Goal: Register for event/course

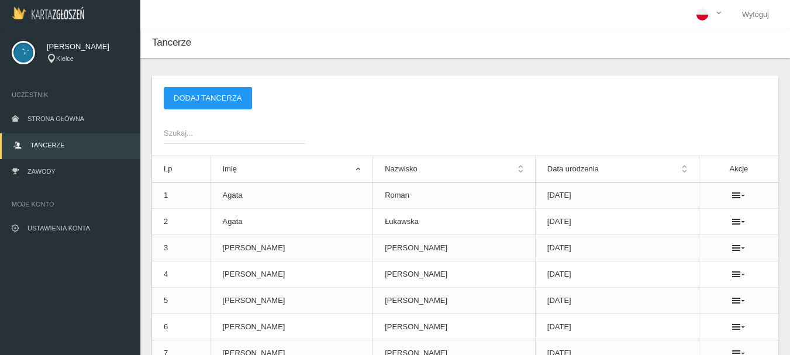
scroll to position [58, 0]
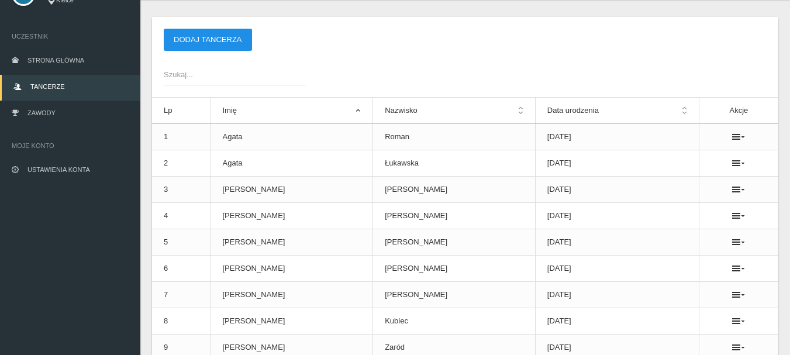
click at [212, 43] on button "Dodaj tancerza" at bounding box center [208, 40] width 88 height 22
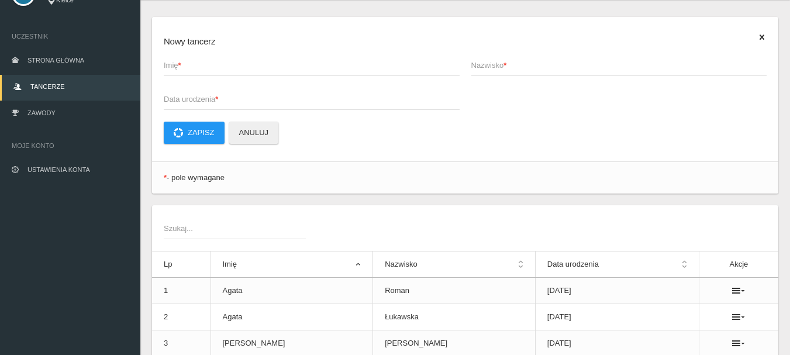
click at [172, 63] on span "Imię *" at bounding box center [306, 66] width 284 height 12
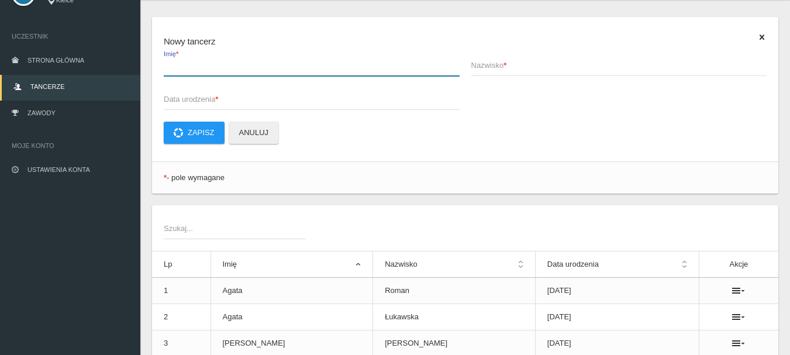
click at [172, 63] on input "Imię *" at bounding box center [312, 65] width 296 height 22
type input "[PERSON_NAME]"
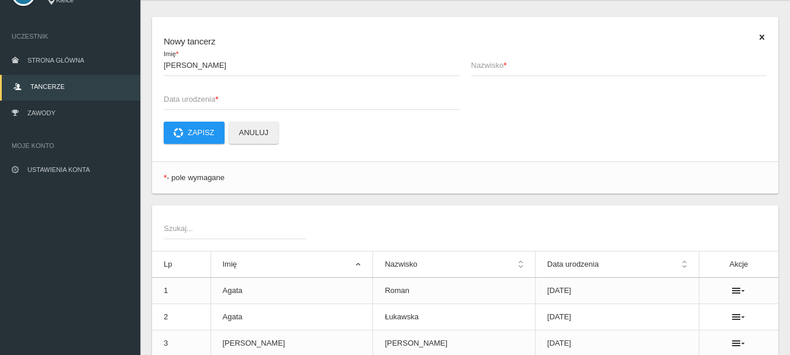
click at [491, 63] on span "Nazwisko *" at bounding box center [613, 66] width 284 height 12
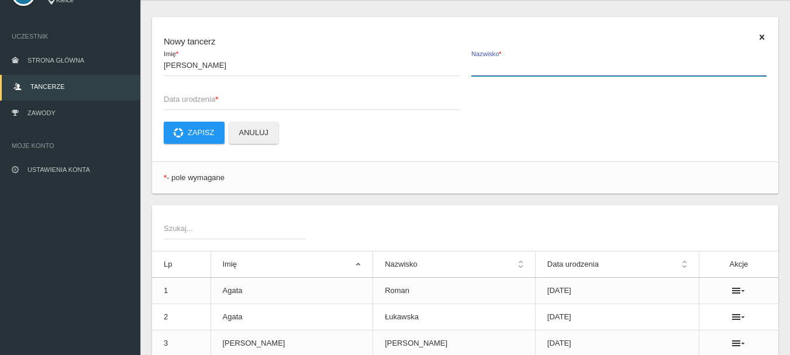
click at [491, 63] on input "Nazwisko *" at bounding box center [619, 65] width 296 height 22
type input "Boszczyk"
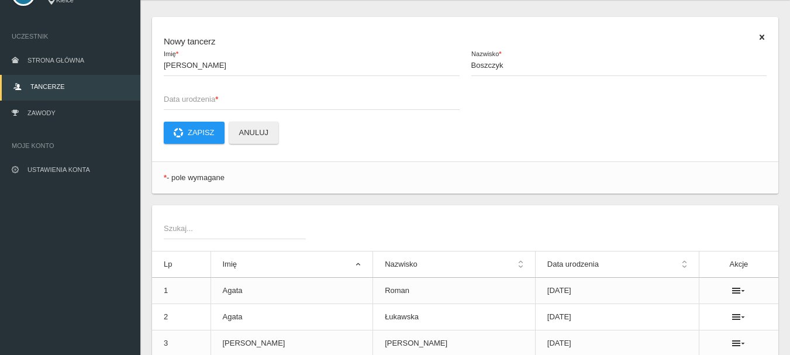
click at [192, 94] on span "Data urodzenia *" at bounding box center [306, 100] width 284 height 12
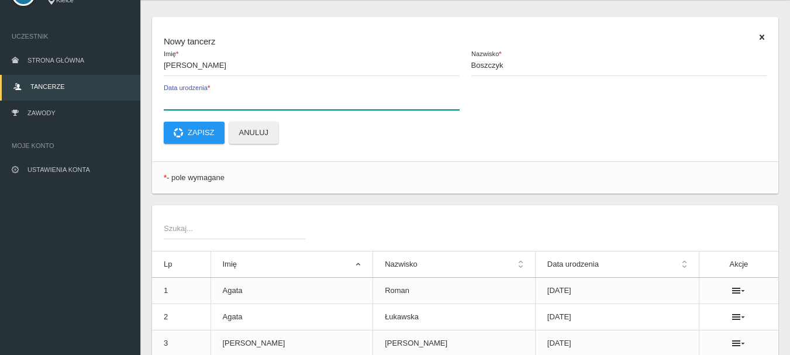
click at [192, 94] on input "Data urodzenia *" at bounding box center [312, 99] width 296 height 22
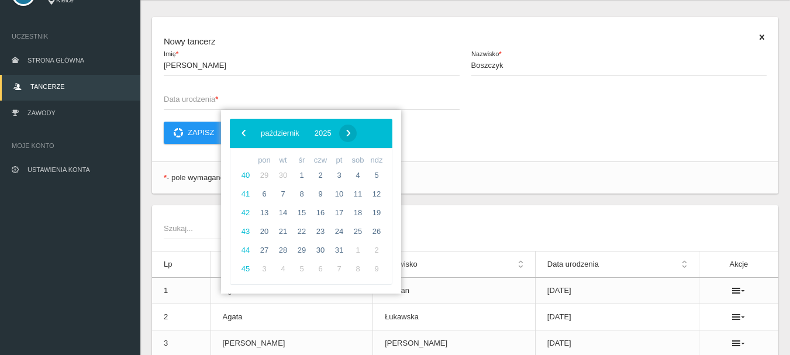
click at [357, 134] on span "›" at bounding box center [349, 133] width 18 height 18
click at [319, 130] on span "2025" at bounding box center [310, 133] width 17 height 9
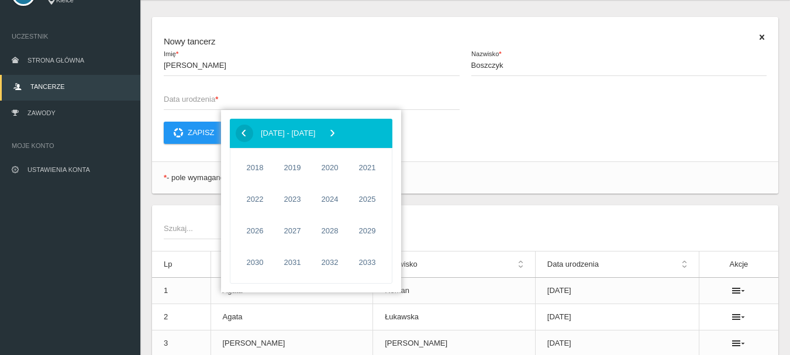
click at [243, 132] on span "‹" at bounding box center [244, 133] width 18 height 18
click at [361, 264] on span "2017" at bounding box center [367, 262] width 27 height 27
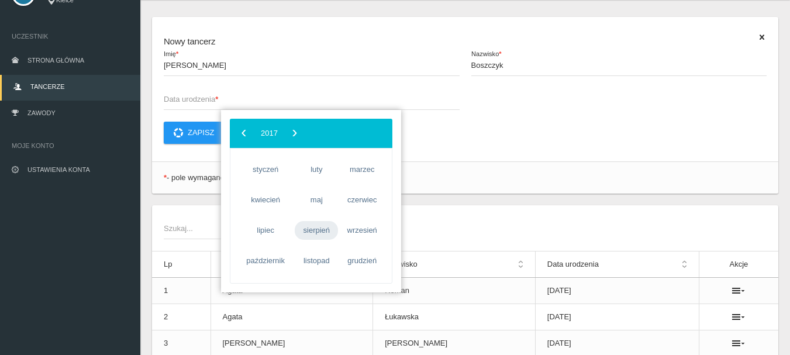
click at [321, 231] on span "sierpień" at bounding box center [316, 230] width 43 height 19
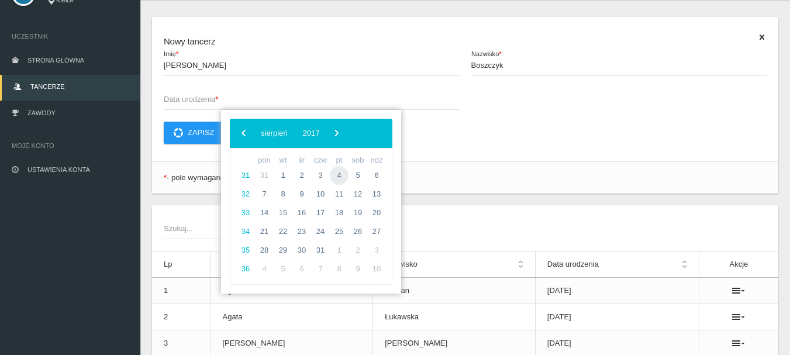
click at [342, 174] on span "4" at bounding box center [339, 175] width 19 height 19
type input "[DATE]"
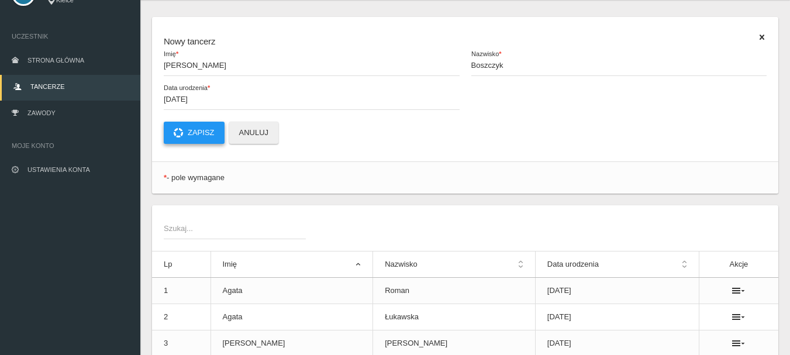
click at [202, 135] on button "Zapisz" at bounding box center [194, 133] width 61 height 22
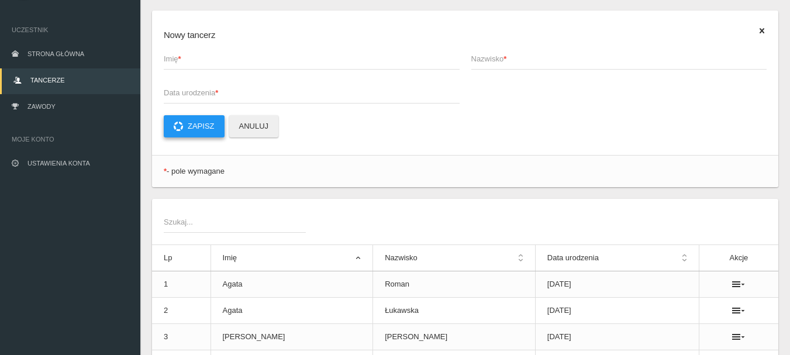
scroll to position [0, 0]
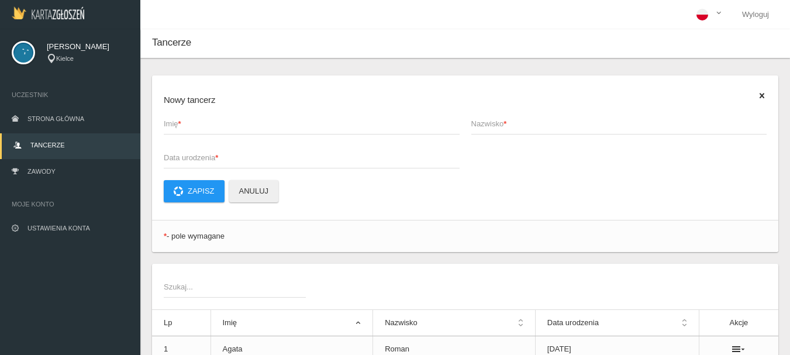
click at [181, 123] on strong "*" at bounding box center [179, 123] width 3 height 9
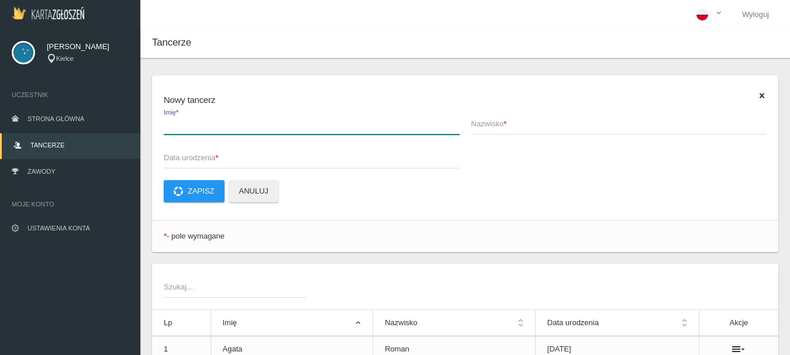
click at [181, 123] on input "Imię *" at bounding box center [312, 123] width 296 height 22
type input "[PERSON_NAME]"
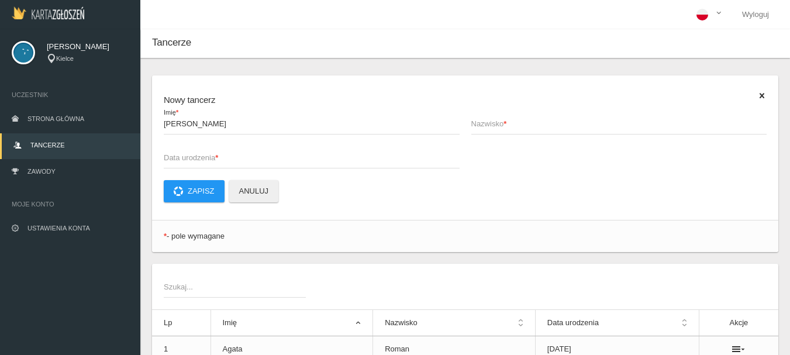
click at [486, 126] on span "Nazwisko *" at bounding box center [613, 124] width 284 height 12
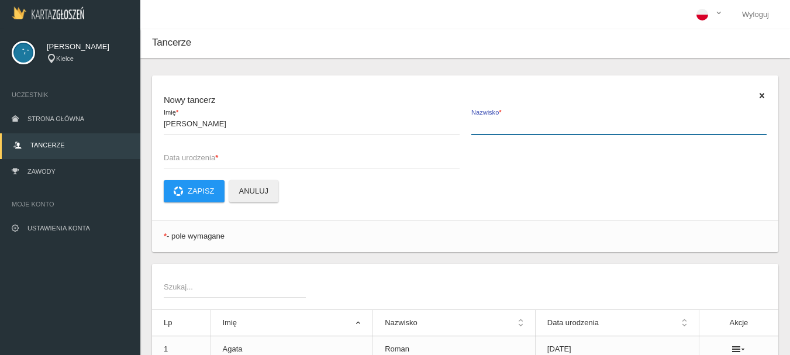
click at [486, 126] on input "Nazwisko *" at bounding box center [619, 123] width 296 height 22
type input "Farbicka"
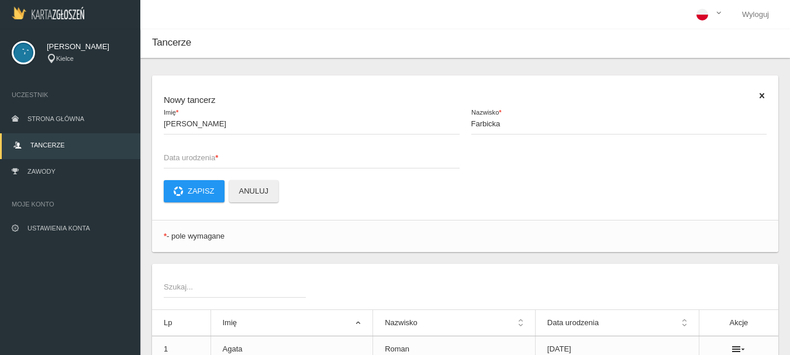
click at [177, 158] on span "Data urodzenia *" at bounding box center [306, 158] width 284 height 12
click at [177, 158] on input "Data urodzenia *" at bounding box center [312, 157] width 296 height 22
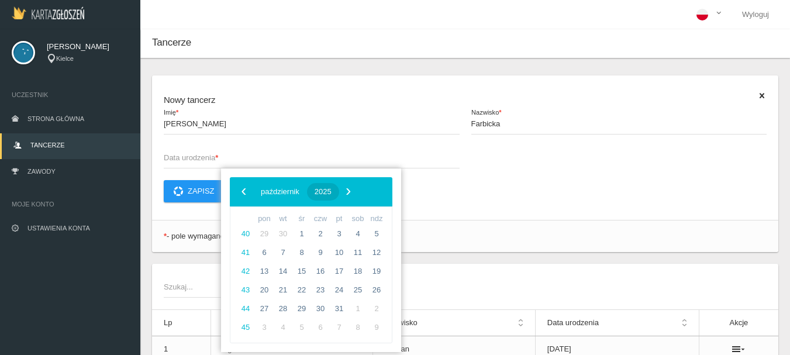
click at [332, 189] on span "2025" at bounding box center [323, 191] width 17 height 9
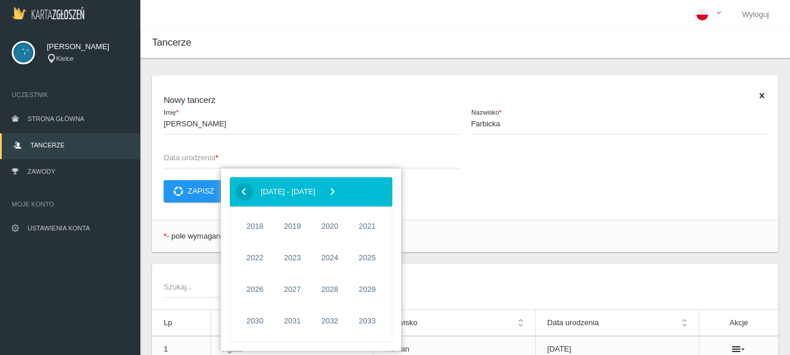
click at [245, 192] on span "‹" at bounding box center [244, 191] width 18 height 18
click at [294, 325] on span "2015" at bounding box center [292, 321] width 27 height 27
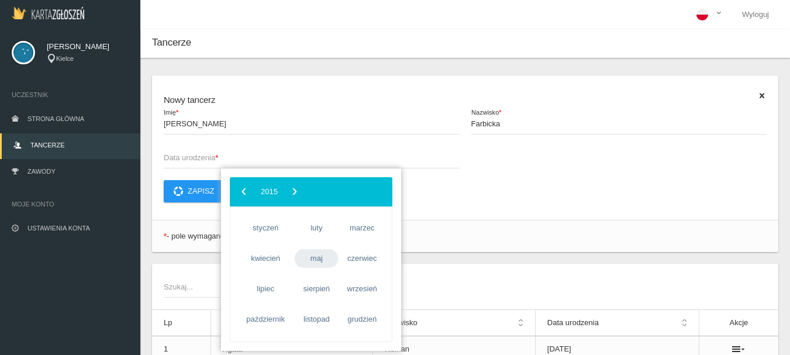
click at [323, 263] on span "maj" at bounding box center [316, 258] width 43 height 19
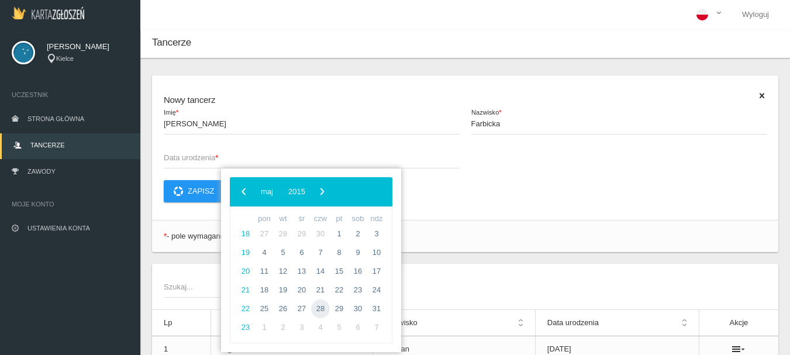
click at [319, 308] on span "28" at bounding box center [320, 308] width 19 height 19
type input "[DATE]"
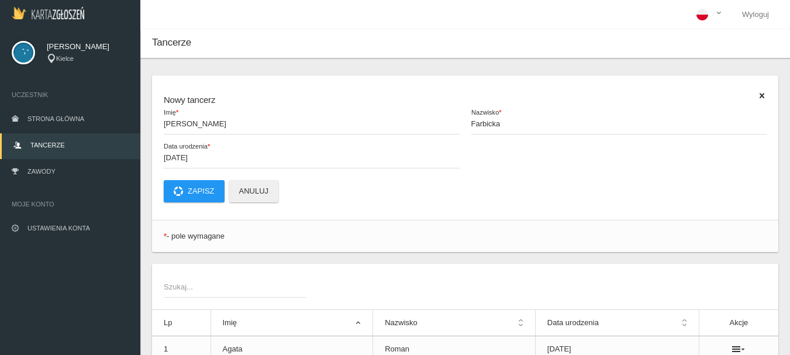
click at [206, 204] on div "Nowy tancerz [PERSON_NAME] * Farbicka Nazwisko * [DATE] Data urodzenia * Zapisz…" at bounding box center [465, 147] width 626 height 144
click at [206, 198] on button "Zapisz" at bounding box center [194, 191] width 61 height 22
click at [190, 125] on span "Imię *" at bounding box center [306, 124] width 284 height 12
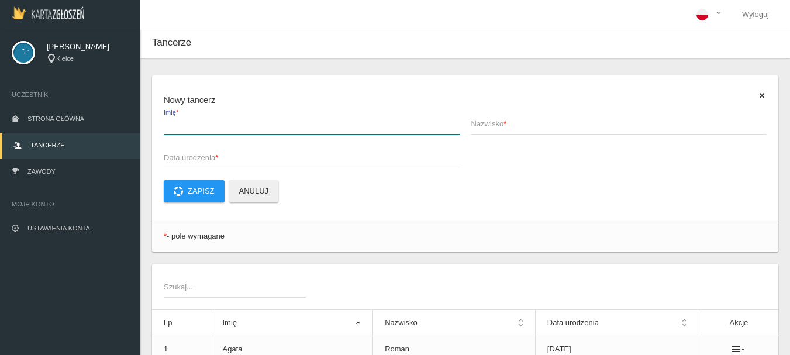
click at [190, 125] on input "Imię *" at bounding box center [312, 123] width 296 height 22
click at [177, 125] on input "Imię *" at bounding box center [312, 123] width 296 height 22
type input "[PERSON_NAME]"
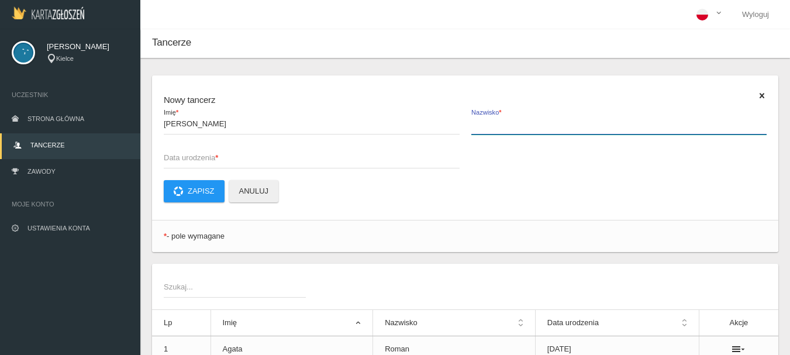
click at [483, 118] on label "Nazwisko *" at bounding box center [619, 123] width 296 height 22
click at [483, 118] on input "Nazwisko *" at bounding box center [619, 123] width 296 height 22
type input "[PERSON_NAME]"
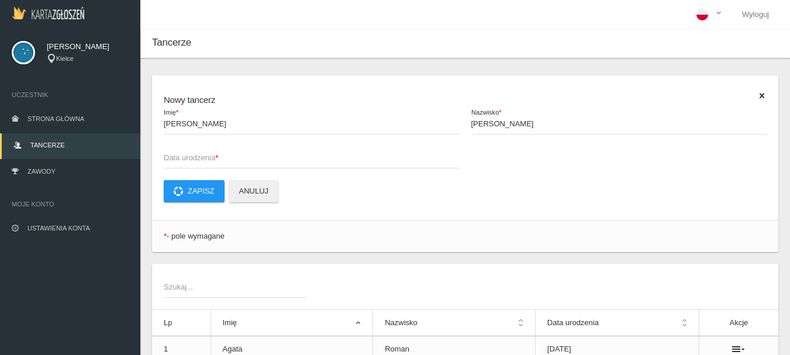
click at [185, 159] on span "Data urodzenia *" at bounding box center [306, 158] width 284 height 12
click at [185, 159] on input "Data urodzenia *" at bounding box center [312, 157] width 296 height 22
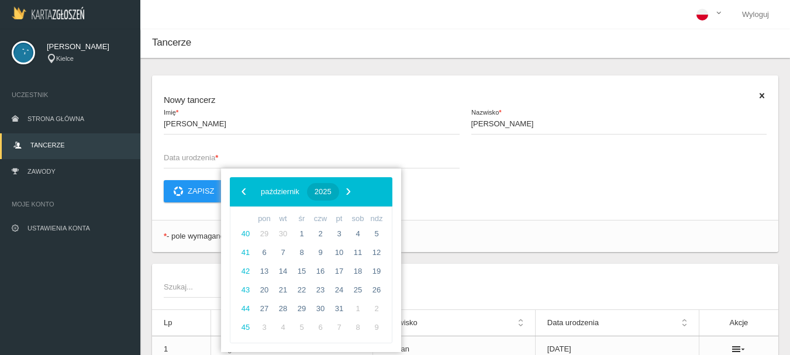
click at [332, 191] on span "2025" at bounding box center [323, 191] width 17 height 9
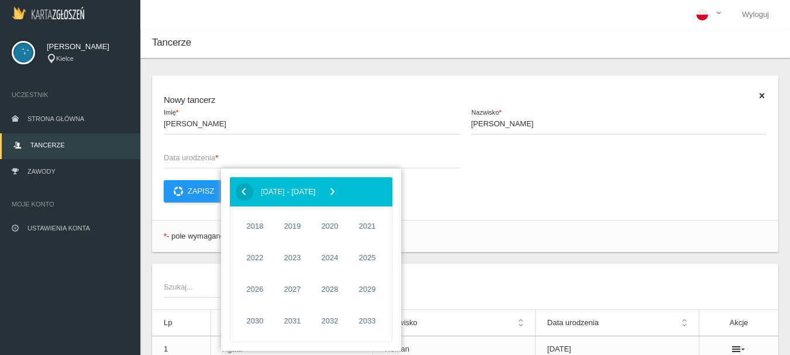
click at [243, 191] on span "‹" at bounding box center [244, 191] width 18 height 18
click at [328, 321] on span "2016" at bounding box center [329, 321] width 27 height 27
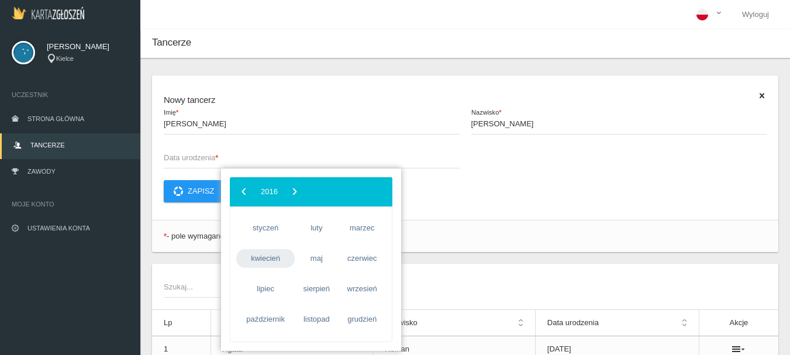
click at [264, 256] on span "kwiecień" at bounding box center [265, 258] width 58 height 19
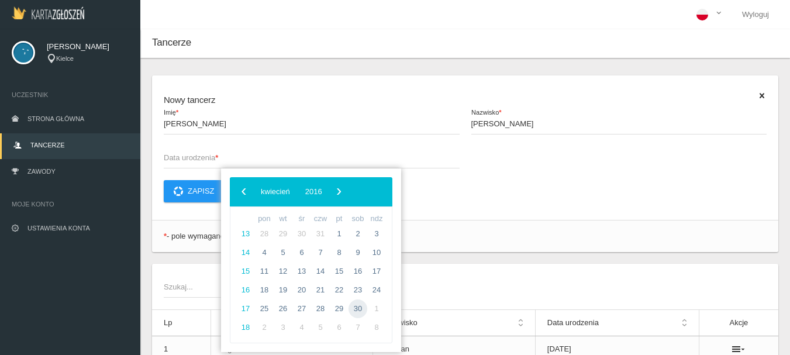
click at [357, 309] on span "30" at bounding box center [358, 308] width 19 height 19
type input "[DATE]"
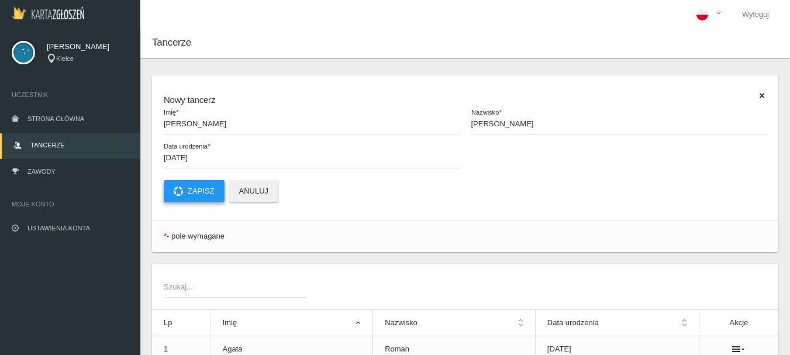
click at [209, 190] on button "Zapisz" at bounding box center [194, 191] width 61 height 22
click at [180, 126] on strong "*" at bounding box center [179, 123] width 3 height 9
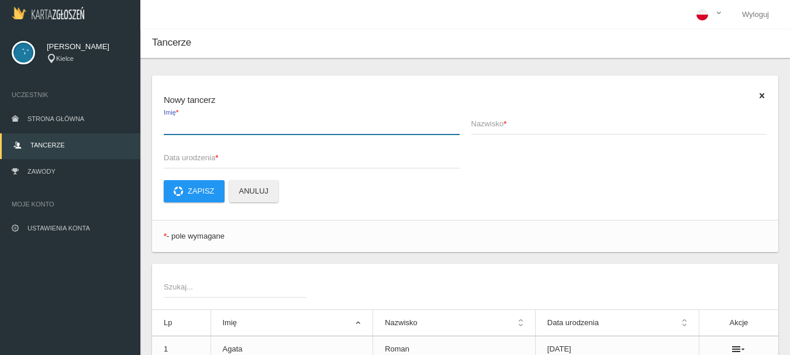
click at [180, 126] on input "Imię *" at bounding box center [312, 123] width 296 height 22
click at [166, 122] on input "[PERSON_NAME]" at bounding box center [312, 123] width 296 height 22
type input "[PERSON_NAME]"
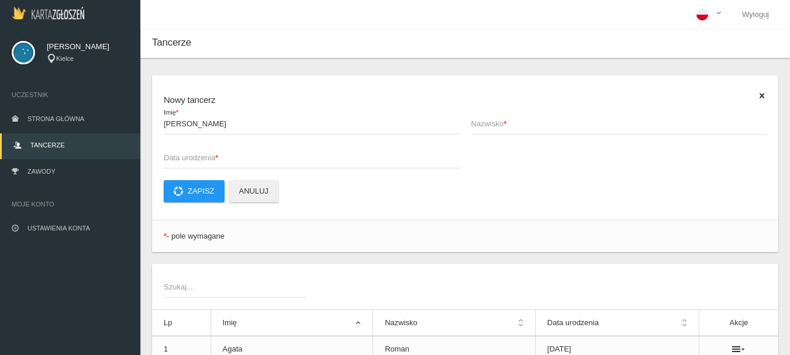
click at [478, 122] on span "Nazwisko *" at bounding box center [613, 124] width 284 height 12
click at [478, 122] on input "Nazwisko *" at bounding box center [619, 123] width 296 height 22
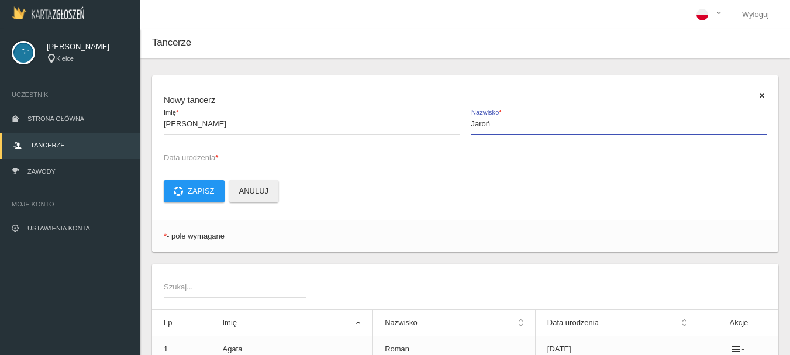
type input "Jaroń"
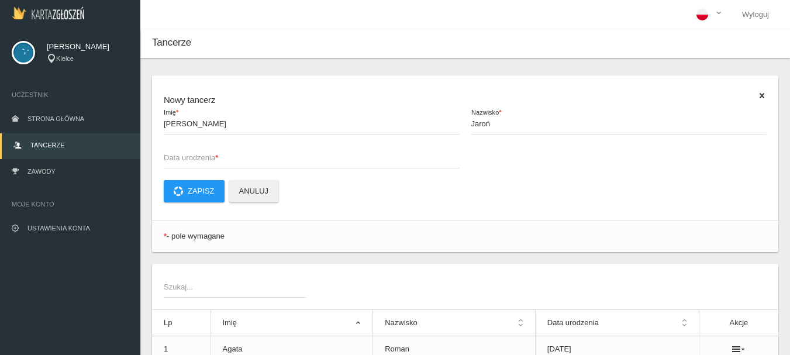
click at [164, 154] on span "Data urodzenia *" at bounding box center [306, 158] width 284 height 12
click at [164, 154] on input "Data urodzenia *" at bounding box center [312, 157] width 296 height 22
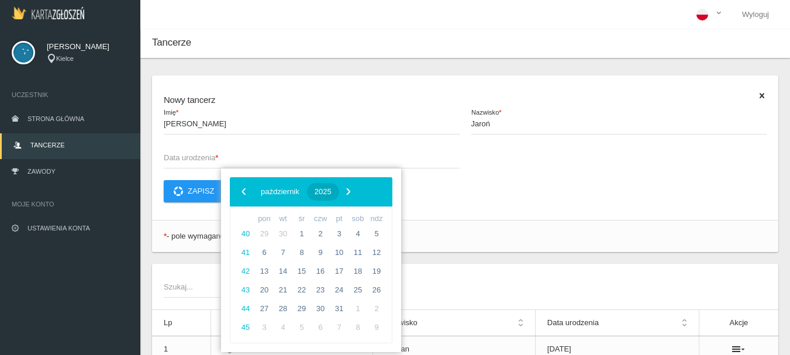
click at [332, 191] on span "2025" at bounding box center [323, 191] width 17 height 9
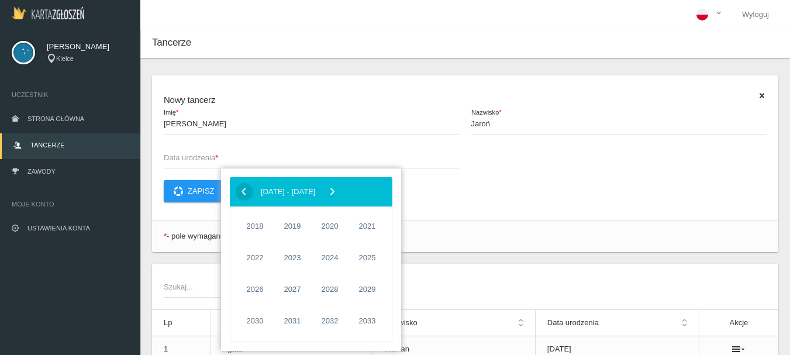
click at [243, 185] on span "‹" at bounding box center [244, 191] width 18 height 18
click at [367, 322] on span "2017" at bounding box center [367, 321] width 27 height 27
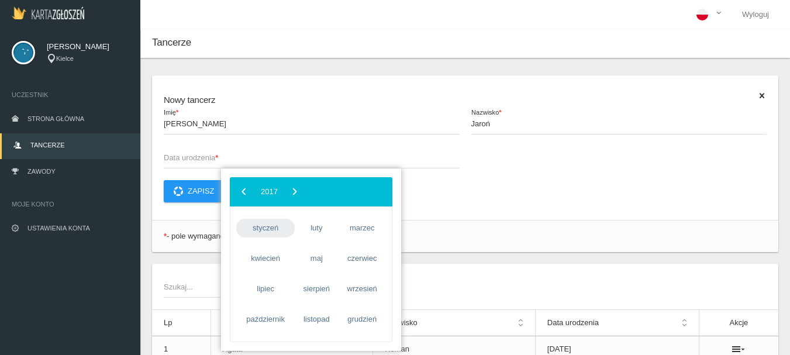
click at [271, 228] on span "styczeń" at bounding box center [265, 228] width 58 height 19
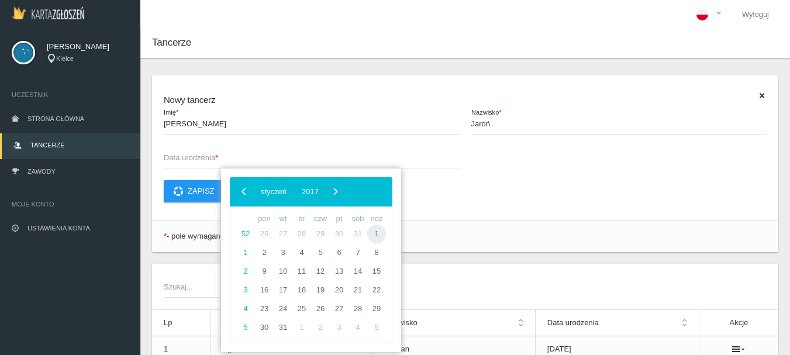
click at [380, 235] on span "1" at bounding box center [376, 234] width 19 height 19
type input "[DATE]"
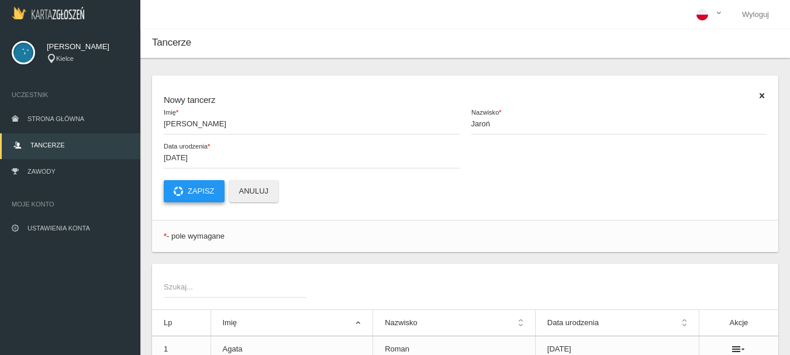
click at [203, 199] on button "Zapisz" at bounding box center [194, 191] width 61 height 22
click at [180, 125] on strong "*" at bounding box center [179, 123] width 3 height 9
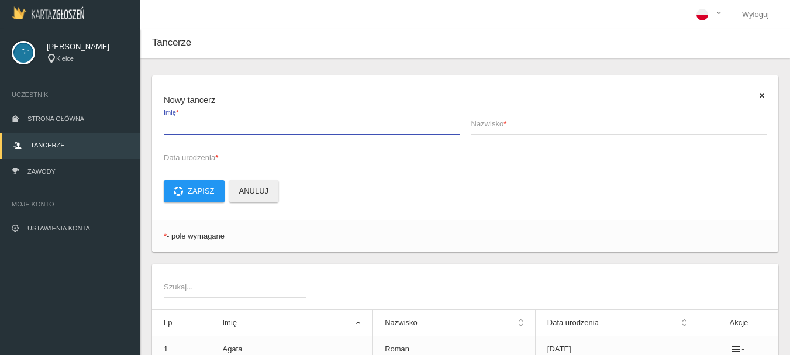
click at [180, 125] on input "Imię *" at bounding box center [312, 123] width 296 height 22
type input "[PERSON_NAME]"
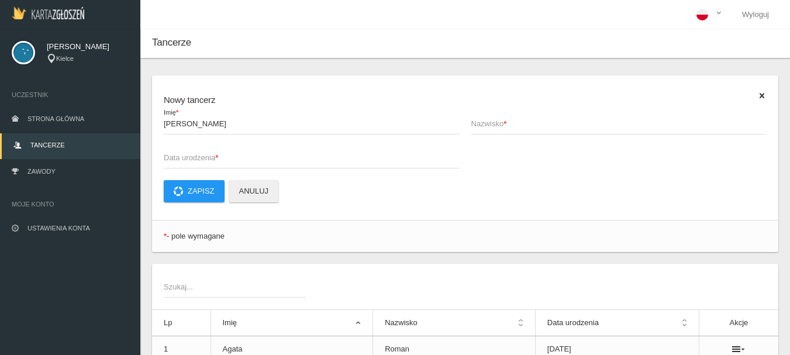
click at [502, 122] on span "Nazwisko *" at bounding box center [613, 124] width 284 height 12
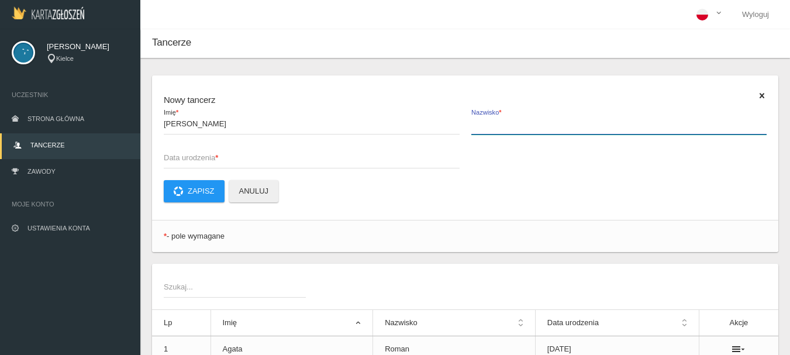
click at [502, 122] on input "Nazwisko *" at bounding box center [619, 123] width 296 height 22
type input "Jaskólska"
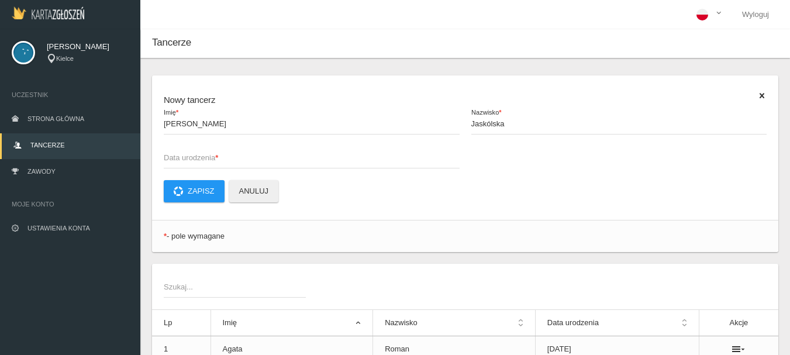
click at [173, 156] on span "Data urodzenia *" at bounding box center [306, 158] width 284 height 12
click at [173, 156] on input "Data urodzenia *" at bounding box center [312, 157] width 296 height 22
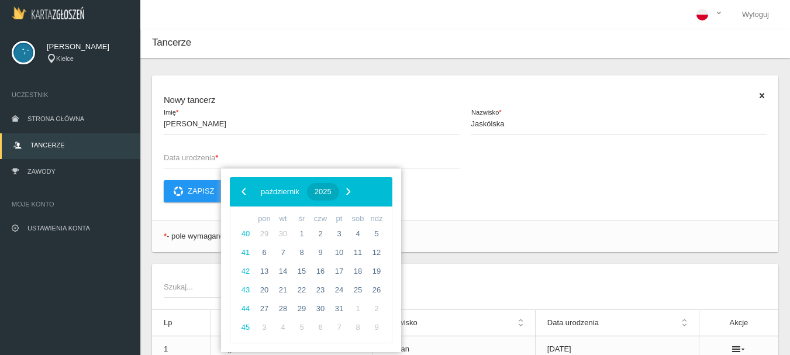
click at [332, 191] on span "2025" at bounding box center [323, 191] width 17 height 9
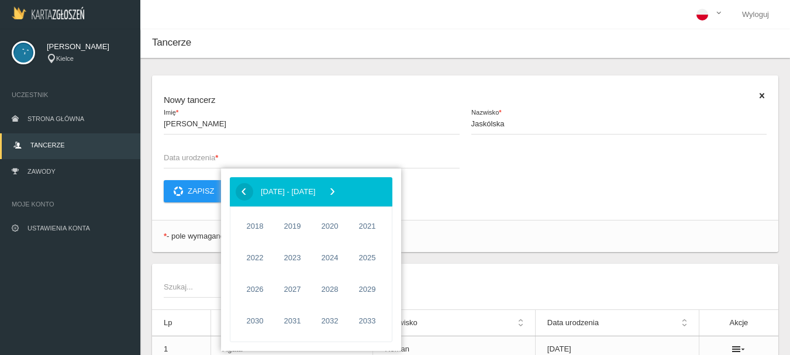
click at [242, 194] on span "‹" at bounding box center [244, 191] width 18 height 18
click at [333, 318] on span "2016" at bounding box center [329, 321] width 27 height 27
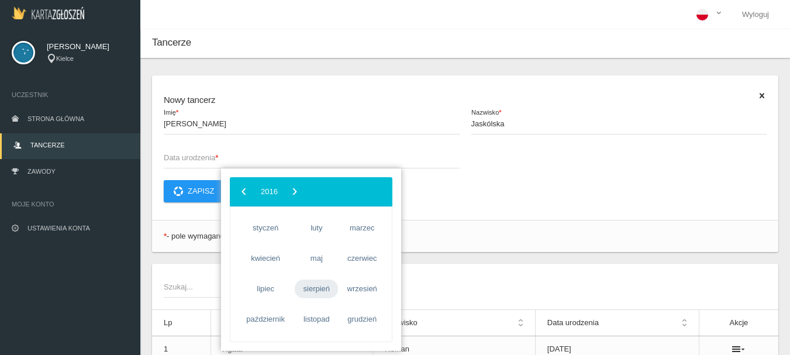
click at [322, 292] on span "sierpień" at bounding box center [316, 289] width 43 height 19
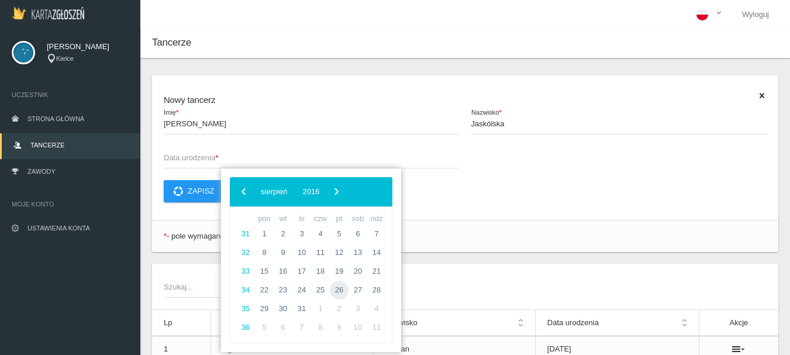
click at [337, 288] on span "26" at bounding box center [339, 290] width 19 height 19
type input "[DATE]"
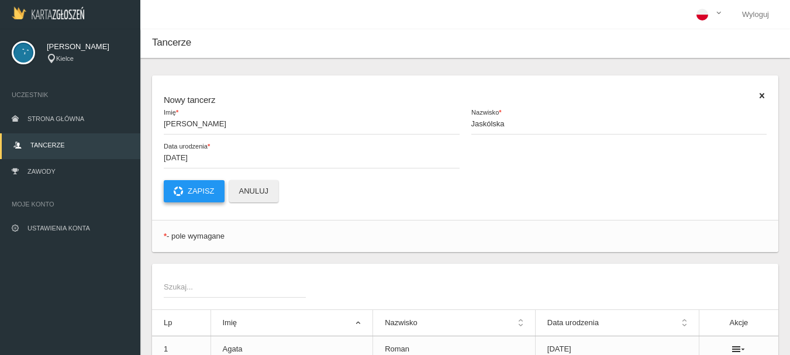
click at [198, 189] on button "Zapisz" at bounding box center [194, 191] width 61 height 22
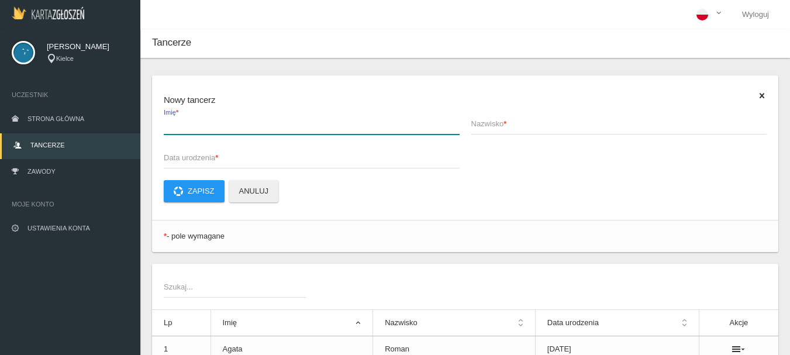
drag, startPoint x: 177, startPoint y: 131, endPoint x: 180, endPoint y: 125, distance: 6.5
click at [178, 129] on input "Imię *" at bounding box center [312, 123] width 296 height 22
type input "[PERSON_NAME]"
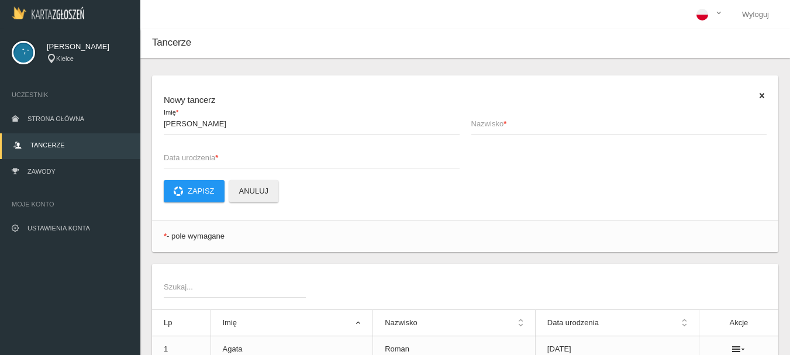
click at [487, 123] on span "Nazwisko *" at bounding box center [613, 124] width 284 height 12
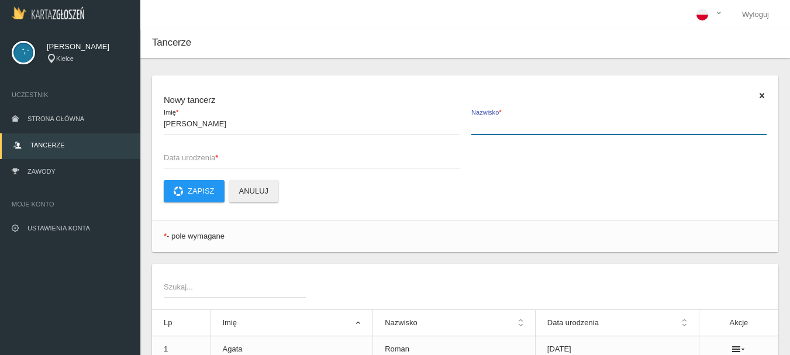
click at [487, 123] on input "Nazwisko *" at bounding box center [619, 123] width 296 height 22
type input "Kotwica"
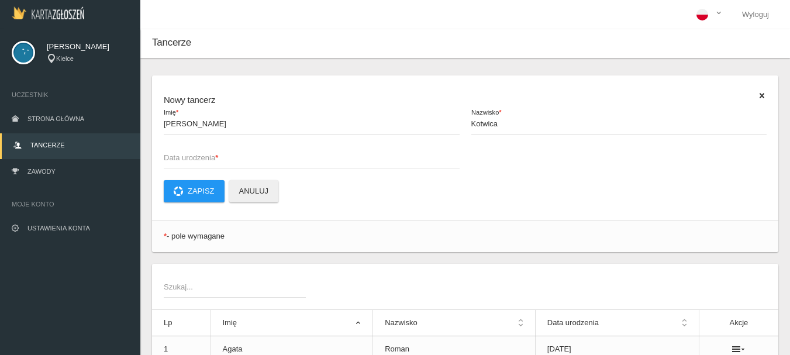
click at [167, 156] on span "Data urodzenia *" at bounding box center [306, 158] width 284 height 12
click at [167, 156] on input "Data urodzenia *" at bounding box center [312, 157] width 296 height 22
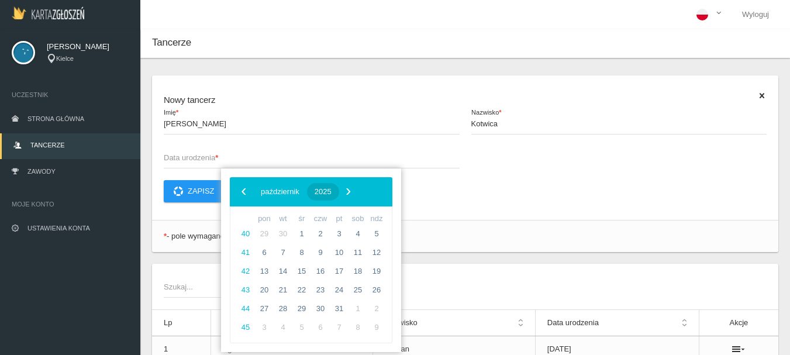
click at [332, 192] on span "2025" at bounding box center [323, 191] width 17 height 9
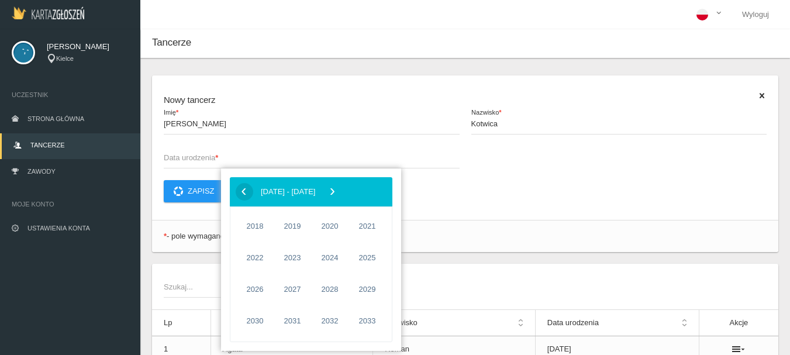
click at [241, 192] on span "‹" at bounding box center [244, 191] width 18 height 18
click at [329, 319] on span "2016" at bounding box center [329, 321] width 27 height 27
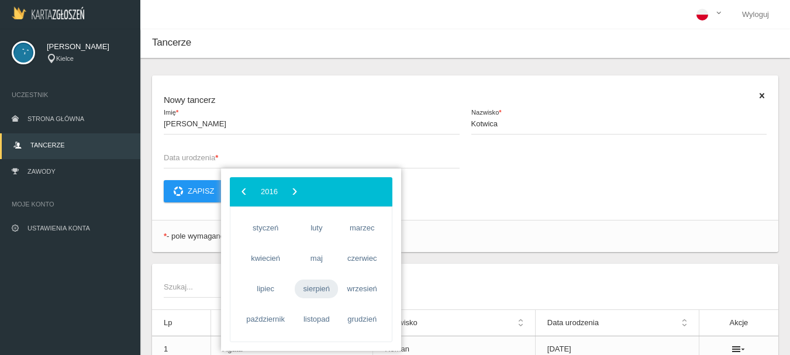
click at [315, 288] on span "sierpień" at bounding box center [316, 289] width 43 height 19
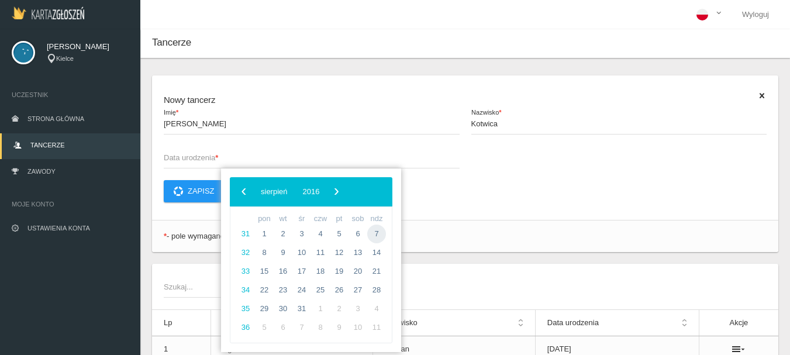
click at [379, 230] on span "7" at bounding box center [376, 234] width 19 height 19
type input "[DATE]"
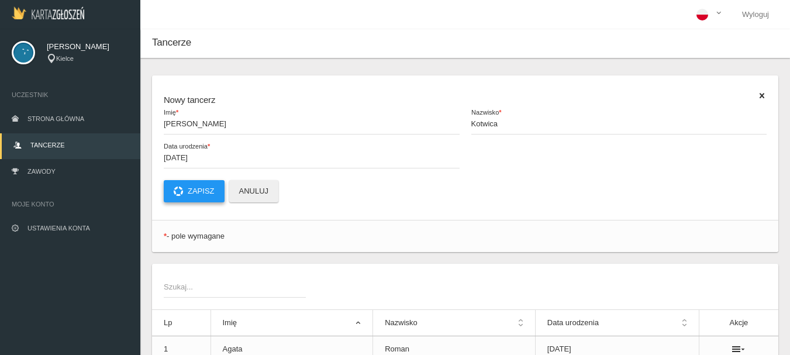
click at [194, 190] on button "Zapisz" at bounding box center [194, 191] width 61 height 22
click at [177, 122] on span "Imię *" at bounding box center [306, 124] width 284 height 12
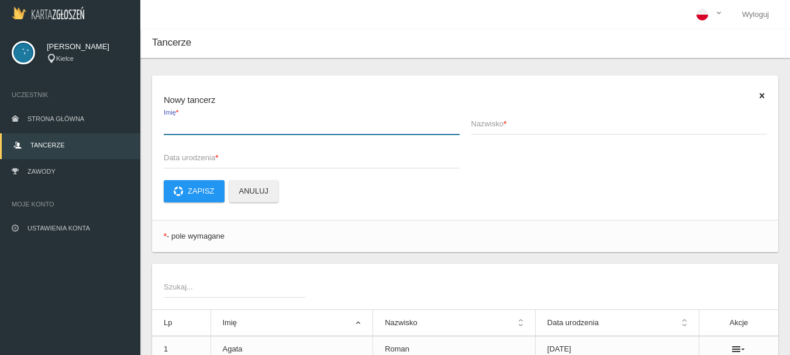
click at [177, 122] on input "Imię *" at bounding box center [312, 123] width 296 height 22
type input "[PERSON_NAME]"
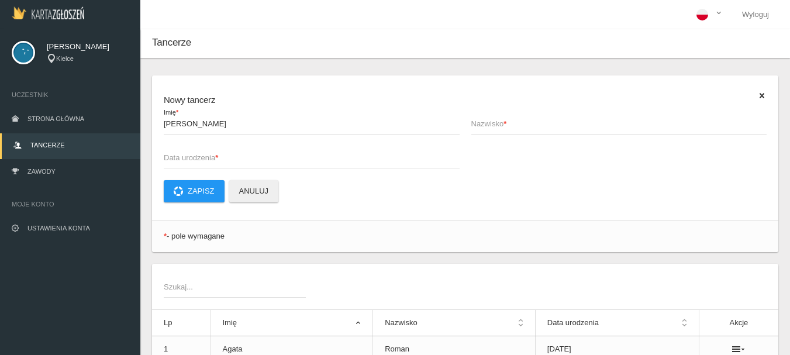
click at [491, 119] on span "Nazwisko *" at bounding box center [613, 124] width 284 height 12
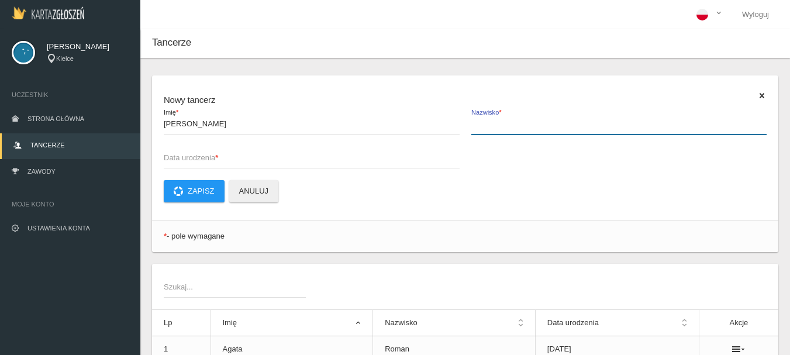
click at [491, 119] on input "Nazwisko *" at bounding box center [619, 123] width 296 height 22
type input "Kubara"
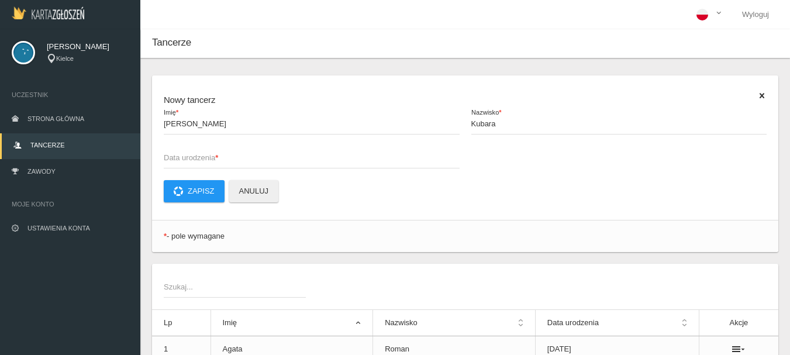
click at [172, 157] on span "Data urodzenia *" at bounding box center [306, 158] width 284 height 12
click at [172, 157] on input "Data urodzenia *" at bounding box center [312, 157] width 296 height 22
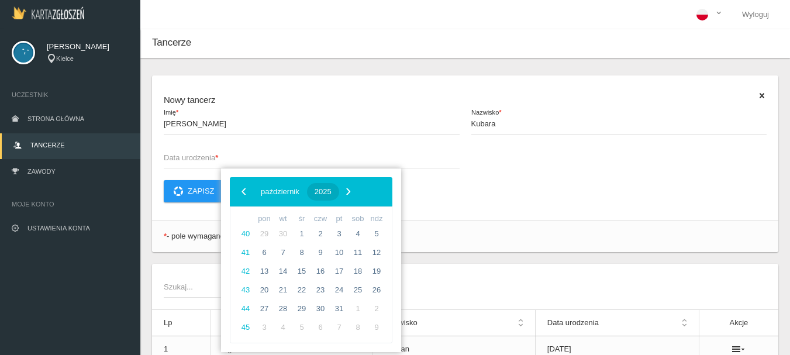
click at [332, 191] on span "2025" at bounding box center [323, 191] width 17 height 9
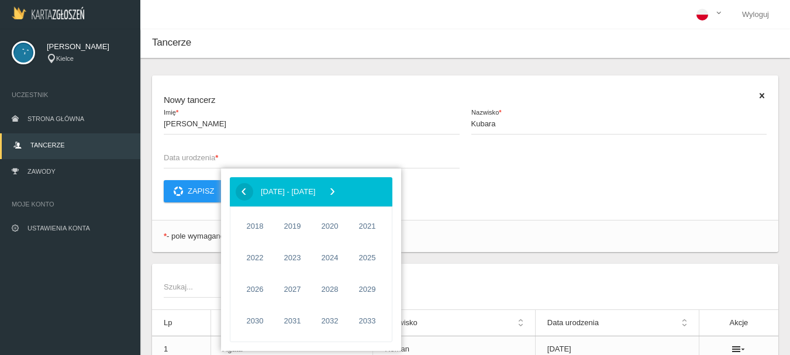
click at [247, 188] on span "‹" at bounding box center [244, 191] width 18 height 18
click at [329, 324] on span "2016" at bounding box center [329, 321] width 27 height 27
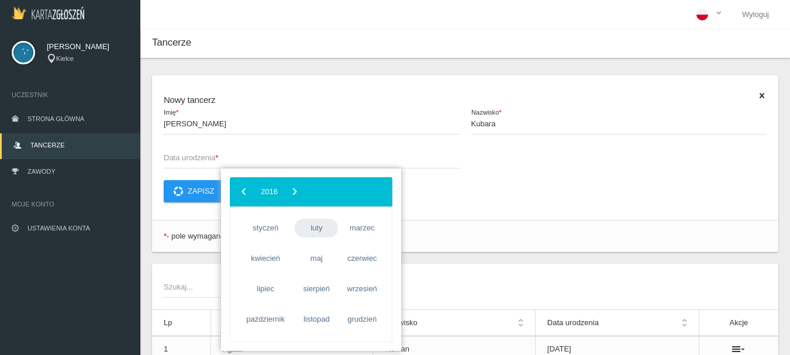
click at [318, 228] on span "luty" at bounding box center [316, 228] width 43 height 19
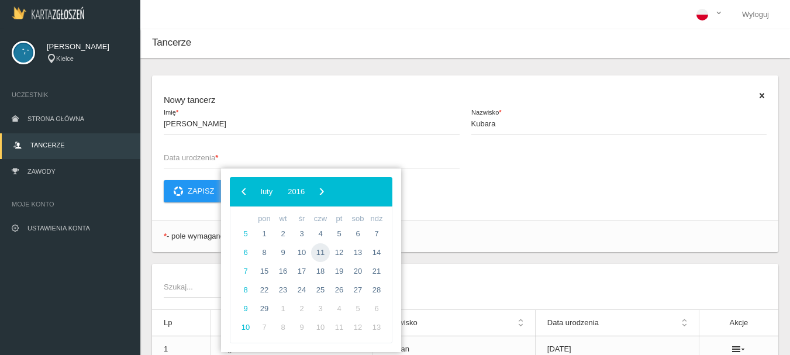
click at [323, 252] on span "11" at bounding box center [320, 252] width 19 height 19
type input "[DATE]"
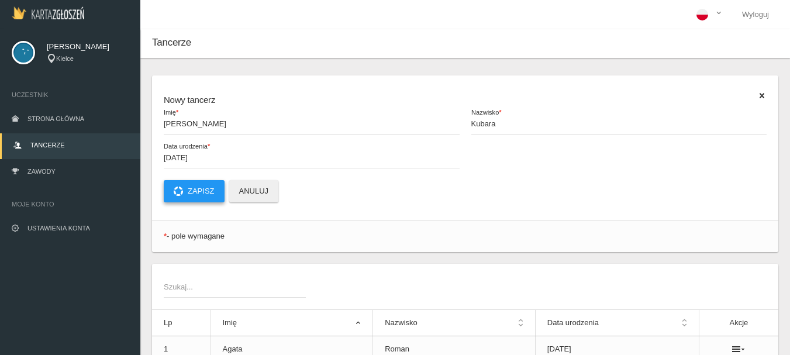
click at [189, 196] on button "Zapisz" at bounding box center [194, 191] width 61 height 22
click at [168, 120] on span "Imię *" at bounding box center [306, 124] width 284 height 12
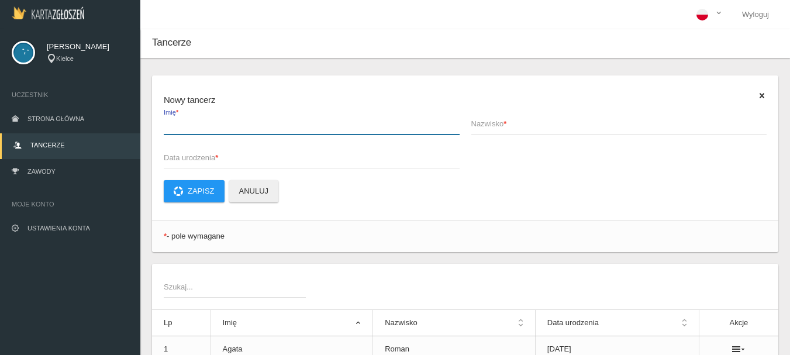
click at [168, 120] on input "Imię *" at bounding box center [312, 123] width 296 height 22
type input "[PERSON_NAME]"
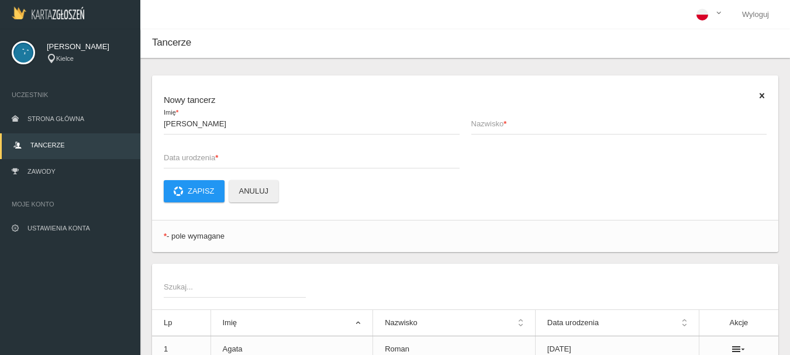
click at [485, 129] on span "Nazwisko *" at bounding box center [613, 124] width 284 height 12
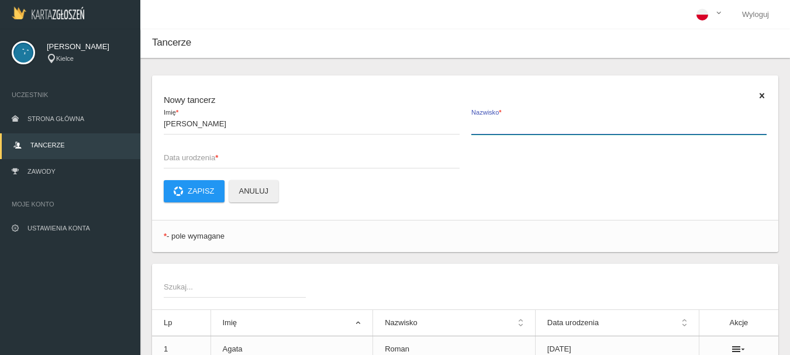
click at [485, 129] on input "Nazwisko *" at bounding box center [619, 123] width 296 height 22
type input "Oborska"
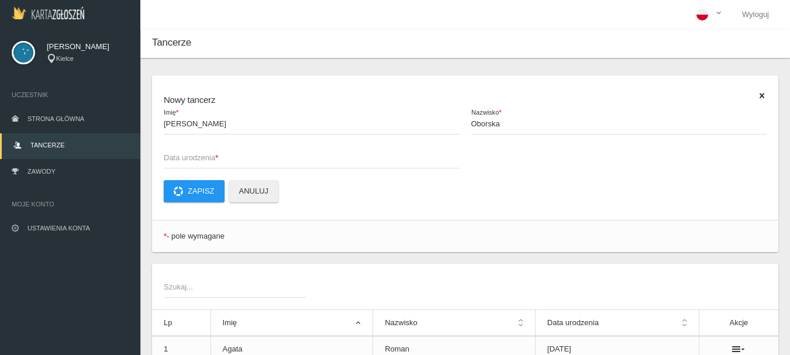
click at [172, 155] on span "Data urodzenia *" at bounding box center [306, 158] width 284 height 12
click at [172, 155] on input "Data urodzenia *" at bounding box center [312, 157] width 296 height 22
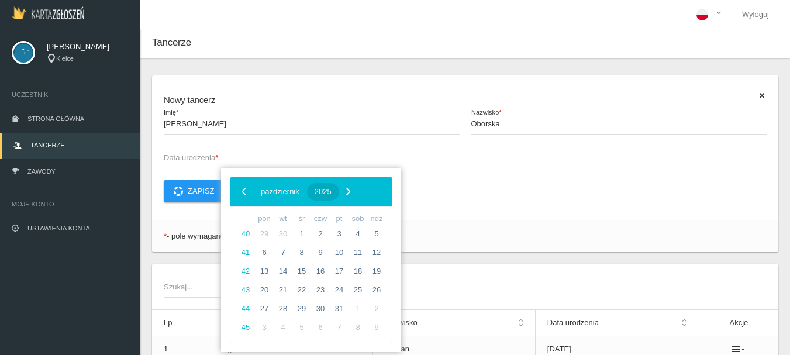
click at [332, 195] on span "2025" at bounding box center [323, 191] width 17 height 9
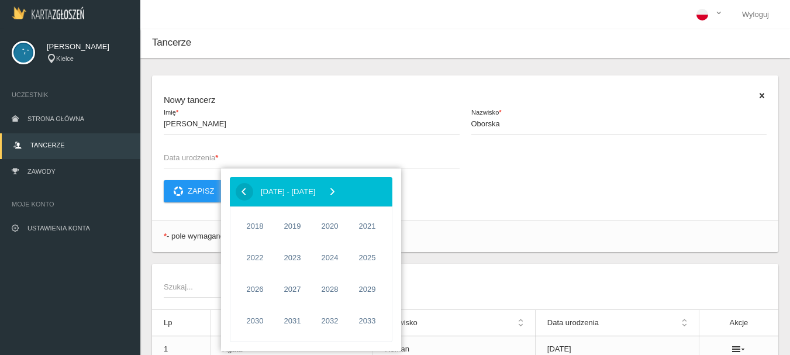
click at [245, 194] on span "‹" at bounding box center [244, 191] width 18 height 18
click at [332, 321] on span "2016" at bounding box center [329, 321] width 27 height 27
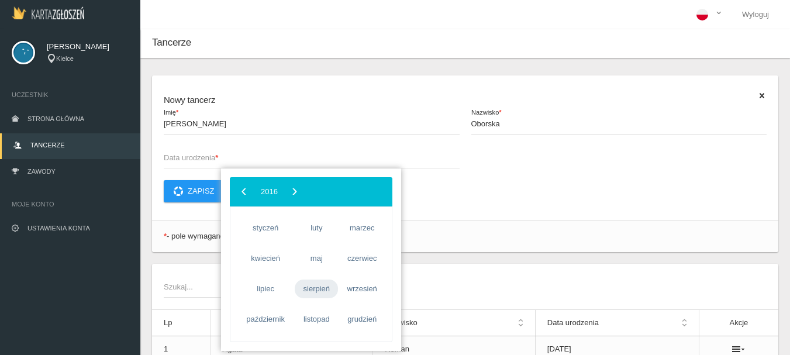
click at [318, 288] on span "sierpień" at bounding box center [316, 289] width 43 height 19
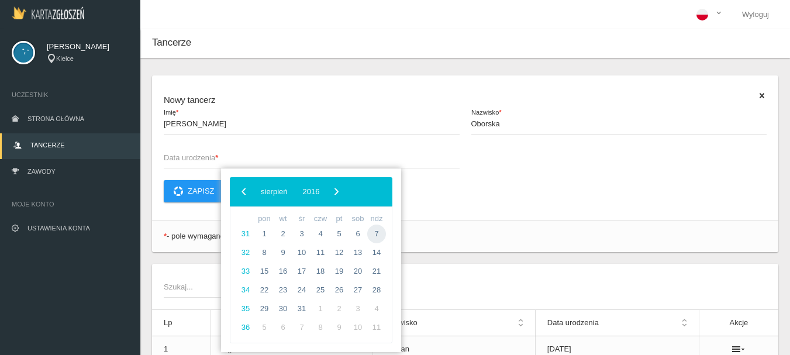
click at [377, 233] on span "7" at bounding box center [376, 234] width 19 height 19
type input "[DATE]"
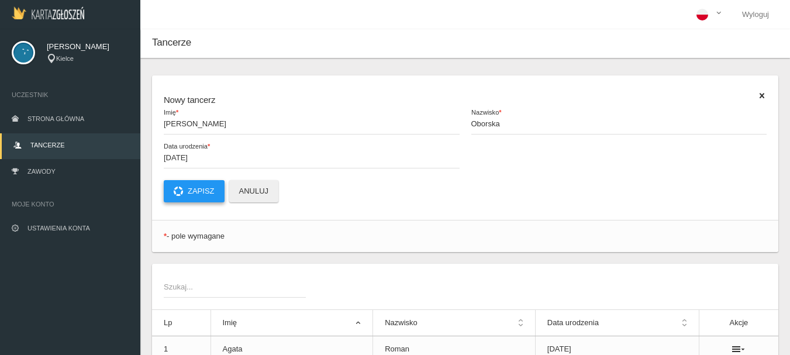
click at [216, 196] on button "Zapisz" at bounding box center [194, 191] width 61 height 22
click at [181, 123] on strong "*" at bounding box center [179, 123] width 3 height 9
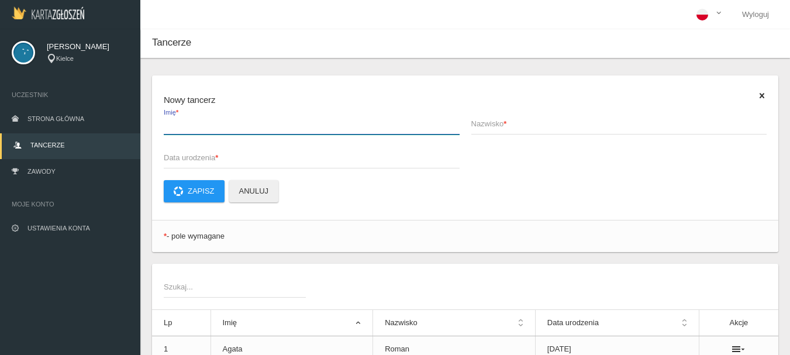
click at [181, 123] on input "Imię *" at bounding box center [312, 123] width 296 height 22
type input "[PERSON_NAME]"
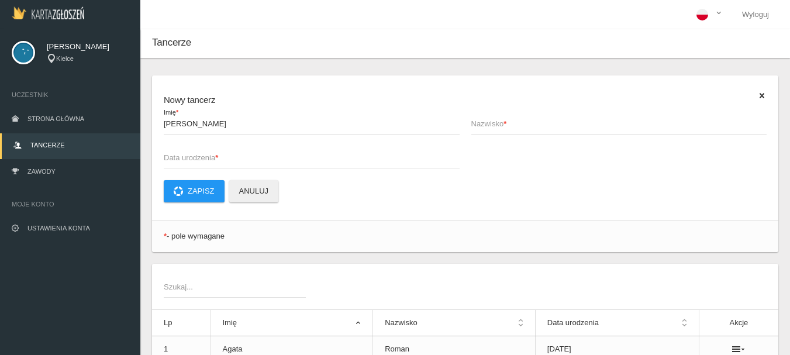
click at [489, 126] on span "Nazwisko *" at bounding box center [613, 124] width 284 height 12
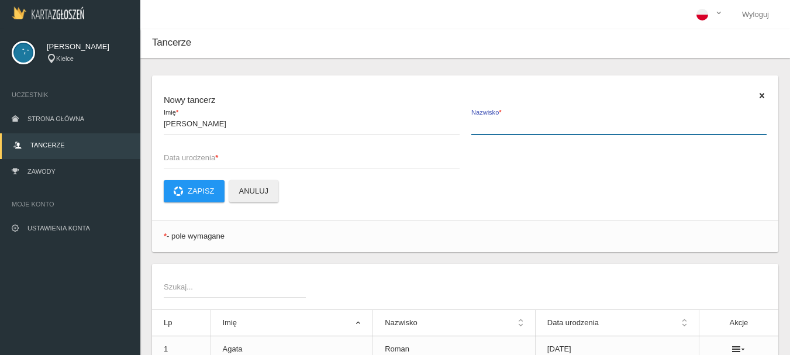
click at [489, 126] on input "Nazwisko *" at bounding box center [619, 123] width 296 height 22
click at [486, 124] on input "Polowczyk" at bounding box center [619, 123] width 296 height 22
type input "[PERSON_NAME]"
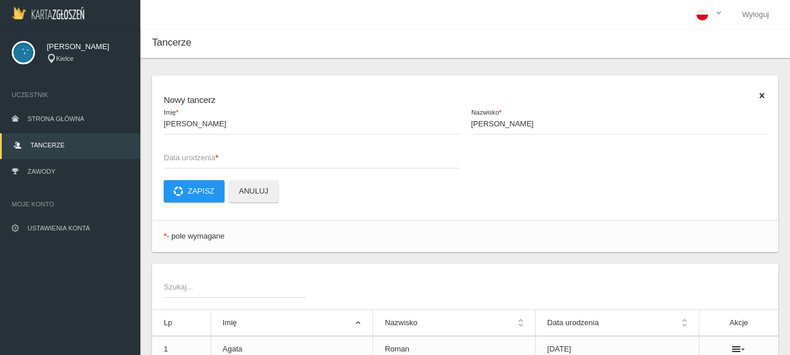
click at [172, 156] on span "Data urodzenia *" at bounding box center [306, 158] width 284 height 12
click at [172, 156] on input "Data urodzenia *" at bounding box center [312, 157] width 296 height 22
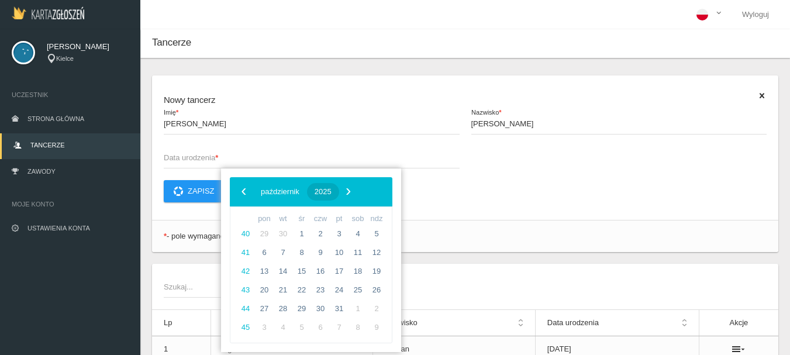
click at [332, 192] on span "2025" at bounding box center [323, 191] width 17 height 9
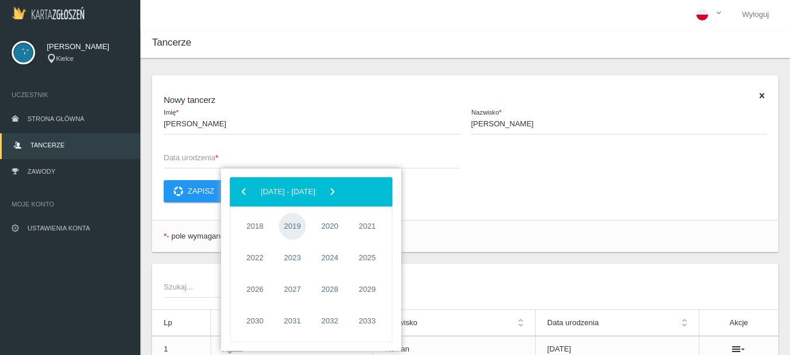
click at [291, 227] on span "2019" at bounding box center [292, 226] width 27 height 27
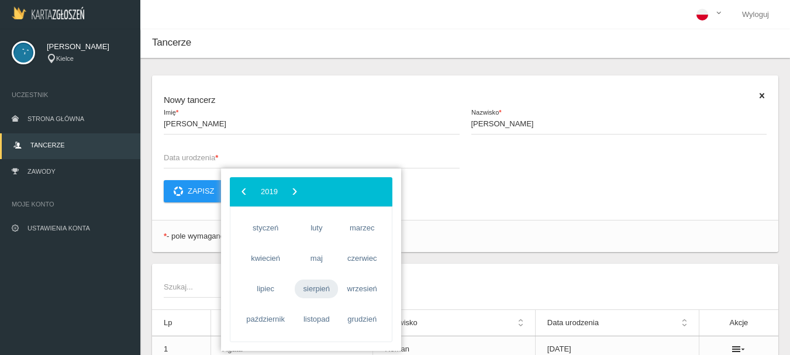
click at [312, 287] on span "sierpień" at bounding box center [316, 289] width 43 height 19
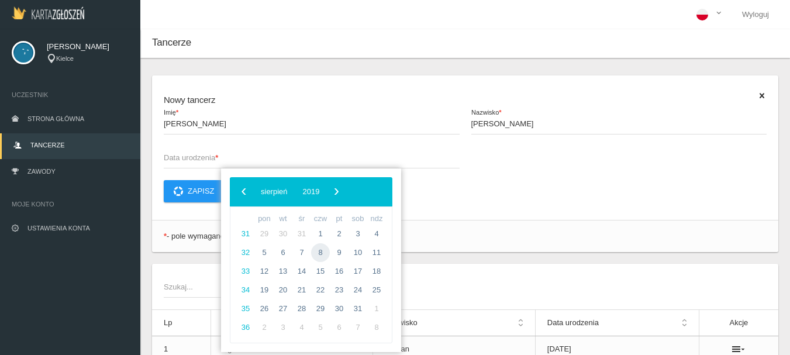
click at [322, 252] on span "8" at bounding box center [320, 252] width 19 height 19
type input "[DATE]"
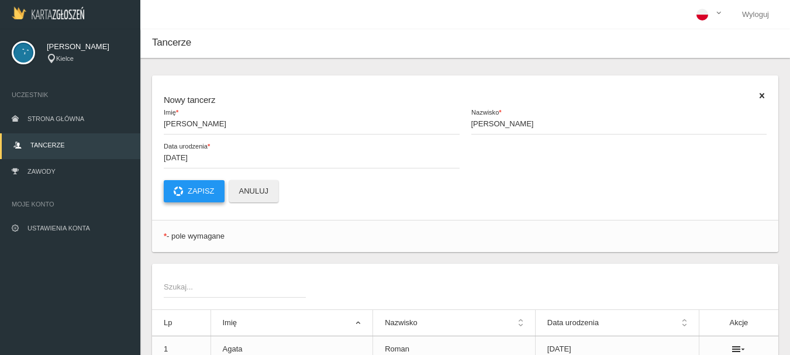
click at [201, 188] on button "Zapisz" at bounding box center [194, 191] width 61 height 22
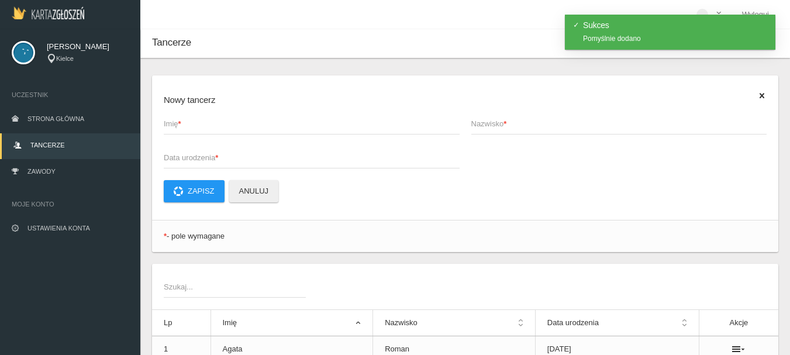
click at [192, 125] on span "Imię *" at bounding box center [306, 124] width 284 height 12
click at [192, 125] on input "Imię *" at bounding box center [312, 123] width 296 height 22
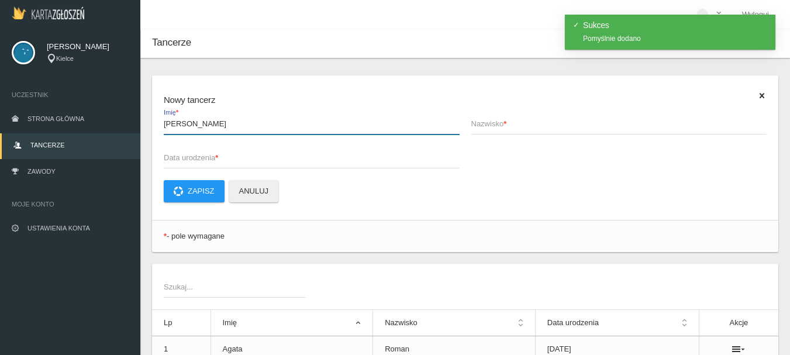
type input "[PERSON_NAME]"
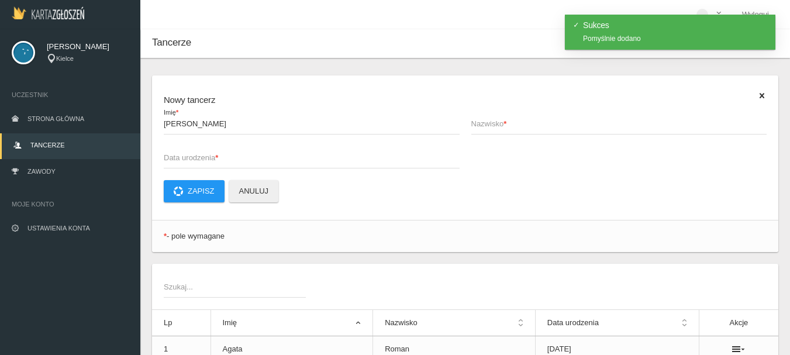
click at [475, 125] on span "Nazwisko *" at bounding box center [613, 124] width 284 height 12
click at [475, 125] on input "Nazwisko *" at bounding box center [619, 123] width 296 height 22
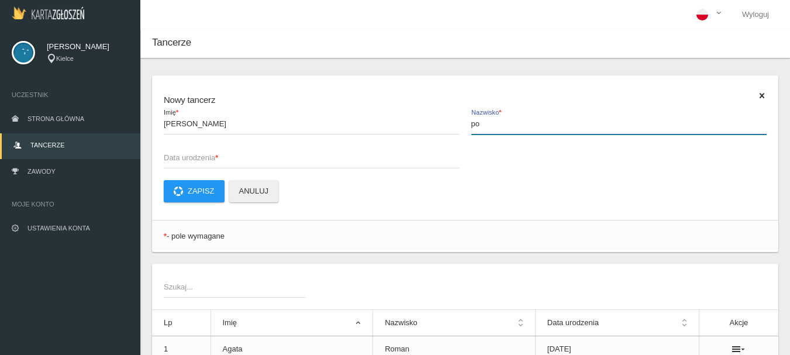
type input "p"
type input "[PERSON_NAME]"
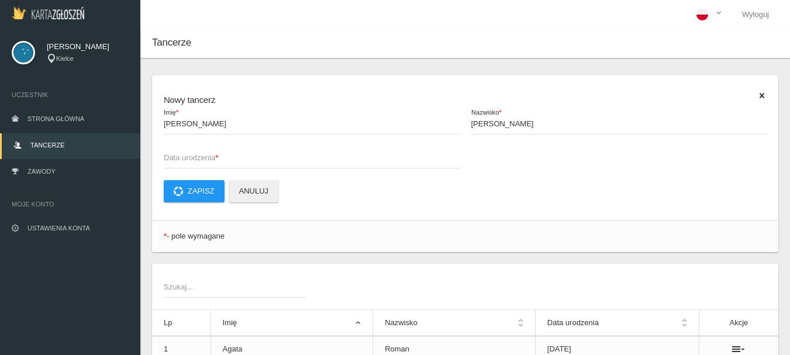
click at [177, 159] on span "Data urodzenia *" at bounding box center [306, 158] width 284 height 12
click at [177, 159] on input "Data urodzenia *" at bounding box center [312, 157] width 296 height 22
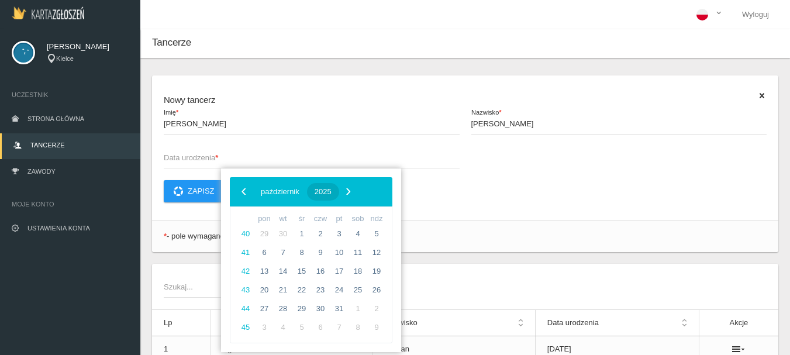
click at [332, 192] on span "2025" at bounding box center [323, 191] width 17 height 9
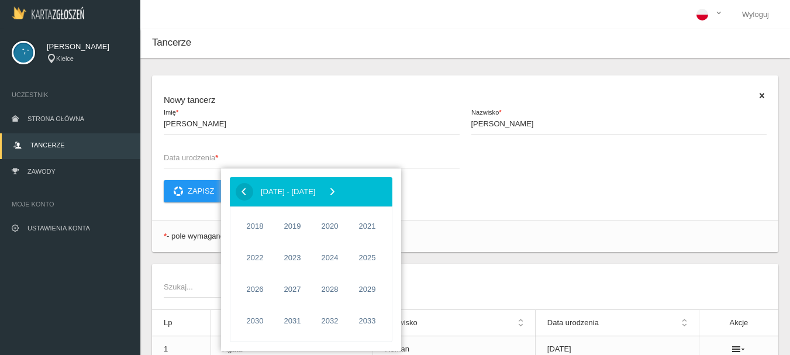
click at [243, 191] on span "‹" at bounding box center [244, 191] width 18 height 18
click at [333, 318] on span "2016" at bounding box center [329, 321] width 27 height 27
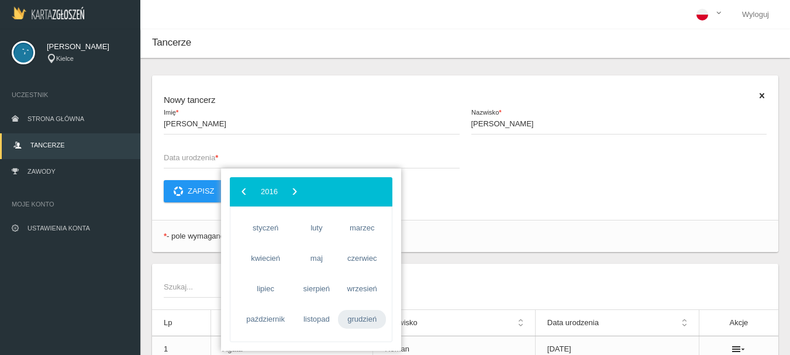
click at [353, 318] on span "grudzień" at bounding box center [362, 319] width 48 height 19
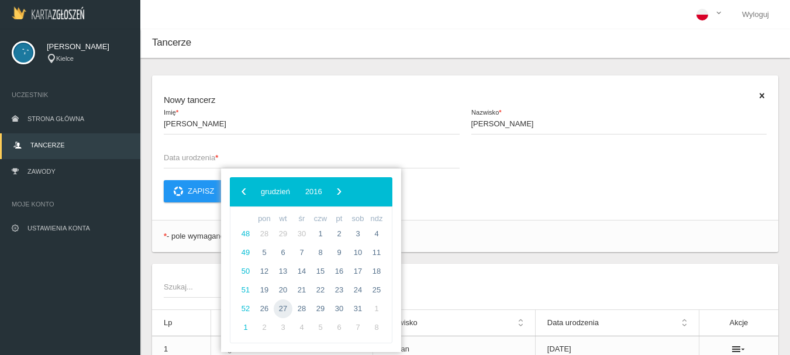
click at [281, 308] on span "27" at bounding box center [283, 308] width 19 height 19
type input "[DATE]"
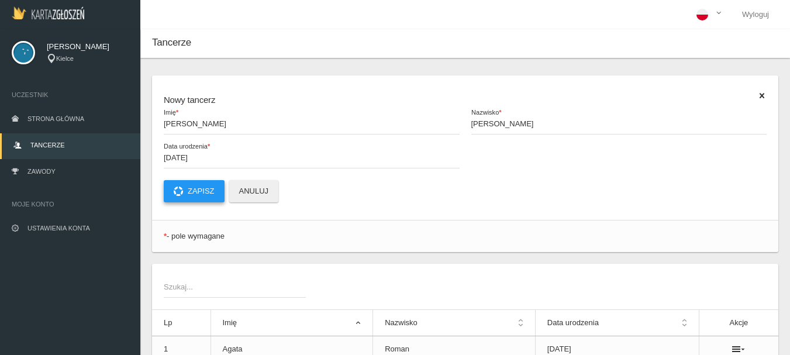
click at [203, 192] on button "Zapisz" at bounding box center [194, 191] width 61 height 22
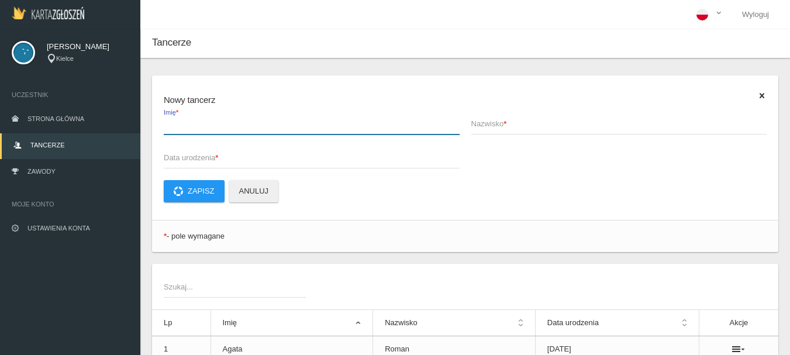
click at [177, 130] on input "Imię *" at bounding box center [312, 123] width 296 height 22
type input "[PERSON_NAME]"
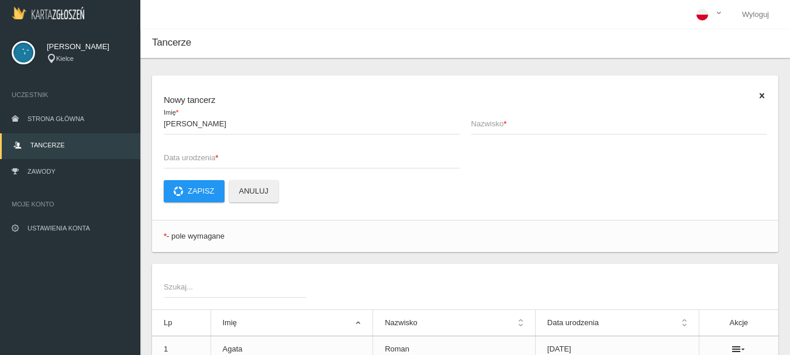
click at [484, 123] on span "Nazwisko *" at bounding box center [613, 124] width 284 height 12
click at [484, 123] on input "Nazwisko *" at bounding box center [619, 123] width 296 height 22
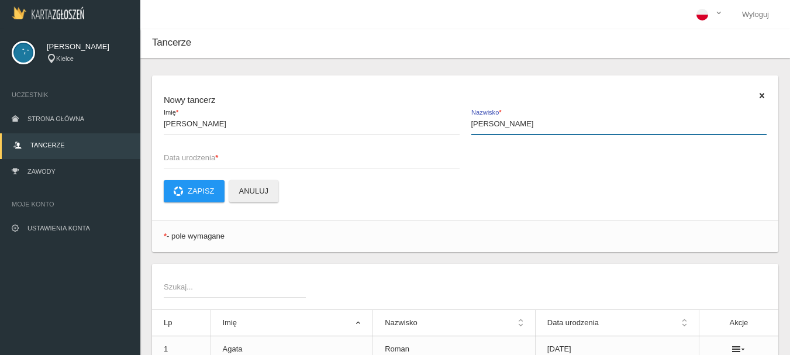
type input "[PERSON_NAME]"
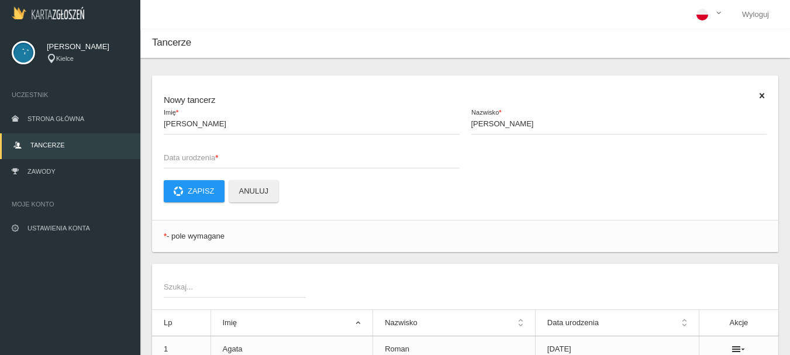
click at [181, 155] on span "Data urodzenia *" at bounding box center [306, 158] width 284 height 12
click at [181, 155] on input "Data urodzenia *" at bounding box center [312, 157] width 296 height 22
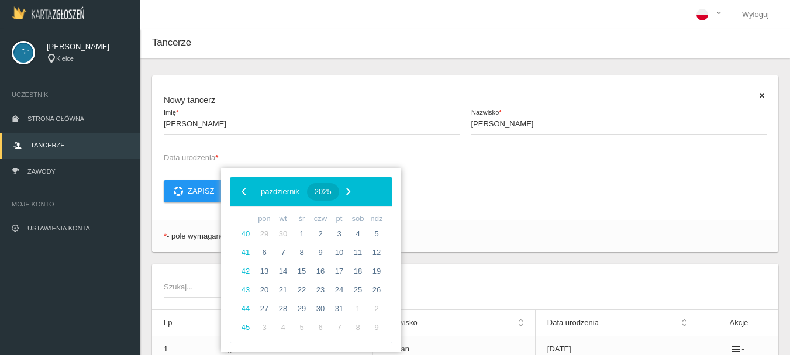
click at [332, 194] on span "2025" at bounding box center [323, 191] width 17 height 9
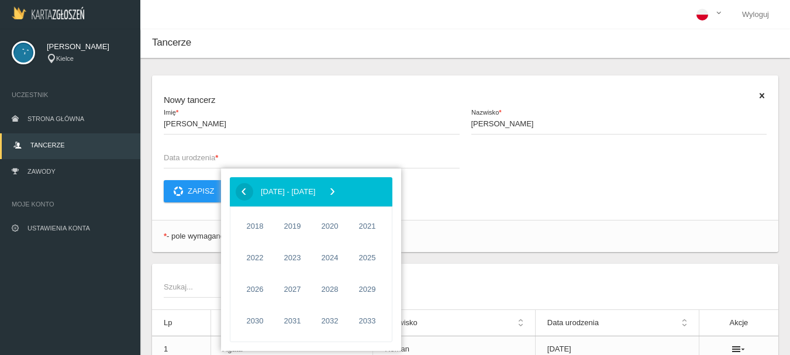
click at [244, 194] on span "‹" at bounding box center [244, 191] width 18 height 18
click at [368, 321] on span "2017" at bounding box center [367, 321] width 27 height 27
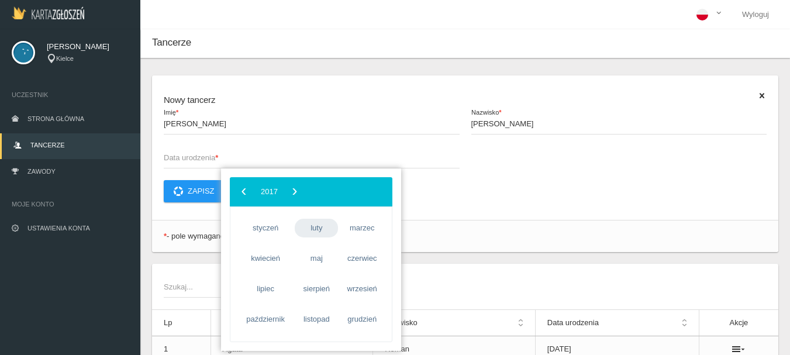
click at [319, 229] on span "luty" at bounding box center [316, 228] width 43 height 19
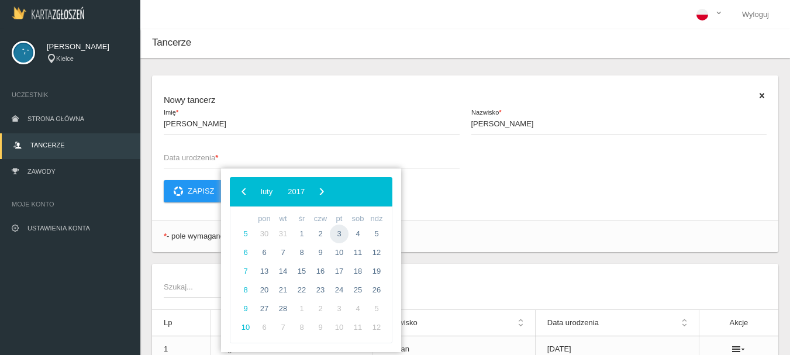
click at [338, 231] on span "3" at bounding box center [339, 234] width 19 height 19
type input "[DATE]"
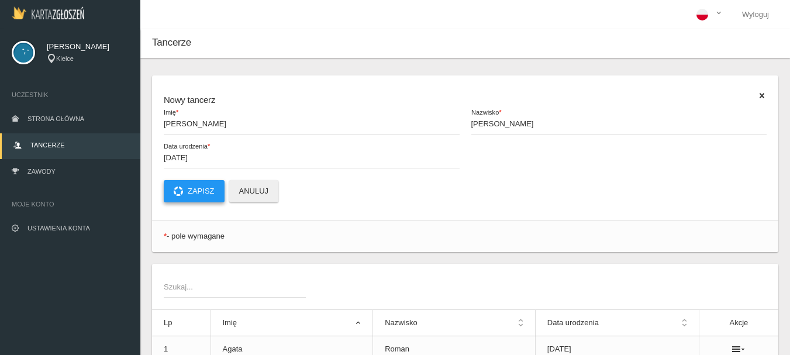
click at [212, 191] on button "Zapisz" at bounding box center [194, 191] width 61 height 22
click at [191, 120] on span "Imię *" at bounding box center [306, 124] width 284 height 12
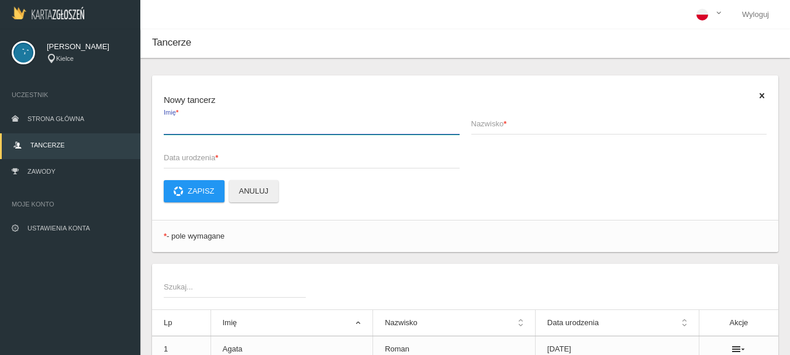
click at [191, 120] on input "Imię *" at bounding box center [312, 123] width 296 height 22
type input "[PERSON_NAME]"
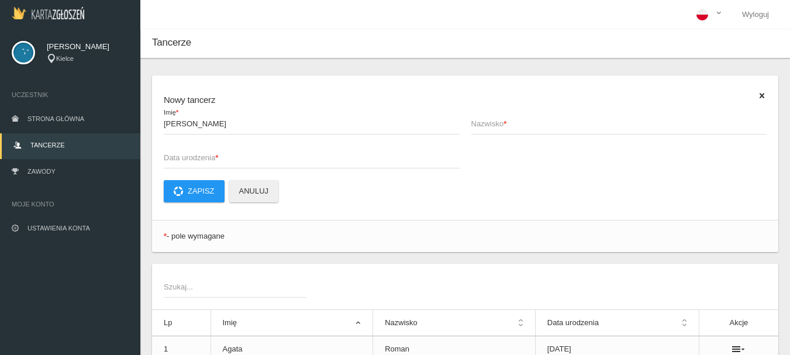
click at [487, 123] on span "Nazwisko *" at bounding box center [613, 124] width 284 height 12
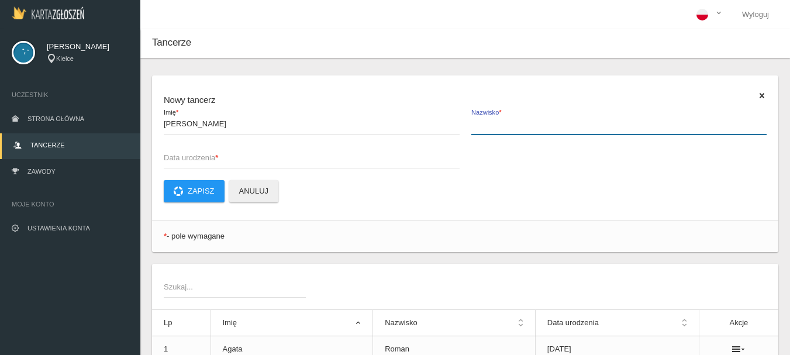
click at [487, 123] on input "Nazwisko *" at bounding box center [619, 123] width 296 height 22
type input "Urbańska"
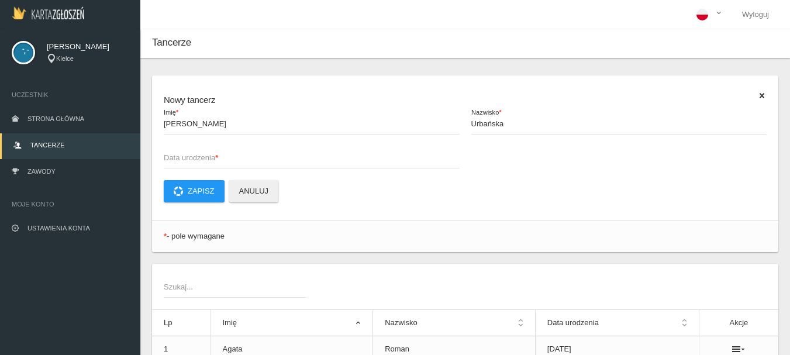
click at [173, 157] on span "Data urodzenia *" at bounding box center [306, 158] width 284 height 12
click at [173, 157] on input "Data urodzenia *" at bounding box center [312, 157] width 296 height 22
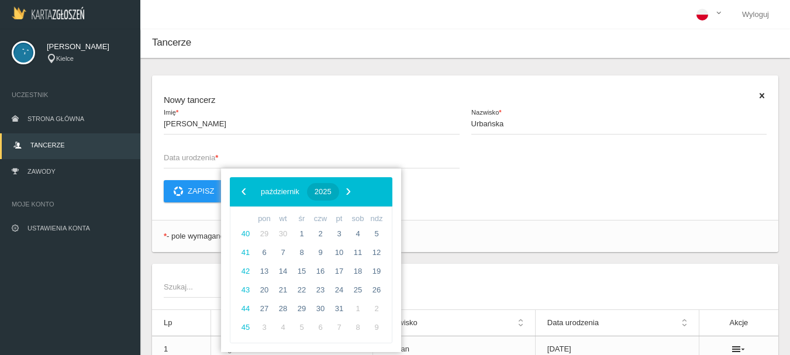
click at [332, 194] on span "2025" at bounding box center [323, 191] width 17 height 9
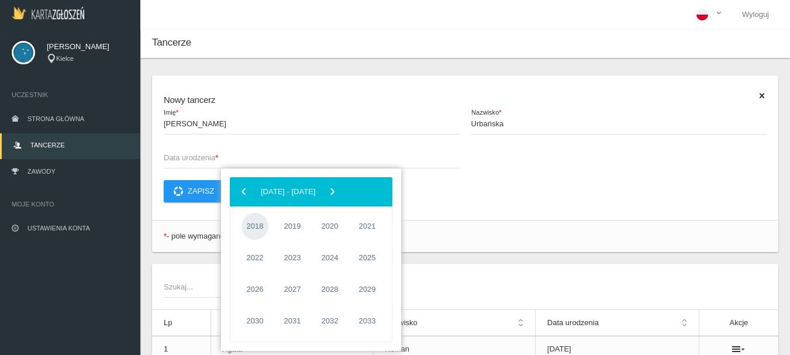
click at [253, 224] on span "2018" at bounding box center [255, 226] width 27 height 27
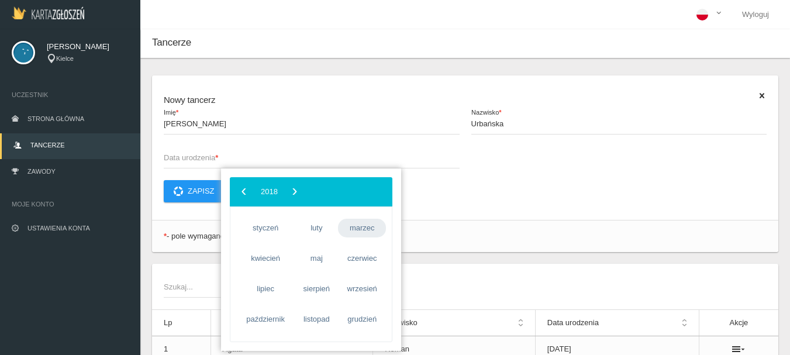
click at [368, 226] on span "marzec" at bounding box center [362, 228] width 48 height 19
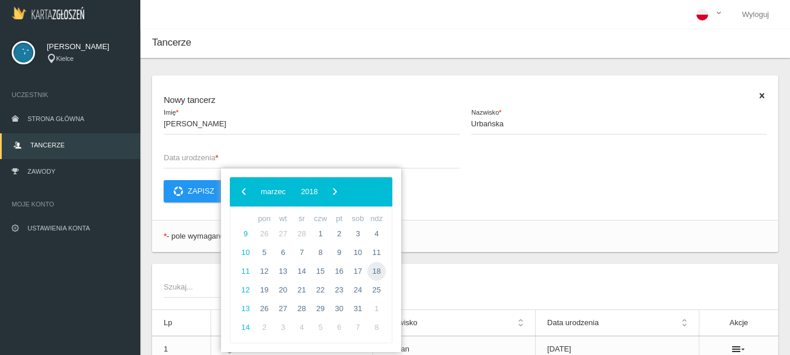
click at [378, 271] on span "18" at bounding box center [376, 271] width 19 height 19
type input "[DATE]"
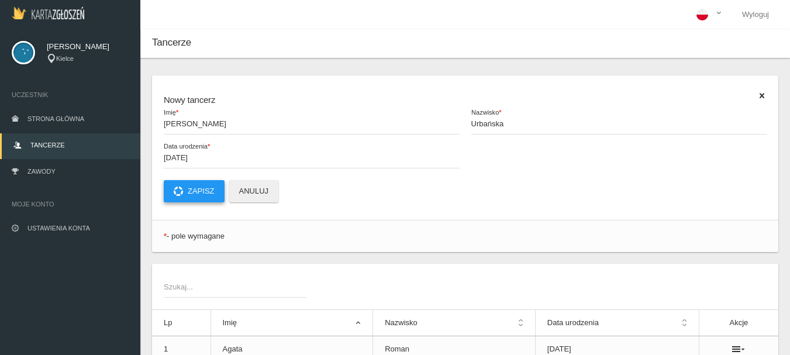
click at [196, 194] on button "Zapisz" at bounding box center [194, 191] width 61 height 22
click at [184, 123] on span "Imię *" at bounding box center [306, 124] width 284 height 12
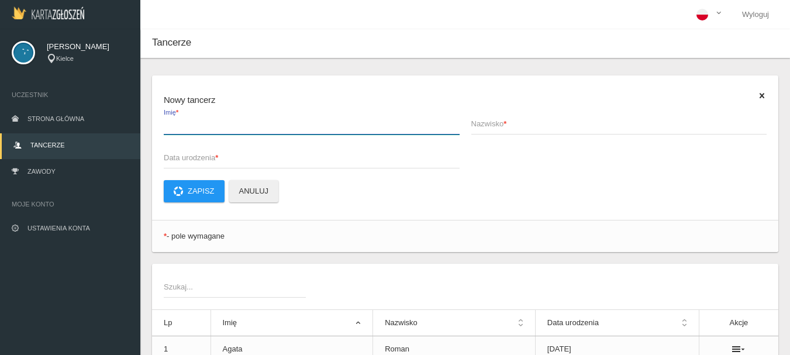
click at [184, 123] on input "Imię *" at bounding box center [312, 123] width 296 height 22
type input "[PERSON_NAME]"
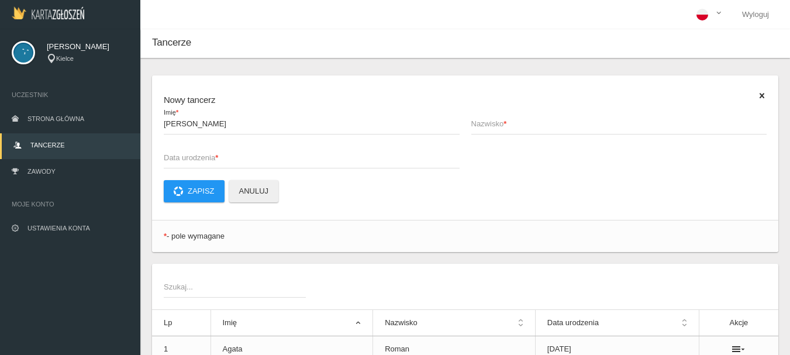
click at [474, 121] on span "Nazwisko *" at bounding box center [613, 124] width 284 height 12
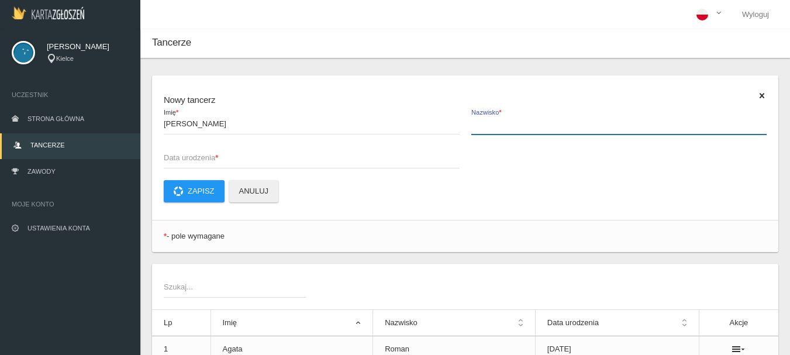
click at [474, 121] on input "Nazwisko *" at bounding box center [619, 123] width 296 height 22
type input "Haberko"
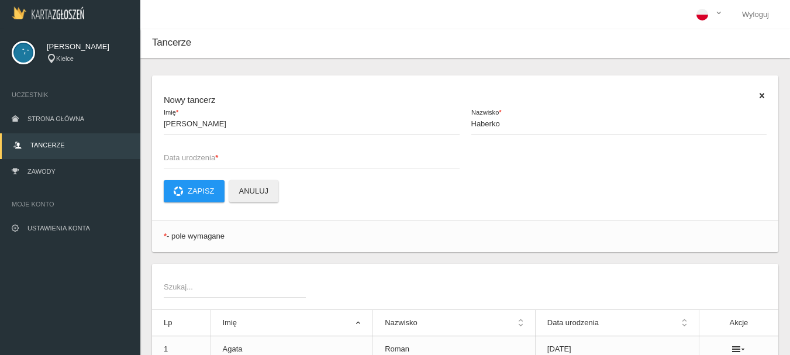
click at [180, 161] on span "Data urodzenia *" at bounding box center [306, 158] width 284 height 12
click at [180, 161] on input "Data urodzenia *" at bounding box center [312, 157] width 296 height 22
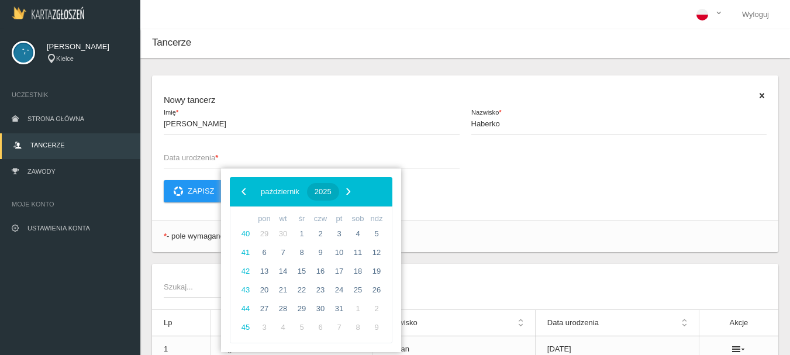
click at [339, 197] on button "2025" at bounding box center [323, 192] width 32 height 18
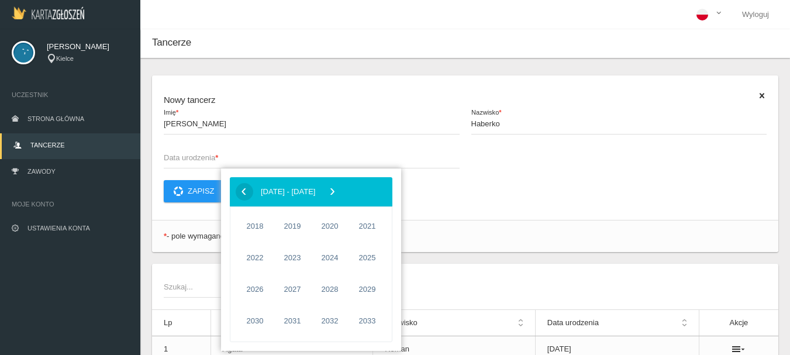
click at [249, 190] on span "‹" at bounding box center [244, 191] width 18 height 18
click at [293, 320] on span "2015" at bounding box center [292, 321] width 27 height 27
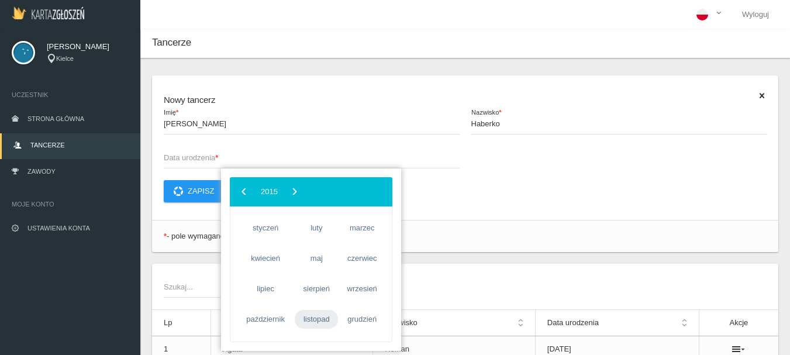
click at [318, 319] on span "listopad" at bounding box center [316, 319] width 43 height 19
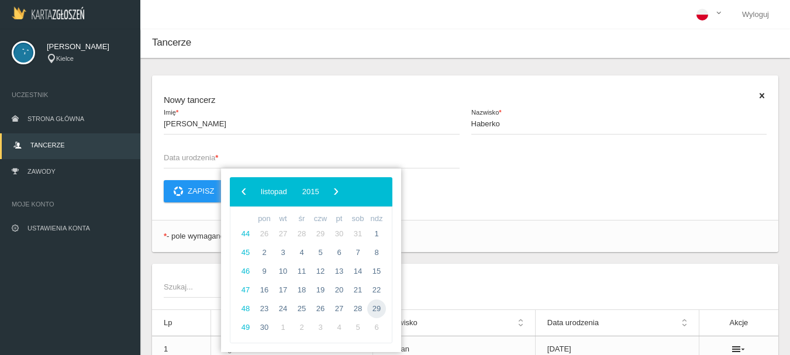
click at [378, 309] on span "29" at bounding box center [376, 308] width 19 height 19
type input "[DATE]"
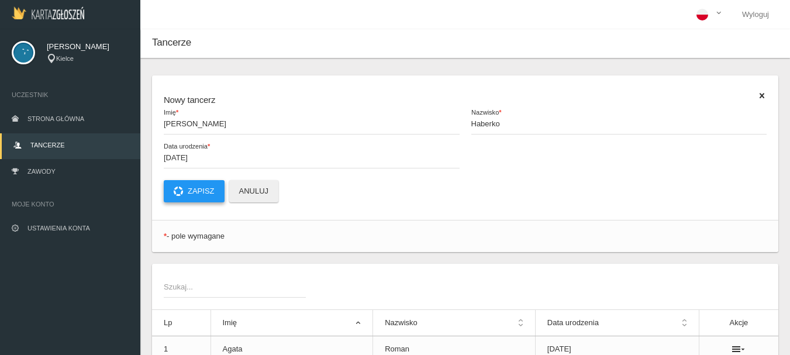
click at [211, 194] on button "Zapisz" at bounding box center [194, 191] width 61 height 22
click at [170, 123] on span "Imię *" at bounding box center [306, 124] width 284 height 12
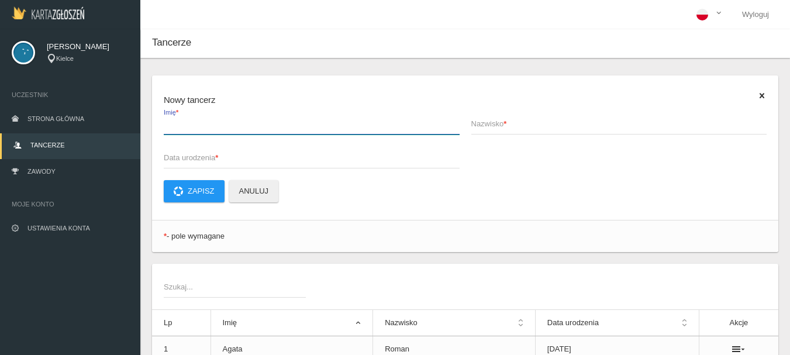
click at [170, 123] on input "Imię *" at bounding box center [312, 123] width 296 height 22
type input "a"
type input "[PERSON_NAME]"
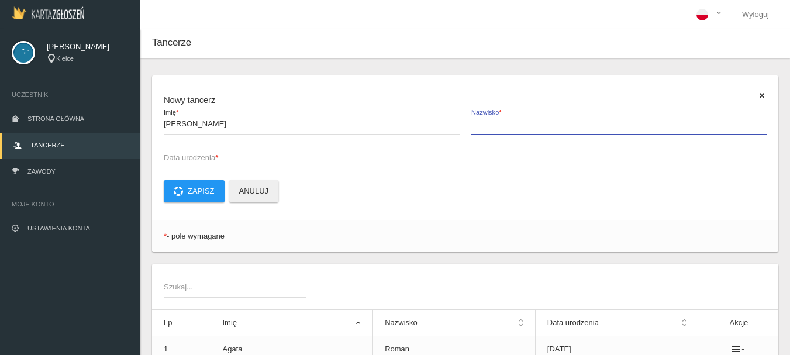
click at [497, 131] on input "Nazwisko *" at bounding box center [619, 123] width 296 height 22
type input "Opoka"
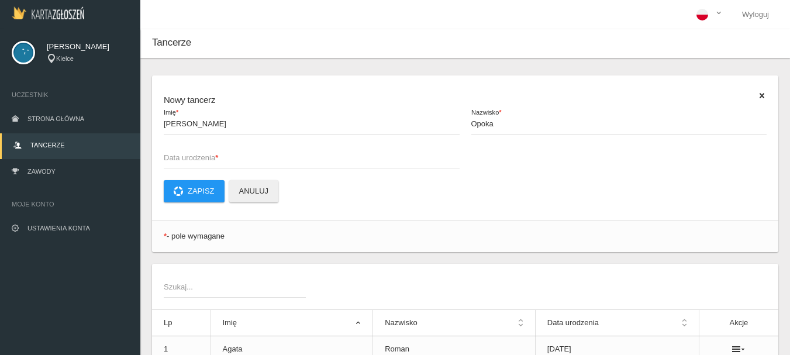
click at [170, 157] on span "Data urodzenia *" at bounding box center [306, 158] width 284 height 12
click at [170, 157] on input "Data urodzenia *" at bounding box center [312, 157] width 296 height 22
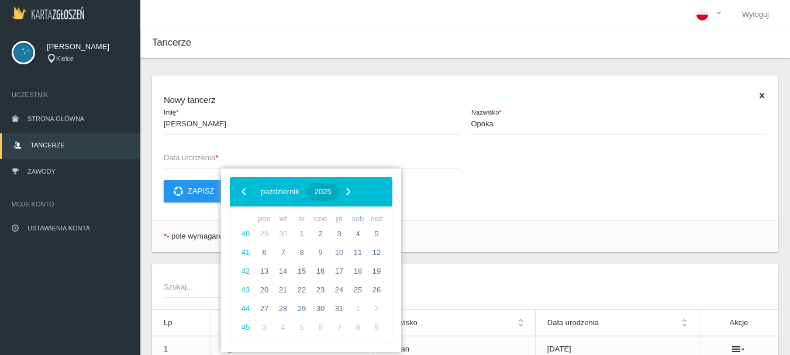
click at [332, 192] on span "2025" at bounding box center [323, 191] width 17 height 9
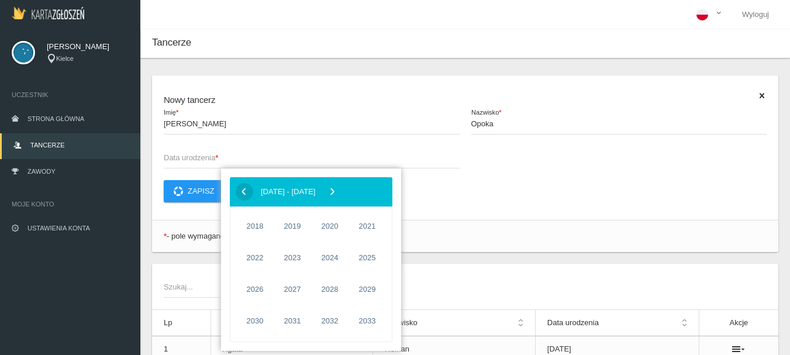
click at [242, 190] on span "‹" at bounding box center [244, 191] width 18 height 18
click at [253, 317] on span "2014" at bounding box center [255, 321] width 27 height 27
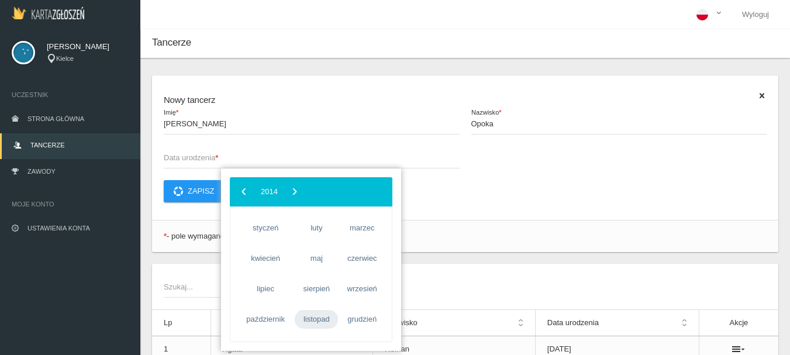
click at [312, 320] on span "listopad" at bounding box center [316, 319] width 43 height 19
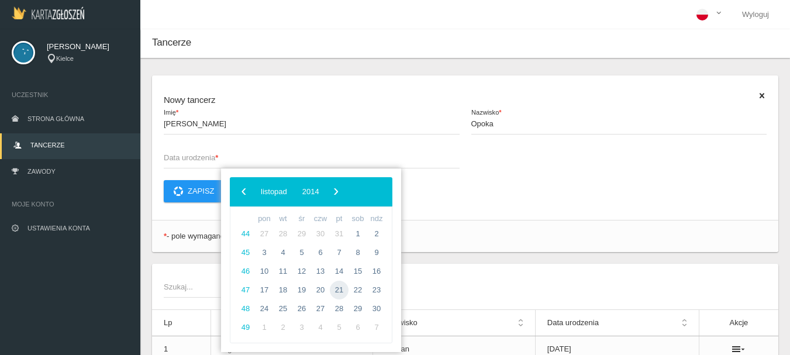
click at [340, 288] on span "21" at bounding box center [339, 290] width 19 height 19
type input "[DATE]"
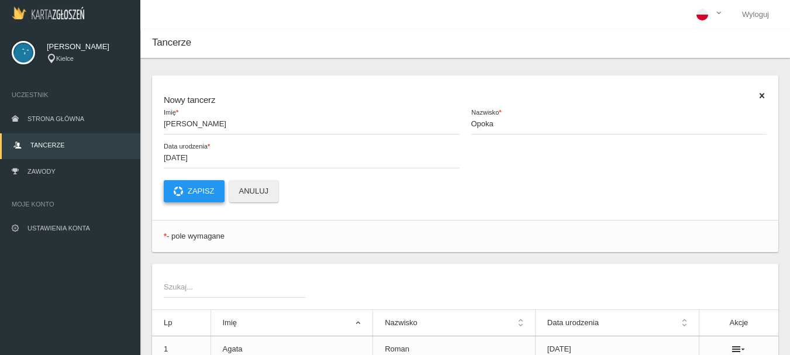
click at [205, 185] on button "Zapisz" at bounding box center [194, 191] width 61 height 22
click at [170, 125] on span "Imię *" at bounding box center [306, 124] width 284 height 12
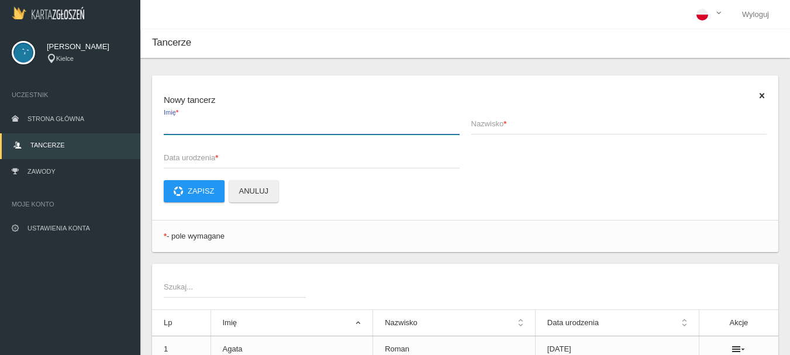
click at [170, 125] on input "Imię *" at bounding box center [312, 123] width 296 height 22
type input "[PERSON_NAME]"
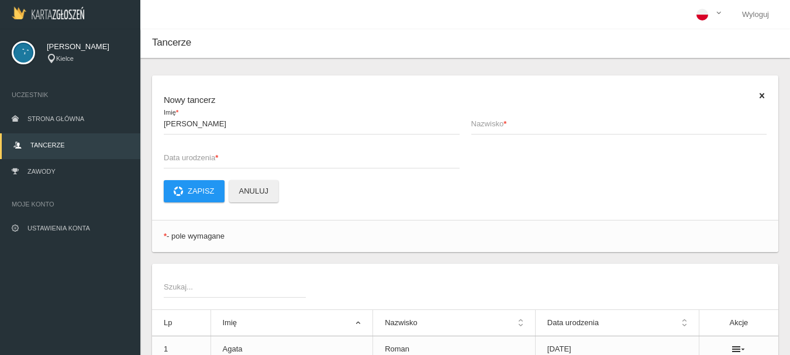
click at [500, 129] on span "Nazwisko *" at bounding box center [613, 124] width 284 height 12
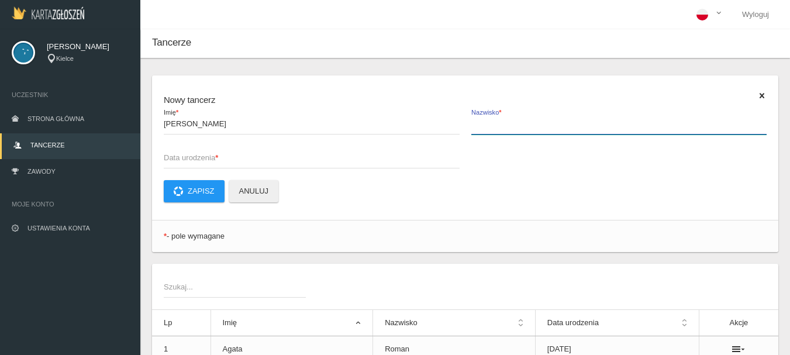
click at [500, 129] on input "Nazwisko *" at bounding box center [619, 123] width 296 height 22
type input "[PERSON_NAME]"
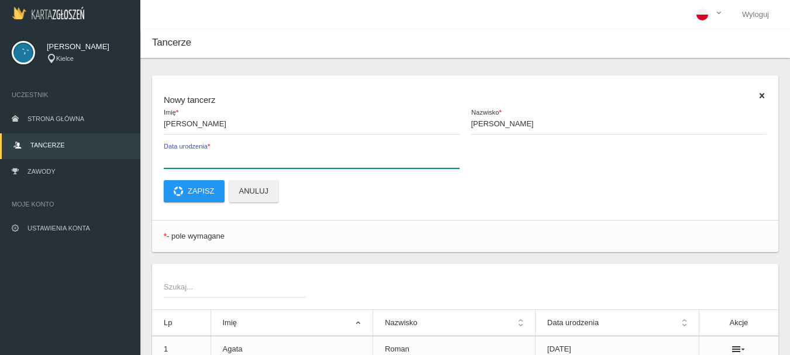
click at [178, 165] on input "Data urodzenia *" at bounding box center [312, 157] width 296 height 22
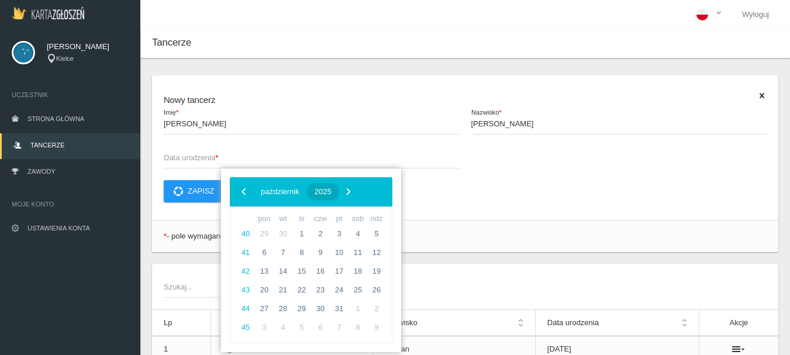
click at [332, 188] on span "2025" at bounding box center [323, 191] width 17 height 9
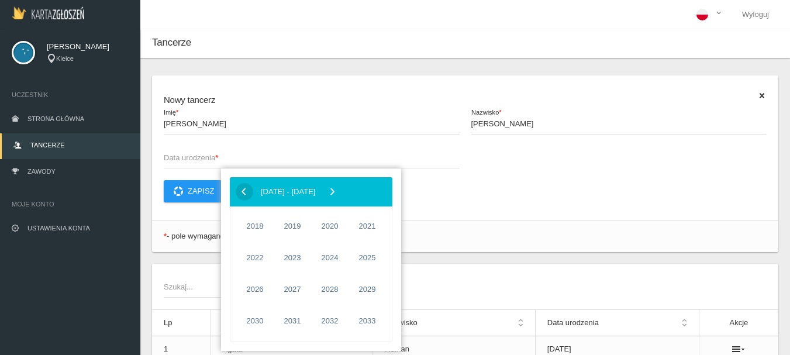
click at [249, 197] on span "‹" at bounding box center [244, 191] width 18 height 18
click at [263, 321] on span "2014" at bounding box center [255, 321] width 27 height 27
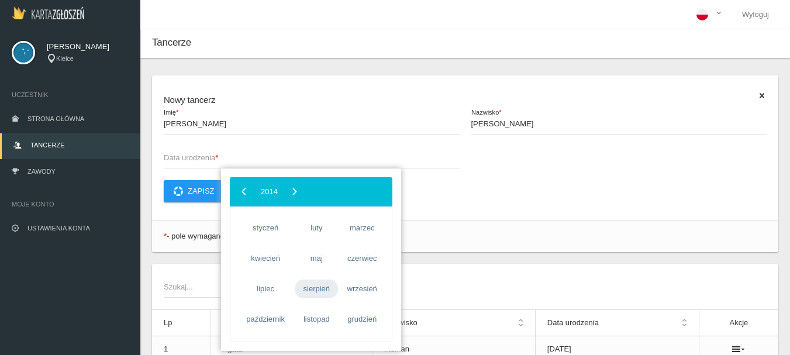
click at [307, 283] on span "sierpień" at bounding box center [316, 289] width 43 height 19
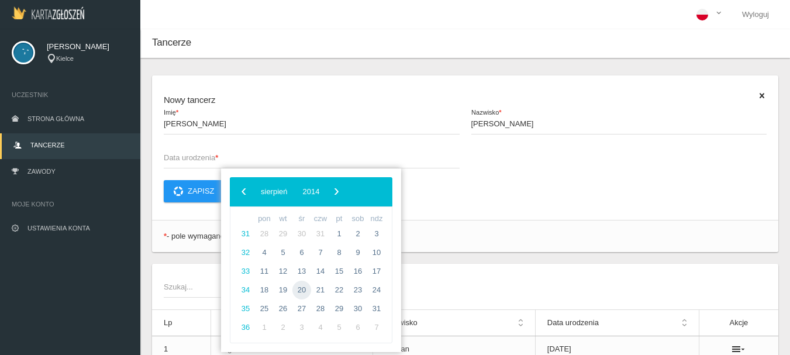
click at [298, 289] on span "20" at bounding box center [301, 290] width 19 height 19
type input "[DATE]"
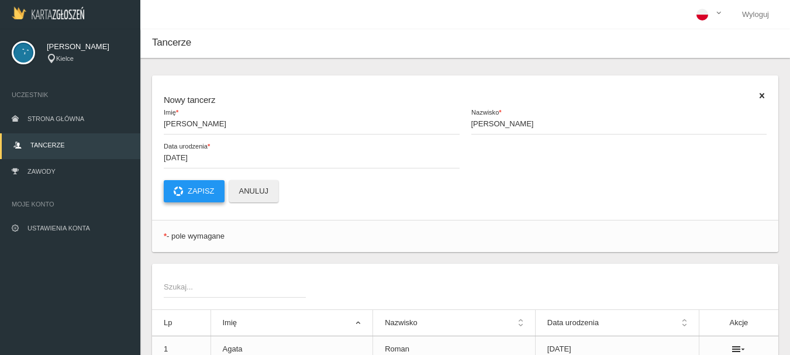
click at [201, 194] on button "Zapisz" at bounding box center [194, 191] width 61 height 22
click at [180, 128] on strong "*" at bounding box center [179, 123] width 3 height 9
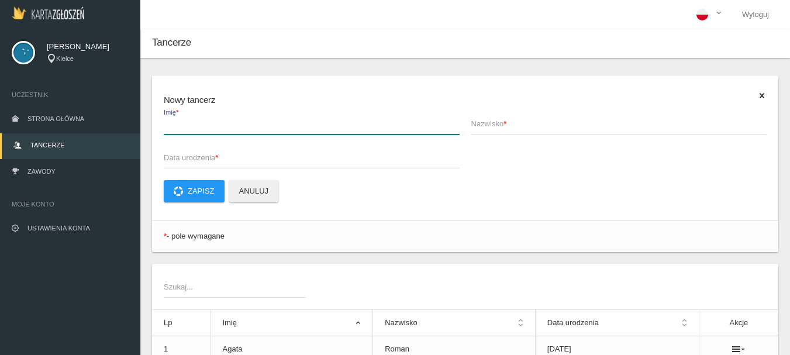
click at [180, 128] on input "Imię *" at bounding box center [312, 123] width 296 height 22
click at [164, 180] on button "Zapisz" at bounding box center [194, 191] width 61 height 22
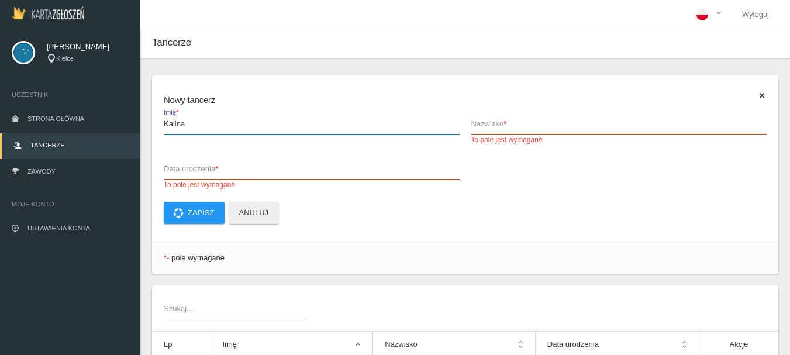
type input "Kalina"
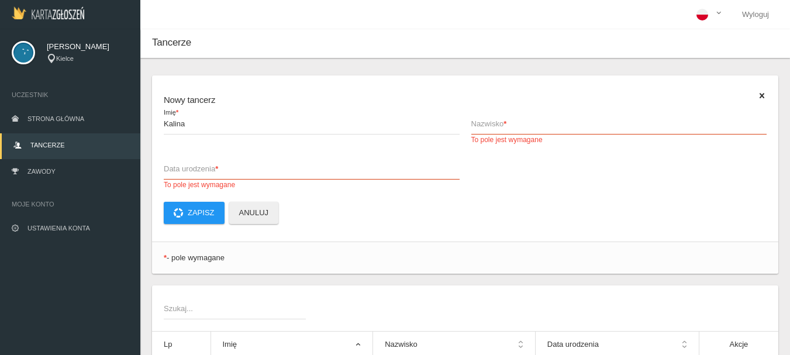
click at [487, 125] on span "Nazwisko *" at bounding box center [613, 124] width 284 height 12
click at [487, 125] on input "Nazwisko * To pole jest wymagane" at bounding box center [619, 123] width 296 height 22
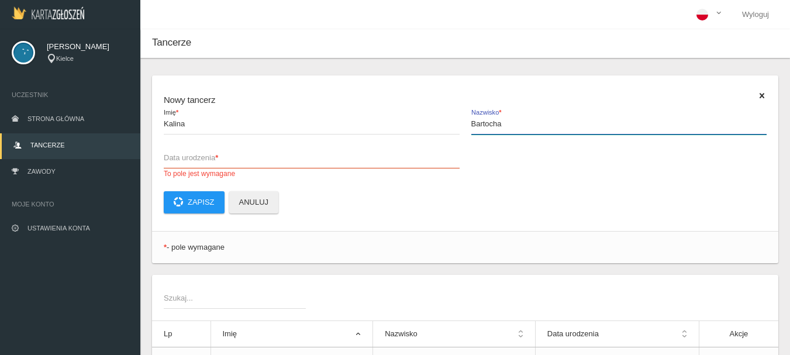
type input "Bartocha"
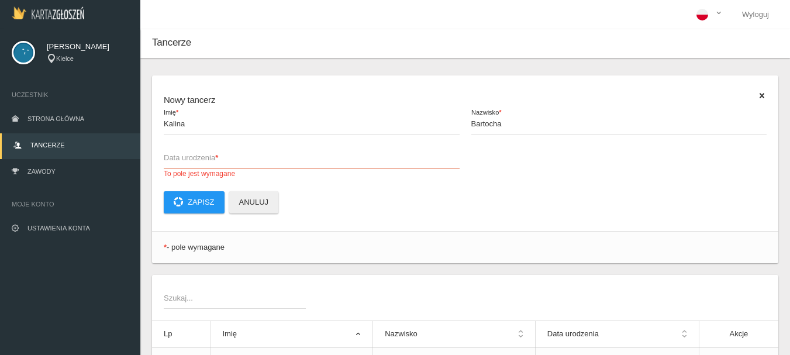
click at [170, 160] on span "Data urodzenia *" at bounding box center [306, 158] width 284 height 12
click at [170, 160] on input "Data urodzenia * To pole jest wymagane" at bounding box center [312, 157] width 296 height 22
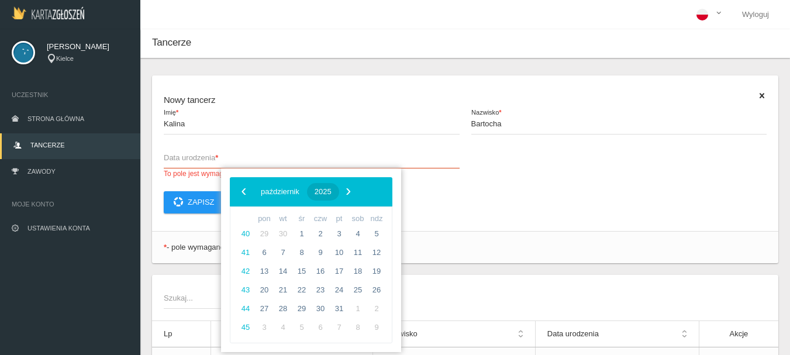
click at [332, 194] on span "2025" at bounding box center [323, 191] width 17 height 9
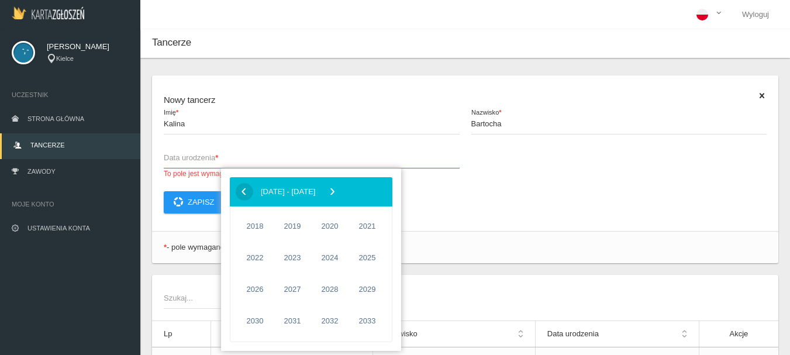
click at [244, 191] on span "‹" at bounding box center [244, 191] width 18 height 18
click at [358, 323] on span "2017" at bounding box center [367, 321] width 27 height 27
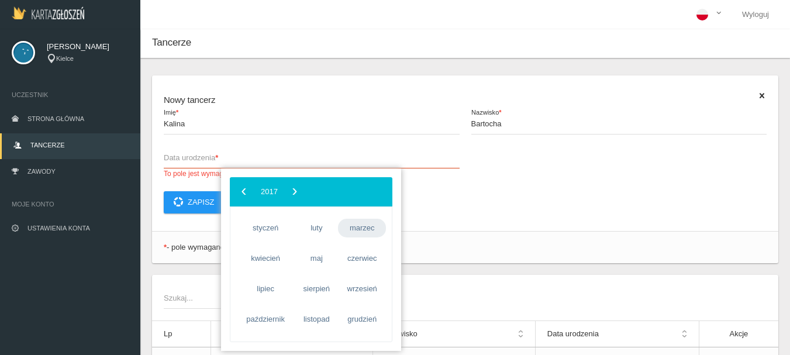
click at [356, 232] on span "marzec" at bounding box center [362, 228] width 48 height 19
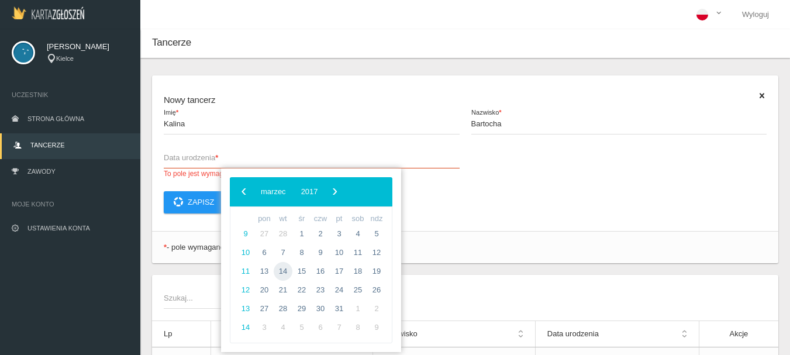
click at [284, 269] on span "14" at bounding box center [283, 271] width 19 height 19
type input "[DATE]"
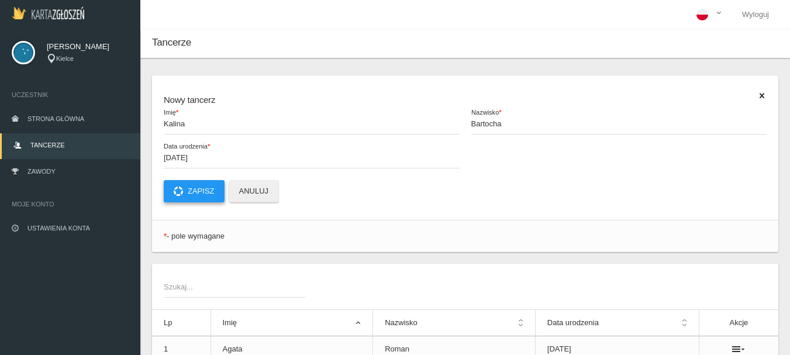
click at [207, 191] on button "Zapisz" at bounding box center [194, 191] width 61 height 22
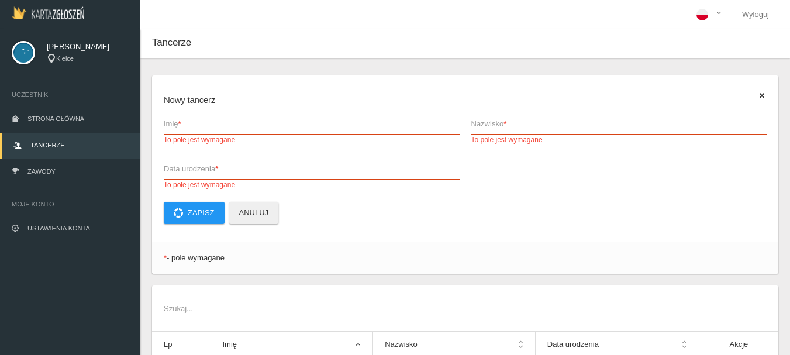
click at [171, 125] on span "Imię *" at bounding box center [306, 124] width 284 height 12
click at [171, 125] on input "Imię * To pole jest wymagane" at bounding box center [312, 123] width 296 height 22
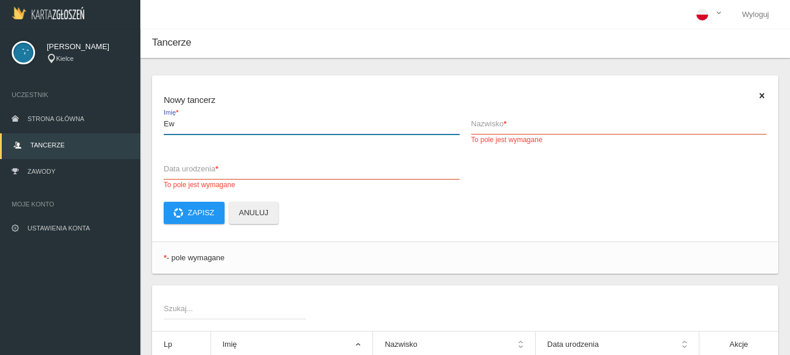
type input "E"
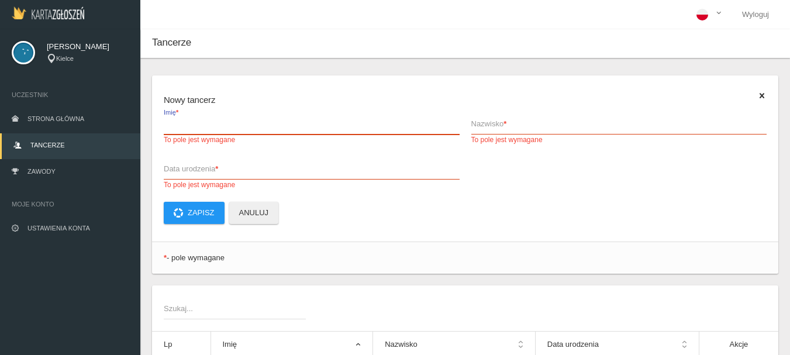
click at [181, 121] on input "Imię * To pole jest wymagane" at bounding box center [312, 123] width 296 height 22
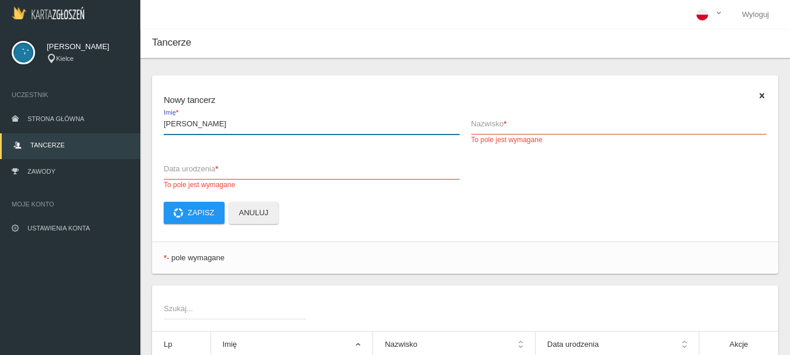
type input "[PERSON_NAME]"
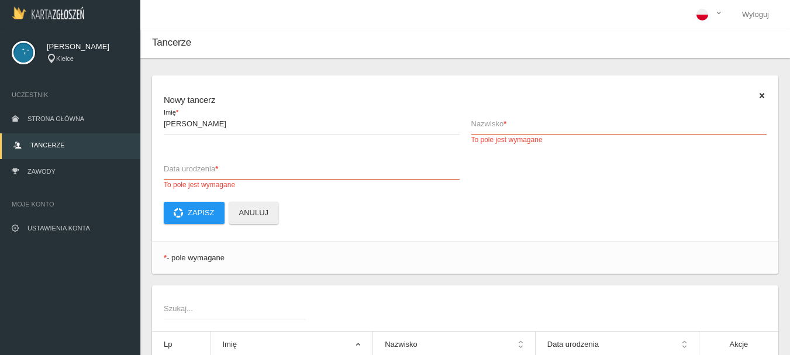
click at [484, 125] on span "Nazwisko *" at bounding box center [613, 124] width 284 height 12
click at [484, 125] on input "Nazwisko * To pole jest wymagane" at bounding box center [619, 123] width 296 height 22
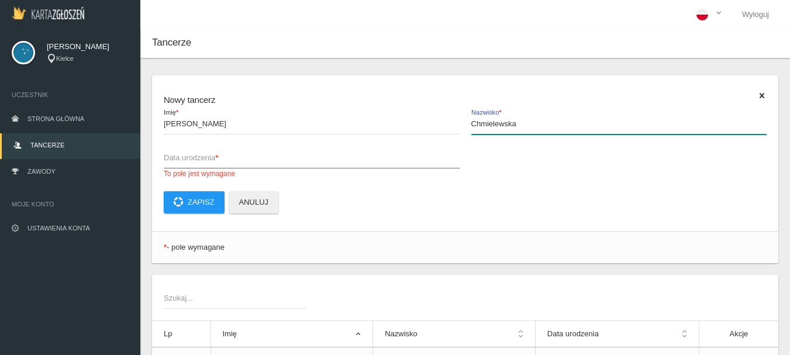
type input "Chmielewska"
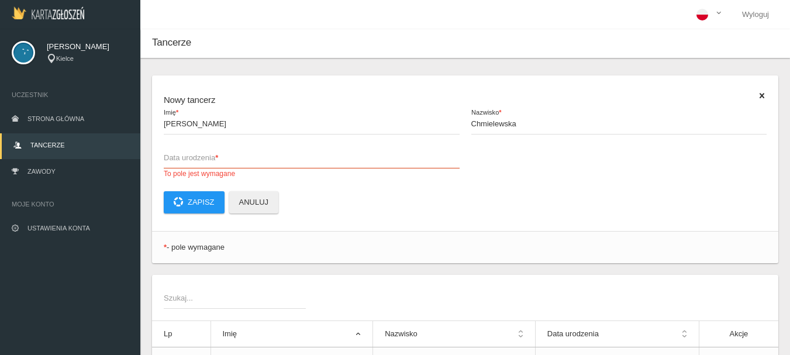
click at [194, 157] on span "Data urodzenia *" at bounding box center [306, 158] width 284 height 12
click at [194, 157] on input "Data urodzenia * To pole jest wymagane" at bounding box center [312, 157] width 296 height 22
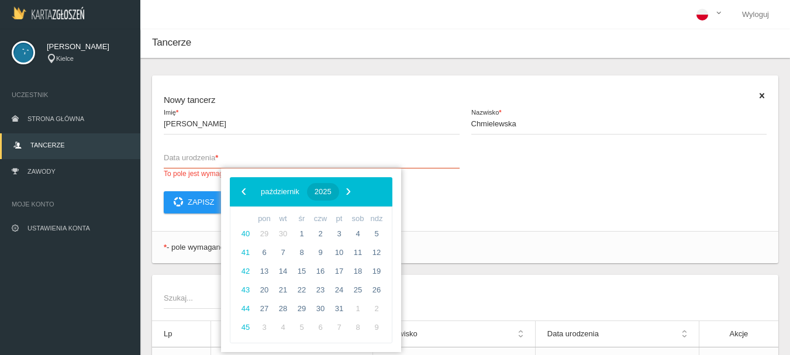
click at [332, 192] on span "2025" at bounding box center [323, 191] width 17 height 9
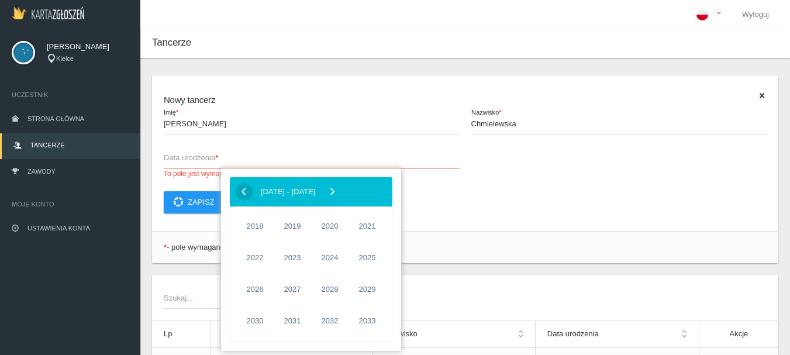
click at [242, 190] on span "‹" at bounding box center [244, 191] width 18 height 18
click at [294, 322] on span "2015" at bounding box center [292, 321] width 27 height 27
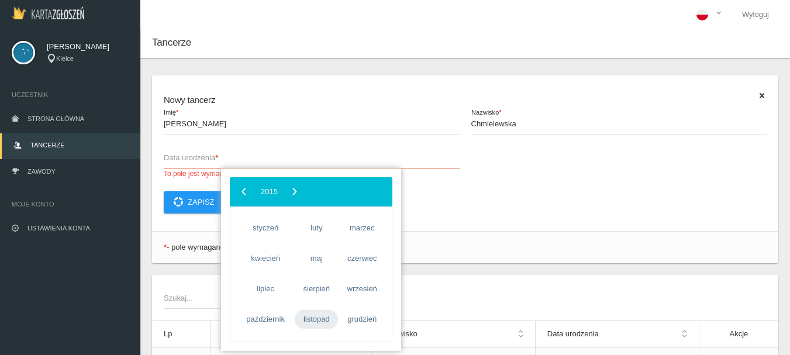
click at [317, 320] on span "listopad" at bounding box center [316, 319] width 43 height 19
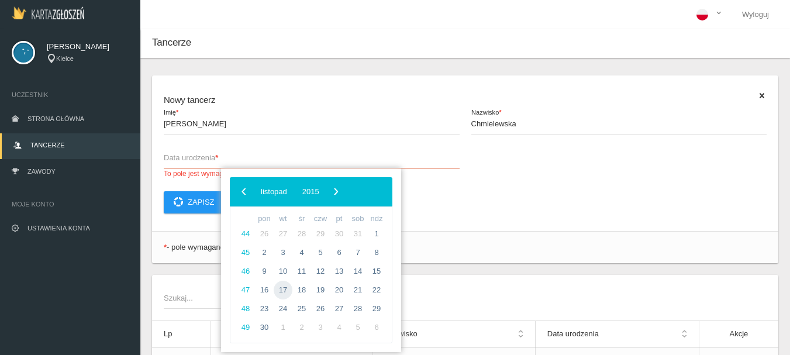
click at [284, 289] on span "17" at bounding box center [283, 290] width 19 height 19
type input "[DATE]"
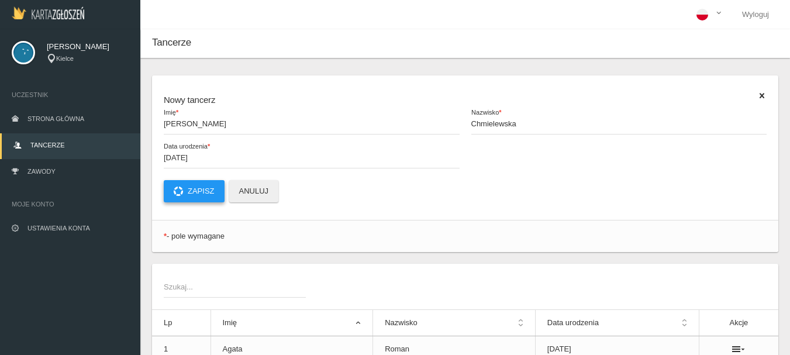
click at [204, 192] on button "Zapisz" at bounding box center [194, 191] width 61 height 22
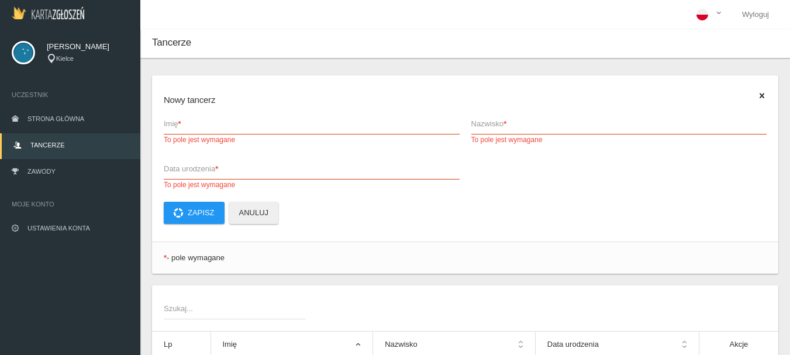
click at [175, 123] on span "Imię *" at bounding box center [306, 124] width 284 height 12
click at [175, 123] on input "Imię * To pole jest wymagane" at bounding box center [312, 123] width 296 height 22
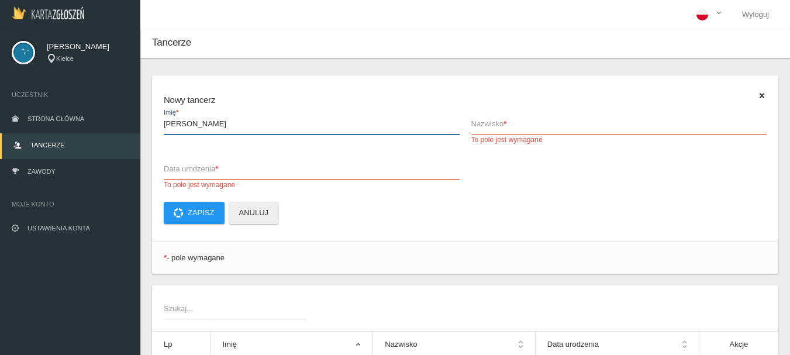
type input "[PERSON_NAME]"
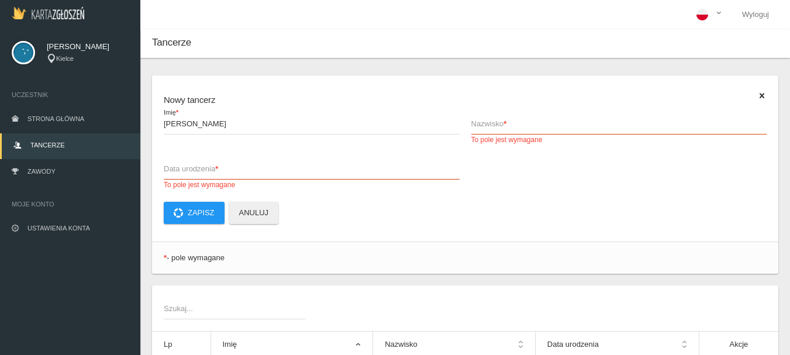
click at [487, 120] on span "Nazwisko *" at bounding box center [613, 124] width 284 height 12
click at [487, 120] on input "Nazwisko * To pole jest wymagane" at bounding box center [619, 123] width 296 height 22
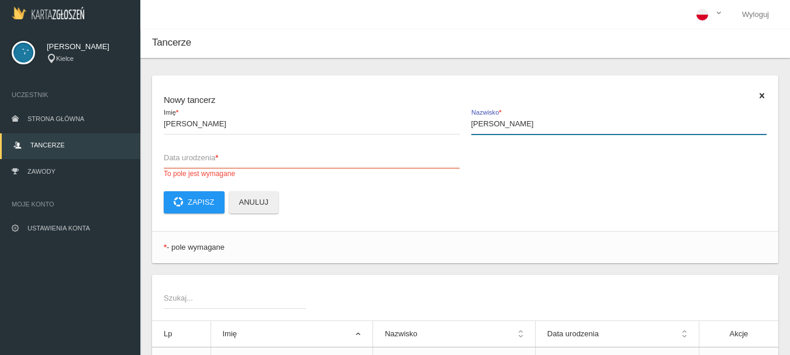
type input "[PERSON_NAME]"
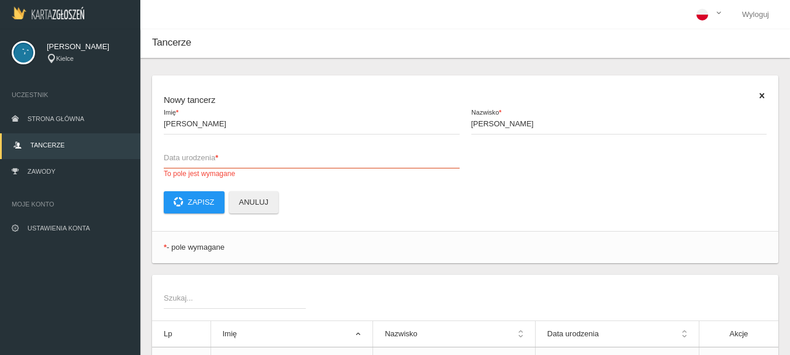
click at [174, 159] on span "Data urodzenia *" at bounding box center [306, 158] width 284 height 12
click at [174, 159] on input "Data urodzenia * To pole jest wymagane" at bounding box center [312, 157] width 296 height 22
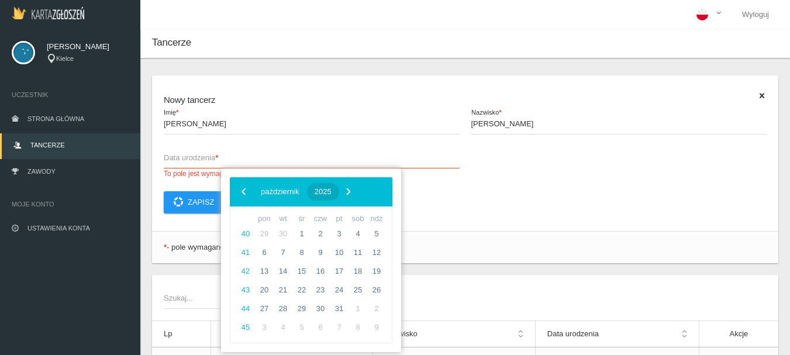
click at [332, 191] on span "2025" at bounding box center [323, 191] width 17 height 9
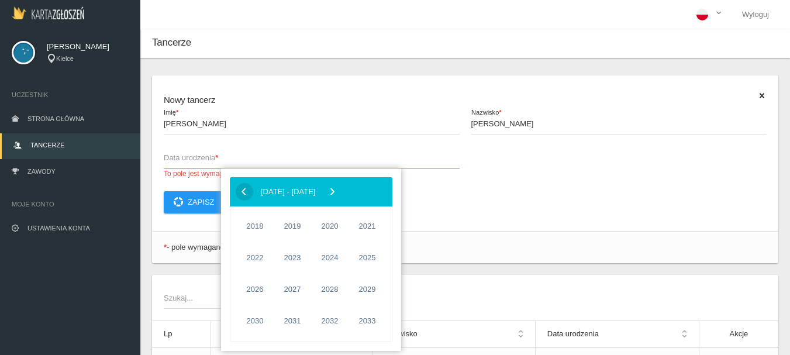
click at [244, 192] on span "‹" at bounding box center [244, 191] width 18 height 18
click at [254, 322] on span "2014" at bounding box center [255, 321] width 27 height 27
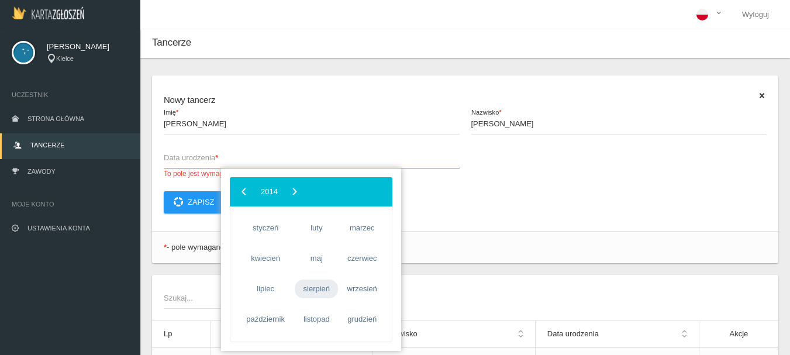
click at [315, 294] on span "sierpień" at bounding box center [316, 289] width 43 height 19
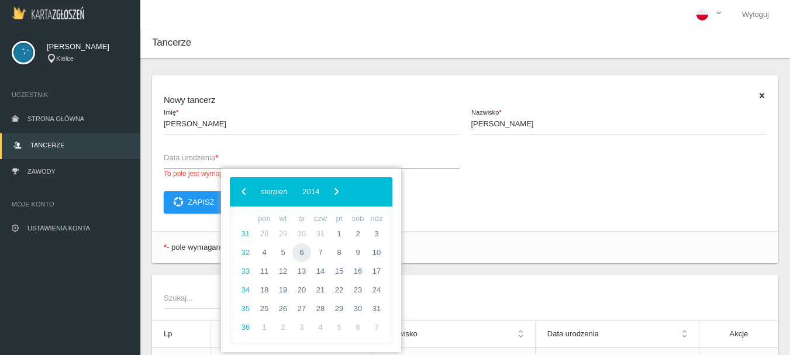
click at [304, 252] on span "6" at bounding box center [301, 252] width 19 height 19
type input "[DATE]"
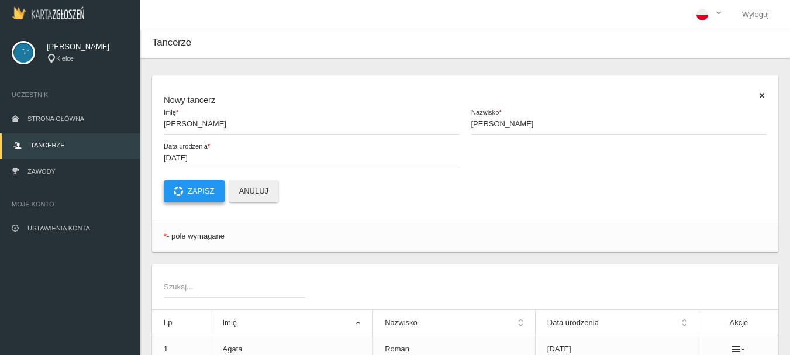
click at [194, 195] on button "Zapisz" at bounding box center [194, 191] width 61 height 22
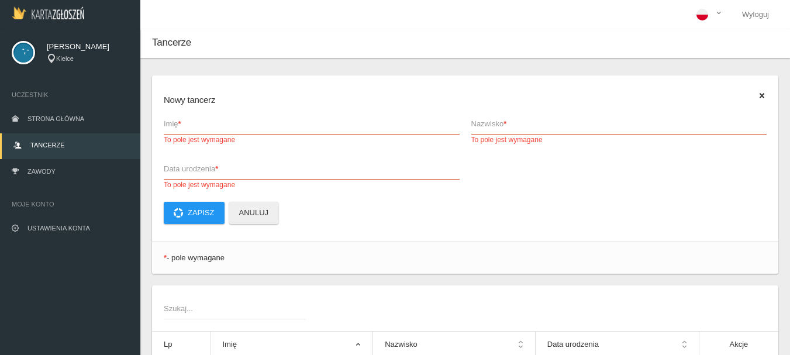
click at [187, 123] on span "Imię *" at bounding box center [306, 124] width 284 height 12
click at [187, 123] on input "Imię * To pole jest wymagane" at bounding box center [312, 123] width 296 height 22
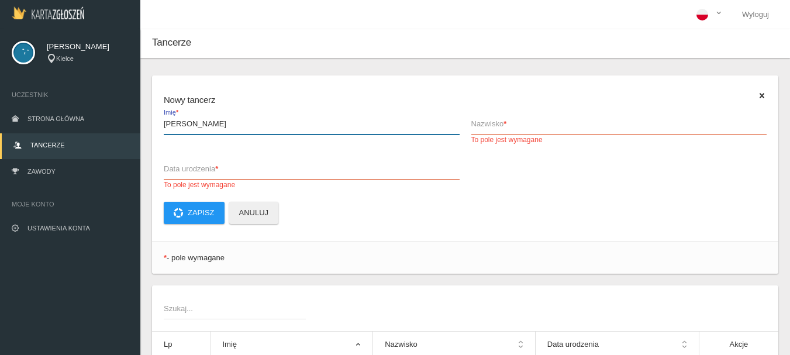
type input "[PERSON_NAME]"
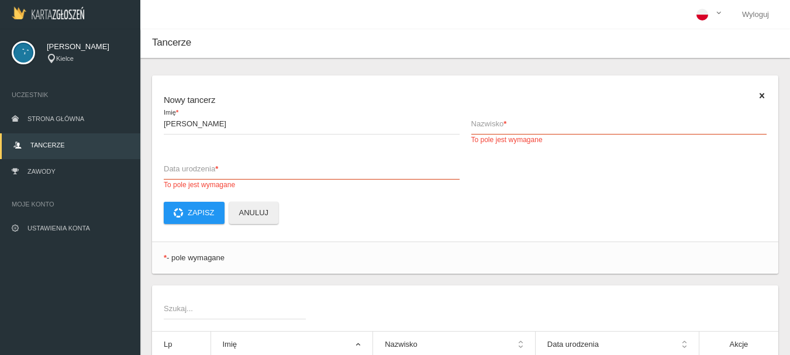
click at [485, 123] on span "Nazwisko *" at bounding box center [613, 124] width 284 height 12
click at [485, 123] on input "Nazwisko * To pole jest wymagane" at bounding box center [619, 123] width 296 height 22
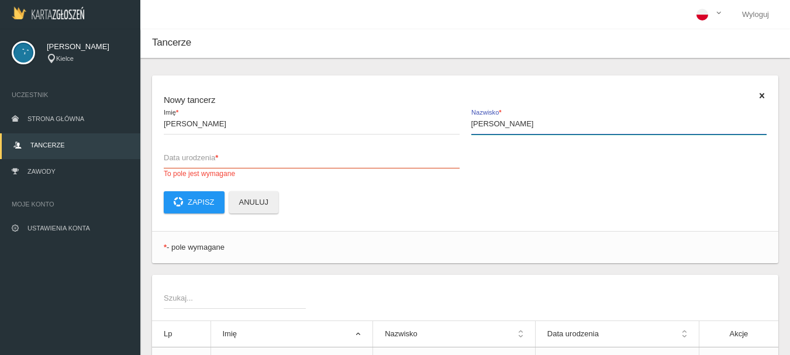
click at [480, 123] on input "[PERSON_NAME]" at bounding box center [619, 123] width 296 height 22
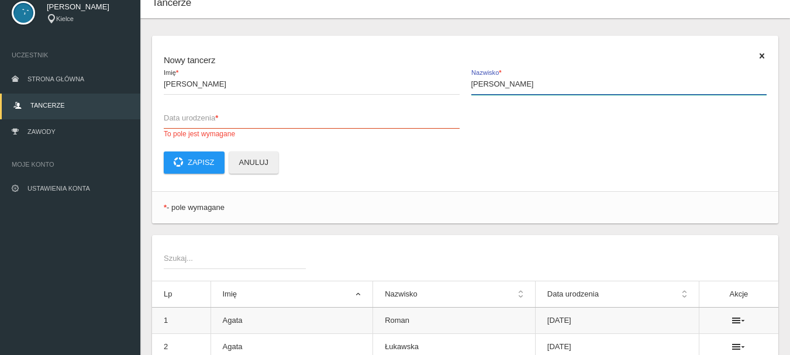
scroll to position [58, 0]
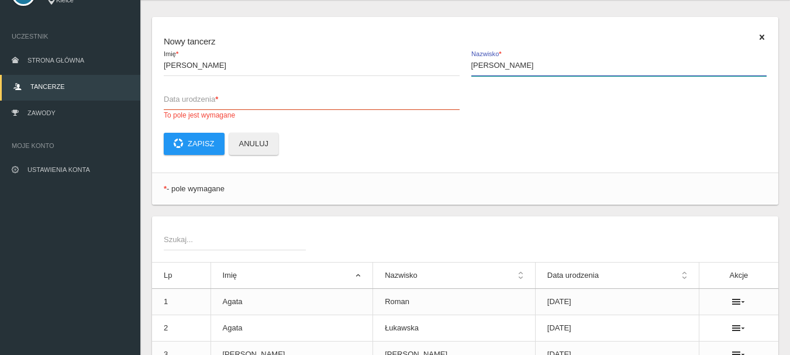
type input "[PERSON_NAME]"
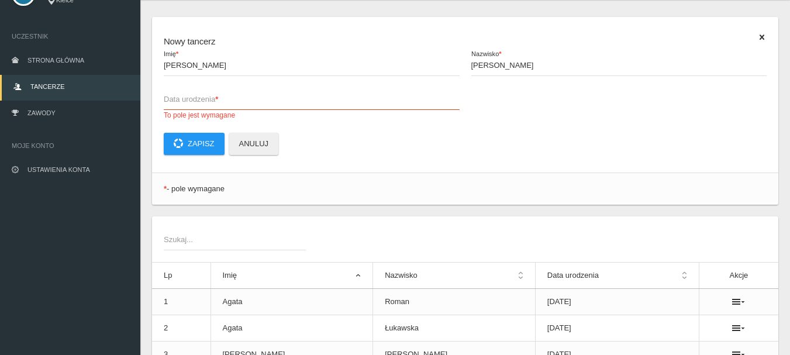
click at [168, 101] on span "Data urodzenia *" at bounding box center [306, 100] width 284 height 12
click at [168, 101] on input "Data urodzenia * To pole jest wymagane" at bounding box center [312, 99] width 296 height 22
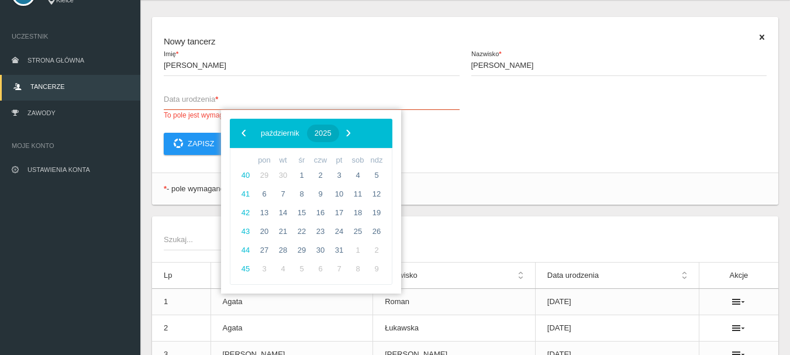
click at [332, 134] on span "2025" at bounding box center [323, 133] width 17 height 9
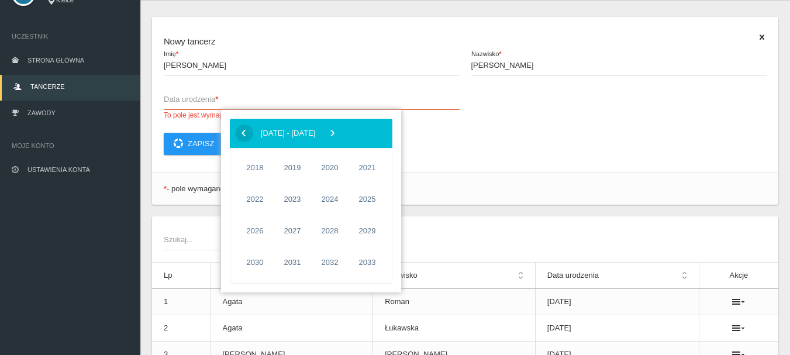
click at [244, 133] on span "‹" at bounding box center [244, 133] width 18 height 18
click at [259, 261] on span "2014" at bounding box center [255, 262] width 27 height 27
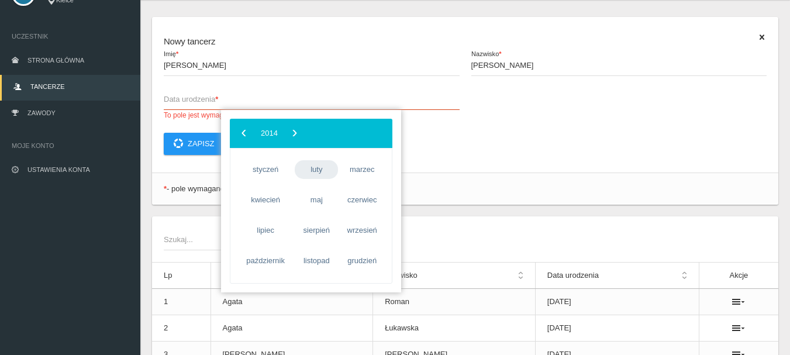
click at [323, 173] on span "luty" at bounding box center [316, 169] width 43 height 19
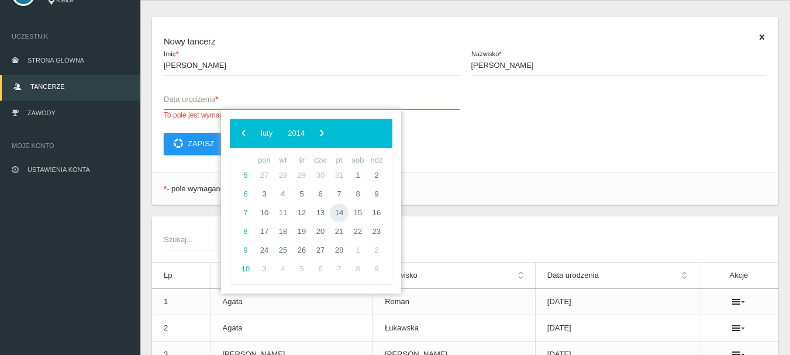
click at [340, 211] on span "14" at bounding box center [339, 213] width 19 height 19
type input "[DATE]"
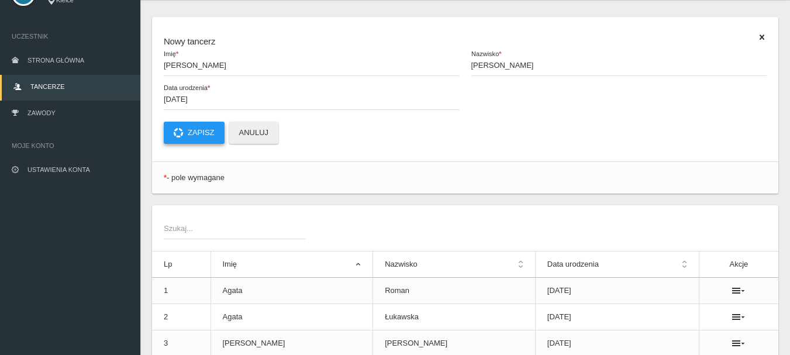
click at [199, 133] on button "Zapisz" at bounding box center [194, 133] width 61 height 22
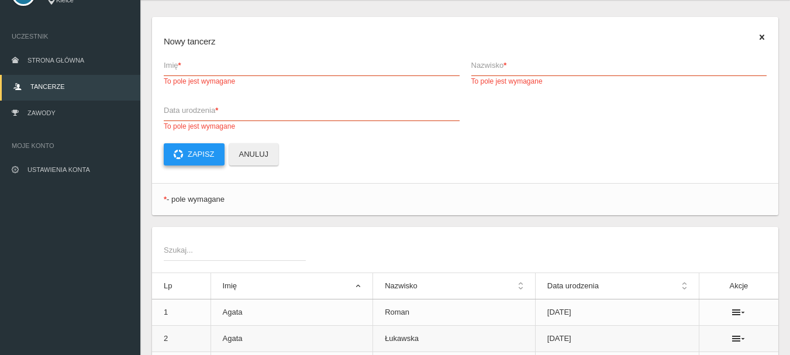
scroll to position [292, 0]
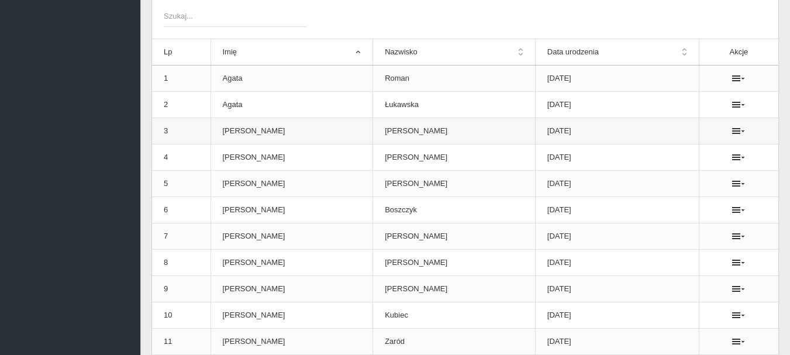
click at [312, 136] on td "[PERSON_NAME]" at bounding box center [292, 131] width 163 height 26
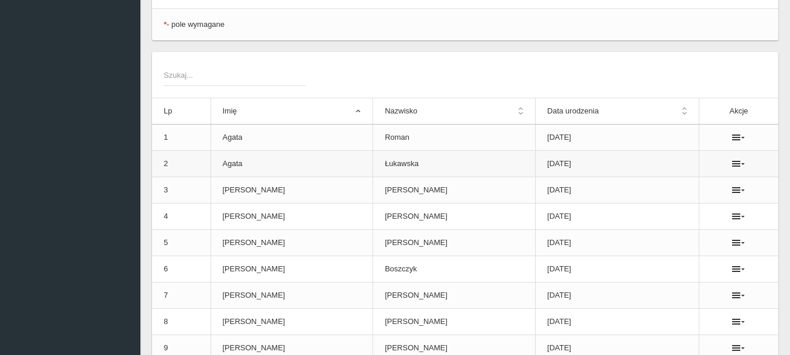
scroll to position [58, 0]
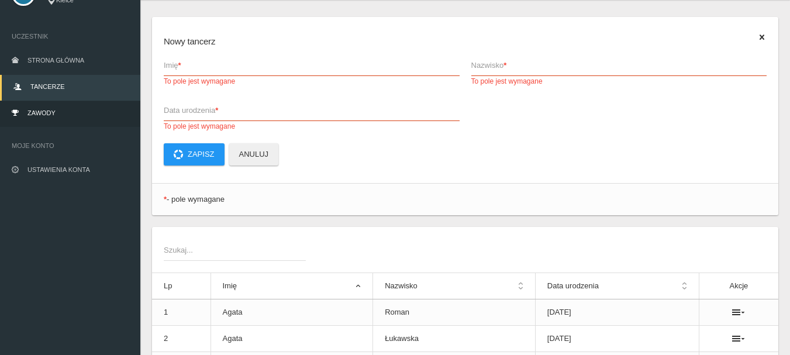
click at [39, 113] on span "Zawody" at bounding box center [41, 112] width 28 height 7
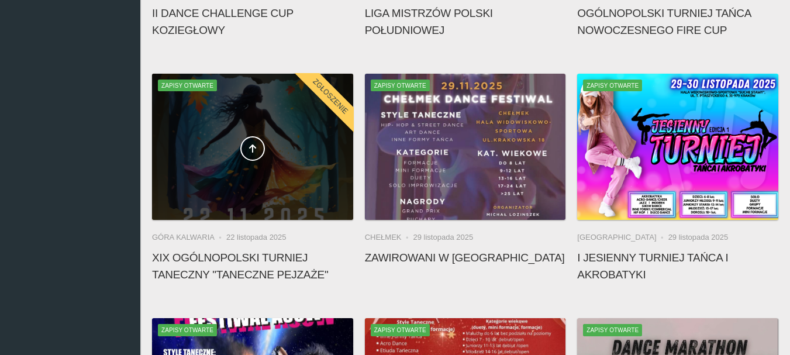
click at [256, 172] on div at bounding box center [252, 147] width 201 height 146
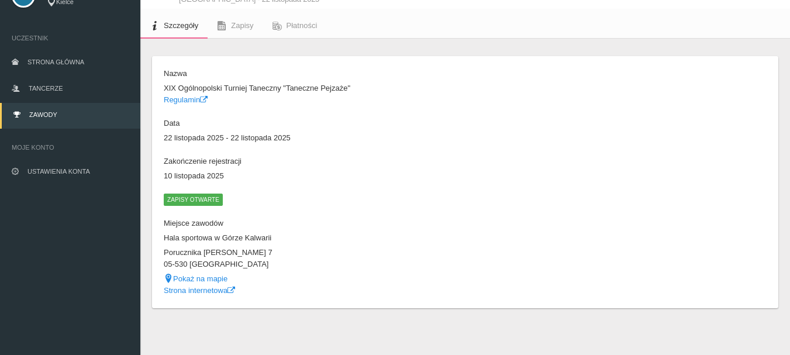
click at [182, 201] on span "Zapisy otwarte" at bounding box center [193, 200] width 59 height 12
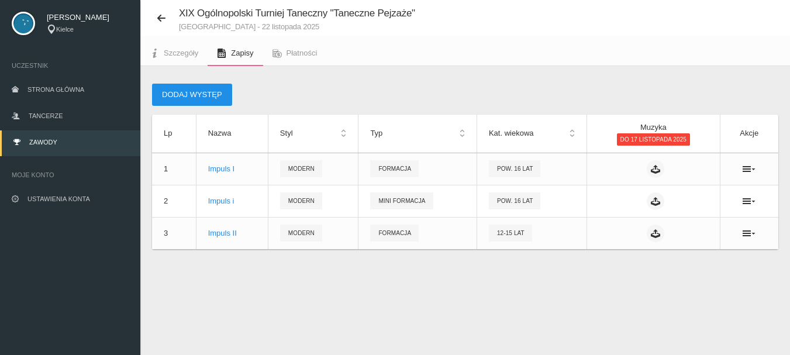
click at [177, 94] on button "Dodaj występ" at bounding box center [192, 95] width 80 height 22
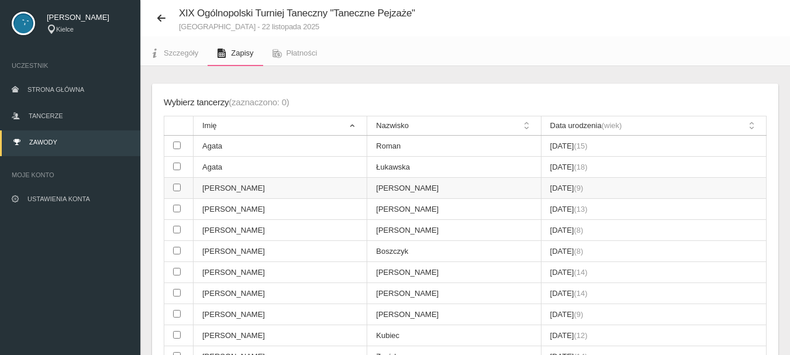
click at [175, 185] on input "checkbox" at bounding box center [177, 188] width 8 height 8
checkbox input "true"
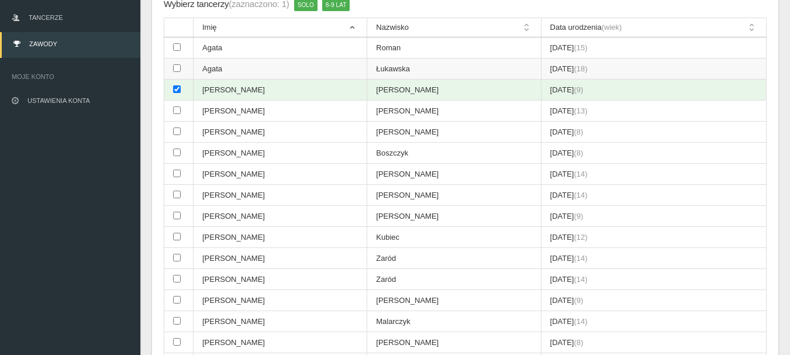
scroll to position [146, 0]
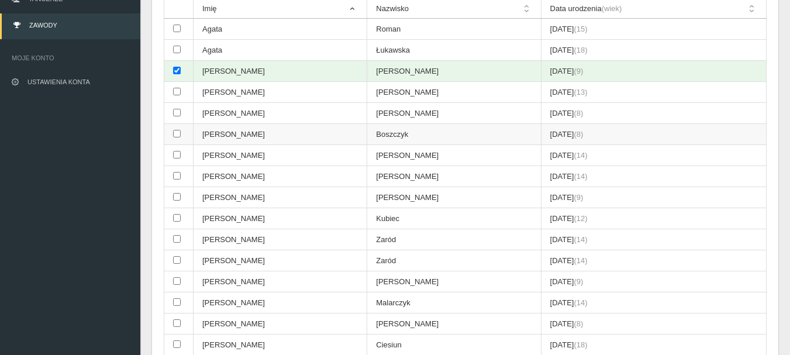
click at [177, 133] on input "checkbox" at bounding box center [177, 134] width 8 height 8
checkbox input "true"
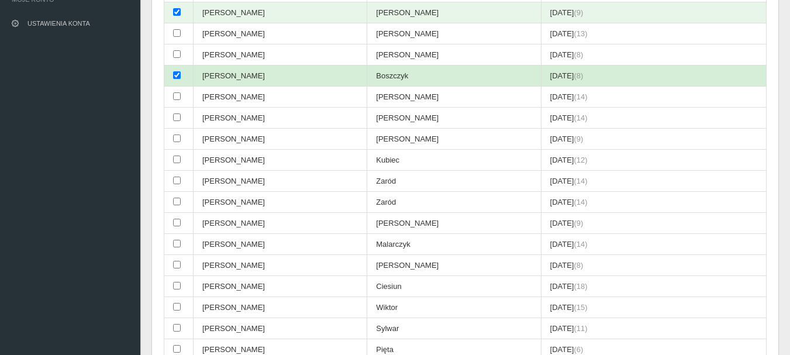
scroll to position [263, 0]
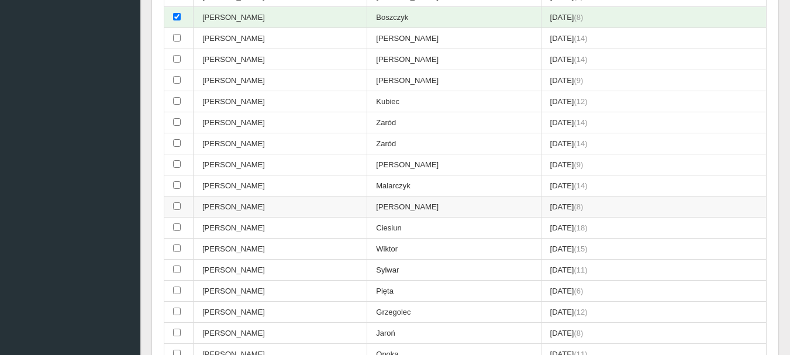
click at [174, 205] on input "checkbox" at bounding box center [177, 206] width 8 height 8
checkbox input "true"
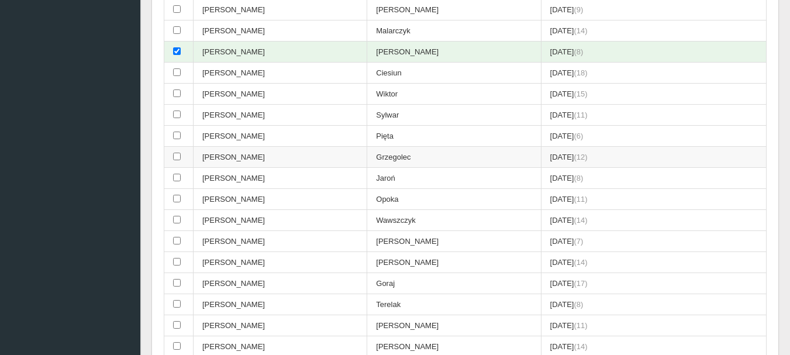
scroll to position [439, 0]
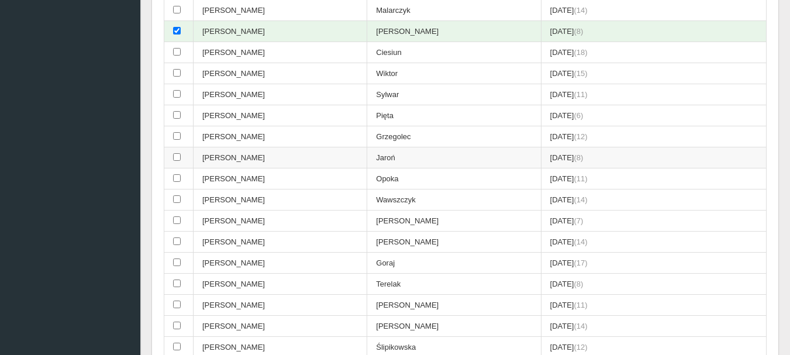
click at [177, 156] on input "checkbox" at bounding box center [177, 157] width 8 height 8
checkbox input "true"
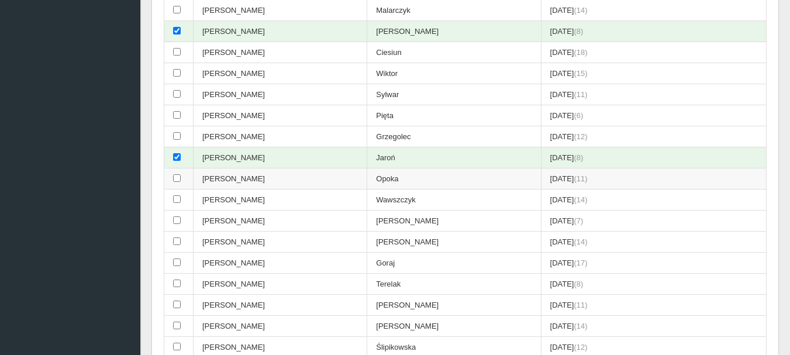
click at [178, 176] on input "checkbox" at bounding box center [177, 178] width 8 height 8
checkbox input "true"
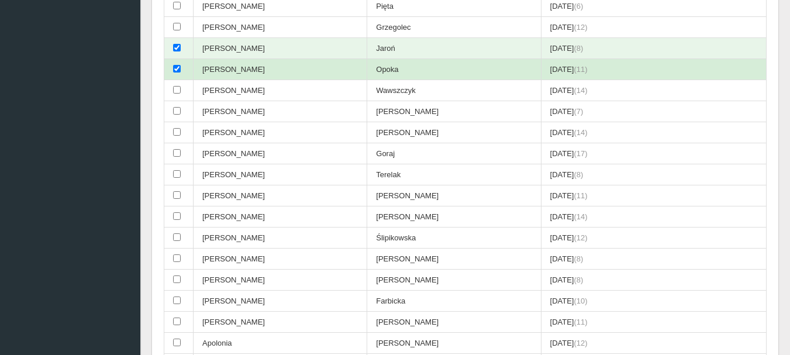
scroll to position [556, 0]
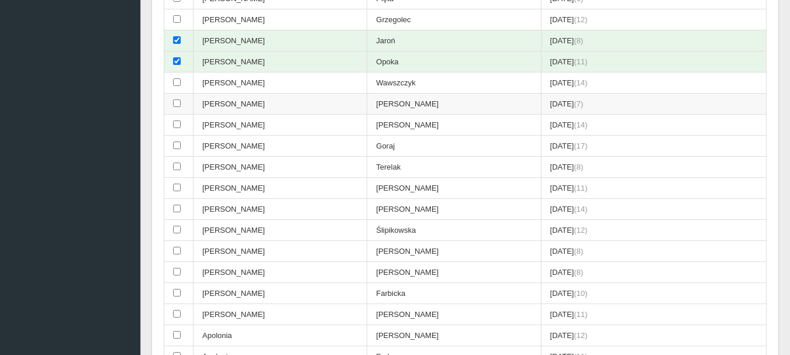
click at [179, 104] on input "checkbox" at bounding box center [177, 103] width 8 height 8
checkbox input "true"
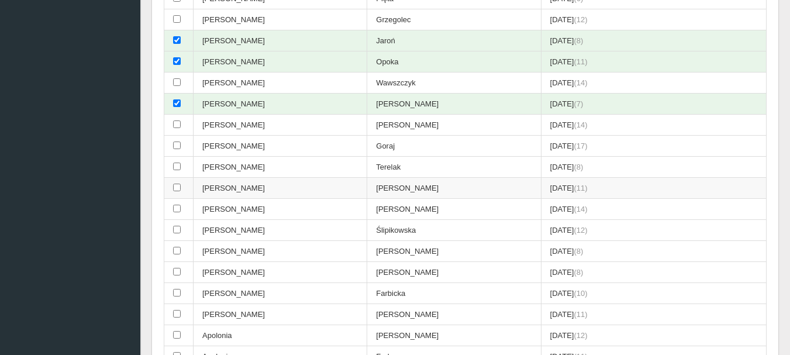
click at [178, 186] on input "checkbox" at bounding box center [177, 188] width 8 height 8
checkbox input "true"
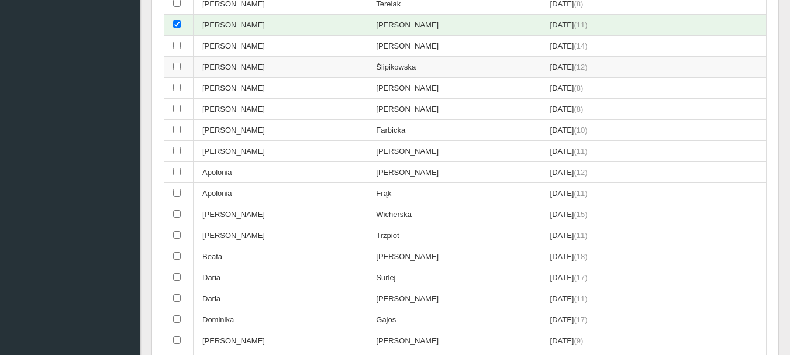
scroll to position [731, 0]
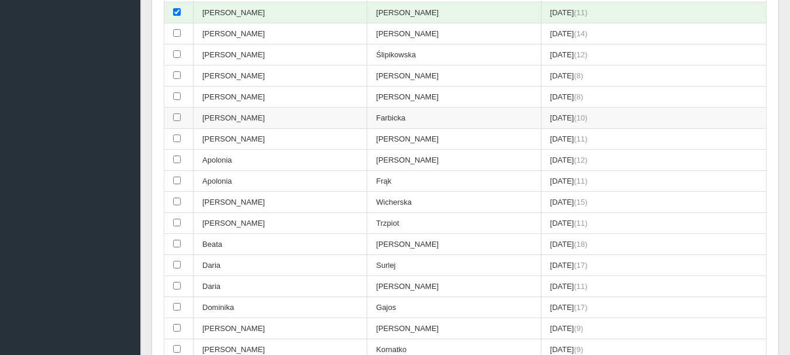
click at [180, 118] on input "checkbox" at bounding box center [177, 117] width 8 height 8
checkbox input "true"
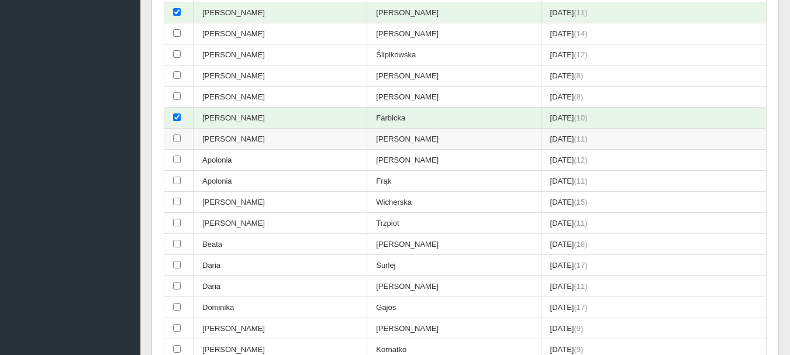
click at [177, 140] on input "checkbox" at bounding box center [177, 139] width 8 height 8
checkbox input "true"
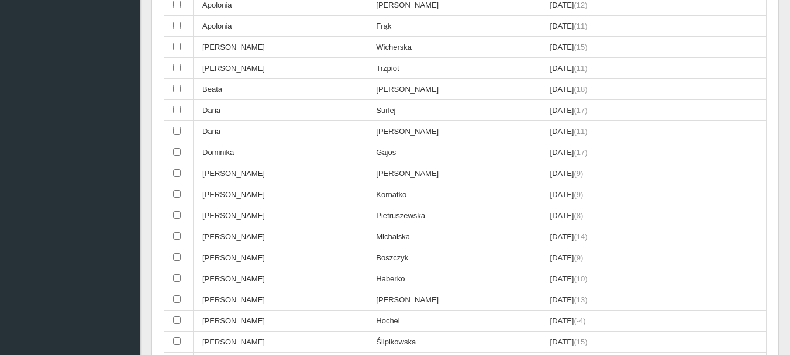
scroll to position [907, 0]
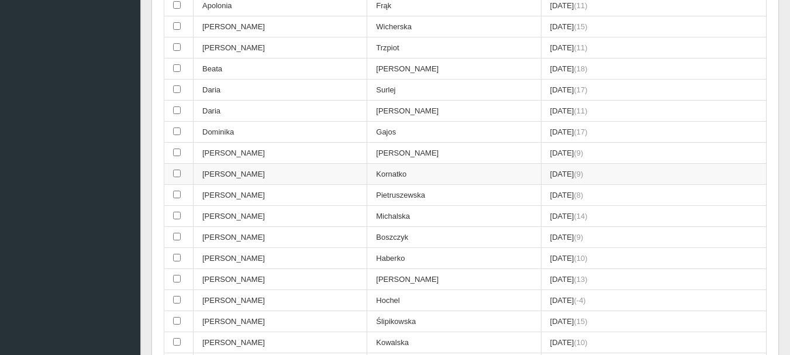
click at [178, 173] on input "checkbox" at bounding box center [177, 174] width 8 height 8
checkbox input "true"
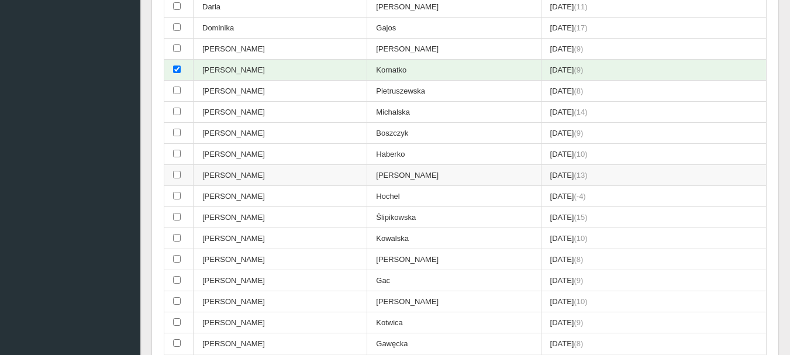
scroll to position [1024, 0]
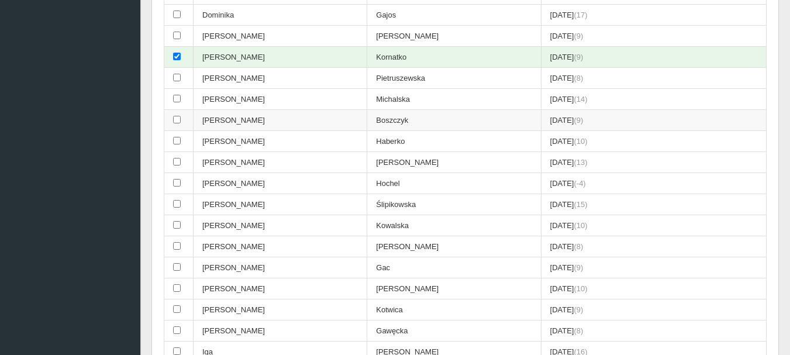
click at [178, 117] on input "checkbox" at bounding box center [177, 120] width 8 height 8
checkbox input "true"
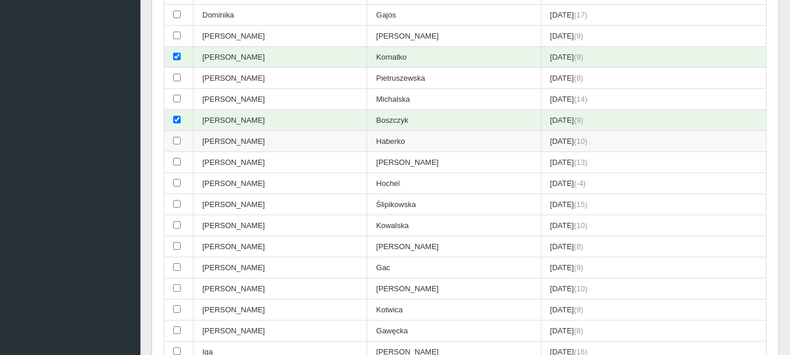
click at [175, 140] on input "checkbox" at bounding box center [177, 141] width 8 height 8
checkbox input "true"
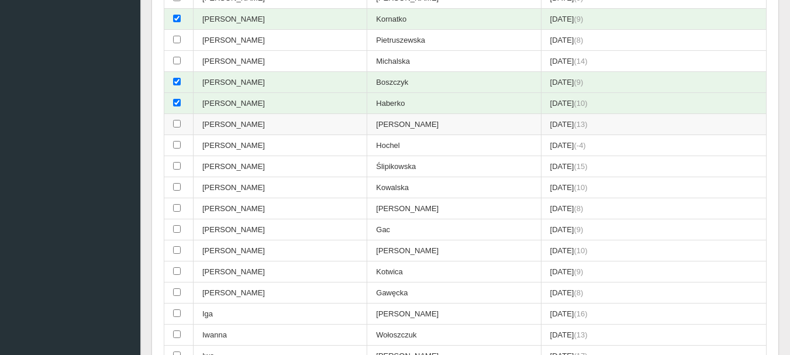
scroll to position [1082, 0]
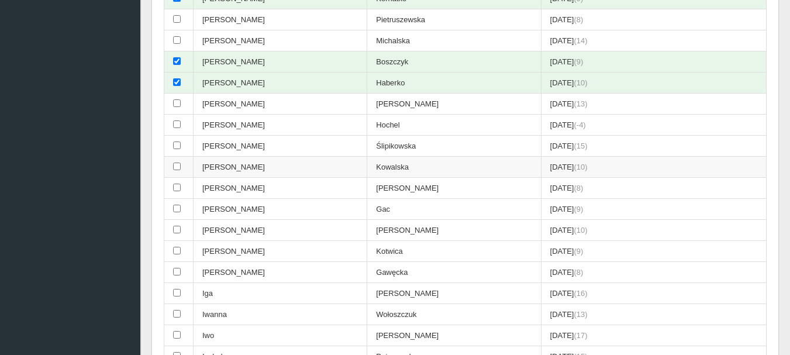
click at [180, 165] on input "checkbox" at bounding box center [177, 167] width 8 height 8
checkbox input "true"
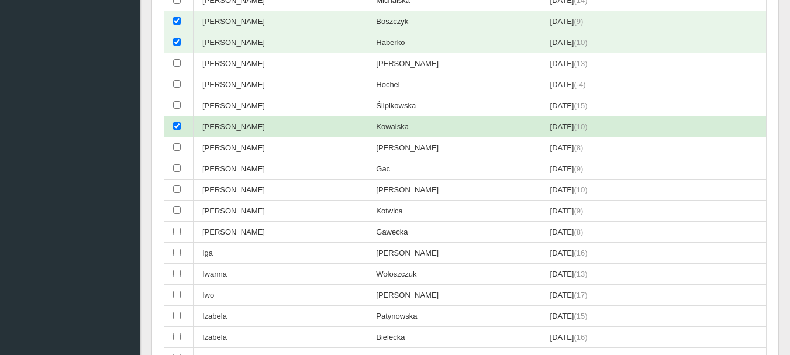
scroll to position [1141, 0]
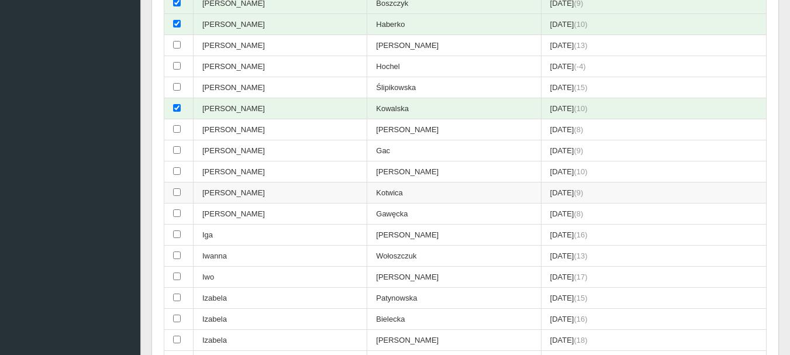
click at [178, 191] on input "checkbox" at bounding box center [177, 192] width 8 height 8
checkbox input "true"
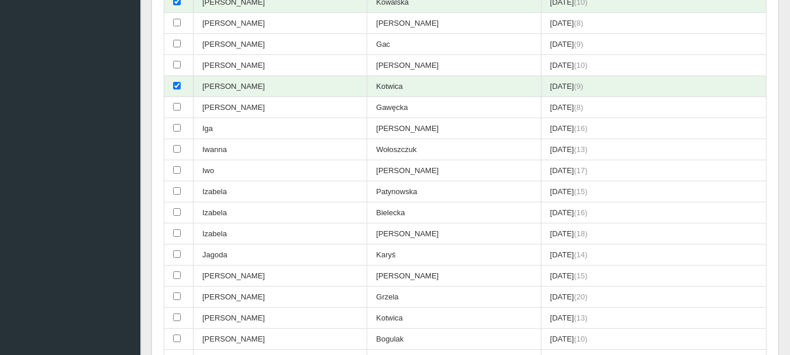
scroll to position [1258, 0]
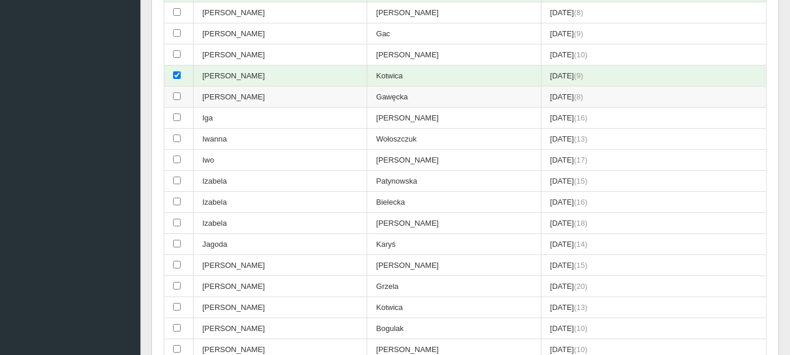
click at [176, 95] on input "checkbox" at bounding box center [177, 96] width 8 height 8
checkbox input "true"
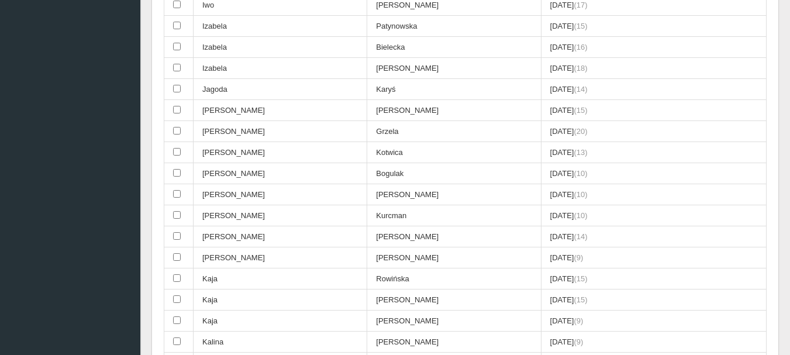
scroll to position [1433, 0]
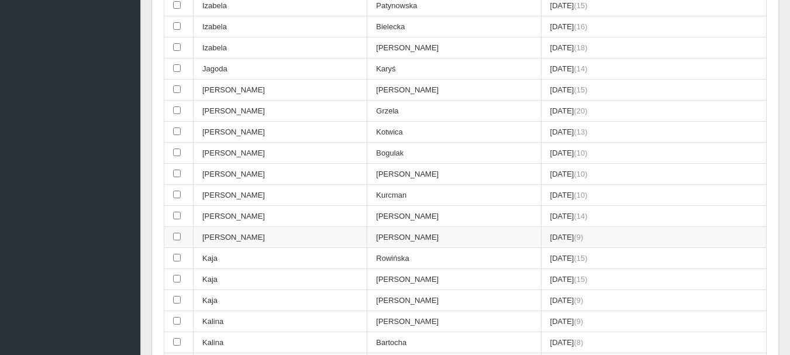
click at [177, 235] on input "checkbox" at bounding box center [177, 237] width 8 height 8
checkbox input "true"
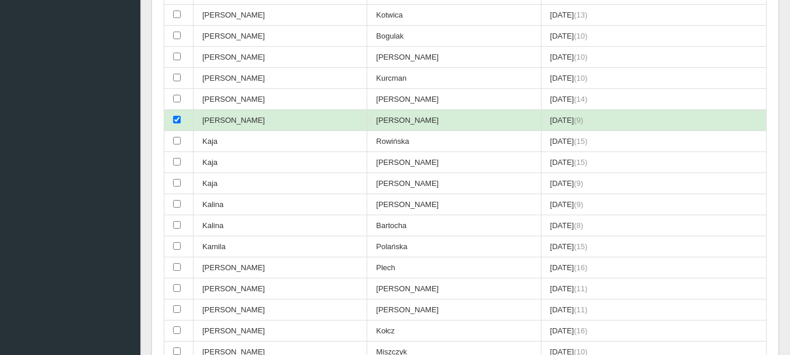
scroll to position [1608, 0]
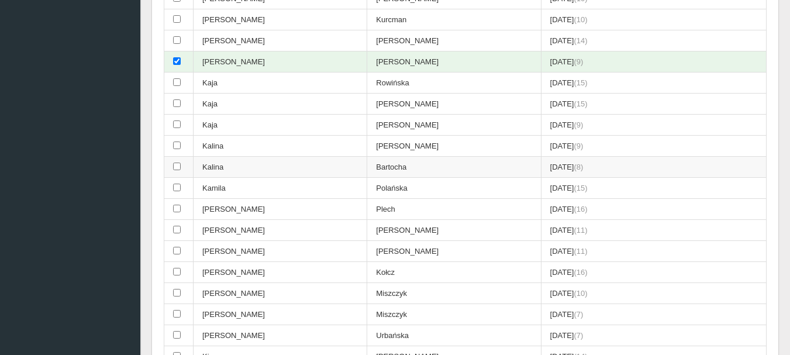
click at [174, 166] on input "checkbox" at bounding box center [177, 167] width 8 height 8
checkbox input "true"
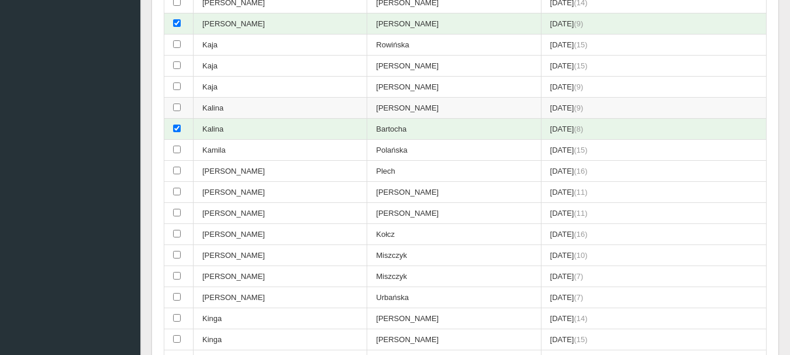
scroll to position [1667, 0]
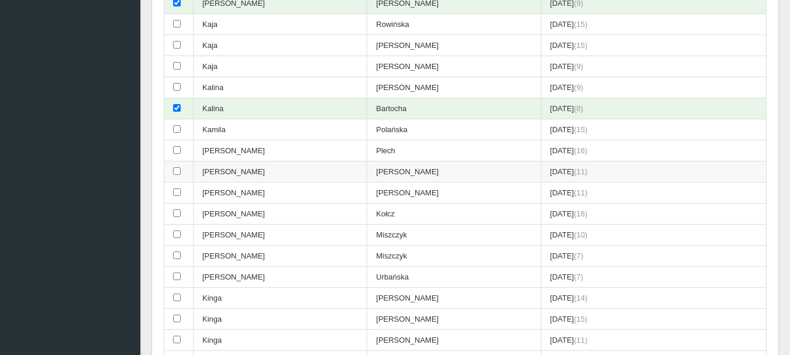
click at [177, 170] on input "checkbox" at bounding box center [177, 171] width 8 height 8
checkbox input "true"
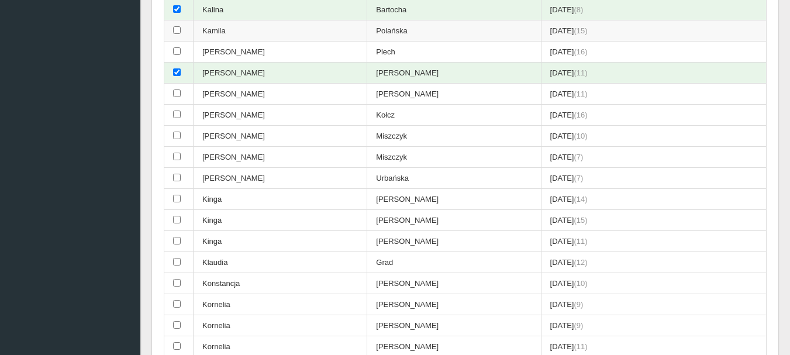
scroll to position [1784, 0]
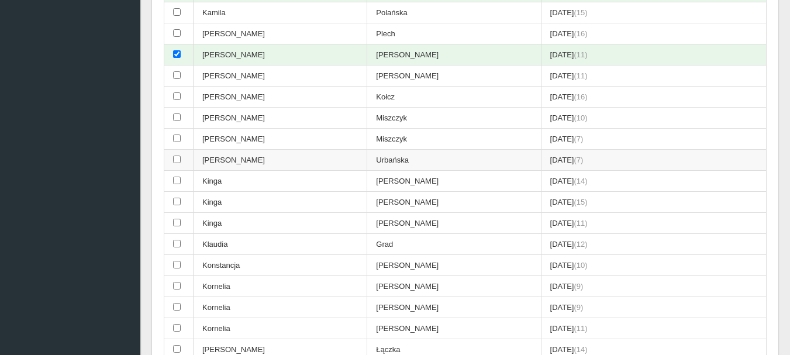
click at [177, 160] on input "checkbox" at bounding box center [177, 160] width 8 height 8
checkbox input "true"
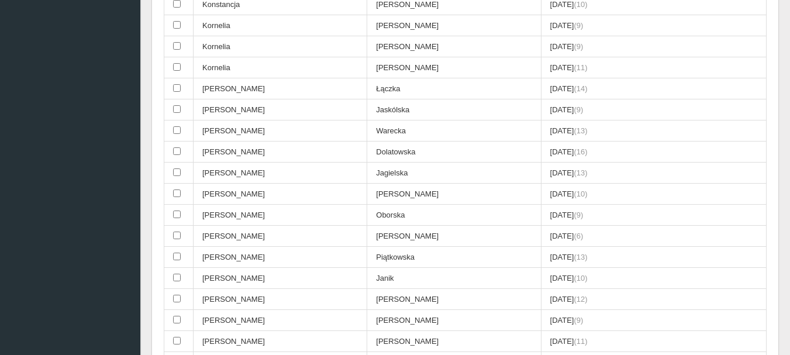
scroll to position [2076, 0]
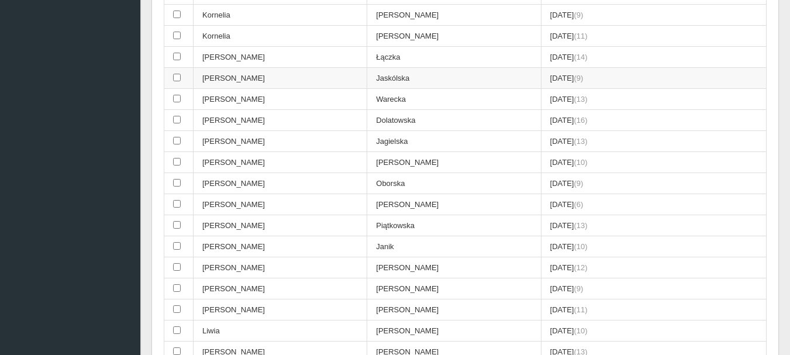
click at [180, 77] on input "checkbox" at bounding box center [177, 78] width 8 height 8
checkbox input "true"
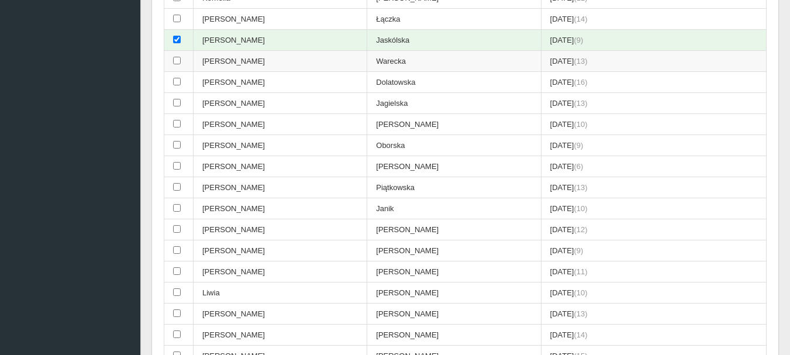
scroll to position [2135, 0]
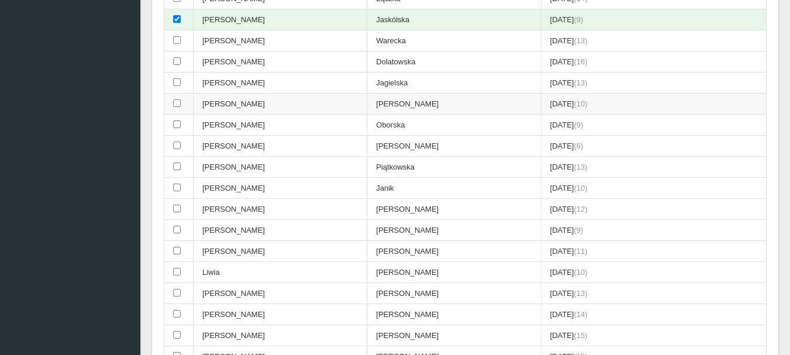
click at [178, 101] on input "checkbox" at bounding box center [177, 103] width 8 height 8
checkbox input "true"
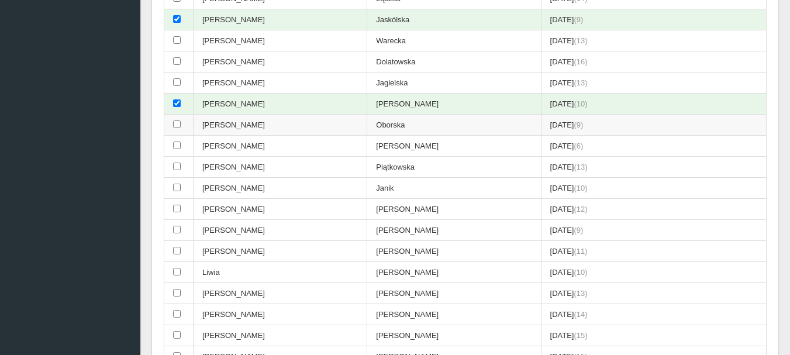
click at [176, 122] on input "checkbox" at bounding box center [177, 124] width 8 height 8
checkbox input "true"
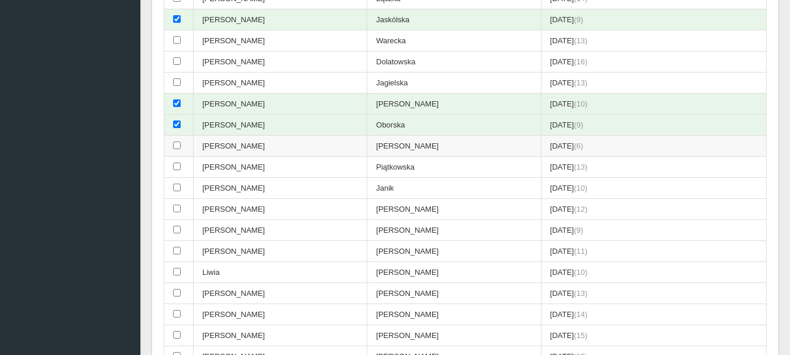
click at [175, 142] on input "checkbox" at bounding box center [177, 146] width 8 height 8
checkbox input "true"
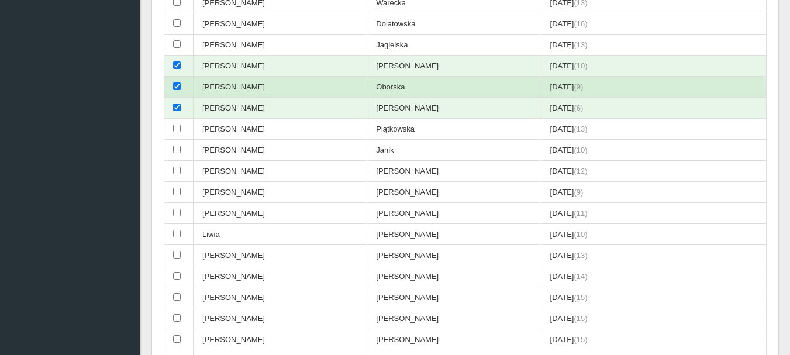
scroll to position [2193, 0]
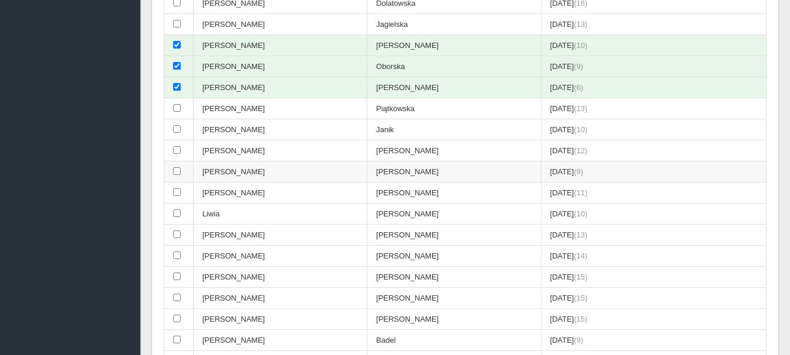
click at [175, 171] on input "checkbox" at bounding box center [177, 171] width 8 height 8
checkbox input "true"
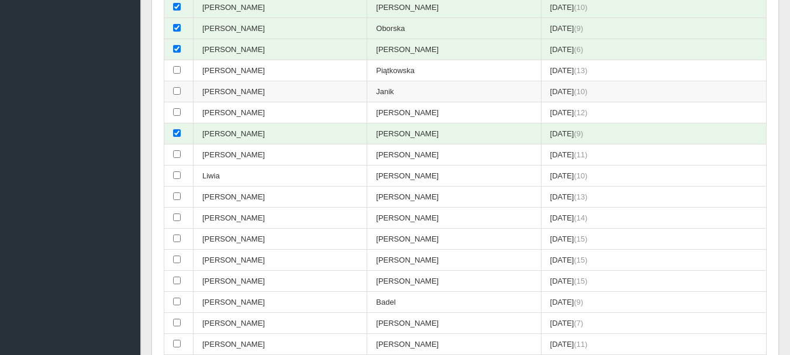
scroll to position [2252, 0]
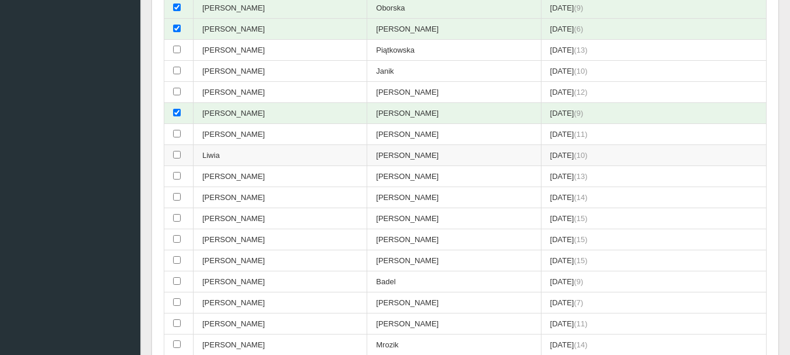
click at [178, 153] on input "checkbox" at bounding box center [177, 155] width 8 height 8
checkbox input "true"
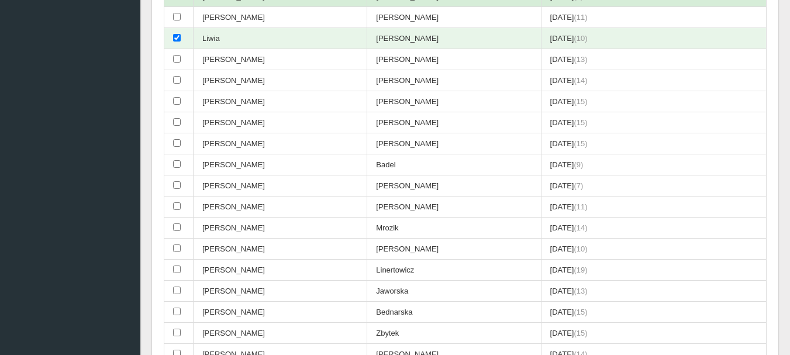
scroll to position [2427, 0]
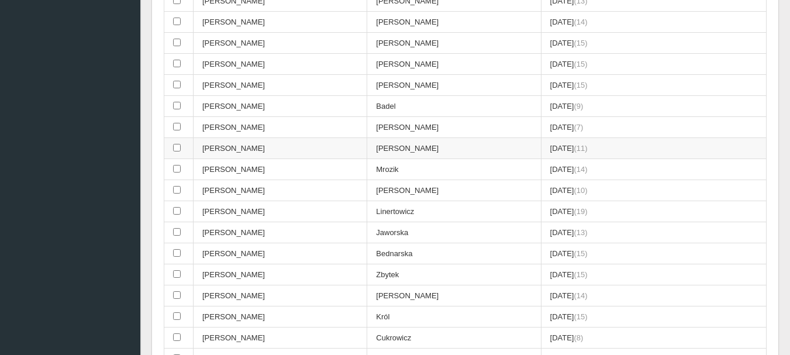
click at [176, 146] on input "checkbox" at bounding box center [177, 148] width 8 height 8
checkbox input "true"
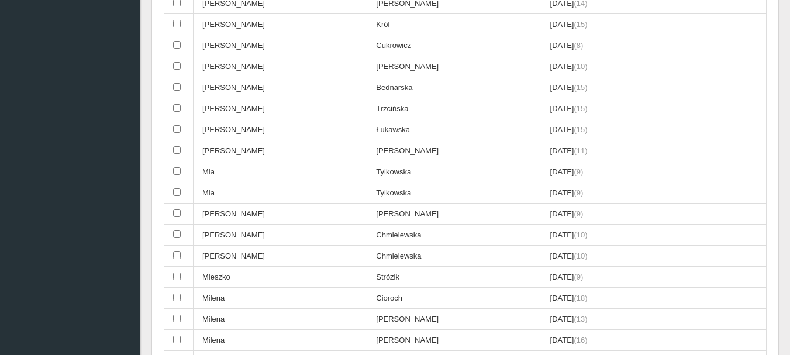
scroll to position [2778, 0]
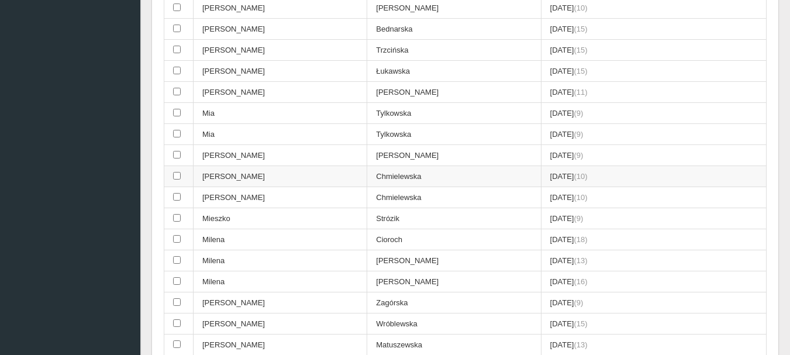
click at [177, 175] on input "checkbox" at bounding box center [177, 176] width 8 height 8
checkbox input "true"
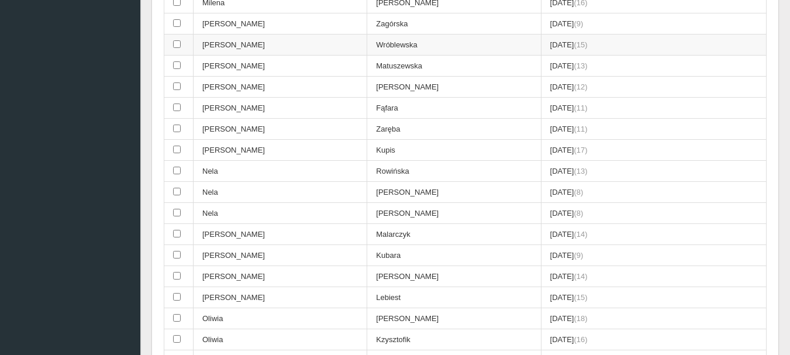
scroll to position [3071, 0]
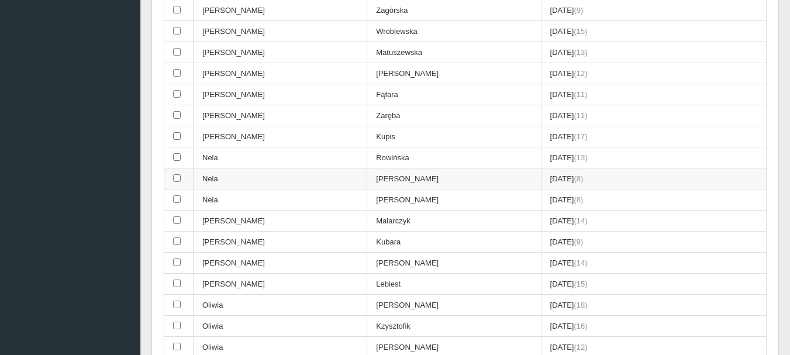
click at [174, 178] on input "checkbox" at bounding box center [177, 178] width 8 height 8
checkbox input "true"
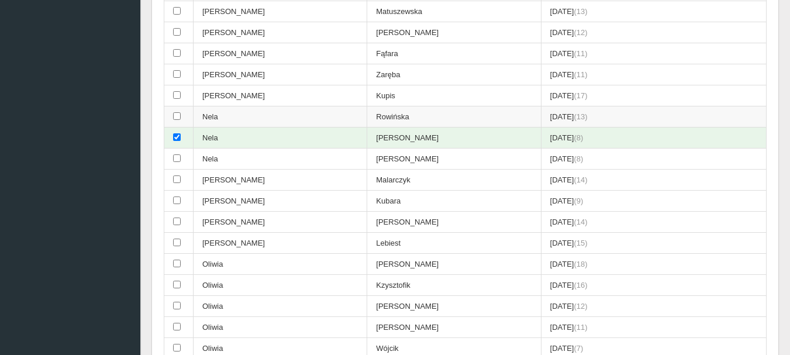
scroll to position [3129, 0]
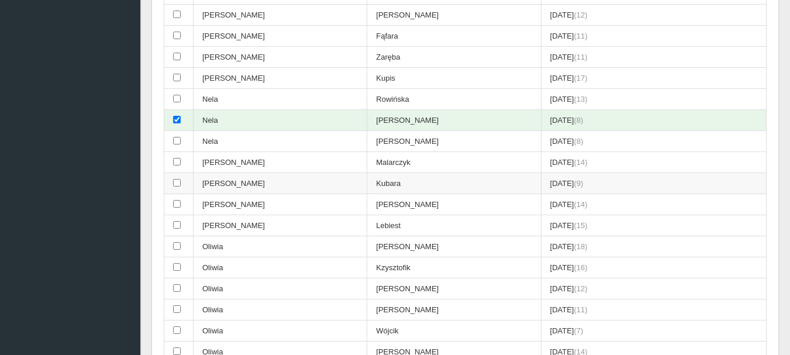
click at [179, 184] on input "checkbox" at bounding box center [177, 183] width 8 height 8
checkbox input "true"
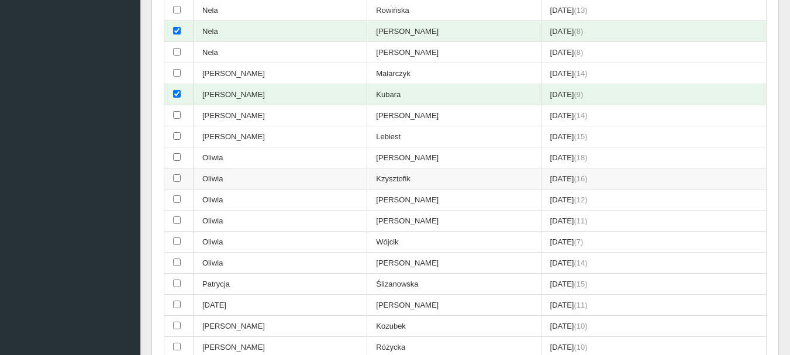
scroll to position [3246, 0]
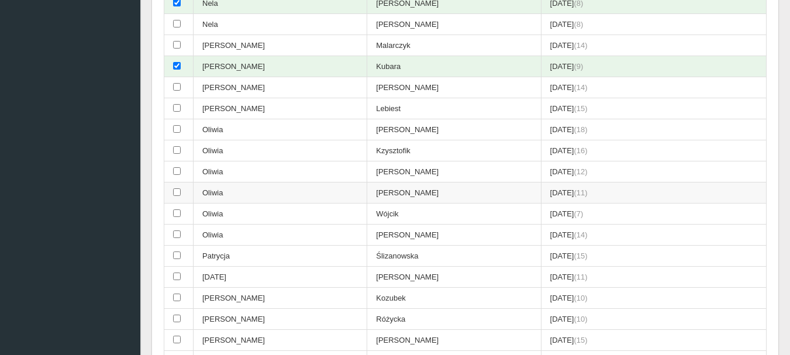
click at [175, 192] on input "checkbox" at bounding box center [177, 192] width 8 height 8
checkbox input "true"
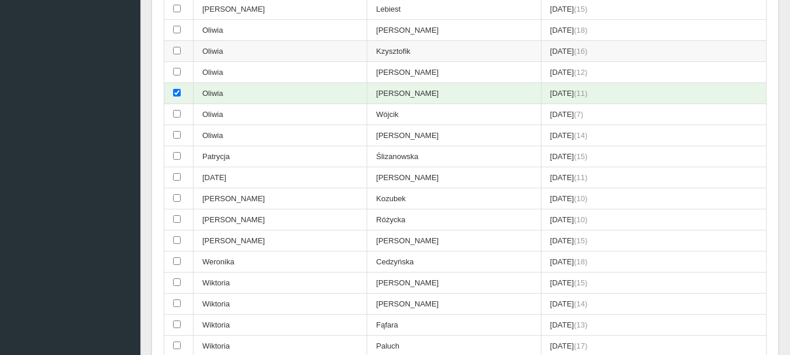
scroll to position [3363, 0]
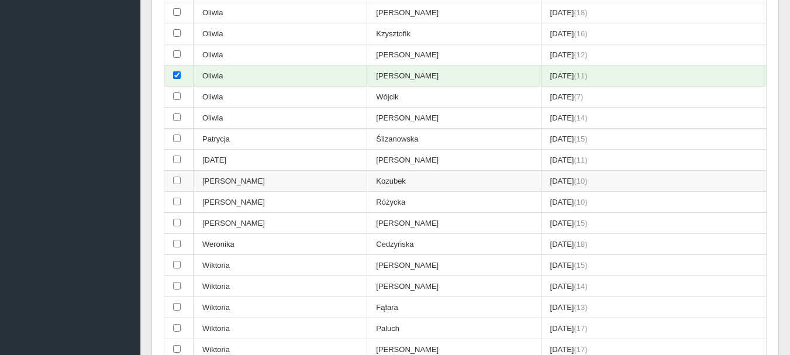
click at [174, 180] on input "checkbox" at bounding box center [177, 181] width 8 height 8
checkbox input "true"
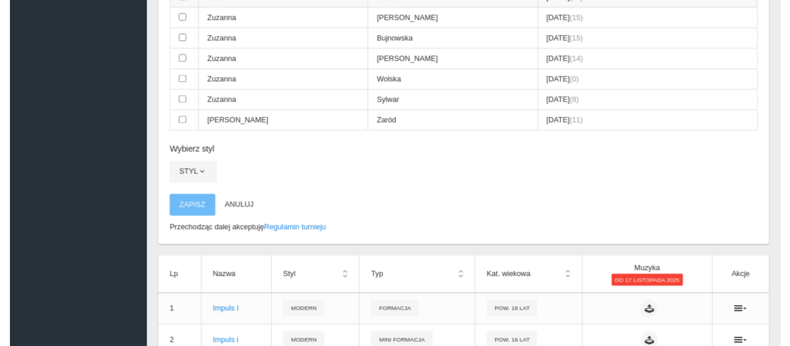
scroll to position [3948, 0]
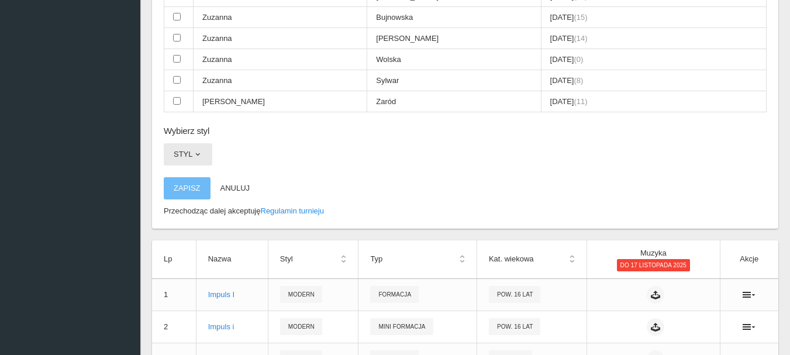
click at [197, 153] on span "button" at bounding box center [197, 154] width 9 height 9
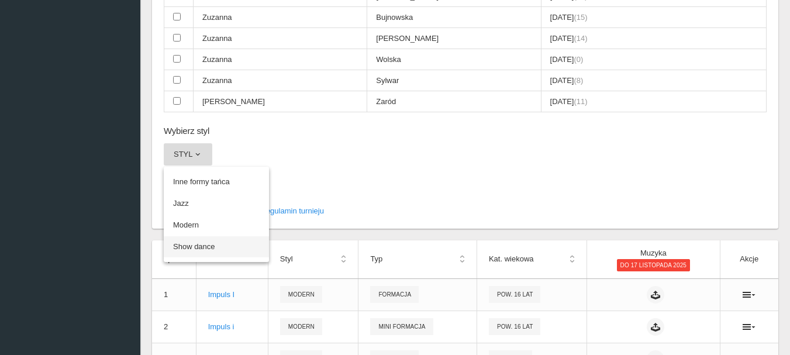
click at [209, 249] on link "Show dance" at bounding box center [216, 246] width 105 height 21
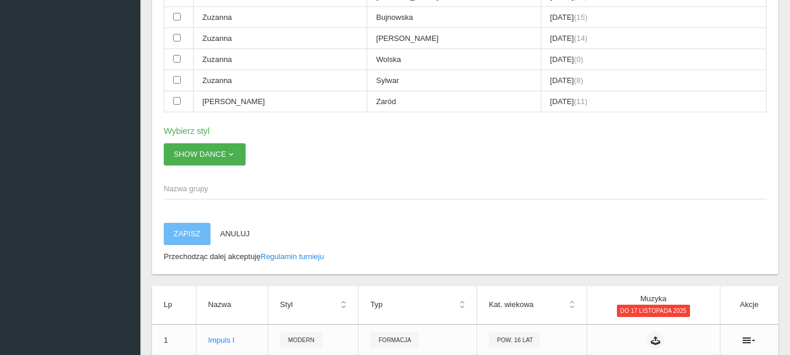
click at [204, 184] on span "Nazwa grupy" at bounding box center [459, 189] width 591 height 12
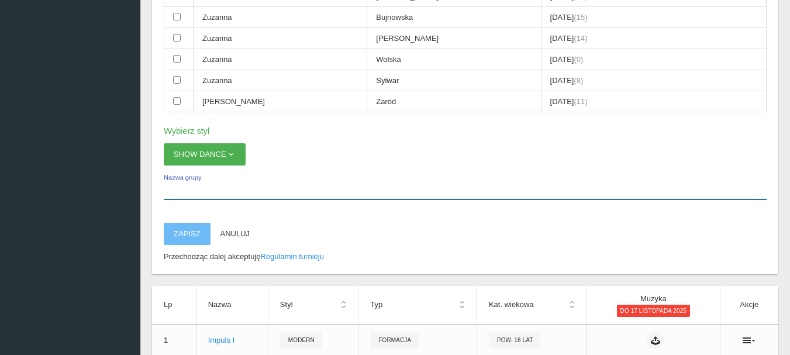
click at [204, 184] on input "Nazwa grupy" at bounding box center [465, 188] width 603 height 22
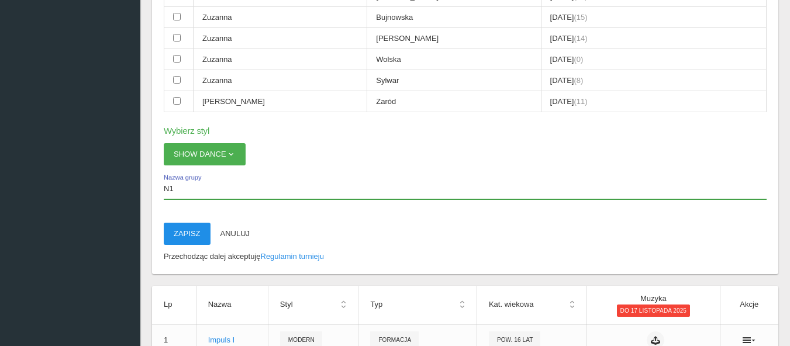
type input "N1"
click at [188, 232] on button "Zapisz" at bounding box center [187, 234] width 47 height 22
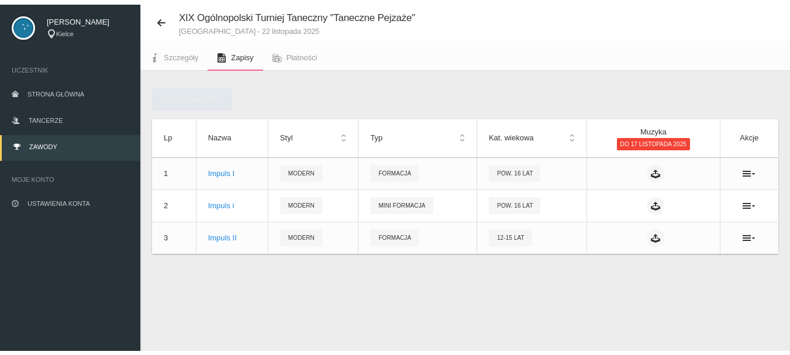
scroll to position [29, 0]
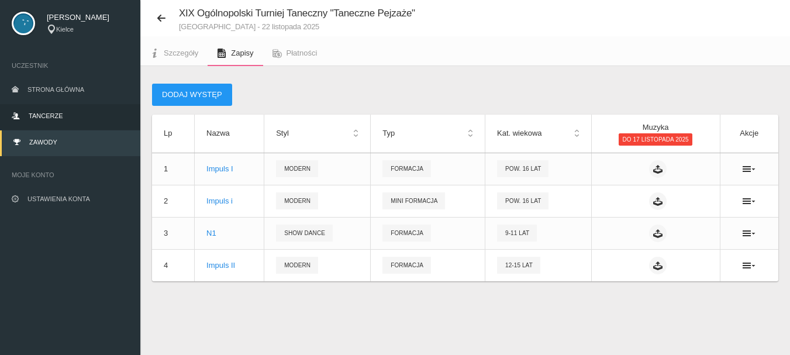
click at [55, 115] on span "Tancerze" at bounding box center [46, 115] width 34 height 7
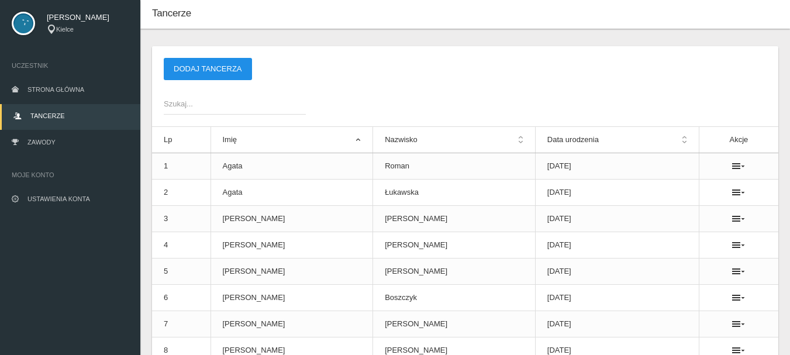
click at [188, 68] on button "Dodaj tancerza" at bounding box center [208, 69] width 88 height 22
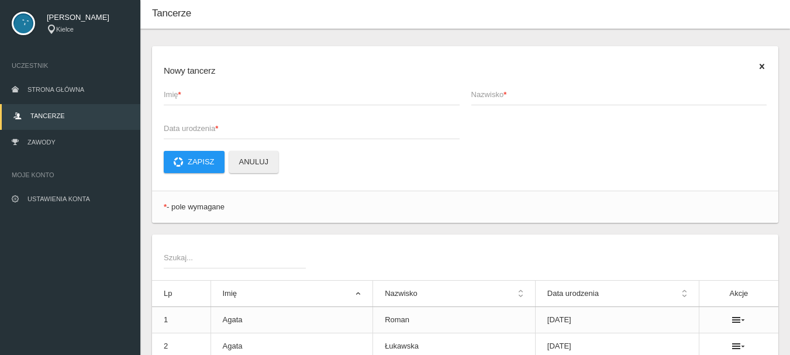
click at [55, 113] on span "Tancerze" at bounding box center [47, 115] width 34 height 7
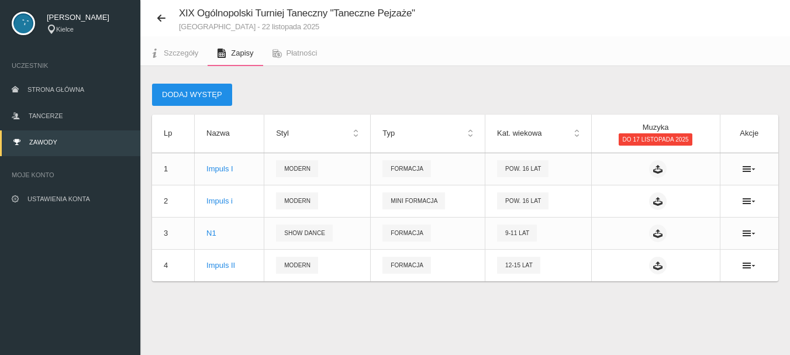
click at [178, 92] on button "Dodaj występ" at bounding box center [192, 95] width 80 height 22
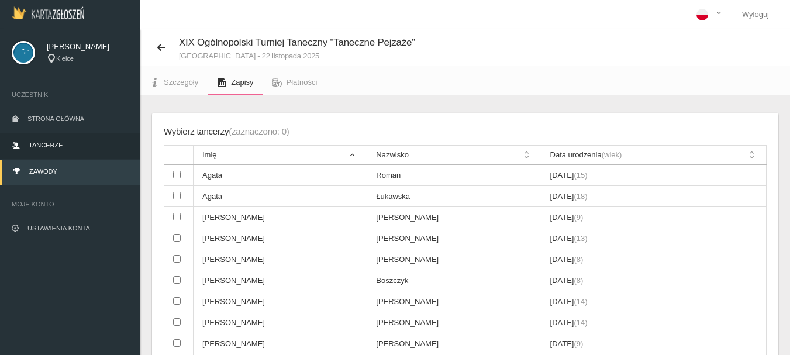
click at [43, 139] on link "Tancerze" at bounding box center [70, 146] width 140 height 26
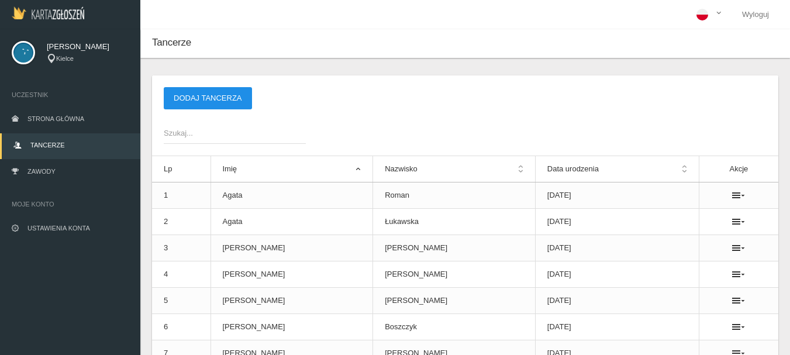
click at [178, 105] on button "Dodaj tancerza" at bounding box center [208, 98] width 88 height 22
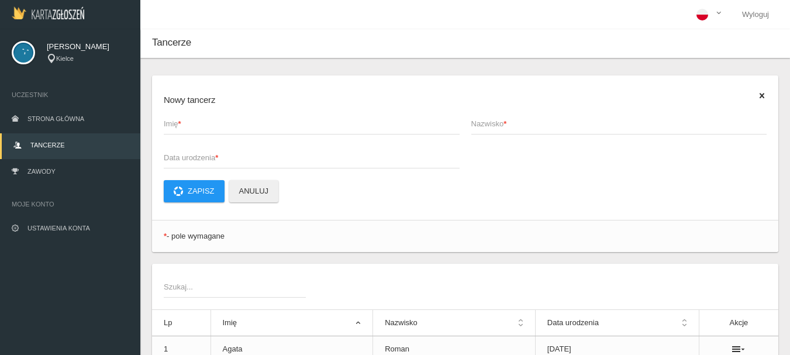
click at [198, 128] on span "Imię *" at bounding box center [306, 124] width 284 height 12
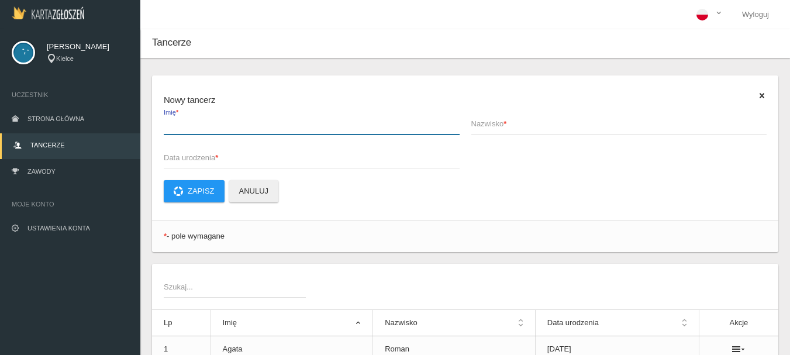
click at [198, 128] on input "Imię *" at bounding box center [312, 123] width 296 height 22
type input "[PERSON_NAME]"
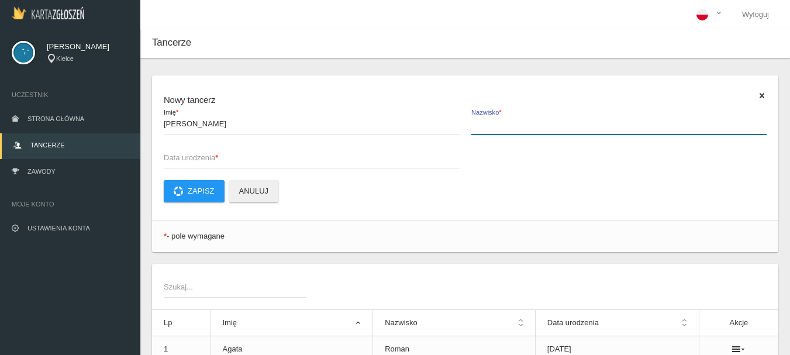
click at [492, 131] on input "Nazwisko *" at bounding box center [619, 123] width 296 height 22
type input "Boszczyk"
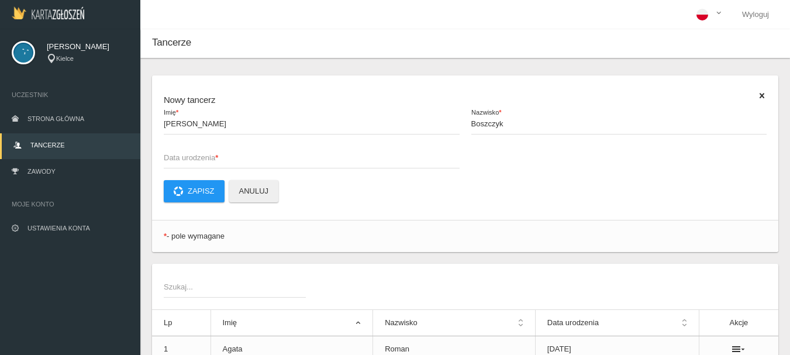
click at [180, 161] on span "Data urodzenia *" at bounding box center [306, 158] width 284 height 12
click at [180, 161] on input "Data urodzenia *" at bounding box center [312, 157] width 296 height 22
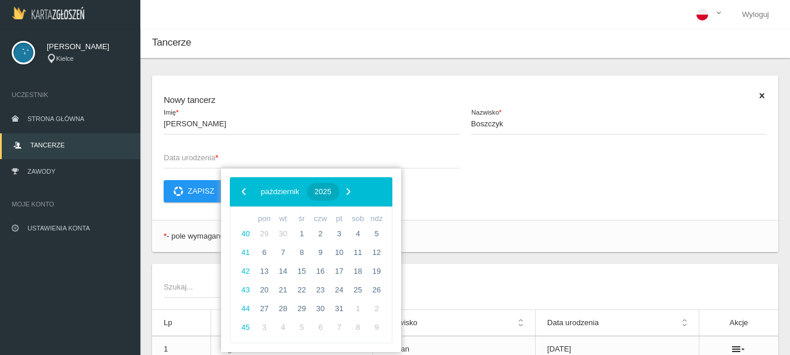
click at [332, 192] on span "2025" at bounding box center [323, 191] width 17 height 9
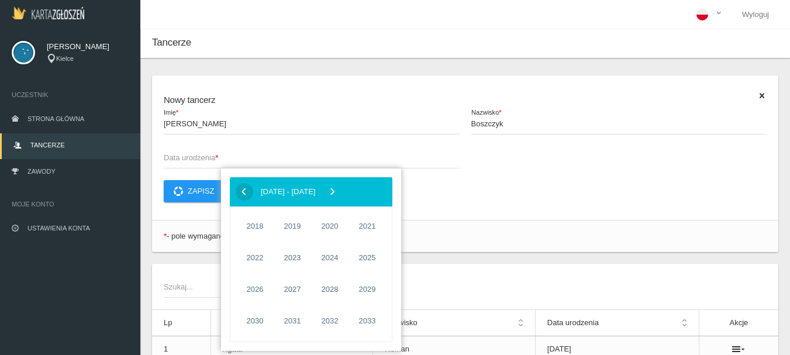
click at [244, 192] on span "‹" at bounding box center [244, 191] width 18 height 18
click at [365, 285] on span "1981" at bounding box center [367, 289] width 27 height 27
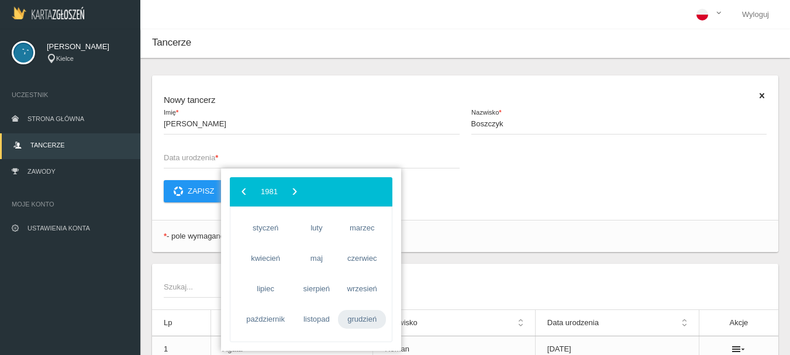
click at [357, 320] on span "grudzień" at bounding box center [362, 319] width 48 height 19
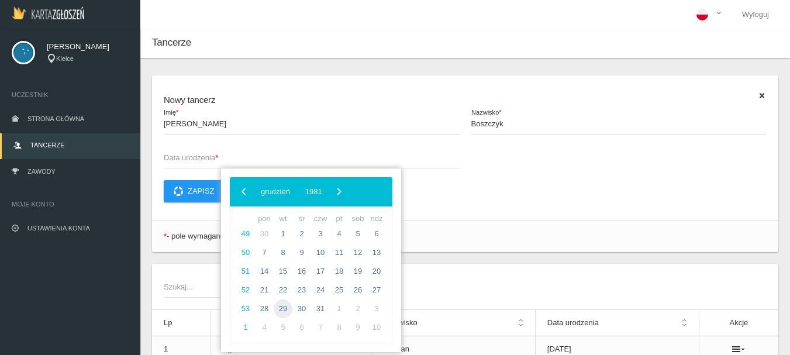
click at [284, 310] on span "29" at bounding box center [283, 308] width 19 height 19
type input "[DATE]"
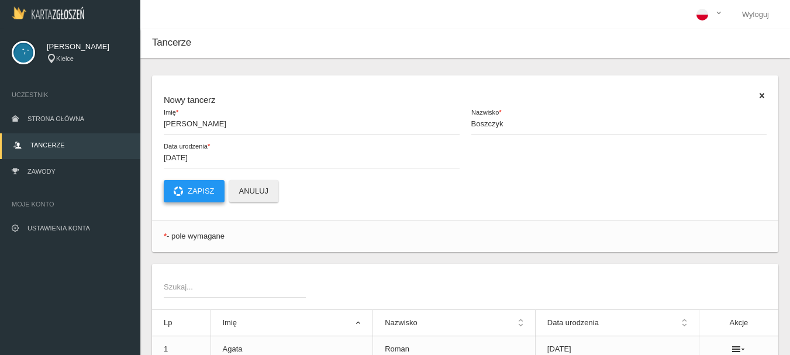
click at [197, 190] on button "Zapisz" at bounding box center [194, 191] width 61 height 22
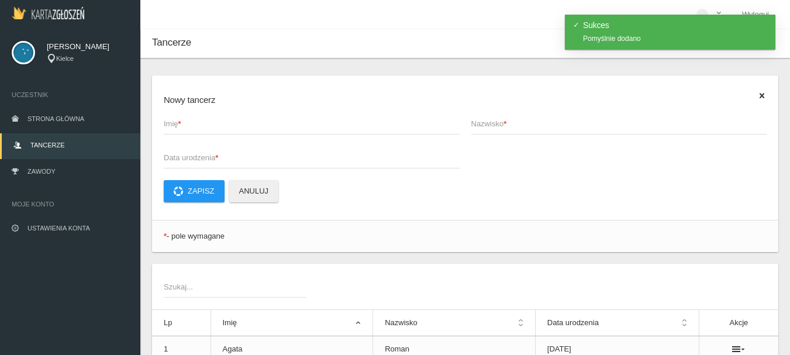
click at [177, 126] on span "Imię *" at bounding box center [306, 124] width 284 height 12
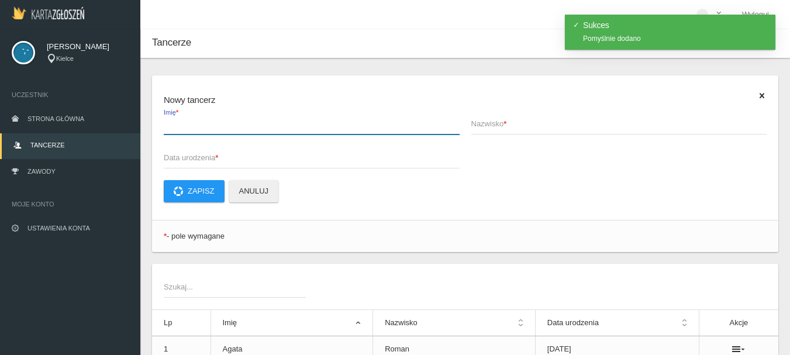
click at [177, 126] on input "Imię *" at bounding box center [312, 123] width 296 height 22
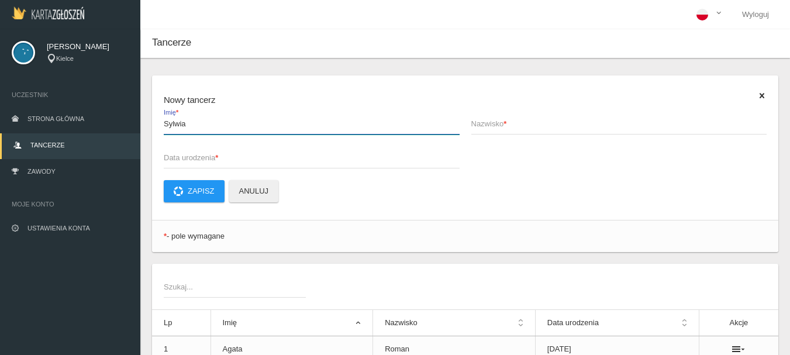
type input "Sylwia"
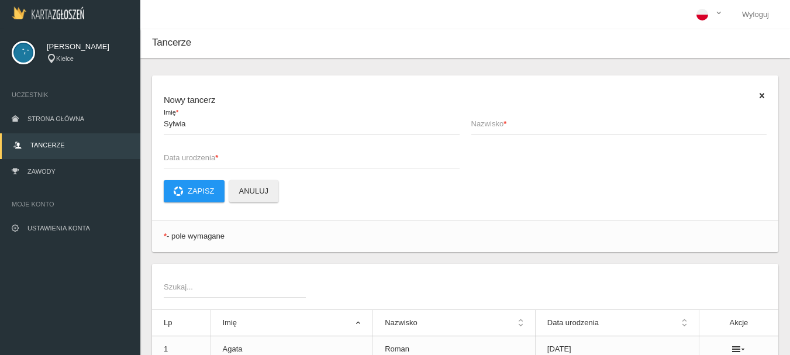
click at [485, 125] on span "Nazwisko *" at bounding box center [613, 124] width 284 height 12
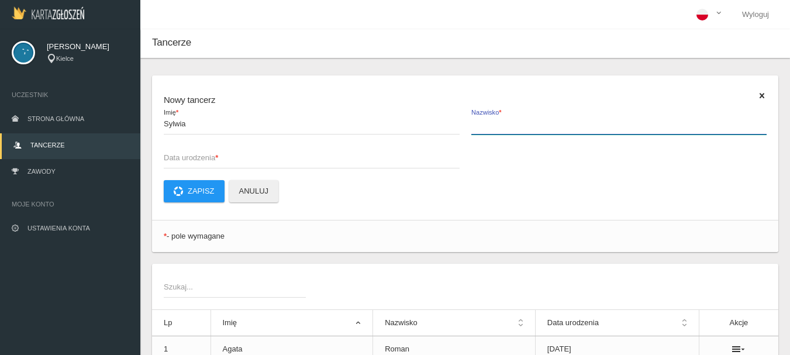
click at [485, 125] on input "Nazwisko *" at bounding box center [619, 123] width 296 height 22
type input "Chmielewska"
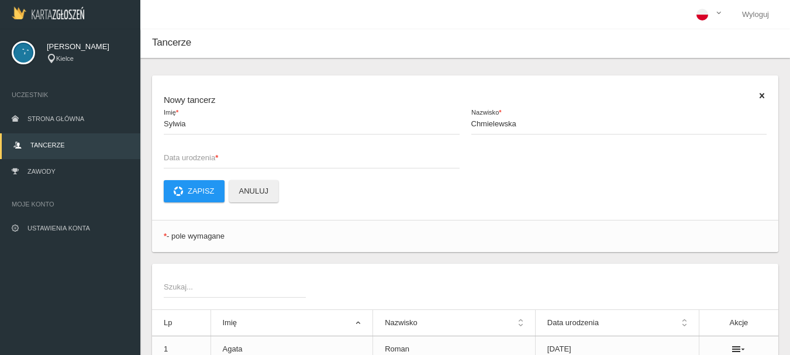
click at [178, 157] on span "Data urodzenia *" at bounding box center [306, 158] width 284 height 12
click at [178, 157] on input "Data urodzenia *" at bounding box center [312, 157] width 296 height 22
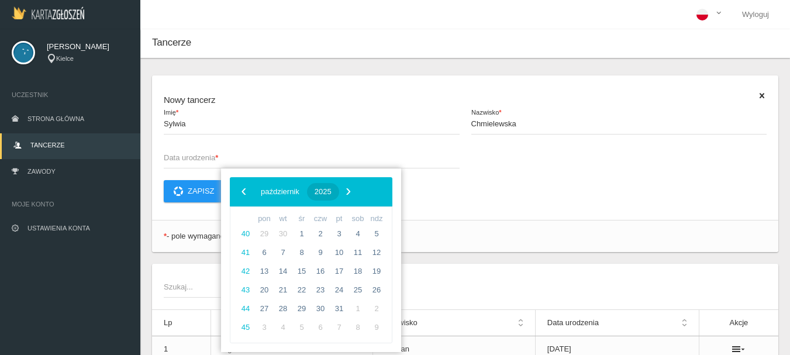
click at [332, 192] on span "2025" at bounding box center [323, 191] width 17 height 9
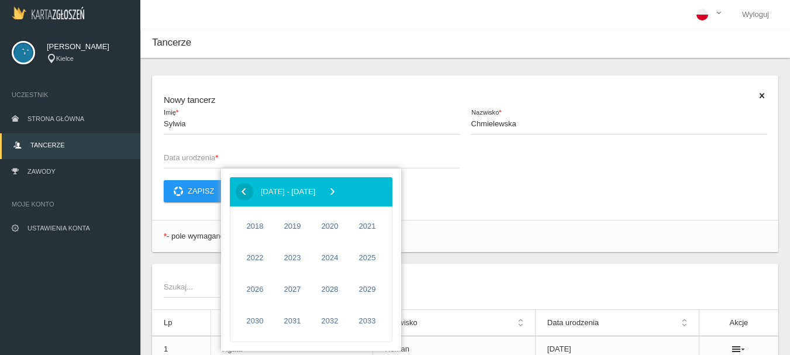
click at [244, 189] on span "‹" at bounding box center [244, 191] width 18 height 18
click at [256, 290] on span "1978" at bounding box center [255, 289] width 27 height 27
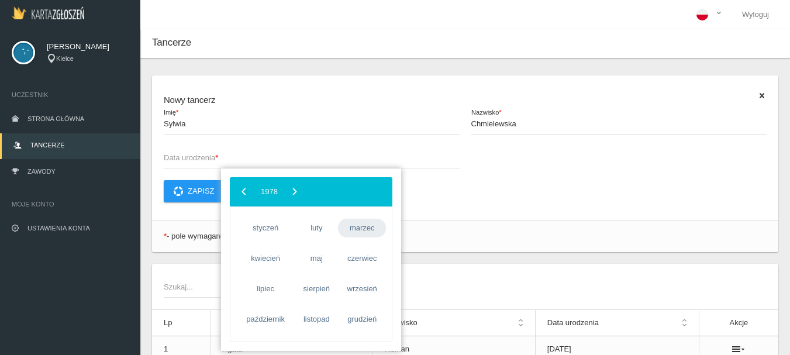
click at [367, 231] on span "marzec" at bounding box center [362, 228] width 48 height 19
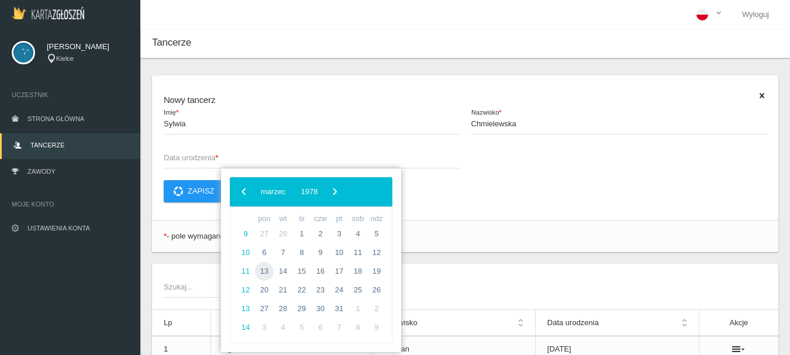
click at [266, 271] on span "13" at bounding box center [264, 271] width 19 height 19
type input "[DATE]"
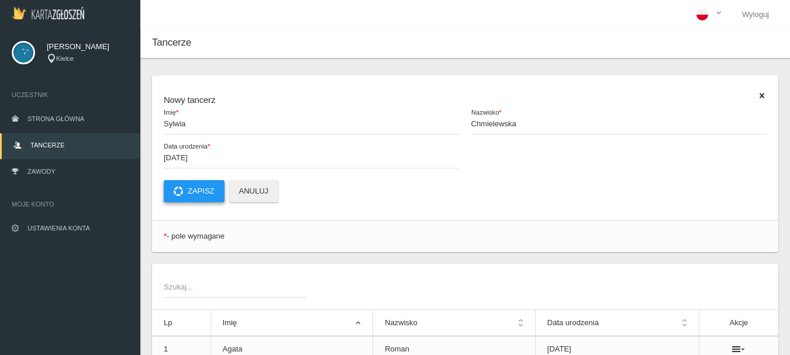
click at [204, 191] on button "Zapisz" at bounding box center [194, 191] width 61 height 22
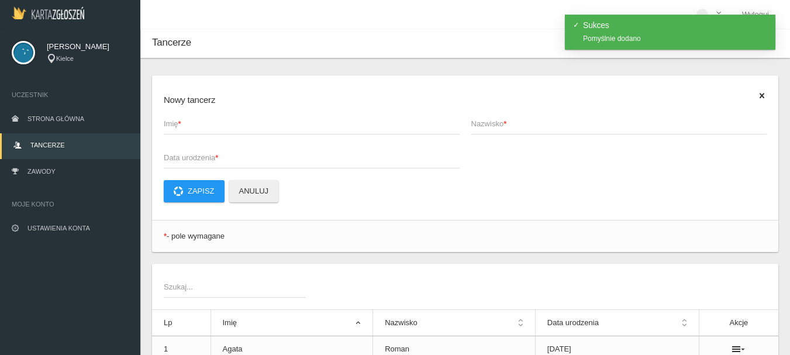
click at [177, 119] on span "Imię *" at bounding box center [306, 124] width 284 height 12
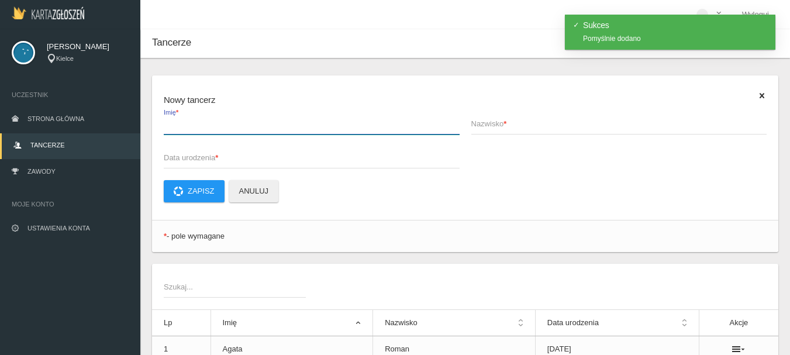
click at [177, 119] on input "Imię *" at bounding box center [312, 123] width 296 height 22
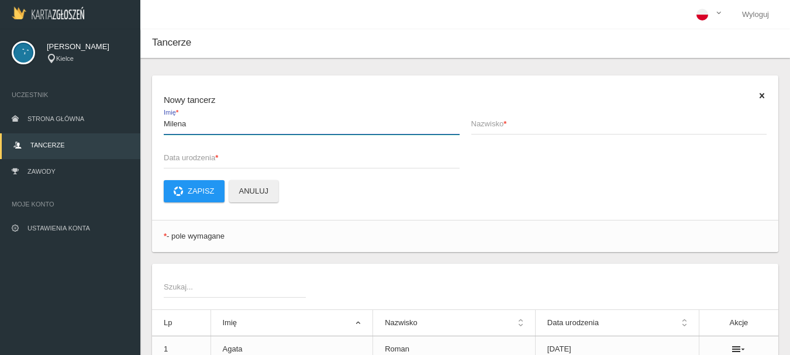
type input "Milena"
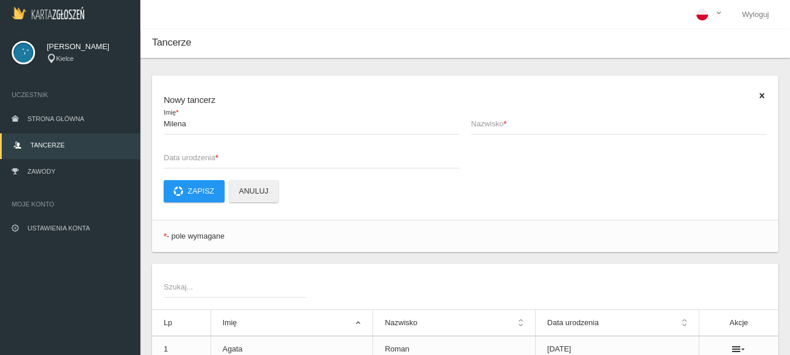
click at [486, 126] on span "Nazwisko *" at bounding box center [613, 124] width 284 height 12
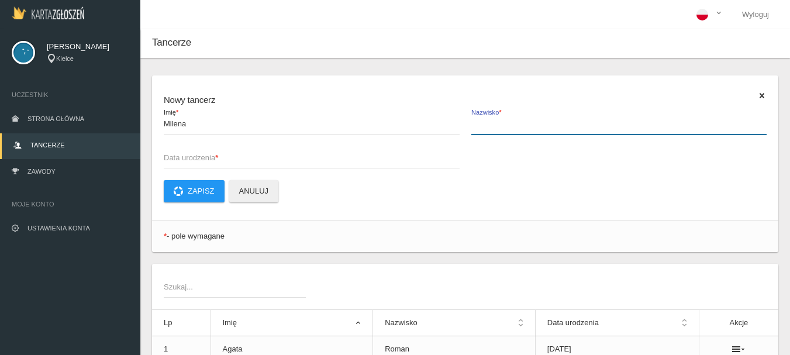
click at [486, 126] on input "Nazwisko *" at bounding box center [619, 123] width 296 height 22
type input "Gawęcka"
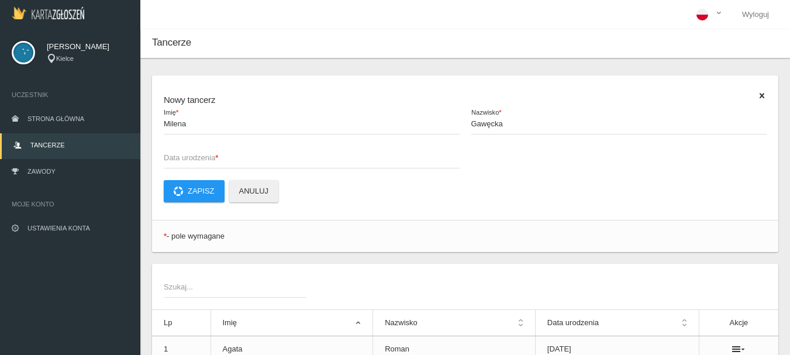
click at [173, 156] on span "Data urodzenia *" at bounding box center [306, 158] width 284 height 12
click at [173, 156] on input "Data urodzenia *" at bounding box center [312, 157] width 296 height 22
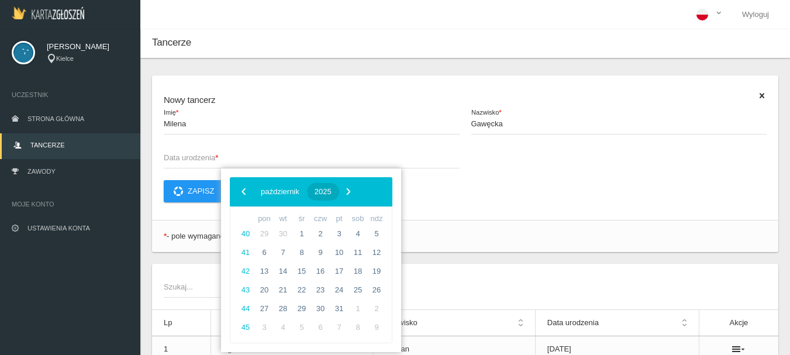
click at [332, 191] on span "2025" at bounding box center [323, 191] width 17 height 9
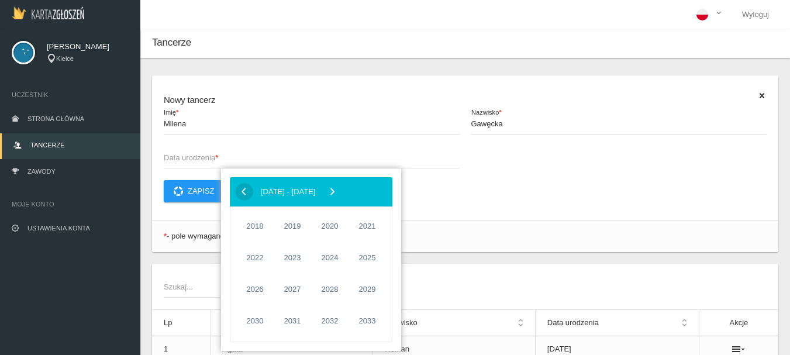
click at [246, 197] on span "‹" at bounding box center [244, 191] width 18 height 18
click at [369, 226] on span "1989" at bounding box center [367, 226] width 27 height 27
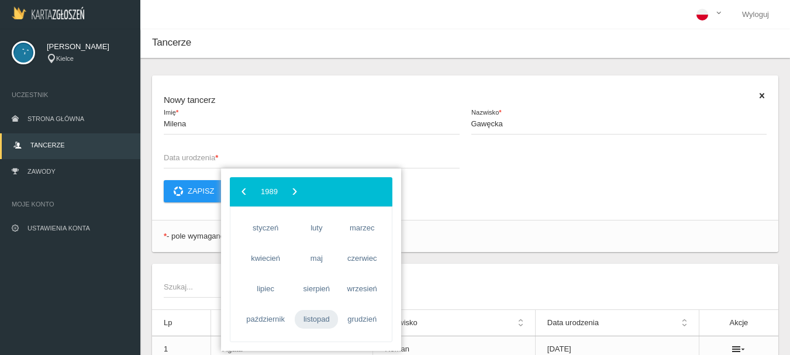
click at [314, 316] on span "listopad" at bounding box center [316, 319] width 43 height 19
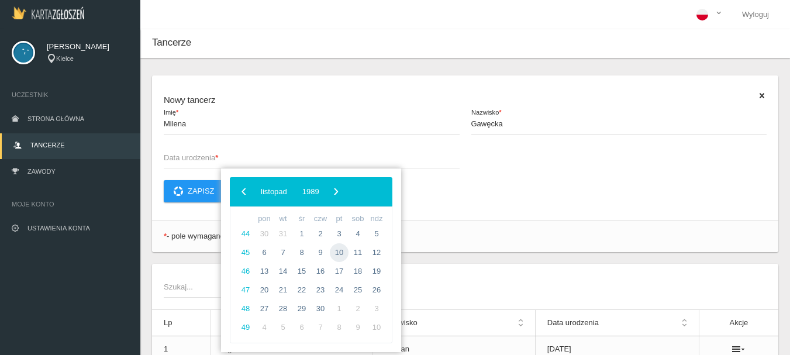
click at [337, 253] on span "10" at bounding box center [339, 252] width 19 height 19
type input "[DATE]"
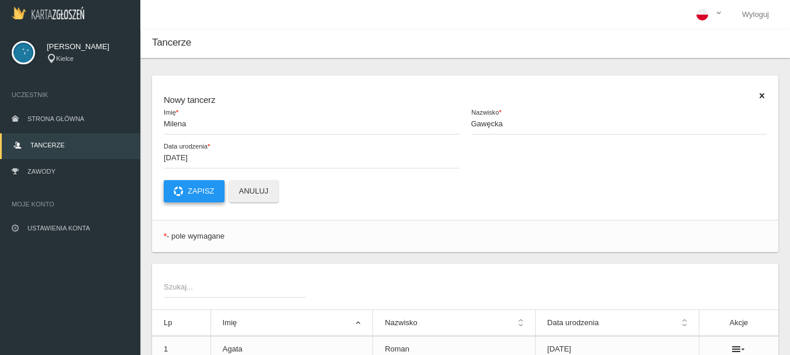
click at [195, 195] on button "Zapisz" at bounding box center [194, 191] width 61 height 22
click at [184, 126] on span "Imię *" at bounding box center [306, 124] width 284 height 12
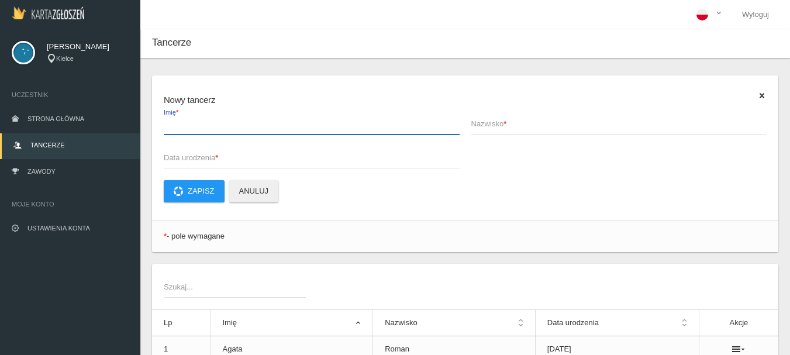
click at [184, 126] on input "Imię *" at bounding box center [312, 123] width 296 height 22
type input "[PERSON_NAME]"
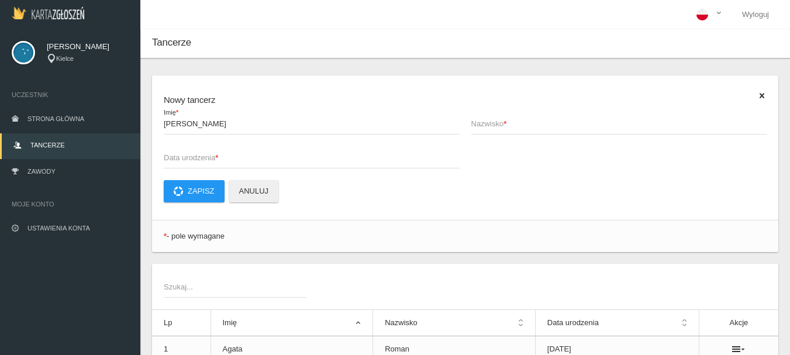
click at [485, 126] on span "Nazwisko *" at bounding box center [613, 124] width 284 height 12
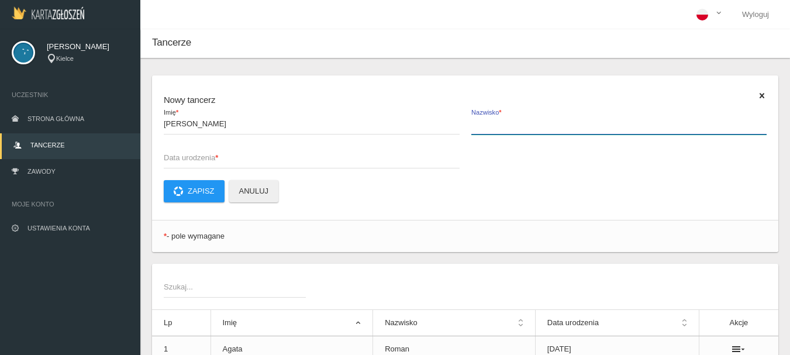
click at [485, 126] on input "Nazwisko *" at bounding box center [619, 123] width 296 height 22
type input "Grzela"
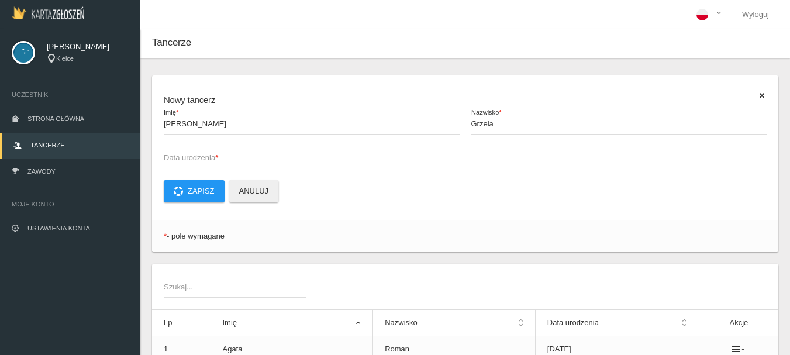
click at [182, 157] on span "Data urodzenia *" at bounding box center [306, 158] width 284 height 12
click at [182, 157] on input "Data urodzenia *" at bounding box center [312, 157] width 296 height 22
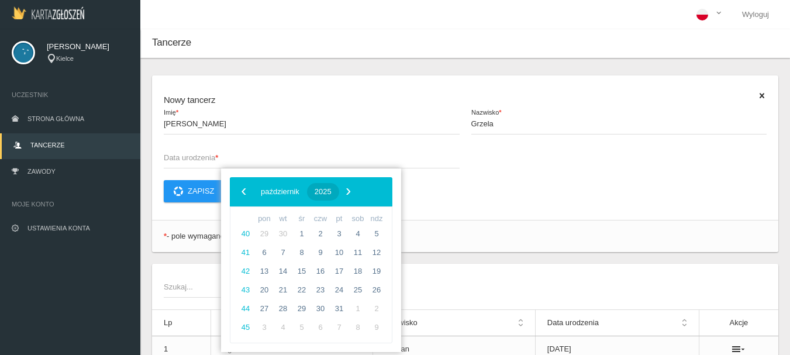
click at [332, 190] on span "2025" at bounding box center [323, 191] width 17 height 9
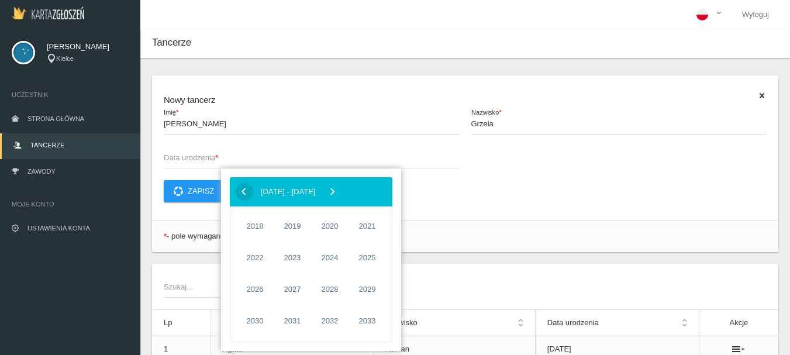
click at [244, 191] on span "‹" at bounding box center [244, 191] width 18 height 18
click at [336, 261] on span "1976" at bounding box center [329, 257] width 27 height 27
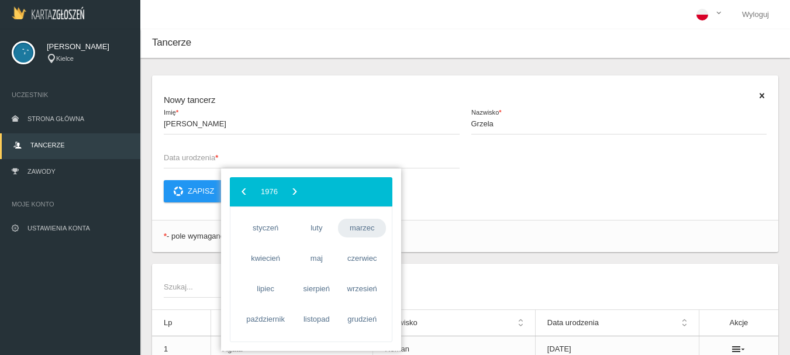
click at [361, 233] on span "marzec" at bounding box center [362, 228] width 48 height 19
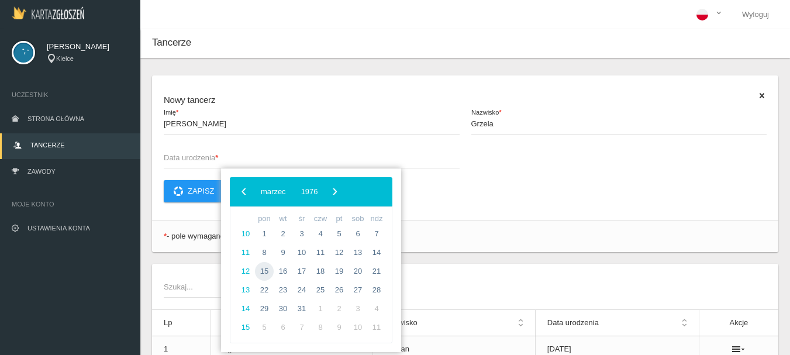
click at [267, 272] on span "15" at bounding box center [264, 271] width 19 height 19
type input "[DATE]"
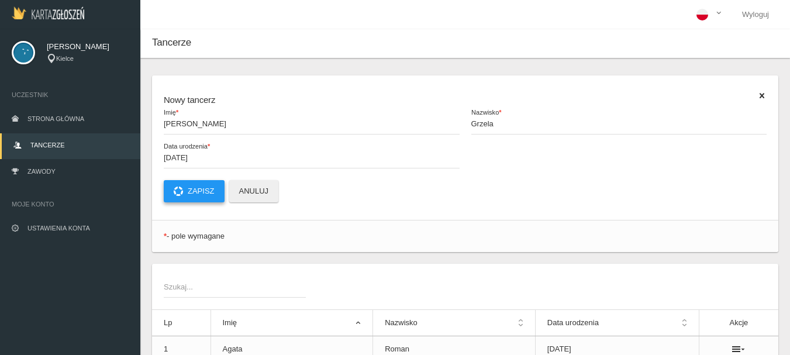
click at [206, 192] on button "Zapisz" at bounding box center [194, 191] width 61 height 22
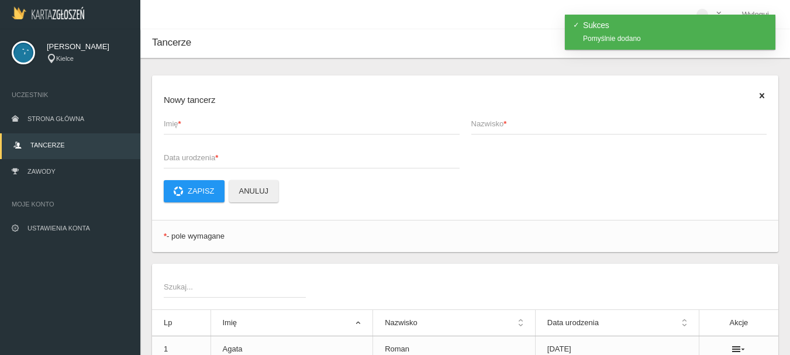
click at [177, 128] on span "Imię *" at bounding box center [306, 124] width 284 height 12
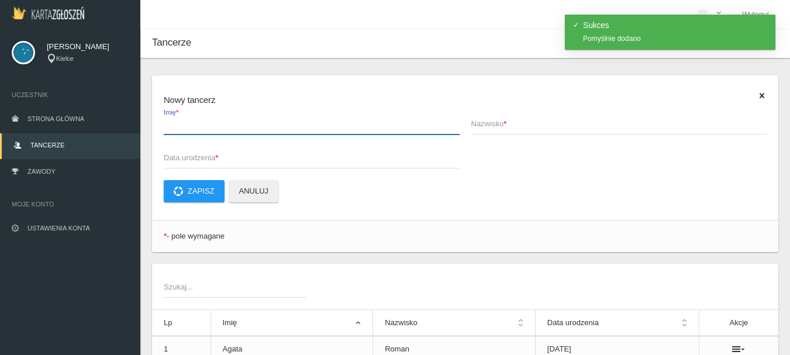
click at [177, 128] on input "Imię *" at bounding box center [312, 123] width 296 height 22
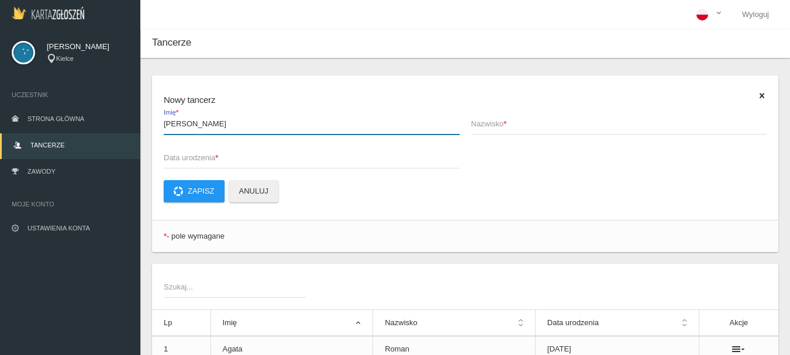
type input "[PERSON_NAME]"
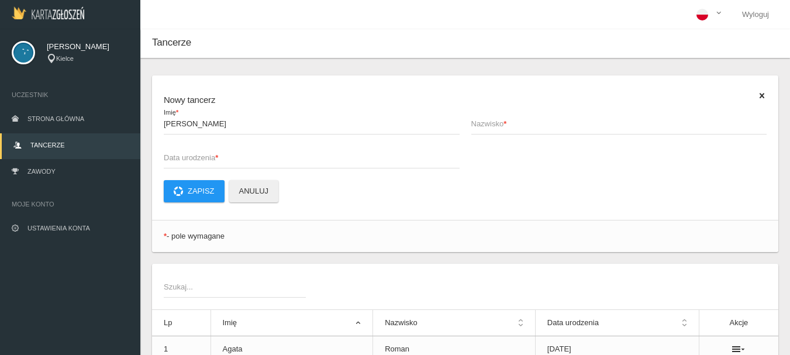
click at [490, 119] on span "Nazwisko *" at bounding box center [613, 124] width 284 height 12
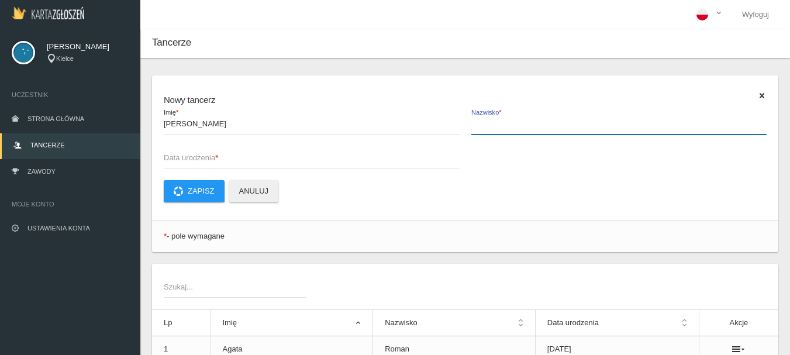
click at [490, 119] on input "Nazwisko *" at bounding box center [619, 123] width 296 height 22
type input "[PERSON_NAME]"
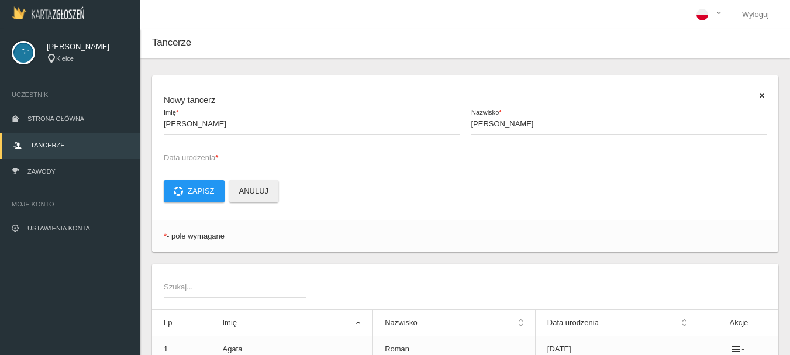
click at [181, 154] on span "Data urodzenia *" at bounding box center [306, 158] width 284 height 12
click at [181, 154] on input "Data urodzenia *" at bounding box center [312, 157] width 296 height 22
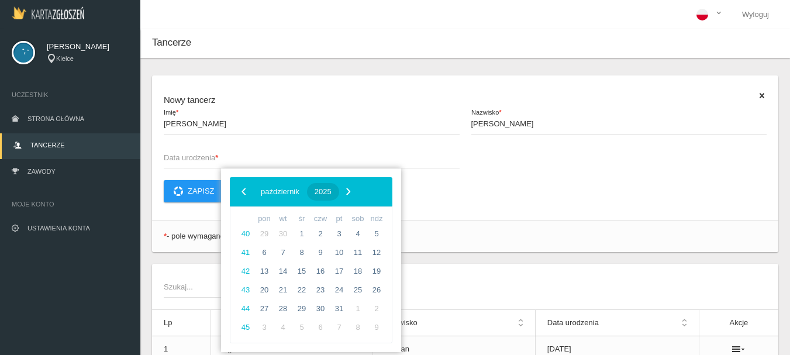
click at [339, 191] on button "2025" at bounding box center [323, 192] width 32 height 18
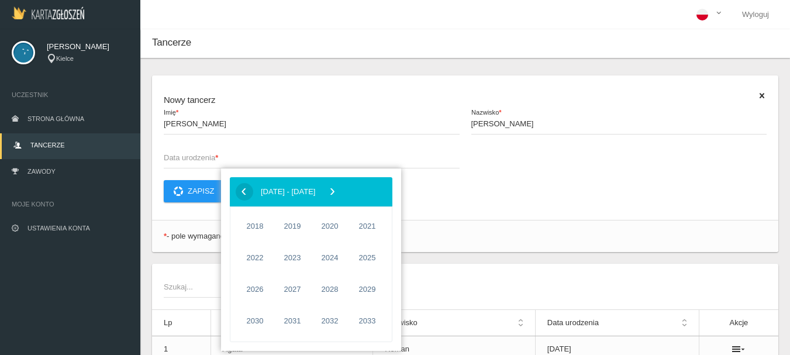
click at [243, 188] on span "‹" at bounding box center [244, 191] width 18 height 18
click at [244, 191] on span "‹" at bounding box center [244, 191] width 18 height 18
click at [366, 260] on span "1977" at bounding box center [367, 257] width 27 height 27
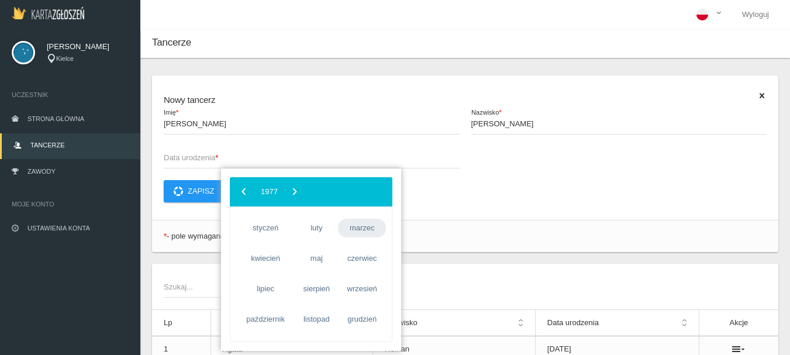
click at [370, 231] on span "marzec" at bounding box center [362, 228] width 48 height 19
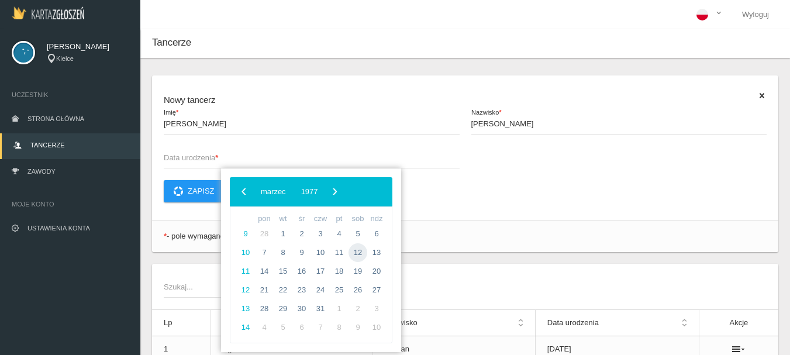
click at [357, 252] on span "12" at bounding box center [358, 252] width 19 height 19
type input "[DATE]"
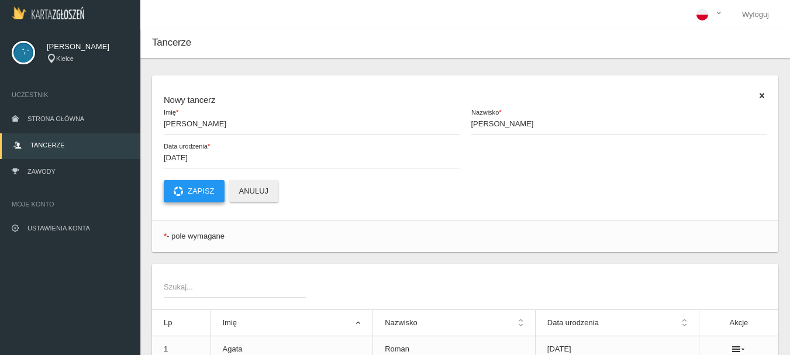
click at [206, 190] on button "Zapisz" at bounding box center [194, 191] width 61 height 22
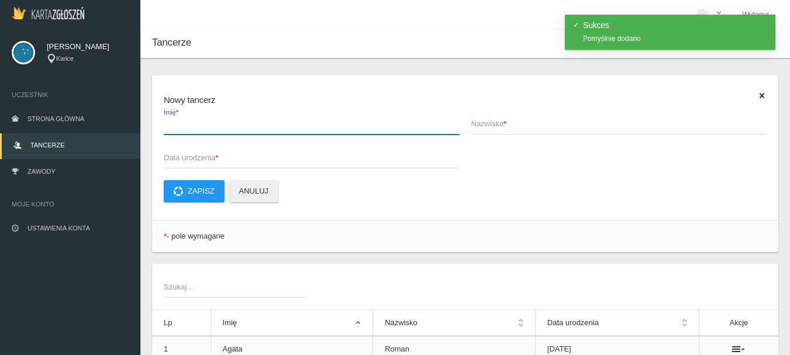
click at [180, 115] on label "Imię *" at bounding box center [312, 123] width 296 height 22
click at [180, 115] on input "Imię *" at bounding box center [312, 123] width 296 height 22
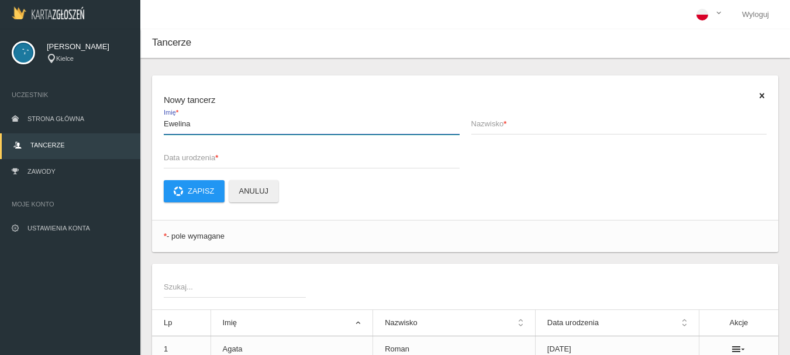
type input "Ewelina"
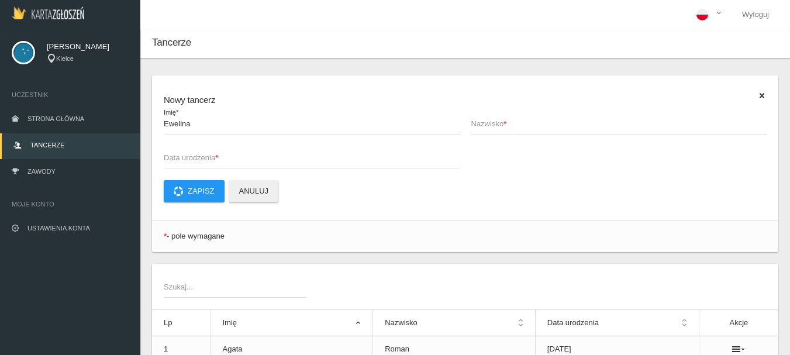
click at [477, 126] on span "Nazwisko *" at bounding box center [613, 124] width 284 height 12
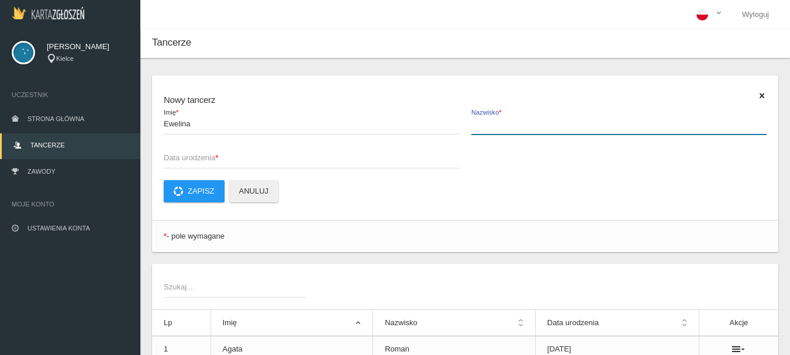
click at [477, 126] on input "Nazwisko *" at bounding box center [619, 123] width 296 height 22
type input "Kowalska"
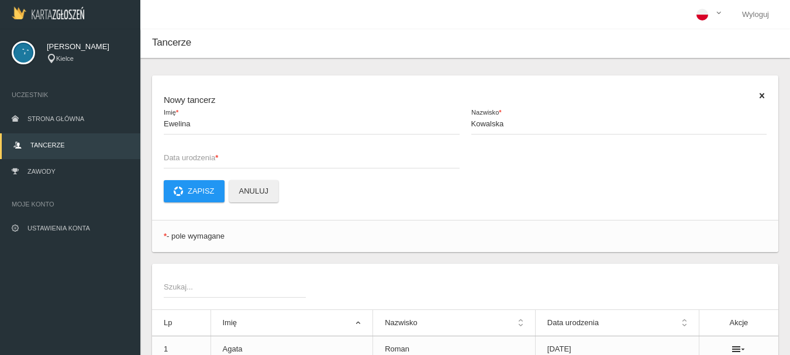
click at [174, 157] on span "Data urodzenia *" at bounding box center [306, 158] width 284 height 12
click at [174, 157] on input "Data urodzenia *" at bounding box center [312, 157] width 296 height 22
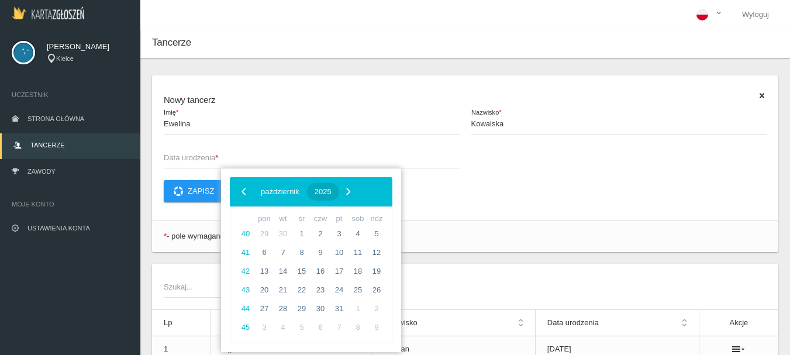
click at [332, 194] on span "2025" at bounding box center [323, 191] width 17 height 9
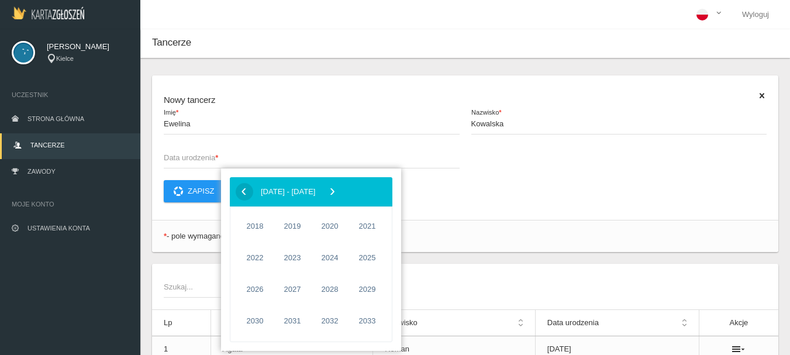
click at [238, 190] on span "‹" at bounding box center [244, 191] width 18 height 18
click at [332, 225] on span "1988" at bounding box center [329, 226] width 27 height 27
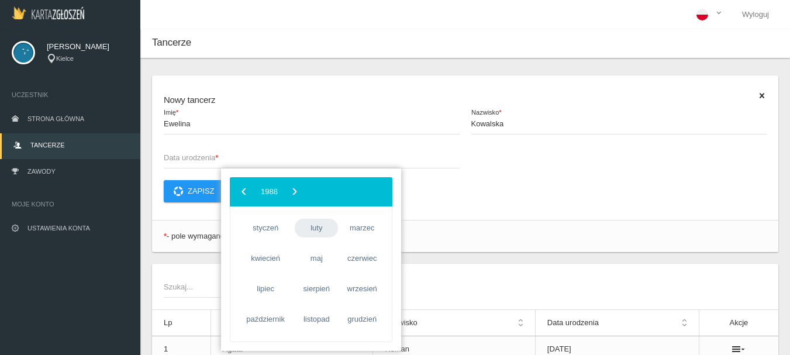
click at [329, 228] on span "luty" at bounding box center [316, 228] width 43 height 19
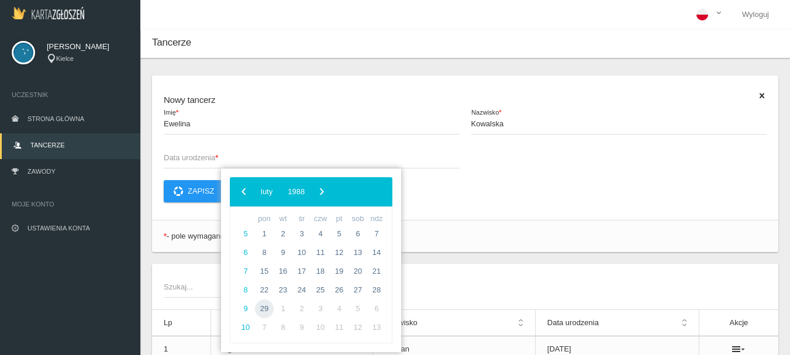
click at [260, 308] on span "29" at bounding box center [264, 308] width 19 height 19
type input "[DATE]"
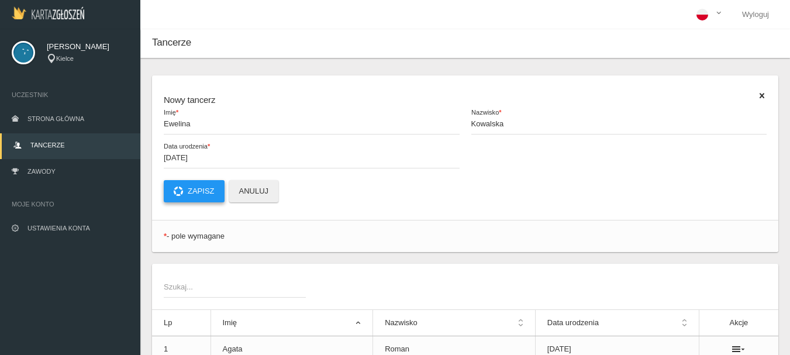
click at [189, 188] on button "Zapisz" at bounding box center [194, 191] width 61 height 22
click at [185, 125] on span "Imię *" at bounding box center [306, 124] width 284 height 12
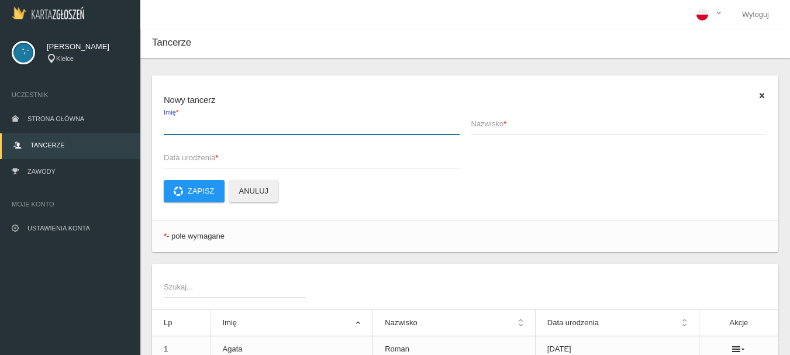
click at [185, 125] on input "Imię *" at bounding box center [312, 123] width 296 height 22
type input "[PERSON_NAME]"
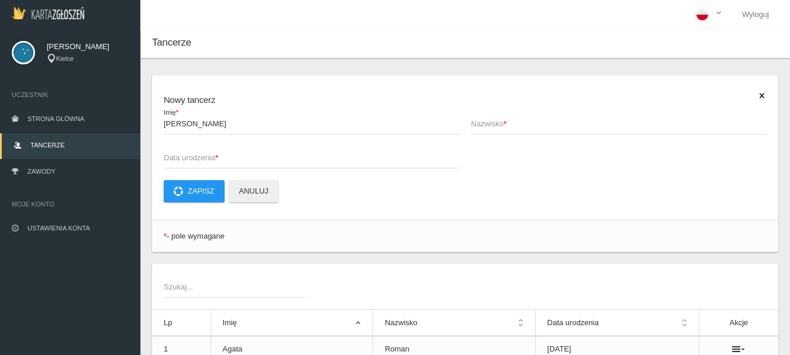
click at [494, 119] on span "Nazwisko *" at bounding box center [613, 124] width 284 height 12
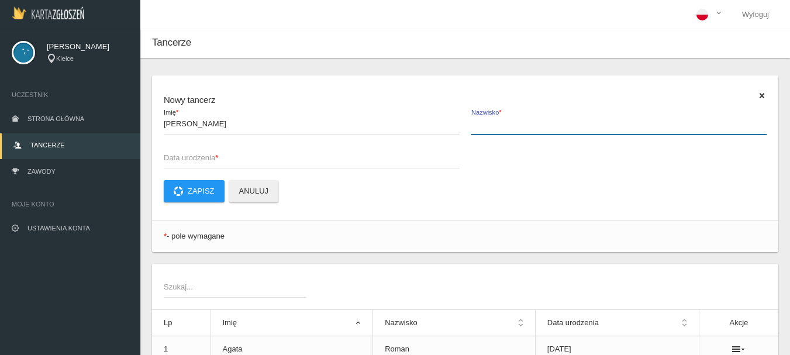
click at [494, 119] on input "Nazwisko *" at bounding box center [619, 123] width 296 height 22
type input "[PERSON_NAME]"
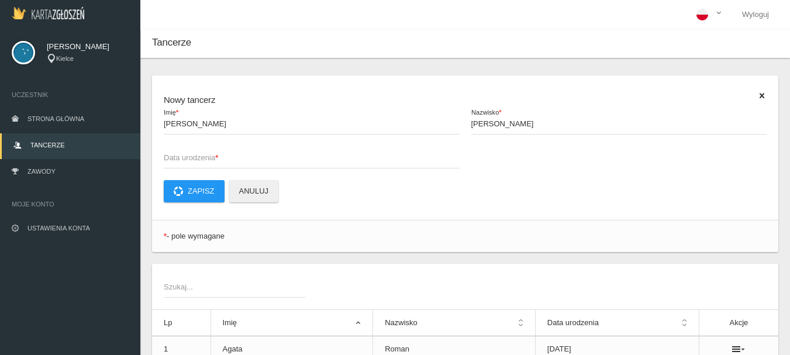
click at [174, 157] on span "Data urodzenia *" at bounding box center [306, 158] width 284 height 12
click at [174, 157] on input "Data urodzenia *" at bounding box center [312, 157] width 296 height 22
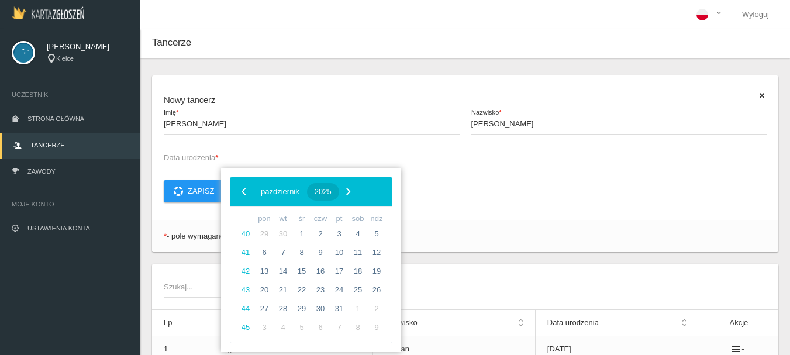
click at [332, 192] on span "2025" at bounding box center [323, 191] width 17 height 9
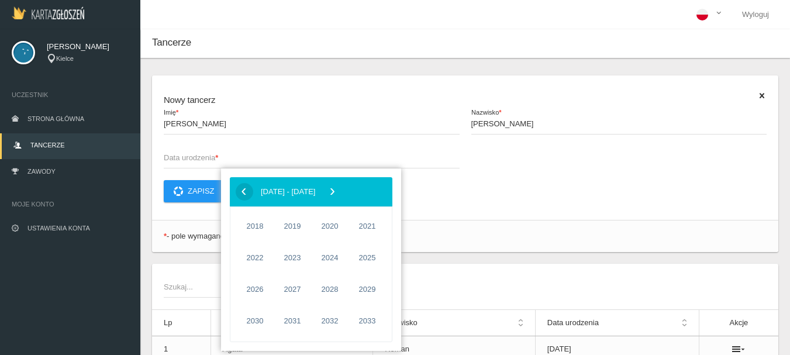
click at [242, 194] on span "‹" at bounding box center [244, 191] width 18 height 18
click at [292, 289] on span "1979" at bounding box center [292, 289] width 27 height 27
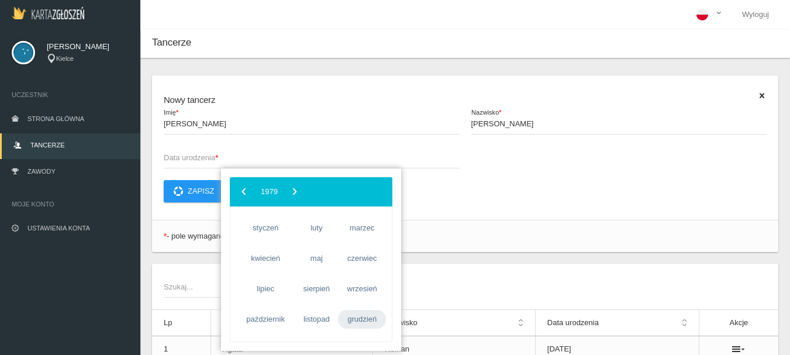
click at [349, 318] on span "grudzień" at bounding box center [362, 319] width 48 height 19
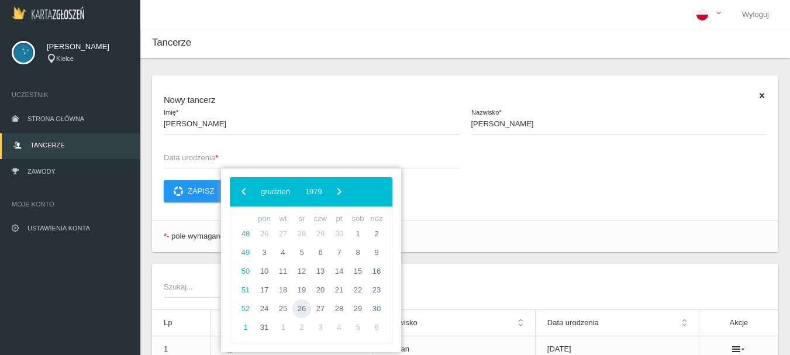
click at [304, 310] on span "26" at bounding box center [301, 308] width 19 height 19
type input "[DATE]"
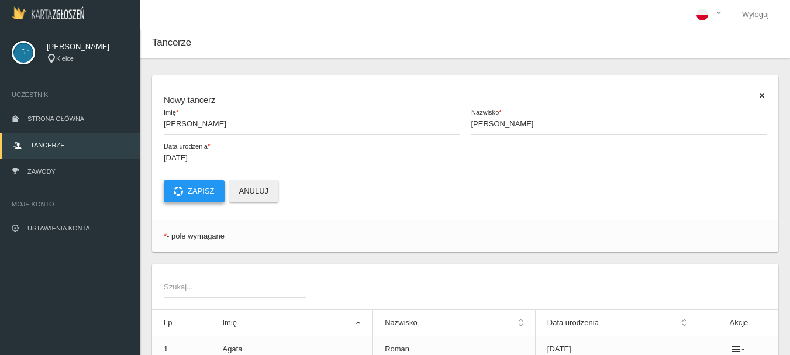
click at [191, 199] on button "Zapisz" at bounding box center [194, 191] width 61 height 22
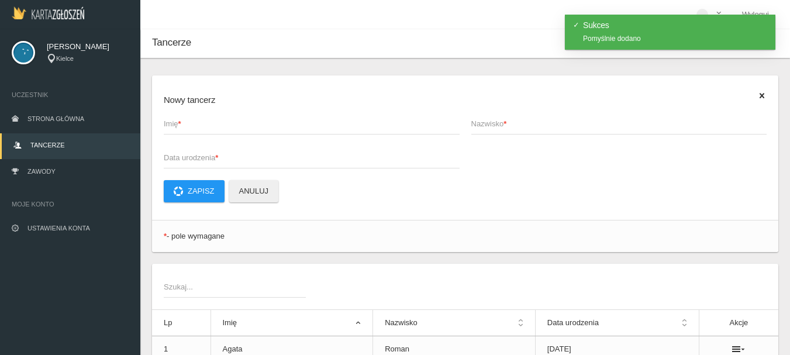
click at [202, 125] on span "Imię *" at bounding box center [306, 124] width 284 height 12
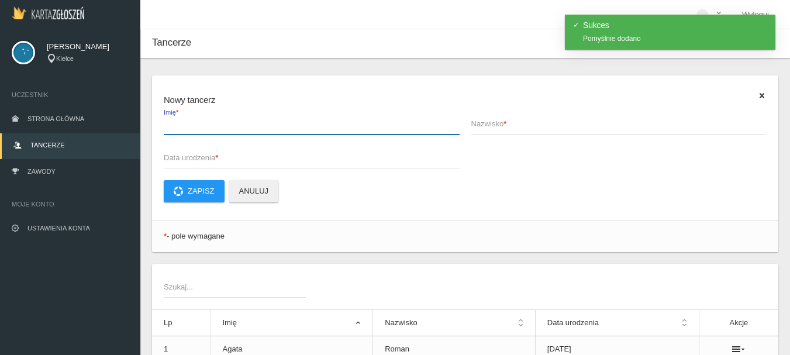
click at [202, 125] on input "Imię *" at bounding box center [312, 123] width 296 height 22
type input "[PERSON_NAME]"
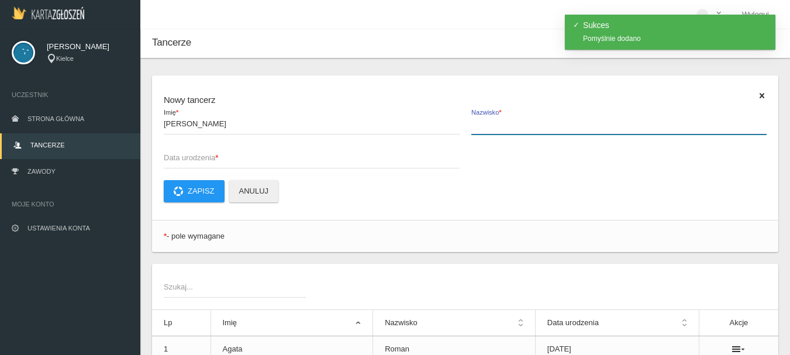
click at [500, 131] on input "Nazwisko *" at bounding box center [619, 123] width 296 height 22
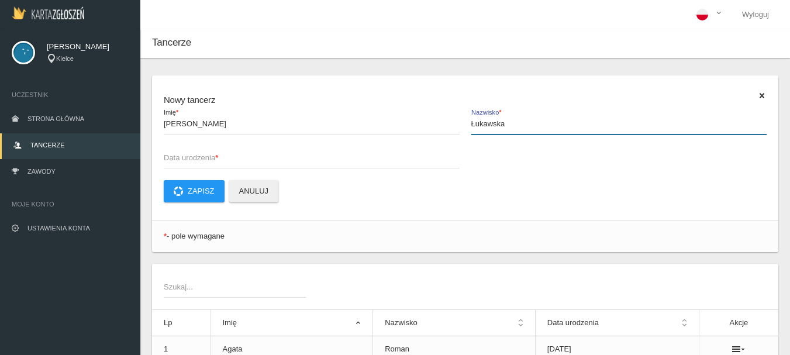
type input "Łukawska"
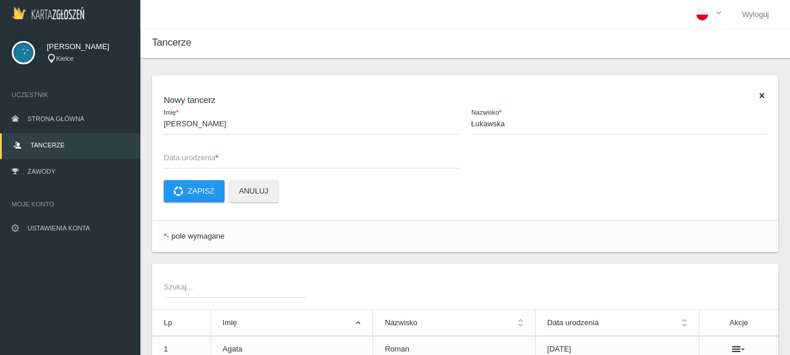
click at [175, 159] on span "Data urodzenia *" at bounding box center [306, 158] width 284 height 12
click at [175, 159] on input "Data urodzenia *" at bounding box center [312, 157] width 296 height 22
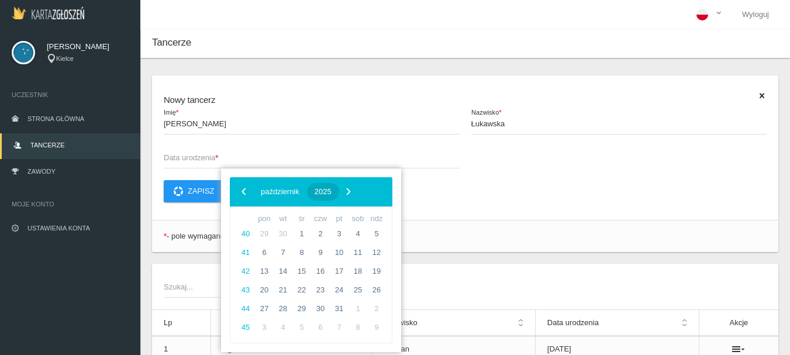
click at [339, 194] on button "2025" at bounding box center [323, 192] width 32 height 18
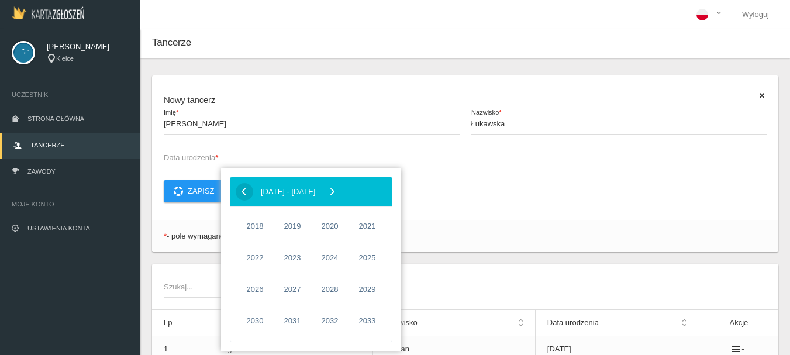
click at [238, 190] on span "‹" at bounding box center [244, 191] width 18 height 18
click at [371, 262] on span "1977" at bounding box center [367, 257] width 27 height 27
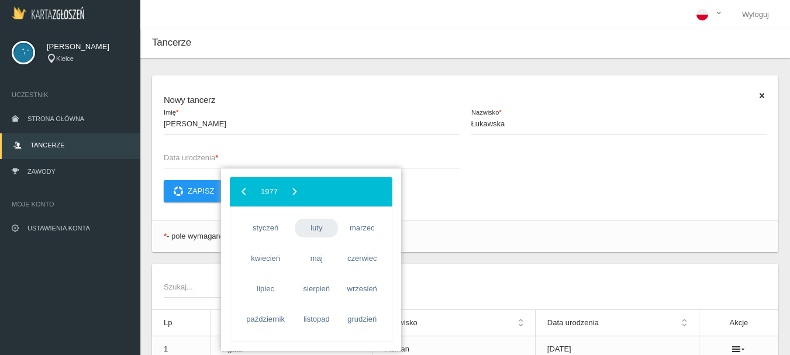
click at [321, 231] on span "luty" at bounding box center [316, 228] width 43 height 19
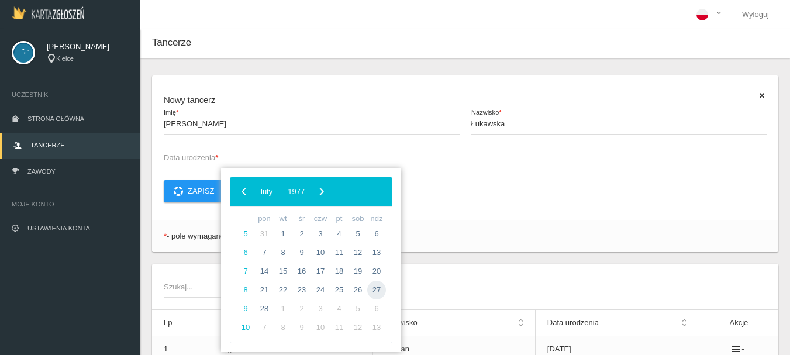
click at [377, 285] on span "27" at bounding box center [376, 290] width 19 height 19
type input "[DATE]"
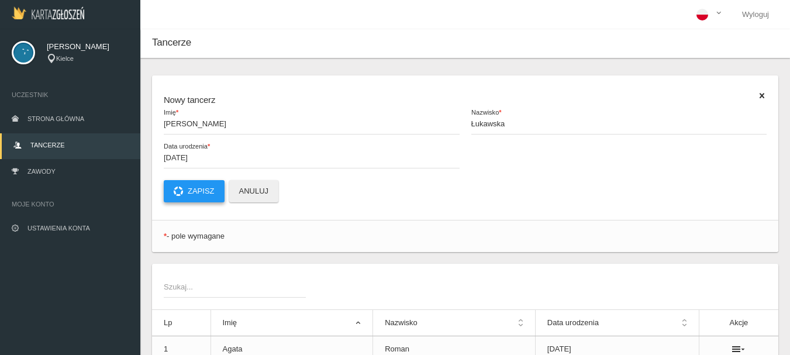
click at [195, 192] on button "Zapisz" at bounding box center [194, 191] width 61 height 22
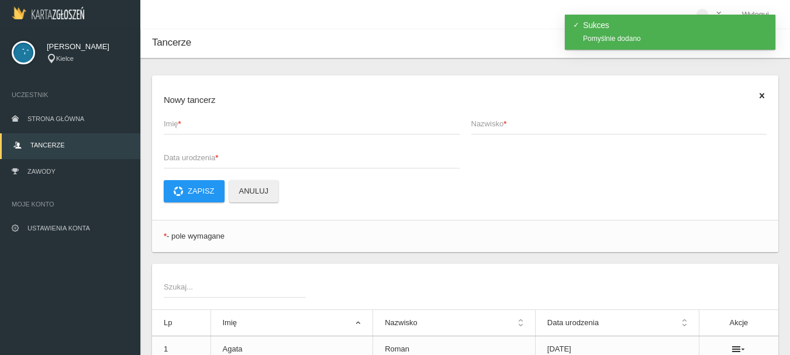
click at [170, 126] on span "Imię *" at bounding box center [306, 124] width 284 height 12
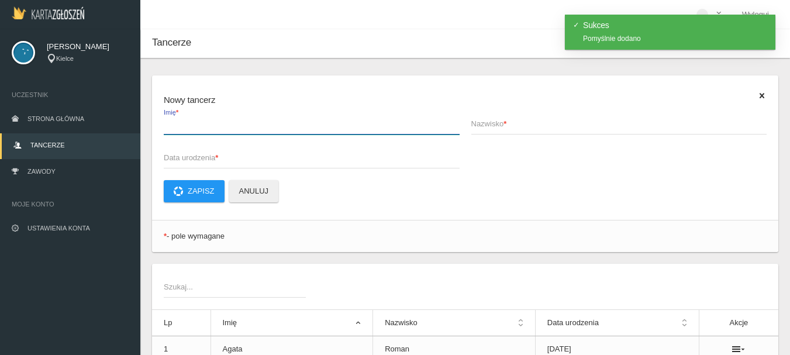
click at [170, 126] on input "Imię *" at bounding box center [312, 123] width 296 height 22
type input "[PERSON_NAME]"
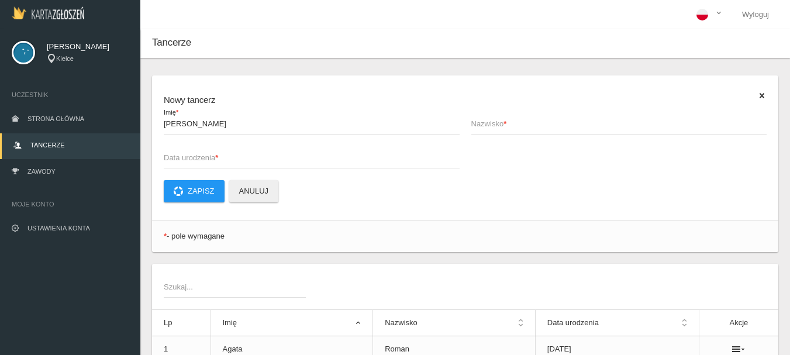
click at [475, 118] on span "Nazwisko *" at bounding box center [613, 124] width 284 height 12
click at [475, 118] on input "Nazwisko *" at bounding box center [619, 123] width 296 height 22
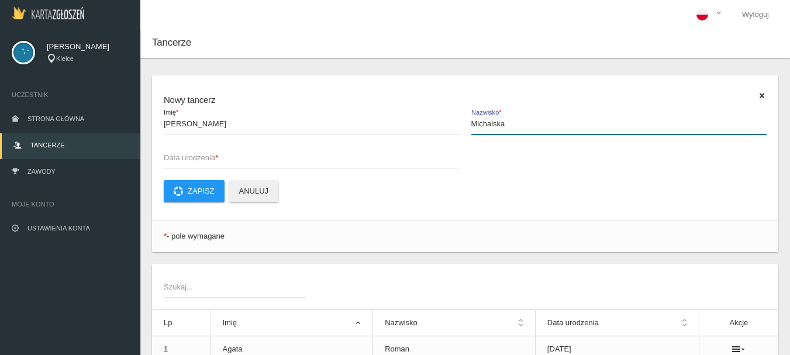
type input "Michalska"
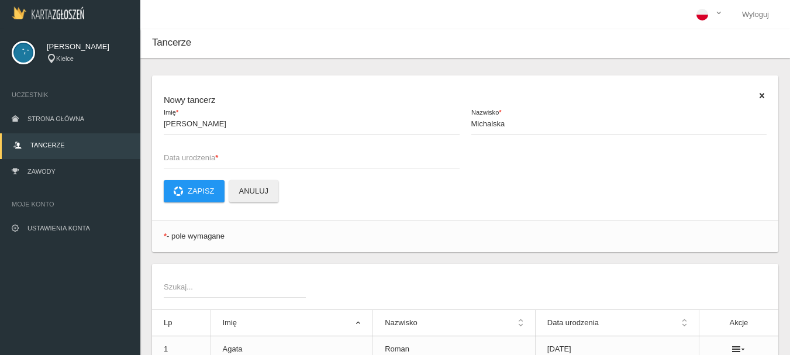
click at [184, 157] on span "Data urodzenia *" at bounding box center [306, 158] width 284 height 12
click at [184, 157] on input "Data urodzenia *" at bounding box center [312, 157] width 296 height 22
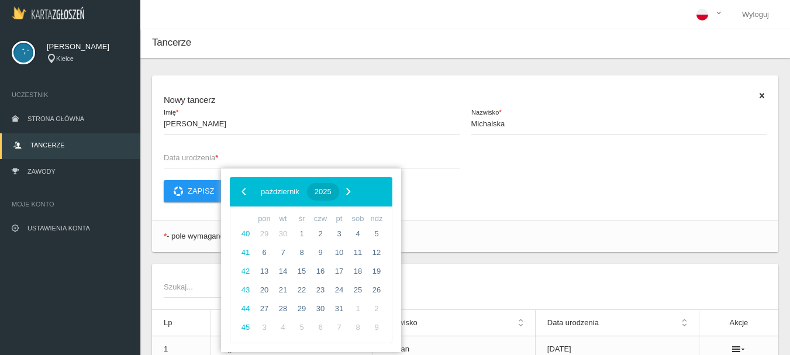
click at [332, 192] on span "2025" at bounding box center [323, 191] width 17 height 9
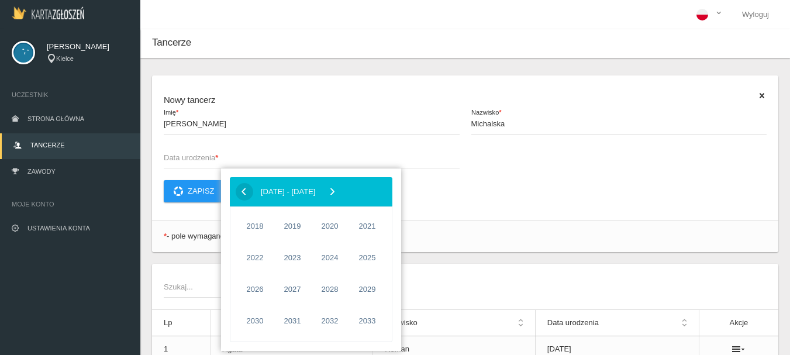
click at [246, 197] on span "‹" at bounding box center [244, 191] width 18 height 18
click at [290, 289] on span "1979" at bounding box center [292, 289] width 27 height 27
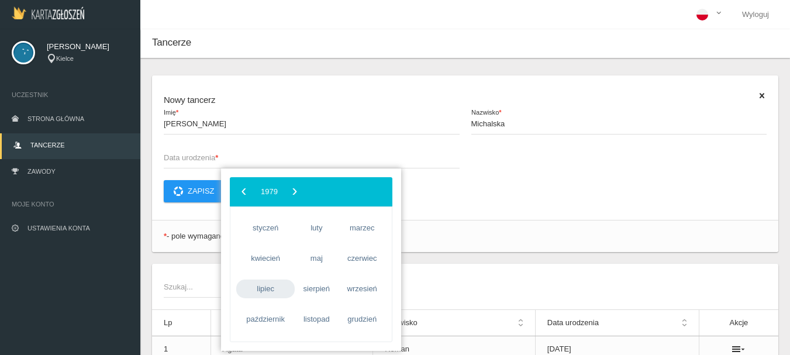
click at [271, 291] on span "lipiec" at bounding box center [265, 289] width 58 height 19
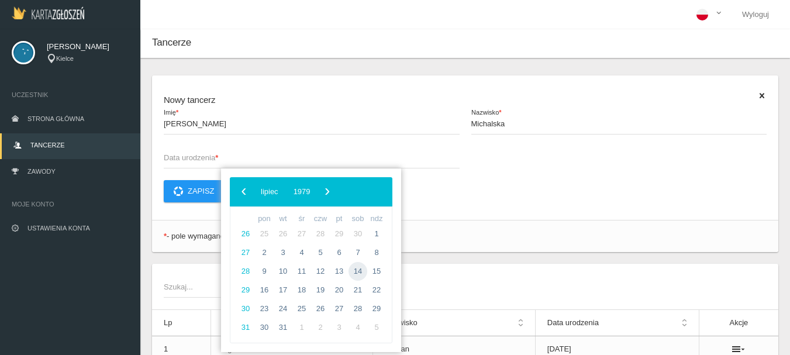
click at [363, 272] on span "14" at bounding box center [358, 271] width 19 height 19
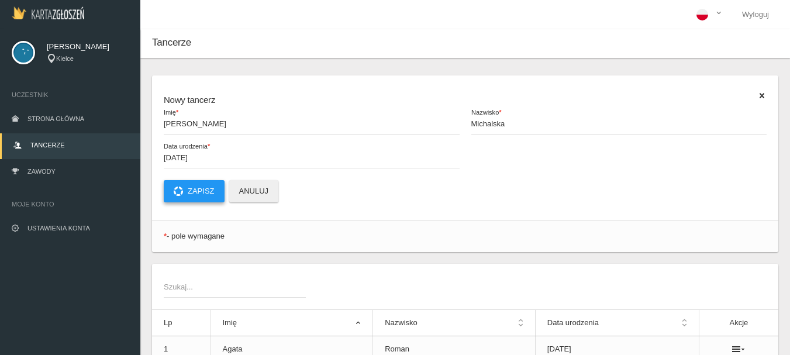
click at [205, 189] on button "Zapisz" at bounding box center [194, 191] width 61 height 22
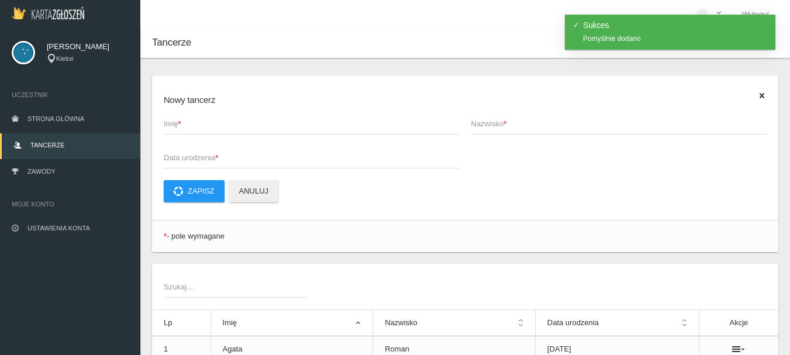
click at [187, 122] on span "Imię *" at bounding box center [306, 124] width 284 height 12
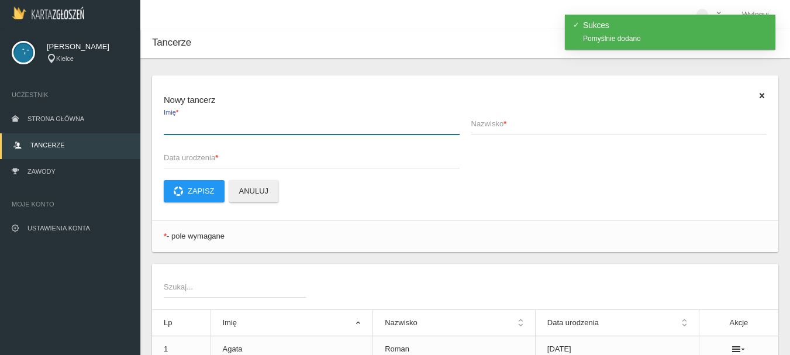
click at [187, 122] on input "Imię *" at bounding box center [312, 123] width 296 height 22
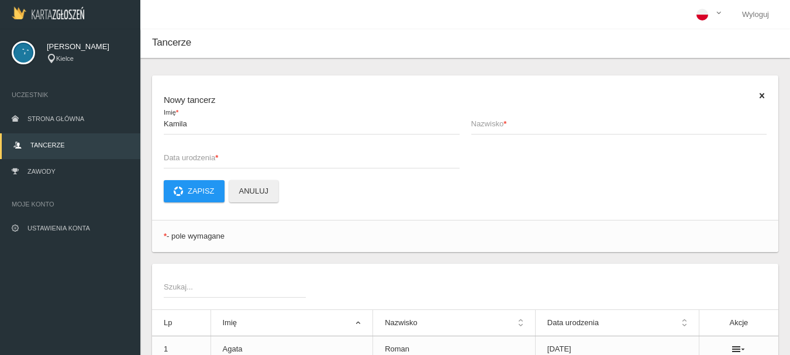
click at [484, 124] on span "Nazwisko *" at bounding box center [613, 124] width 284 height 12
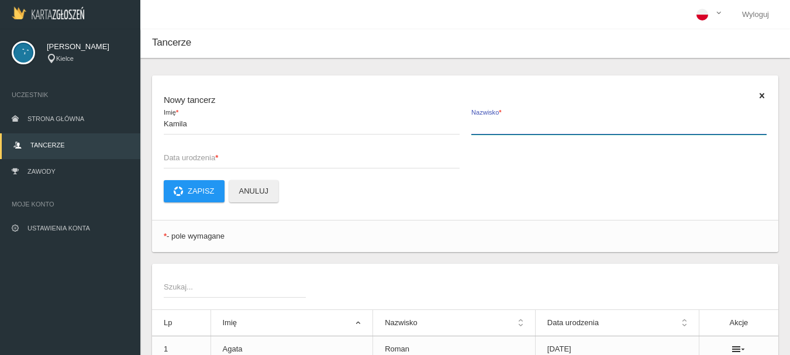
click at [484, 124] on input "Nazwisko *" at bounding box center [619, 123] width 296 height 22
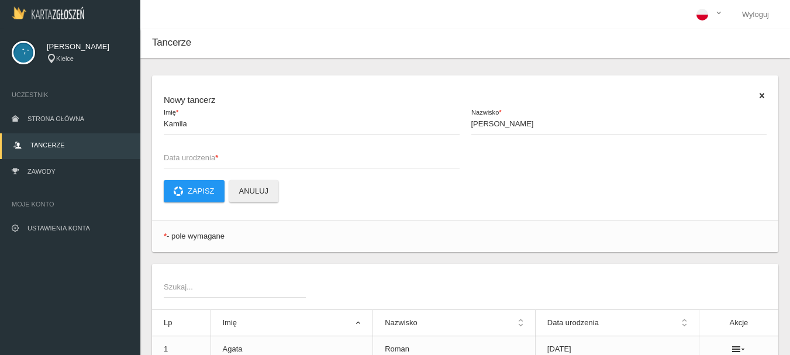
click at [187, 163] on span "Data urodzenia *" at bounding box center [306, 158] width 284 height 12
click at [187, 163] on input "Data urodzenia *" at bounding box center [312, 157] width 296 height 22
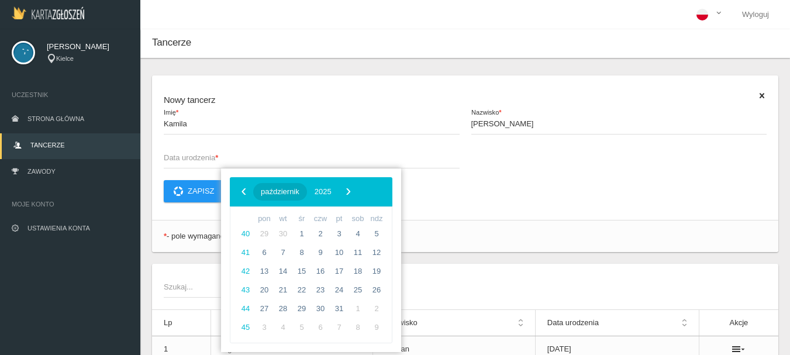
click at [286, 191] on span "październik" at bounding box center [280, 191] width 39 height 9
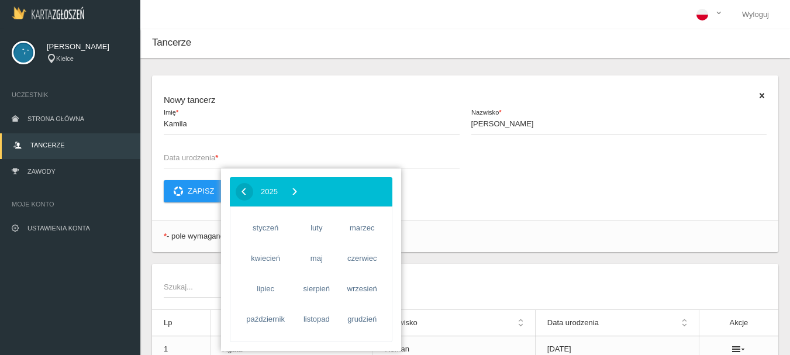
click at [249, 193] on span "‹" at bounding box center [244, 191] width 18 height 18
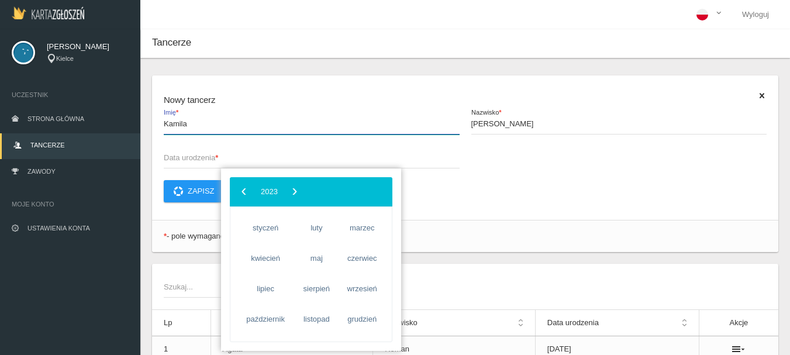
click at [280, 133] on input "Kamila" at bounding box center [312, 123] width 296 height 22
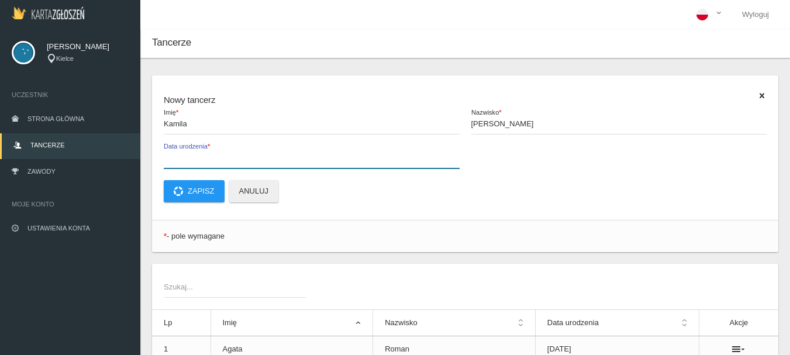
click at [177, 150] on label "Data urodzenia *" at bounding box center [312, 157] width 296 height 22
click at [177, 150] on input "Data urodzenia *" at bounding box center [312, 157] width 296 height 22
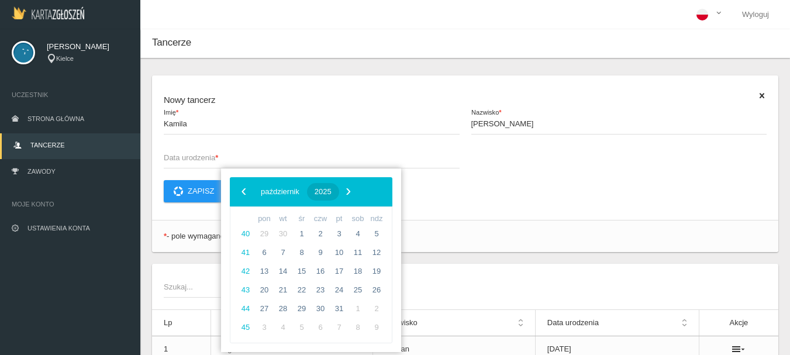
click at [332, 192] on span "2025" at bounding box center [323, 191] width 17 height 9
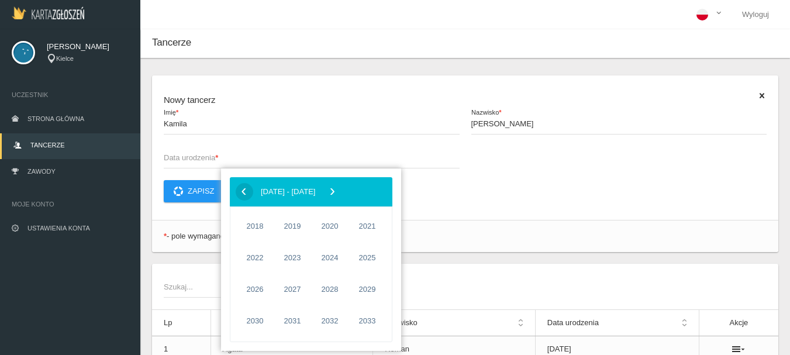
click at [239, 190] on span "‹" at bounding box center [244, 191] width 18 height 18
click at [240, 190] on span "‹" at bounding box center [244, 191] width 18 height 18
click at [367, 292] on span "1981" at bounding box center [367, 289] width 27 height 27
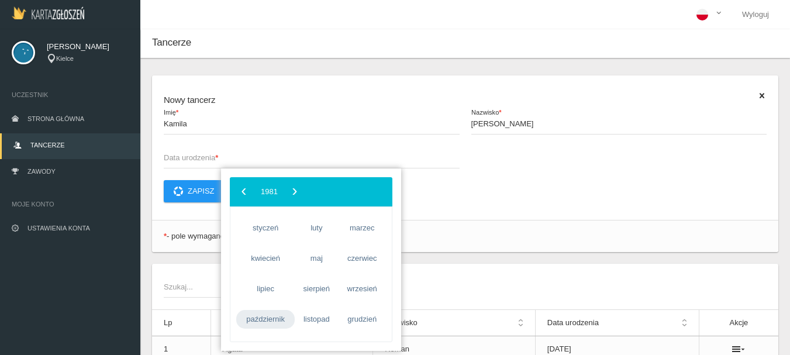
click at [271, 317] on span "październik" at bounding box center [265, 319] width 58 height 19
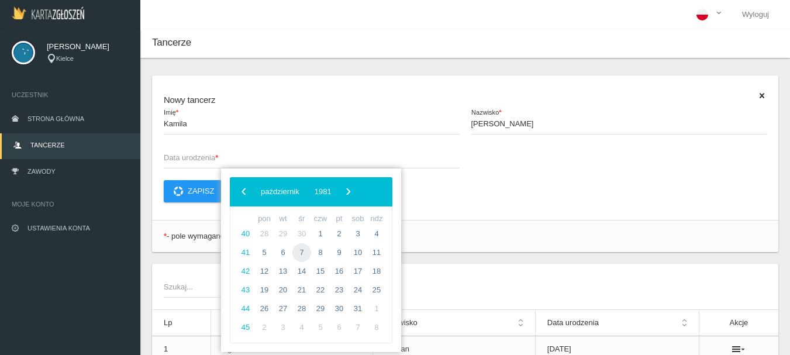
click at [301, 251] on span "7" at bounding box center [301, 252] width 19 height 19
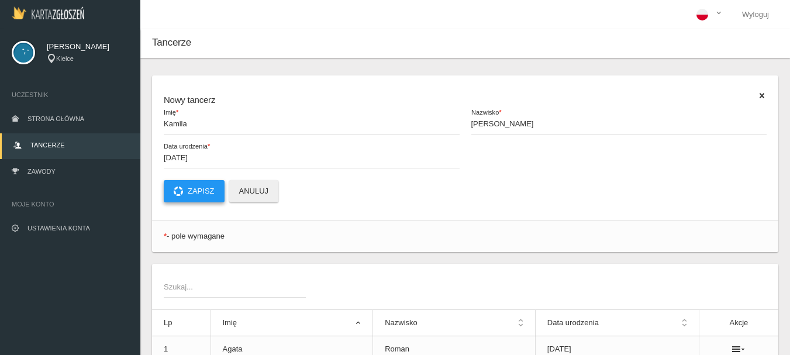
click at [196, 187] on button "Zapisz" at bounding box center [194, 191] width 61 height 22
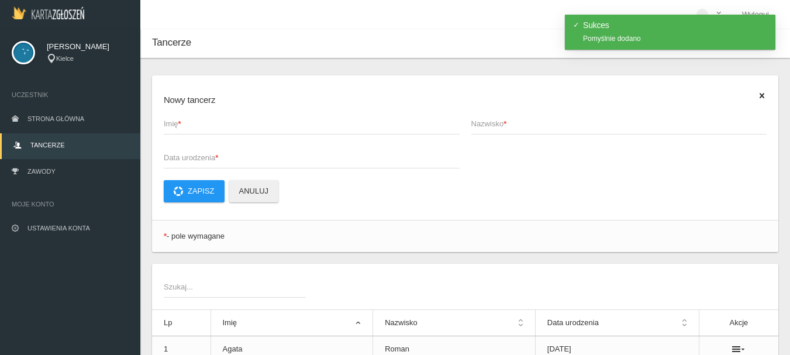
click at [202, 123] on span "Imię *" at bounding box center [306, 124] width 284 height 12
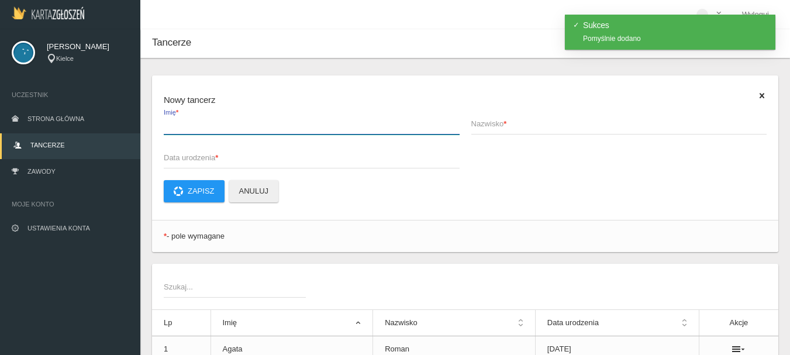
click at [202, 123] on input "Imię *" at bounding box center [312, 123] width 296 height 22
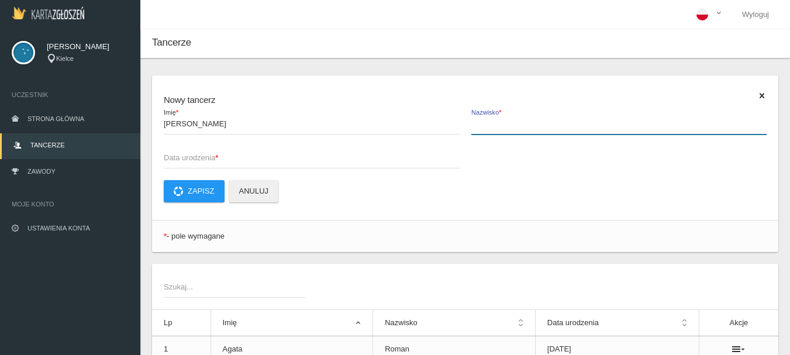
click at [481, 116] on label "Nazwisko *" at bounding box center [619, 123] width 296 height 22
click at [481, 116] on input "Nazwisko *" at bounding box center [619, 123] width 296 height 22
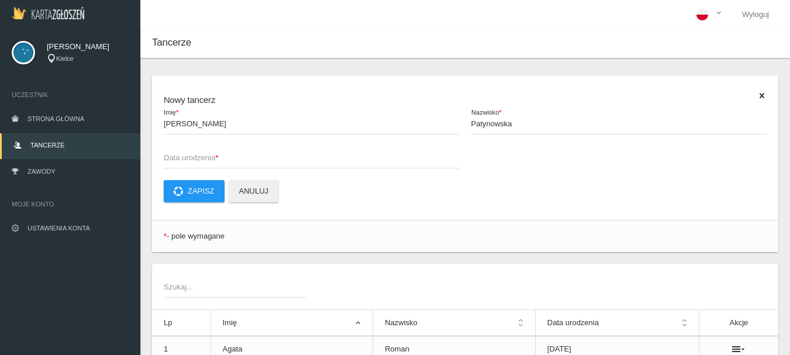
click at [198, 159] on span "Data urodzenia *" at bounding box center [306, 158] width 284 height 12
click at [198, 159] on input "Data urodzenia *" at bounding box center [312, 157] width 296 height 22
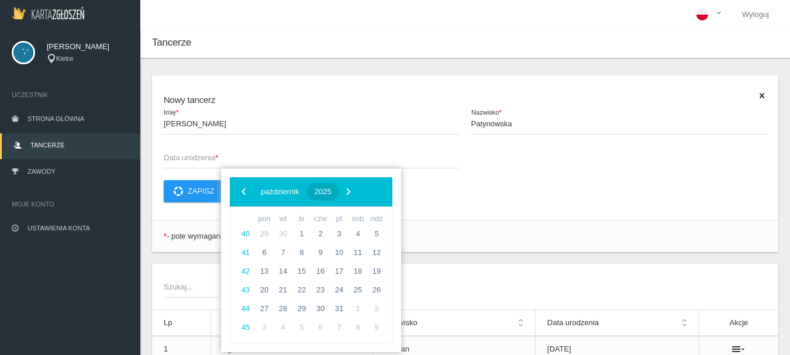
click at [332, 194] on span "2025" at bounding box center [323, 191] width 17 height 9
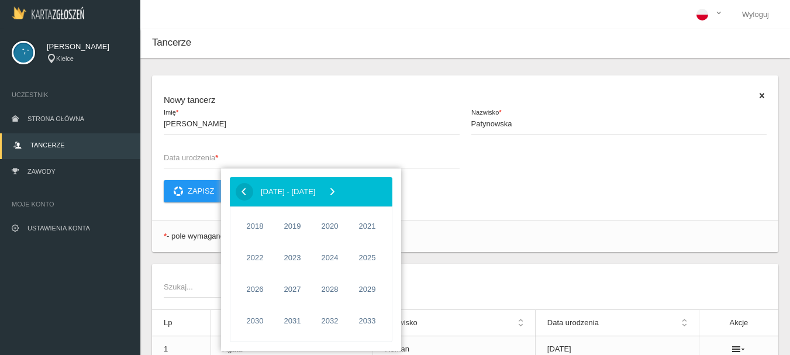
click at [243, 191] on span "‹" at bounding box center [244, 191] width 18 height 18
click at [291, 316] on span "1983" at bounding box center [292, 321] width 27 height 27
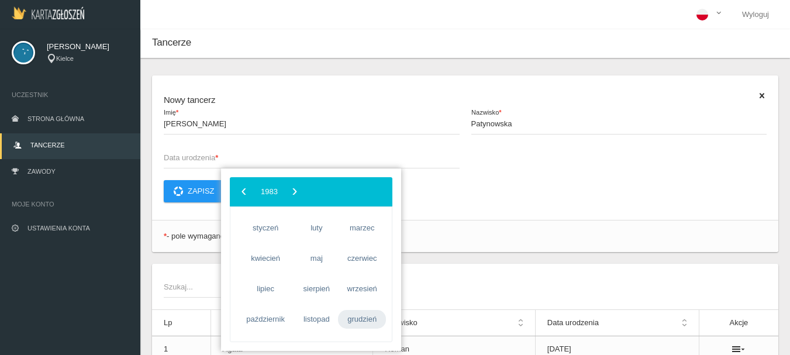
click at [366, 322] on span "grudzień" at bounding box center [362, 319] width 48 height 19
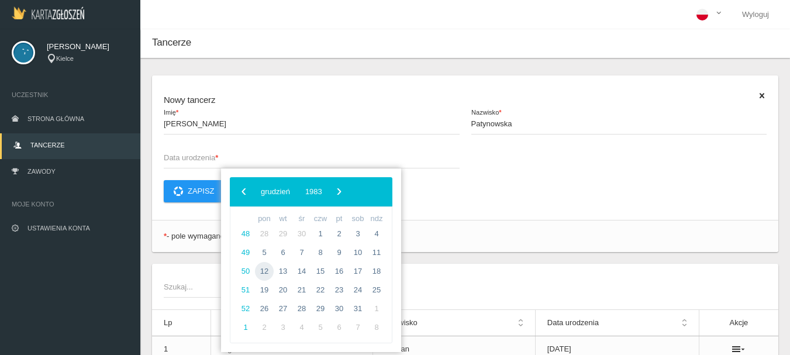
click at [267, 272] on span "12" at bounding box center [264, 271] width 19 height 19
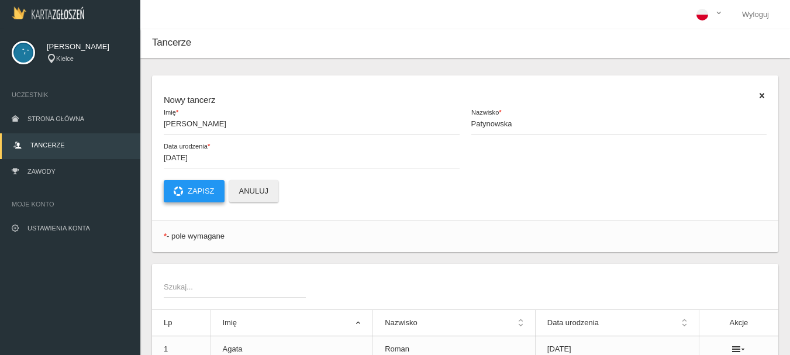
click at [202, 191] on button "Zapisz" at bounding box center [194, 191] width 61 height 22
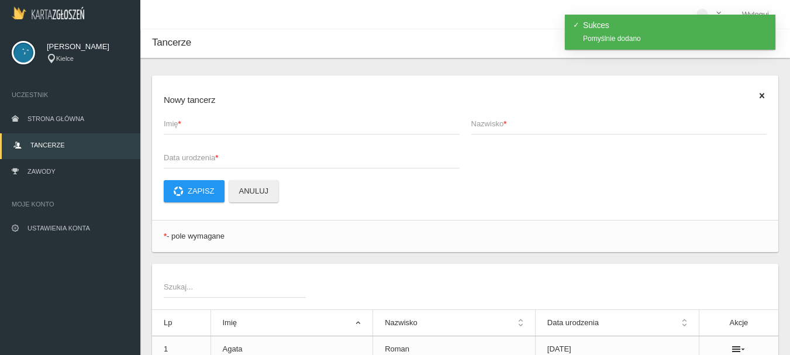
click at [175, 123] on span "Imię *" at bounding box center [306, 124] width 284 height 12
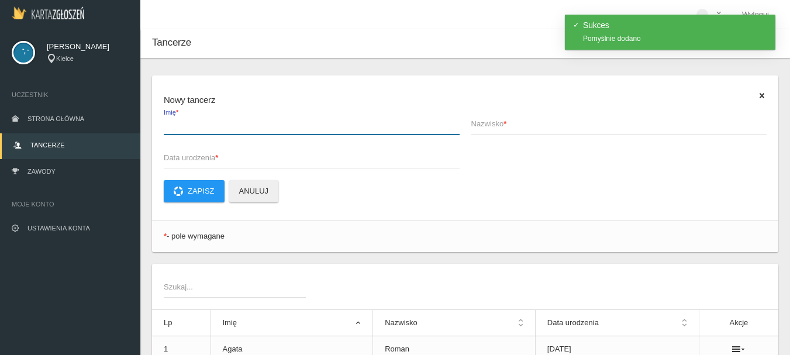
click at [175, 123] on input "Imię *" at bounding box center [312, 123] width 296 height 22
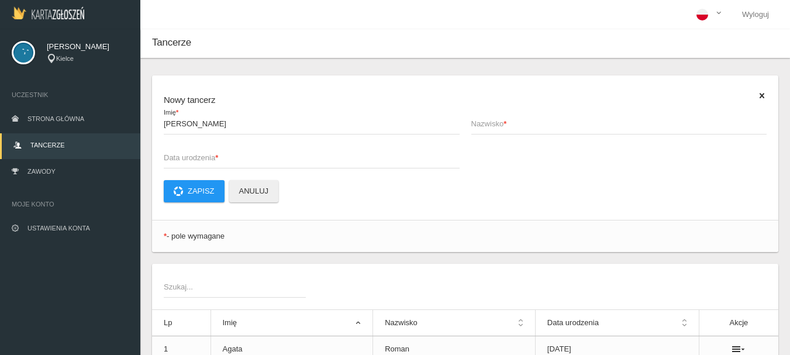
click at [485, 125] on span "Nazwisko *" at bounding box center [613, 124] width 284 height 12
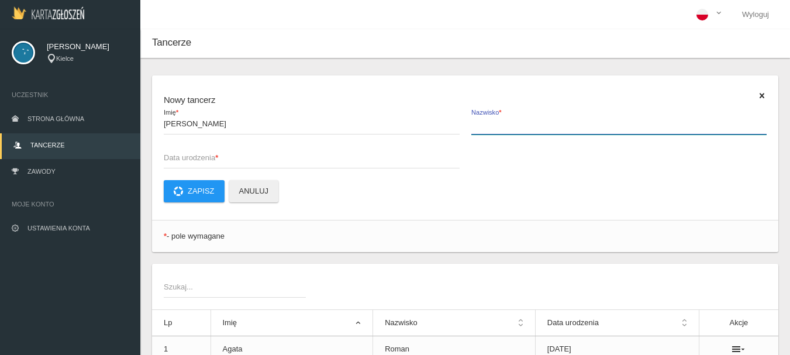
click at [485, 125] on input "Nazwisko *" at bounding box center [619, 123] width 296 height 22
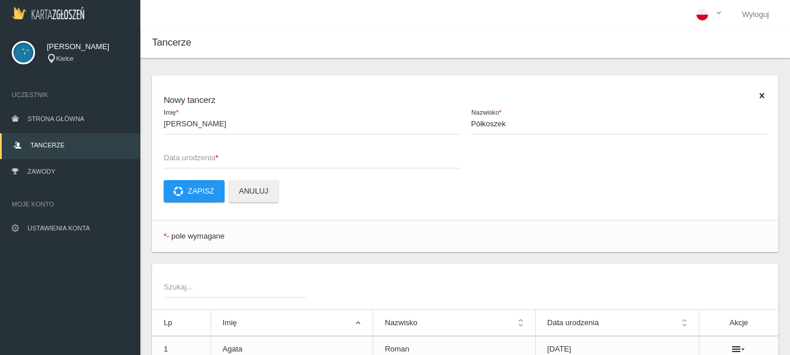
click at [174, 156] on span "Data urodzenia *" at bounding box center [306, 158] width 284 height 12
click at [174, 156] on input "Data urodzenia *" at bounding box center [312, 157] width 296 height 22
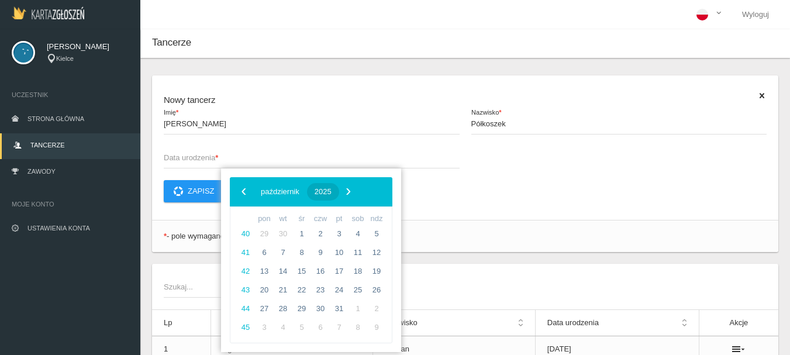
click at [332, 191] on span "2025" at bounding box center [323, 191] width 17 height 9
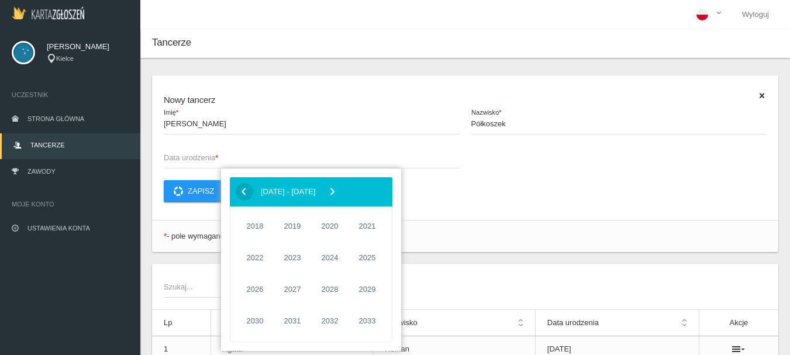
click at [247, 193] on span "‹" at bounding box center [244, 191] width 18 height 18
click at [259, 288] on span "1978" at bounding box center [255, 289] width 27 height 27
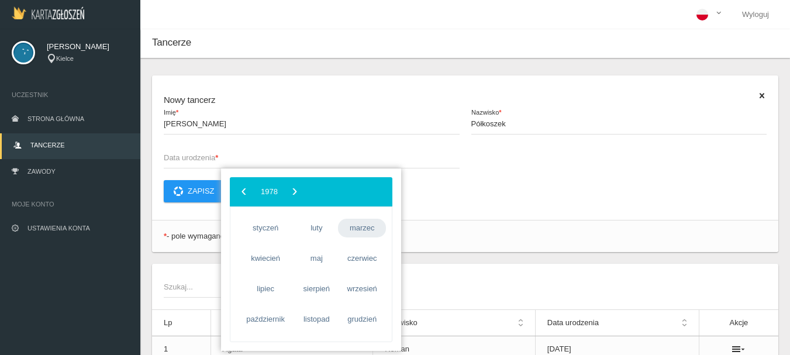
click at [361, 230] on span "marzec" at bounding box center [362, 228] width 48 height 19
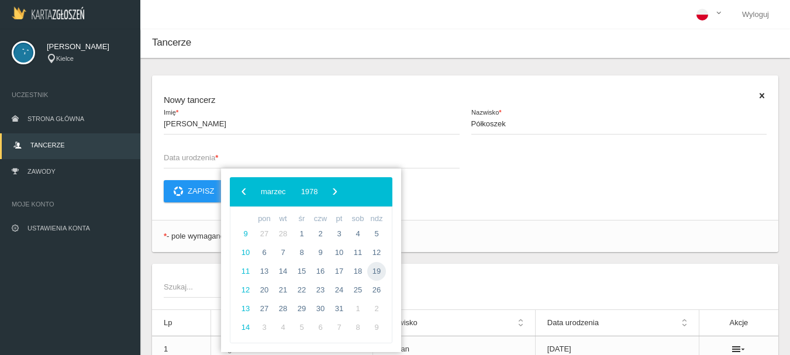
click at [373, 271] on span "19" at bounding box center [376, 271] width 19 height 19
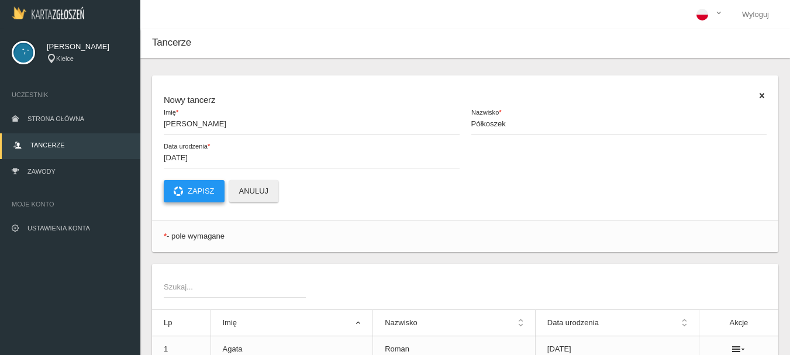
click at [205, 190] on button "Zapisz" at bounding box center [194, 191] width 61 height 22
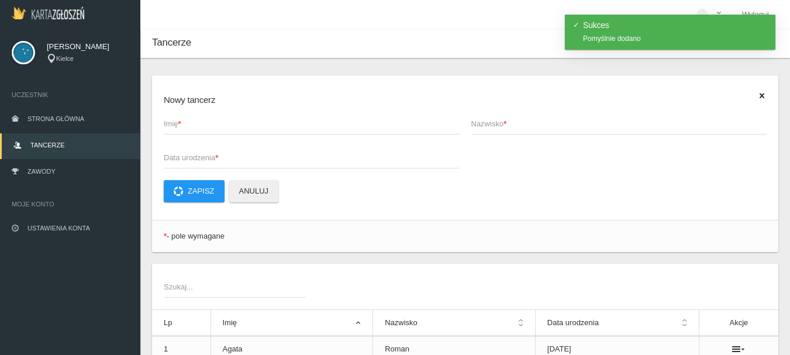
click at [181, 126] on strong "*" at bounding box center [179, 123] width 3 height 9
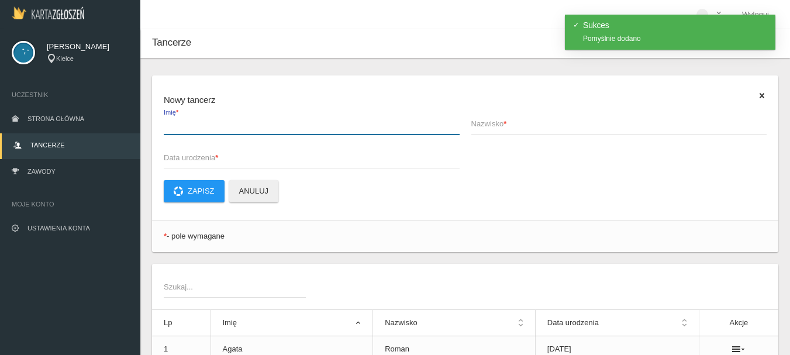
click at [182, 126] on input "Imię *" at bounding box center [312, 123] width 296 height 22
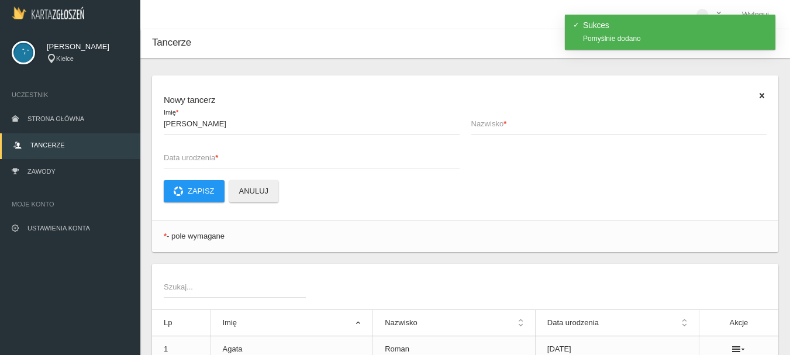
click at [487, 123] on span "Nazwisko *" at bounding box center [613, 124] width 284 height 12
click at [487, 123] on input "Nazwisko *" at bounding box center [619, 123] width 296 height 22
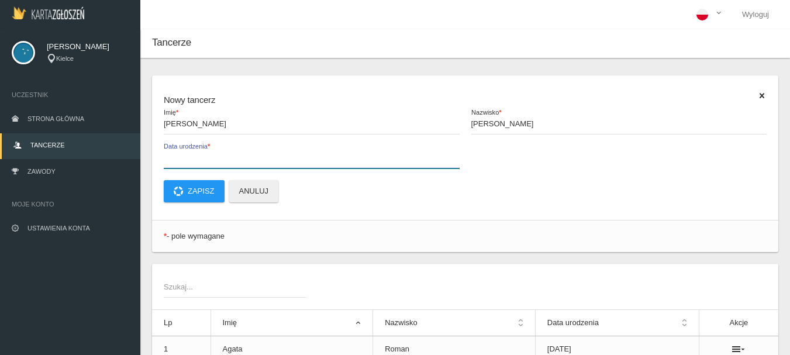
click at [171, 151] on label "Data urodzenia *" at bounding box center [312, 157] width 296 height 22
click at [171, 151] on input "Data urodzenia *" at bounding box center [312, 157] width 296 height 22
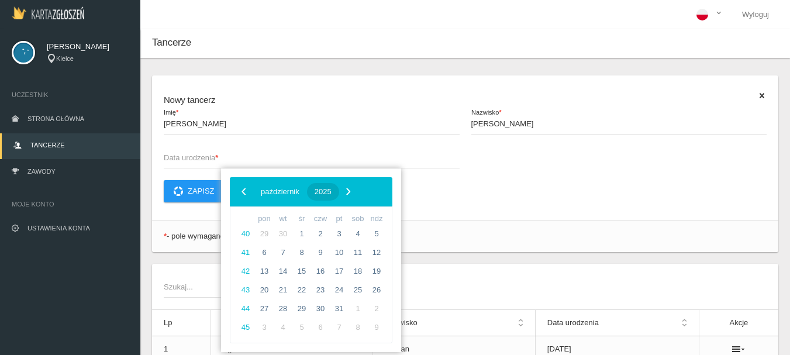
click at [339, 186] on button "2025" at bounding box center [323, 192] width 32 height 18
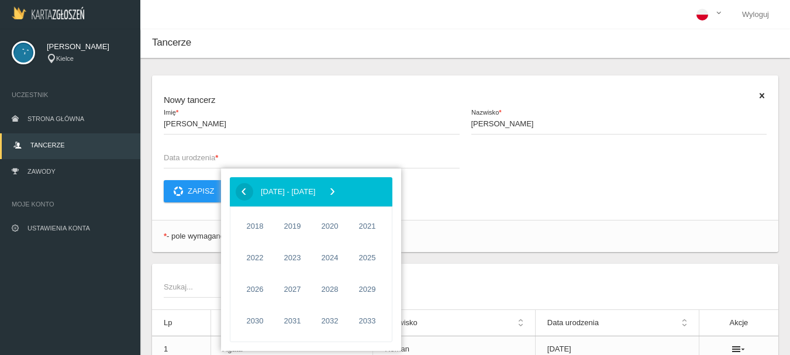
click at [246, 190] on span "‹" at bounding box center [244, 191] width 18 height 18
click at [254, 222] on span "1986" at bounding box center [255, 226] width 27 height 27
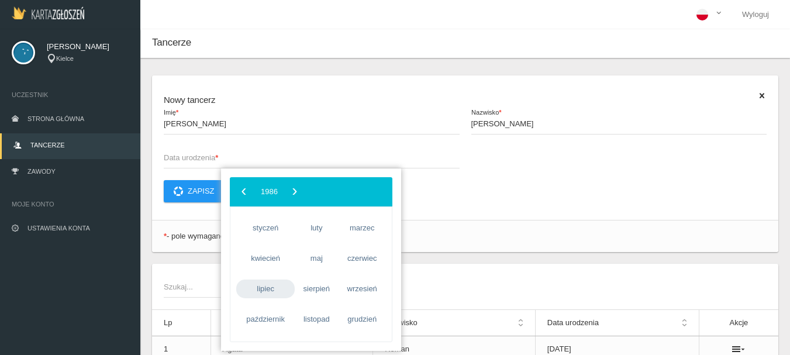
click at [270, 292] on span "lipiec" at bounding box center [265, 289] width 58 height 19
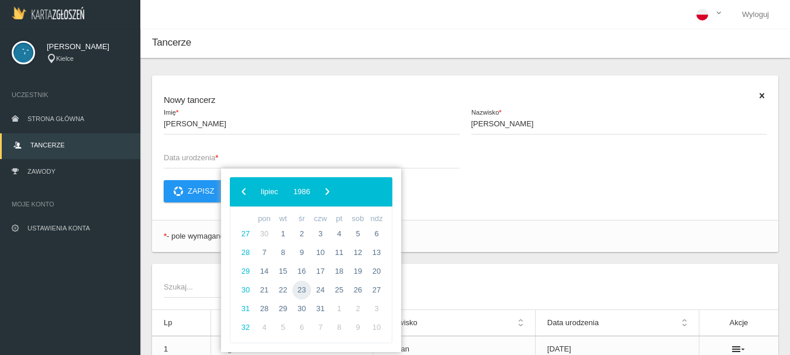
click at [301, 294] on span "23" at bounding box center [301, 290] width 19 height 19
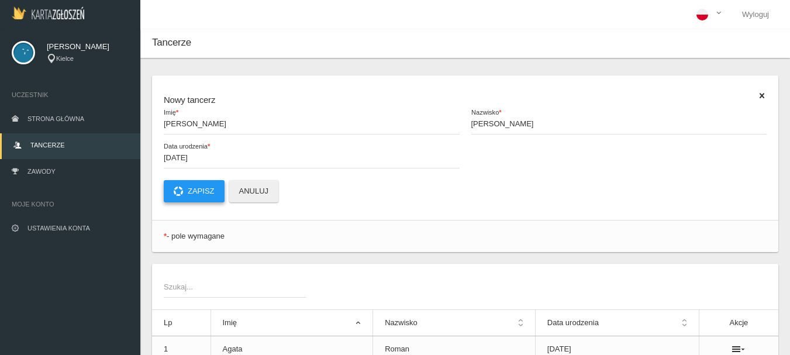
click at [202, 192] on button "Zapisz" at bounding box center [194, 191] width 61 height 22
click at [174, 128] on span "Imię *" at bounding box center [306, 124] width 284 height 12
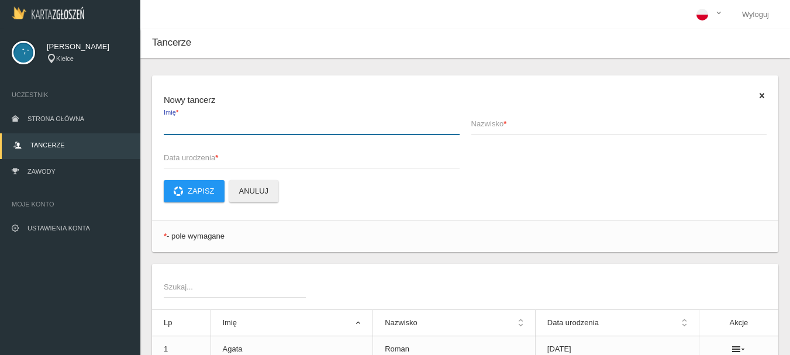
click at [174, 128] on input "Imię *" at bounding box center [312, 123] width 296 height 22
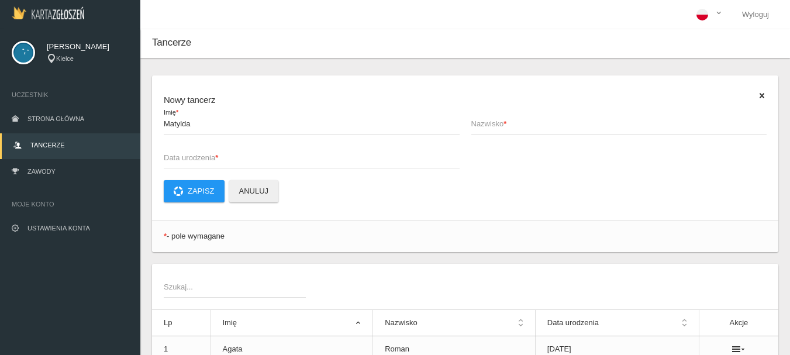
click at [493, 123] on span "Nazwisko *" at bounding box center [613, 124] width 284 height 12
click at [493, 123] on input "Nazwisko *" at bounding box center [619, 123] width 296 height 22
click at [168, 159] on span "Data urodzenia *" at bounding box center [306, 158] width 284 height 12
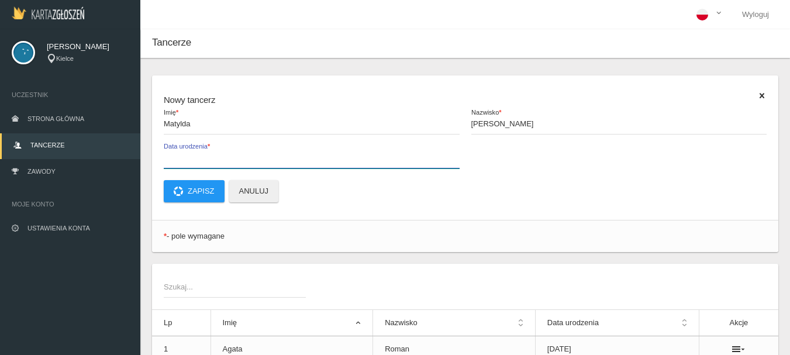
click at [168, 159] on input "Data urodzenia *" at bounding box center [312, 157] width 296 height 22
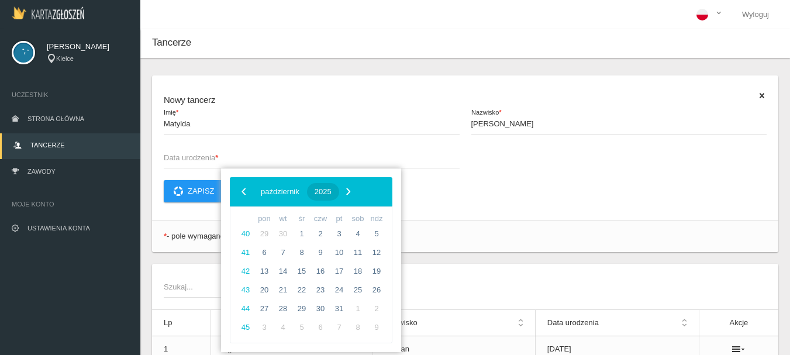
click at [332, 192] on span "2025" at bounding box center [323, 191] width 17 height 9
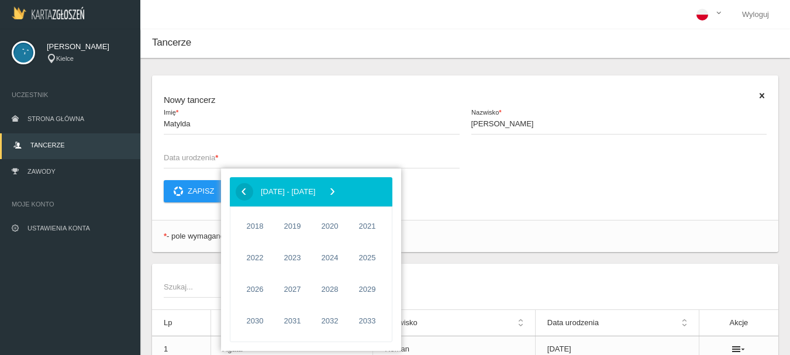
click at [246, 192] on span "‹" at bounding box center [244, 191] width 18 height 18
click at [326, 258] on span "1976" at bounding box center [329, 257] width 27 height 27
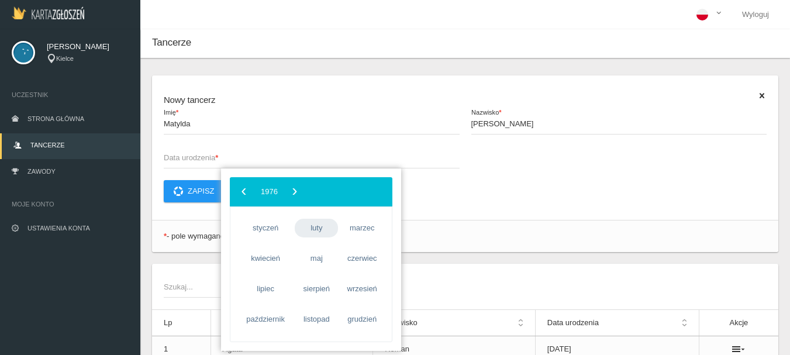
click at [322, 226] on span "luty" at bounding box center [316, 228] width 43 height 19
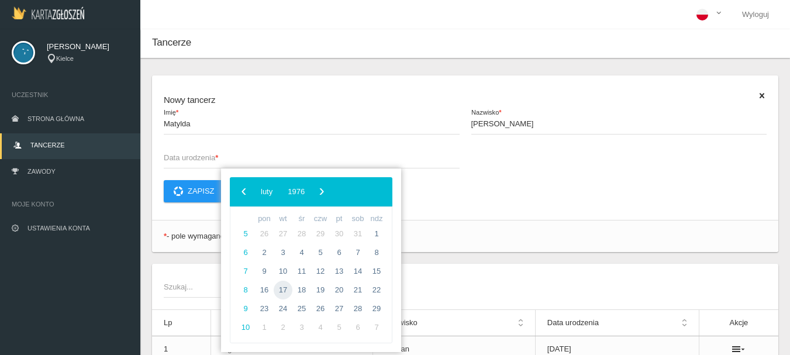
click at [281, 286] on span "17" at bounding box center [283, 290] width 19 height 19
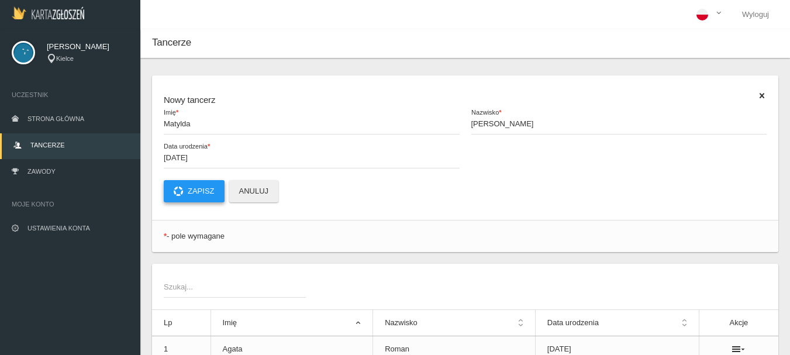
click at [191, 189] on button "Zapisz" at bounding box center [194, 191] width 61 height 22
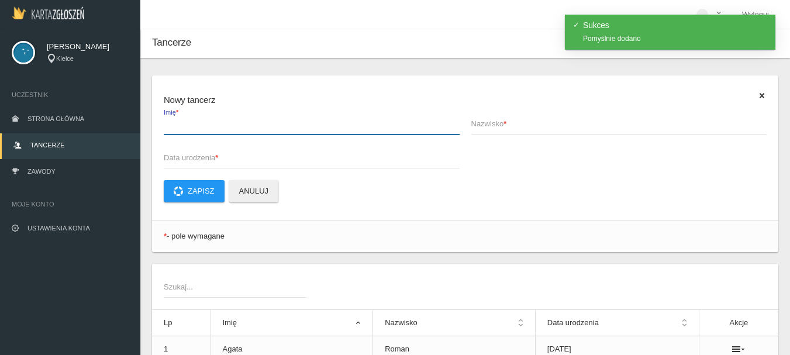
click at [186, 130] on input "Imię *" at bounding box center [312, 123] width 296 height 22
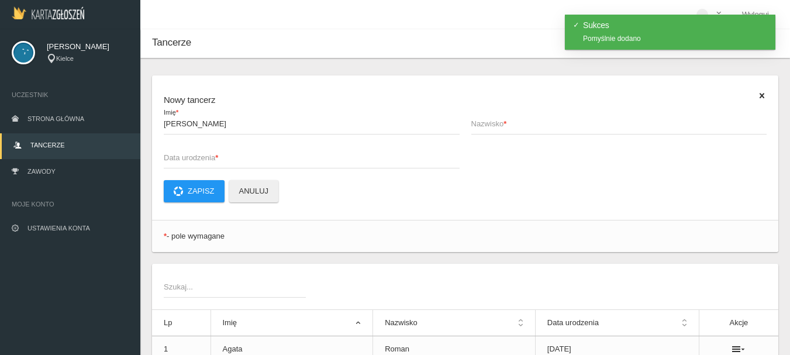
click at [512, 122] on span "Nazwisko *" at bounding box center [613, 124] width 284 height 12
click at [512, 122] on input "Nazwisko *" at bounding box center [619, 123] width 296 height 22
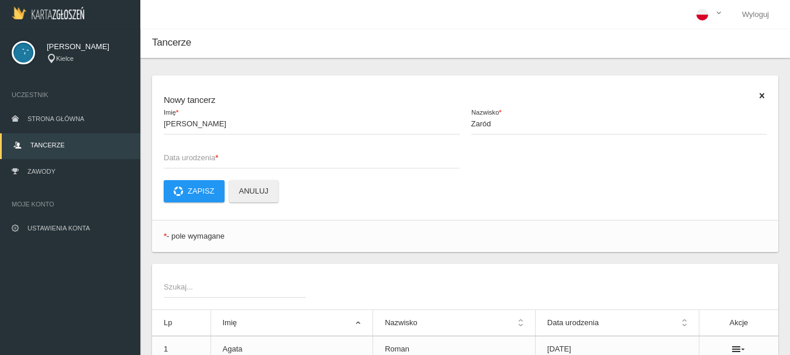
click at [166, 156] on span "Data urodzenia *" at bounding box center [306, 158] width 284 height 12
click at [166, 156] on input "Data urodzenia *" at bounding box center [312, 157] width 296 height 22
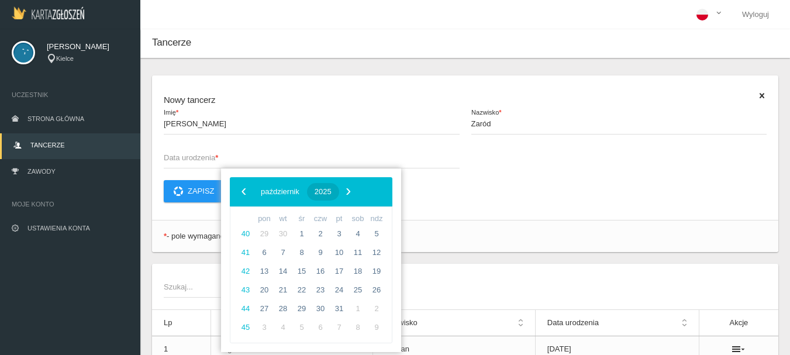
click at [339, 188] on button "2025" at bounding box center [323, 192] width 32 height 18
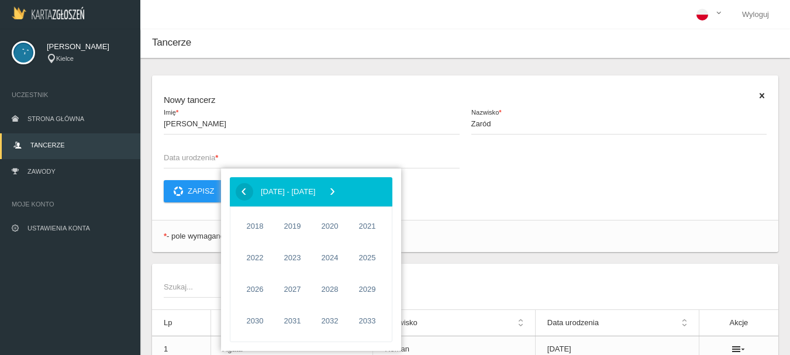
click at [243, 188] on span "‹" at bounding box center [244, 191] width 18 height 18
click at [300, 318] on span "1983" at bounding box center [292, 321] width 27 height 27
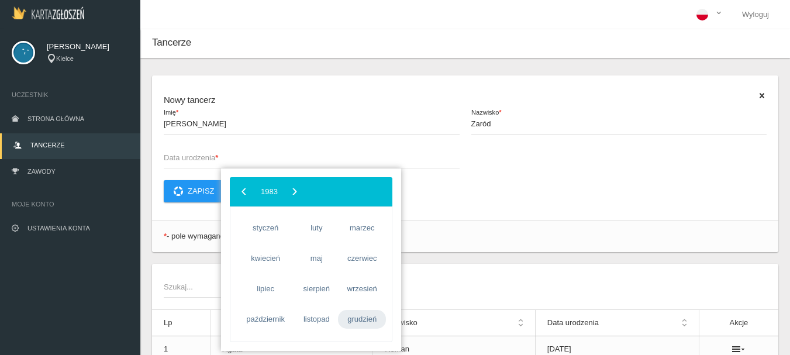
click at [363, 321] on span "grudzień" at bounding box center [362, 319] width 48 height 19
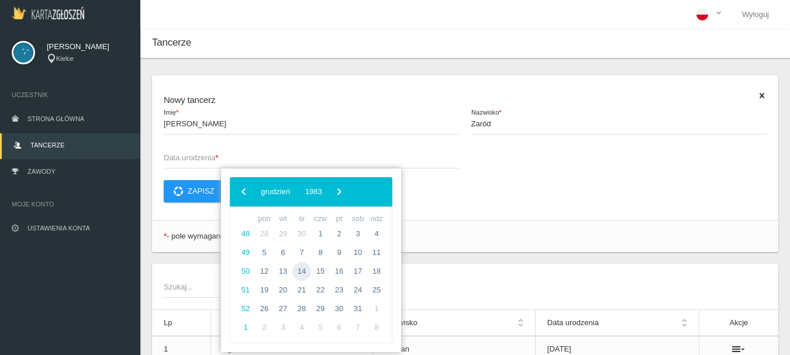
click at [299, 271] on span "14" at bounding box center [301, 271] width 19 height 19
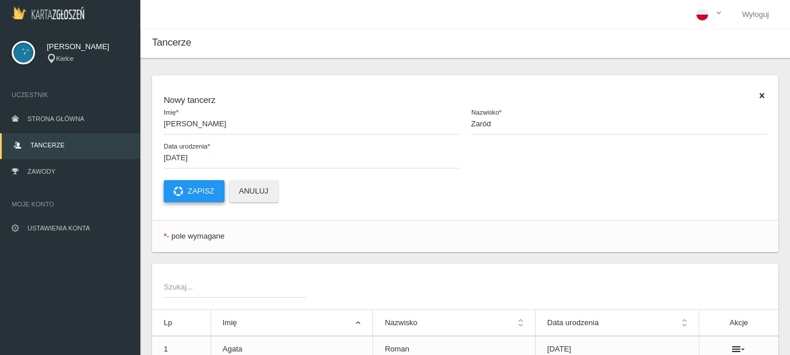
click at [202, 191] on button "Zapisz" at bounding box center [194, 191] width 61 height 22
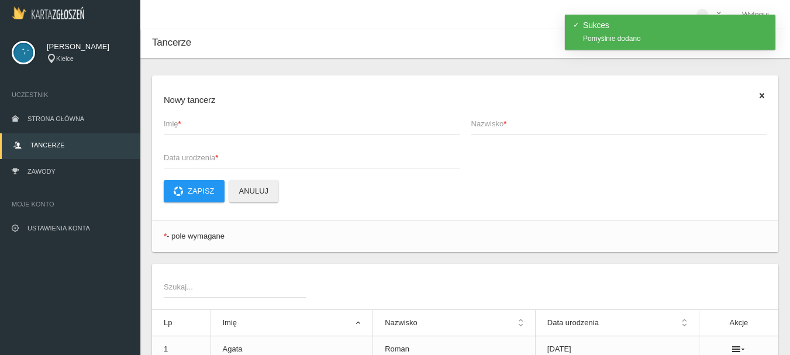
click at [185, 125] on span "Imię *" at bounding box center [306, 124] width 284 height 12
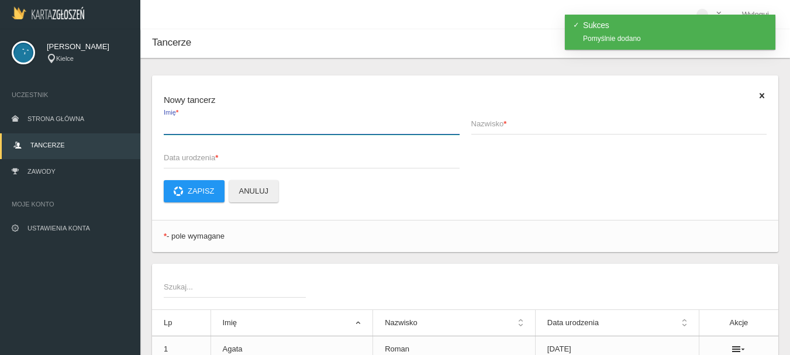
click at [185, 125] on input "Imię *" at bounding box center [312, 123] width 296 height 22
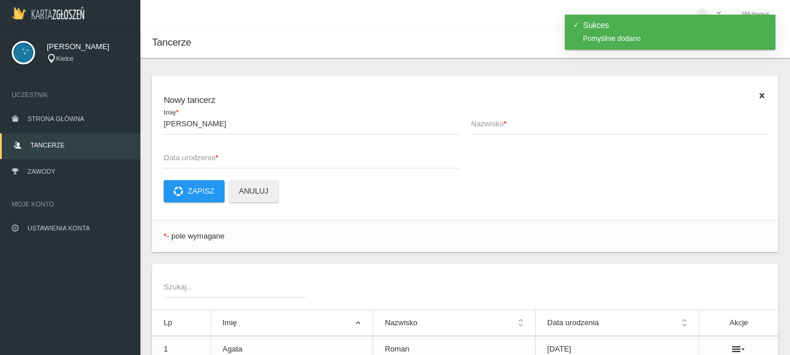
click at [487, 123] on span "Nazwisko *" at bounding box center [613, 124] width 284 height 12
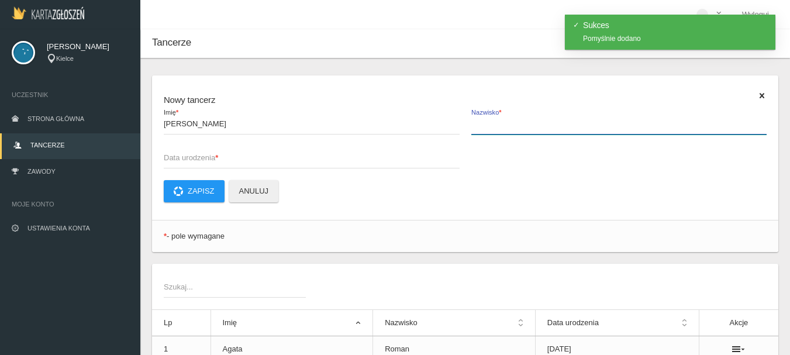
click at [487, 123] on input "Nazwisko *" at bounding box center [619, 123] width 296 height 22
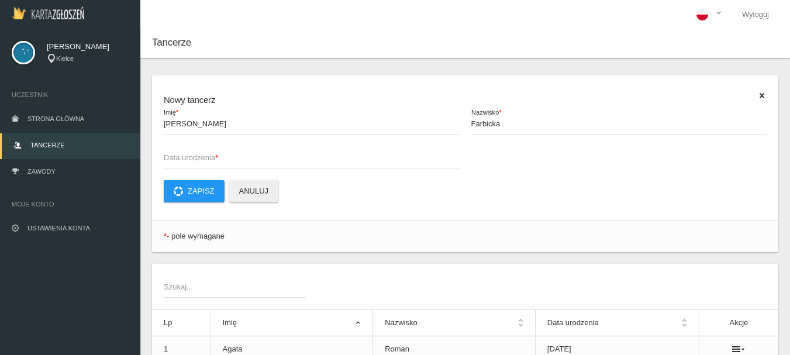
click at [167, 160] on span "Data urodzenia *" at bounding box center [306, 158] width 284 height 12
click at [167, 160] on input "Data urodzenia *" at bounding box center [312, 157] width 296 height 22
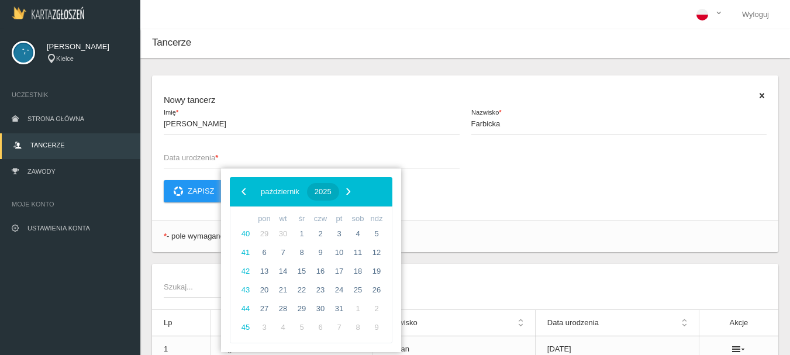
click at [332, 190] on span "2025" at bounding box center [323, 191] width 17 height 9
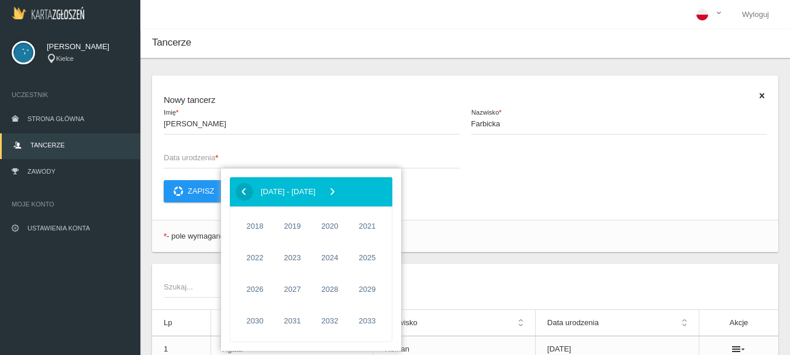
click at [246, 192] on span "‹" at bounding box center [244, 191] width 18 height 18
click at [373, 322] on span "1985" at bounding box center [367, 321] width 27 height 27
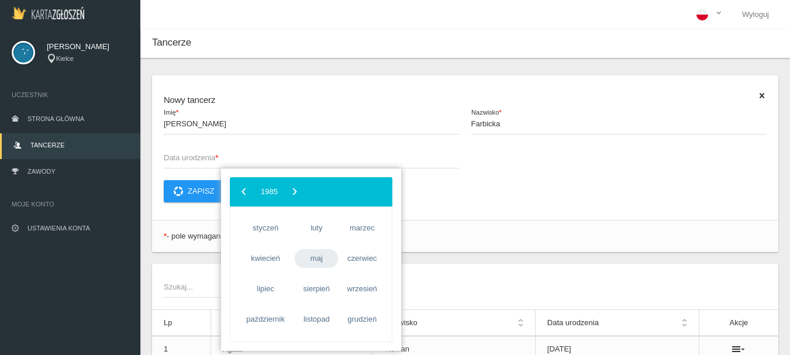
click at [316, 260] on span "maj" at bounding box center [316, 258] width 43 height 19
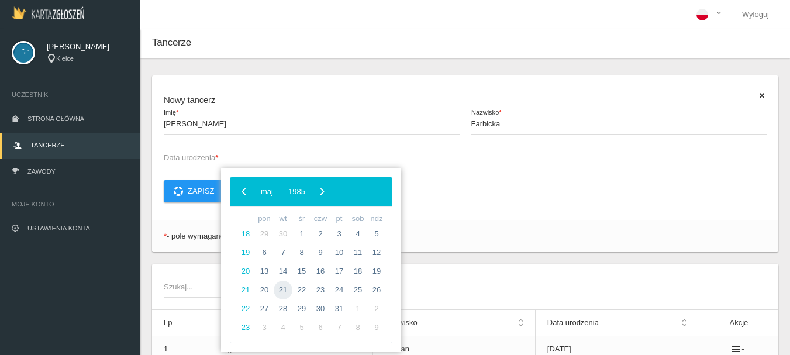
click at [283, 289] on span "21" at bounding box center [283, 290] width 19 height 19
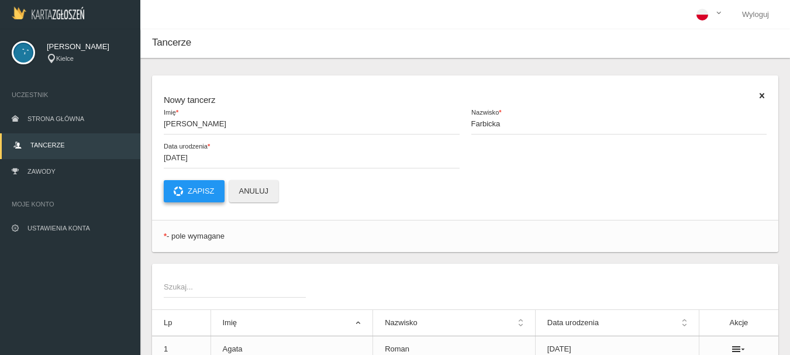
click at [202, 193] on button "Zapisz" at bounding box center [194, 191] width 61 height 22
click at [177, 123] on span "Imię *" at bounding box center [306, 124] width 284 height 12
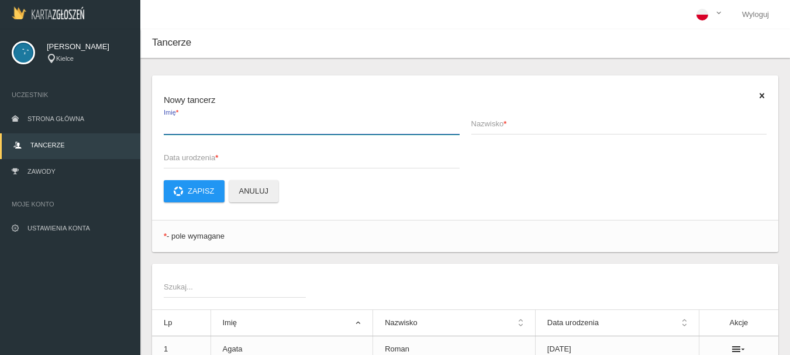
click at [177, 123] on input "Imię *" at bounding box center [312, 123] width 296 height 22
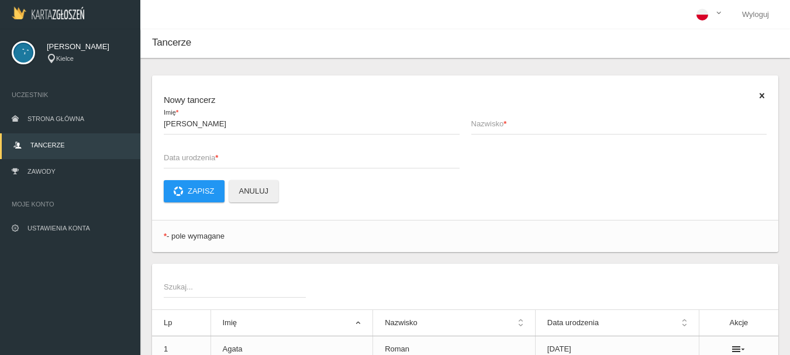
click at [505, 121] on span "Nazwisko *" at bounding box center [613, 124] width 284 height 12
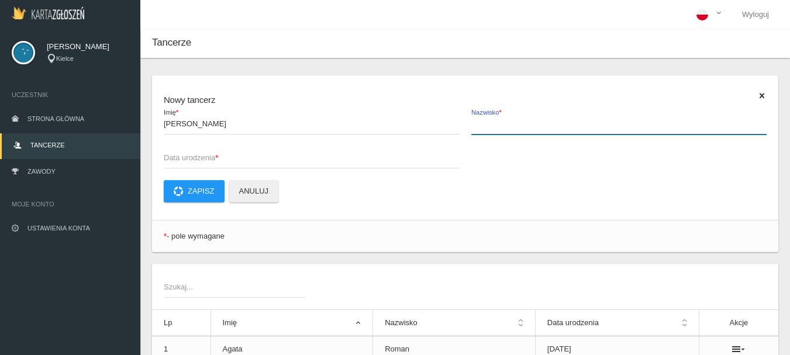
click at [505, 121] on input "Nazwisko *" at bounding box center [619, 123] width 296 height 22
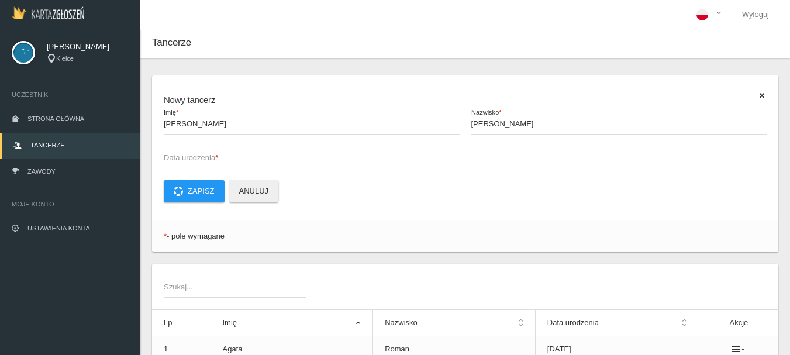
click at [177, 153] on span "Data urodzenia *" at bounding box center [306, 158] width 284 height 12
click at [177, 153] on input "Data urodzenia *" at bounding box center [312, 157] width 296 height 22
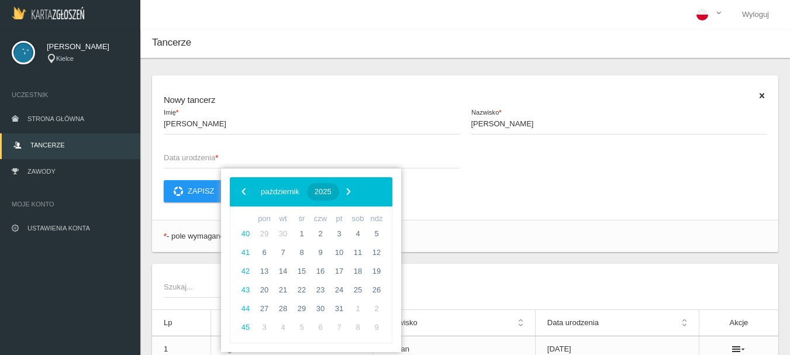
click at [332, 192] on span "2025" at bounding box center [323, 191] width 17 height 9
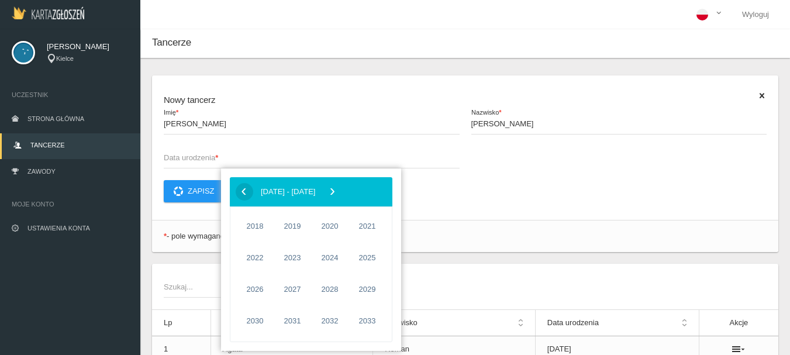
click at [245, 192] on span "‹" at bounding box center [244, 191] width 18 height 18
click at [370, 321] on span "1985" at bounding box center [367, 321] width 27 height 27
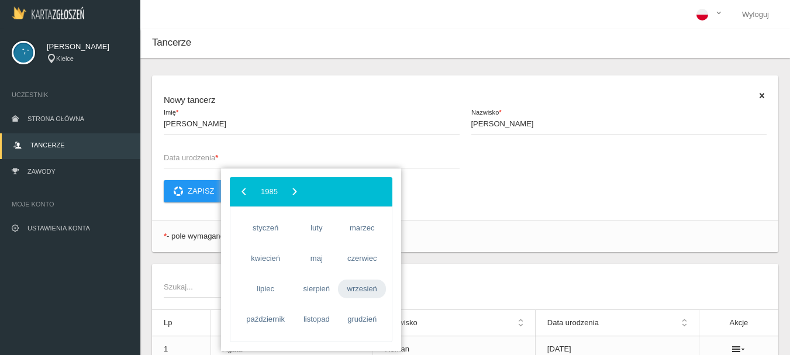
click at [364, 288] on span "wrzesień" at bounding box center [362, 289] width 48 height 19
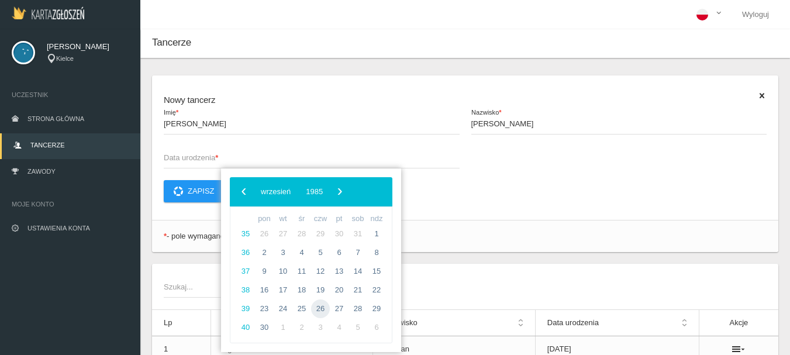
click at [319, 308] on span "26" at bounding box center [320, 308] width 19 height 19
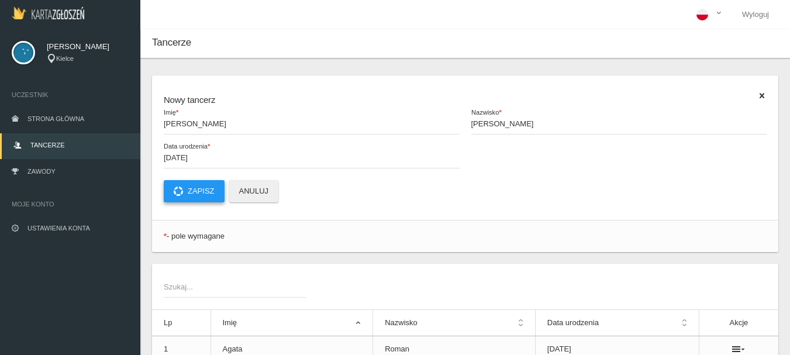
click at [204, 195] on button "Zapisz" at bounding box center [194, 191] width 61 height 22
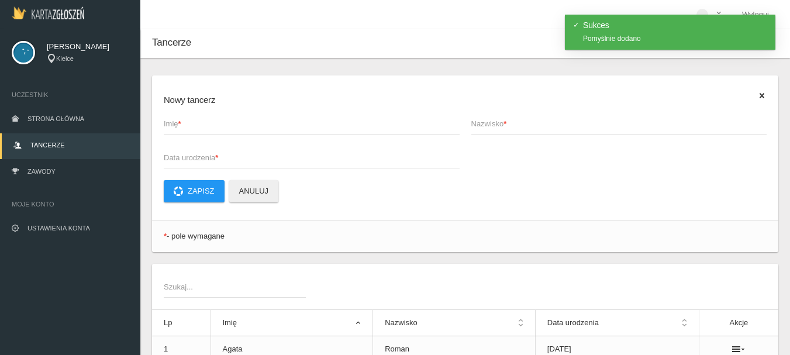
click at [173, 125] on span "Imię *" at bounding box center [306, 124] width 284 height 12
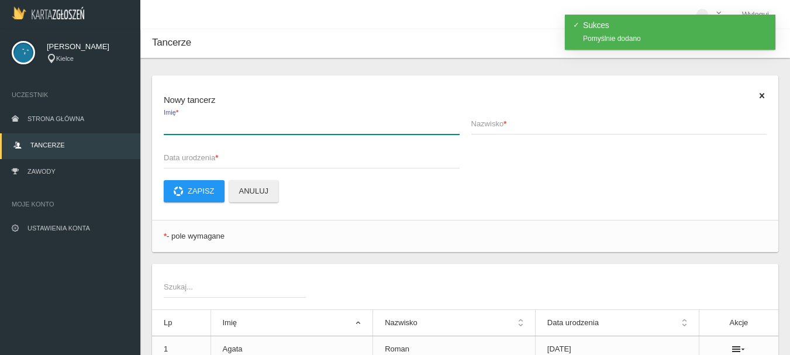
click at [173, 125] on input "Imię *" at bounding box center [312, 123] width 296 height 22
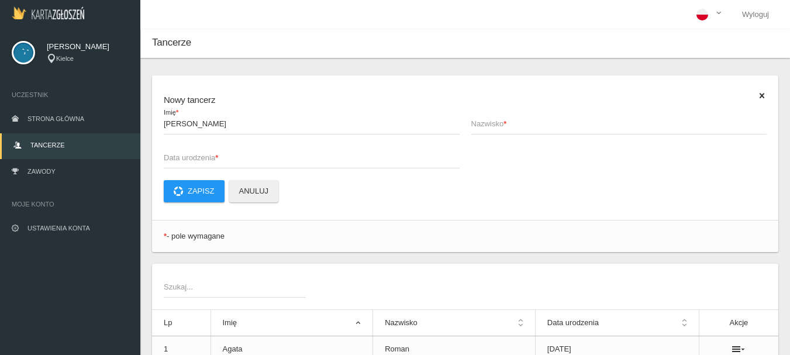
click at [483, 125] on span "Nazwisko *" at bounding box center [613, 124] width 284 height 12
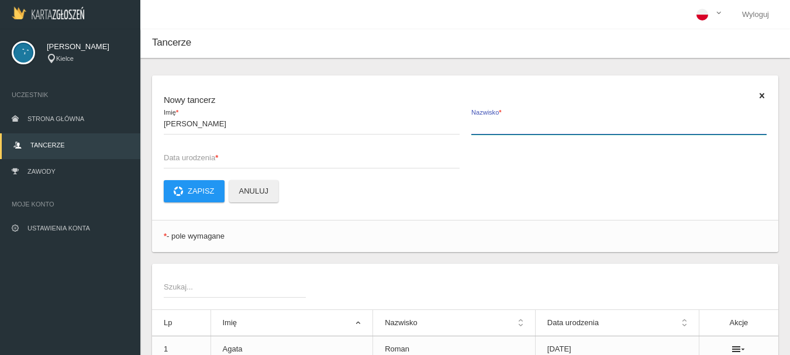
click at [483, 125] on input "Nazwisko *" at bounding box center [619, 123] width 296 height 22
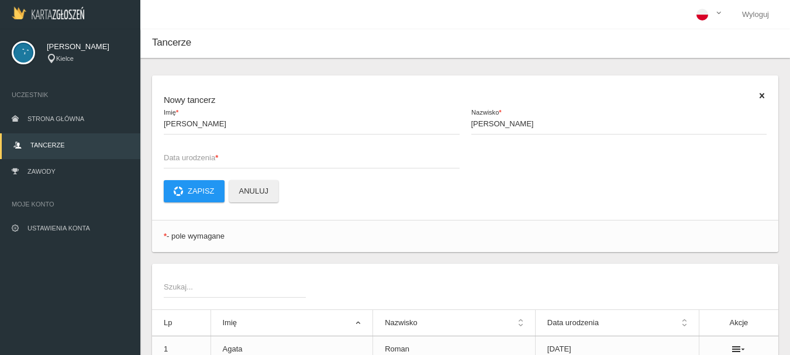
click at [185, 154] on span "Data urodzenia *" at bounding box center [306, 158] width 284 height 12
click at [185, 154] on input "Data urodzenia *" at bounding box center [312, 157] width 296 height 22
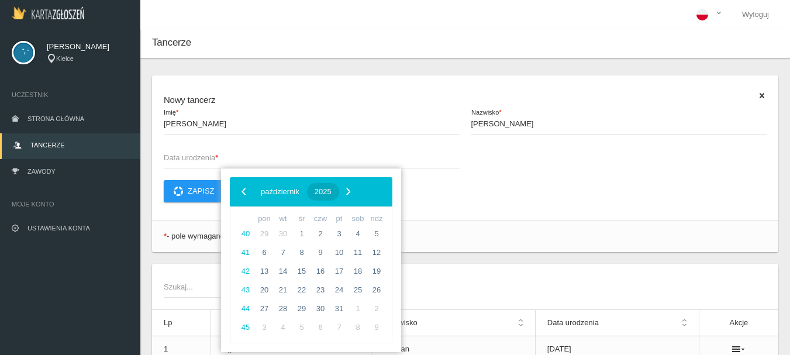
click at [332, 188] on span "2025" at bounding box center [323, 191] width 17 height 9
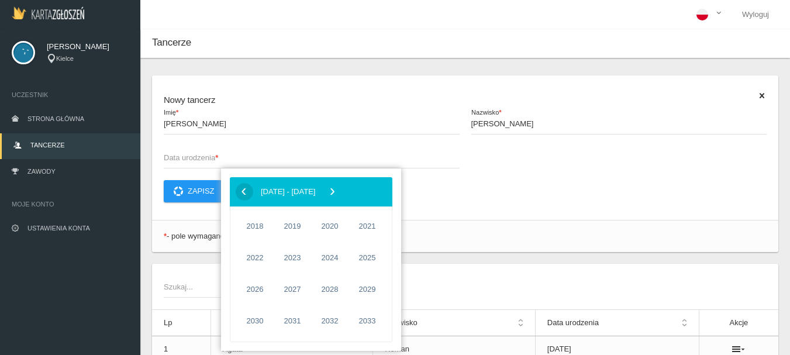
click at [243, 192] on span "‹" at bounding box center [244, 191] width 18 height 18
click at [369, 286] on span "1981" at bounding box center [367, 289] width 27 height 27
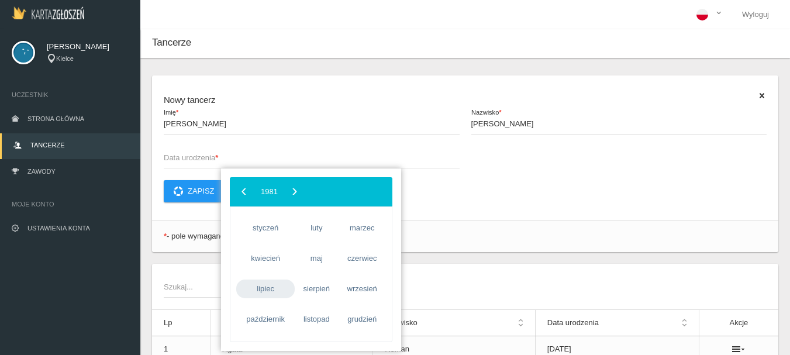
click at [268, 287] on span "lipiec" at bounding box center [265, 289] width 58 height 19
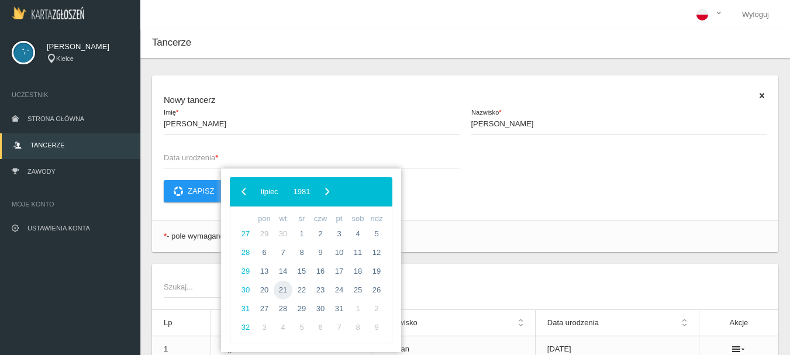
click at [283, 287] on span "21" at bounding box center [283, 290] width 19 height 19
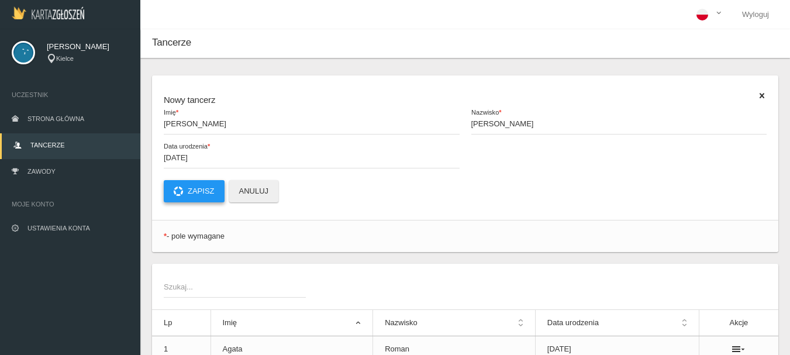
click at [195, 194] on button "Zapisz" at bounding box center [194, 191] width 61 height 22
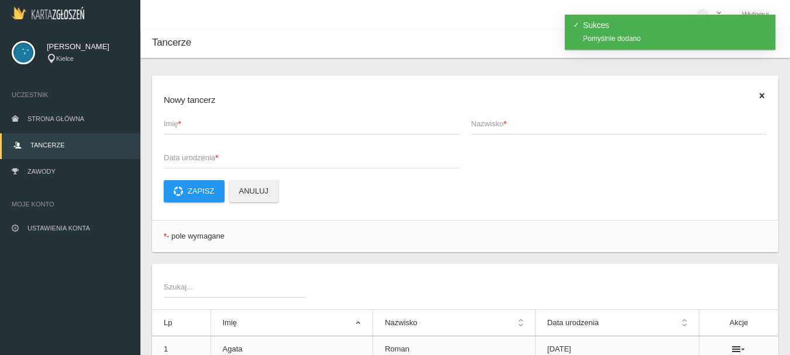
click at [187, 123] on span "Imię *" at bounding box center [306, 124] width 284 height 12
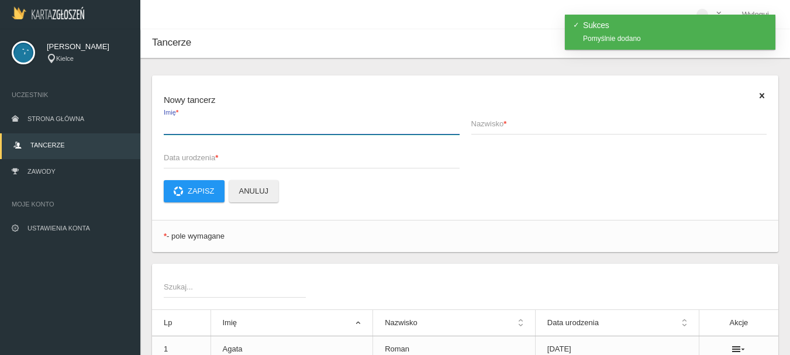
click at [187, 123] on input "Imię *" at bounding box center [312, 123] width 296 height 22
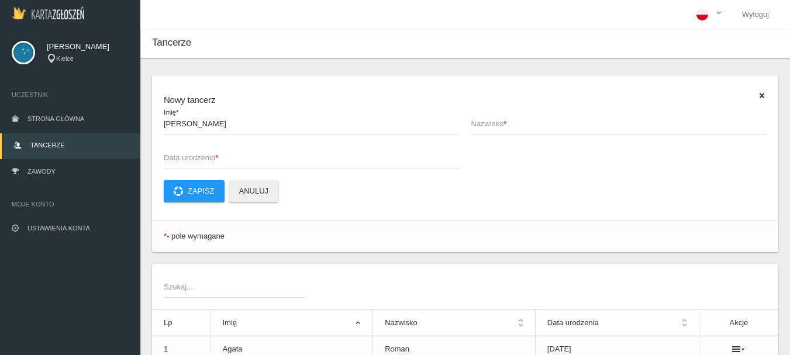
click at [483, 125] on span "Nazwisko *" at bounding box center [613, 124] width 284 height 12
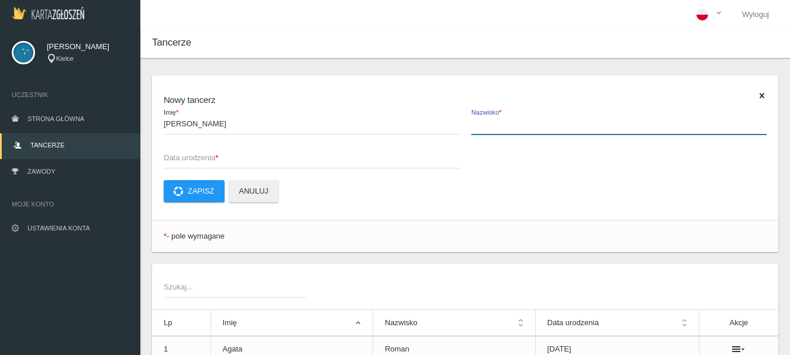
click at [483, 125] on input "Nazwisko *" at bounding box center [619, 123] width 296 height 22
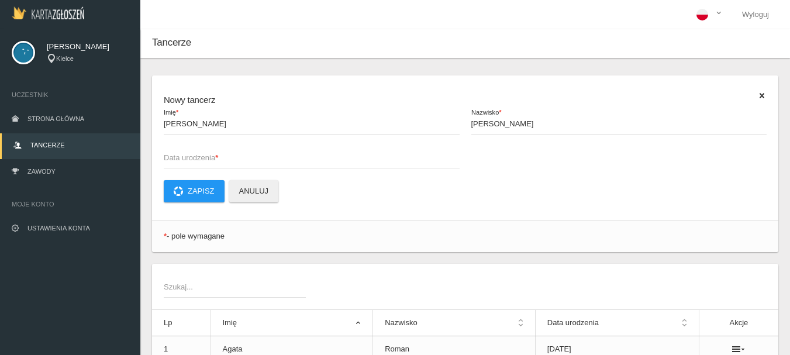
click at [166, 158] on span "Data urodzenia *" at bounding box center [306, 158] width 284 height 12
click at [166, 158] on input "Data urodzenia *" at bounding box center [312, 157] width 296 height 22
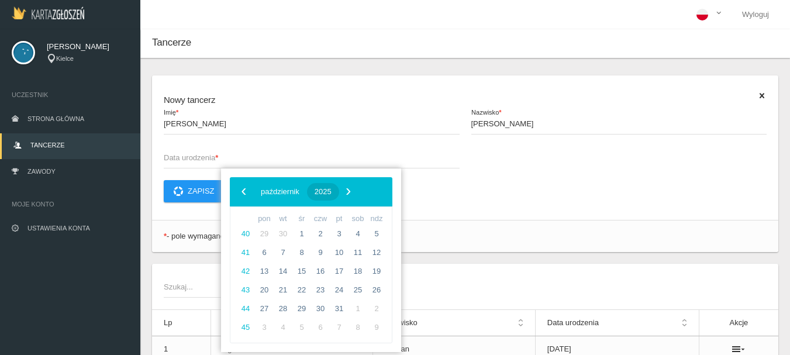
click at [332, 191] on span "2025" at bounding box center [323, 191] width 17 height 9
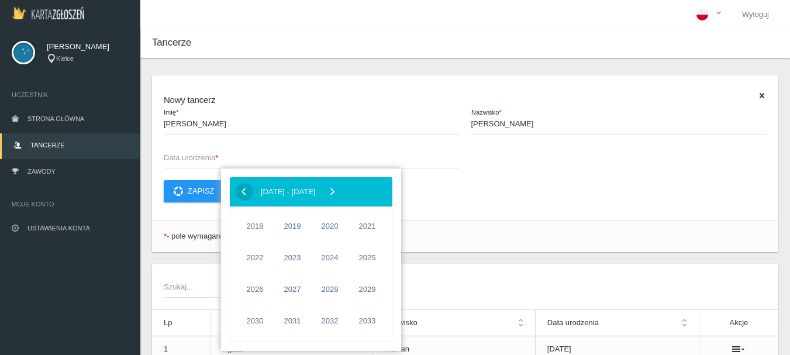
click at [239, 190] on span "‹" at bounding box center [244, 191] width 18 height 18
click at [326, 290] on span "1980" at bounding box center [329, 289] width 27 height 27
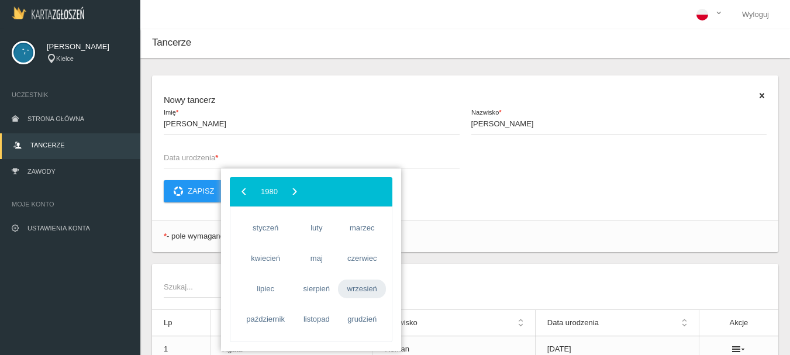
click at [365, 291] on span "wrzesień" at bounding box center [362, 289] width 48 height 19
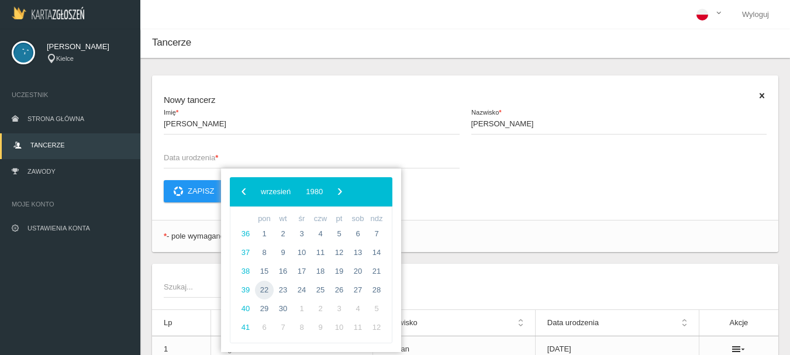
click at [268, 291] on span "22" at bounding box center [264, 290] width 19 height 19
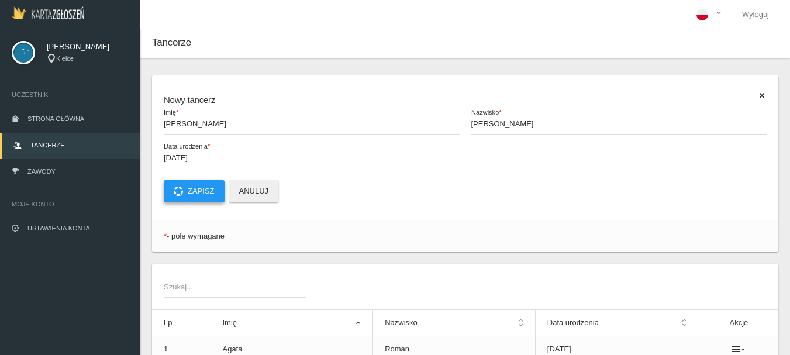
click at [197, 192] on button "Zapisz" at bounding box center [194, 191] width 61 height 22
click at [52, 172] on span "Zawody" at bounding box center [41, 171] width 28 height 7
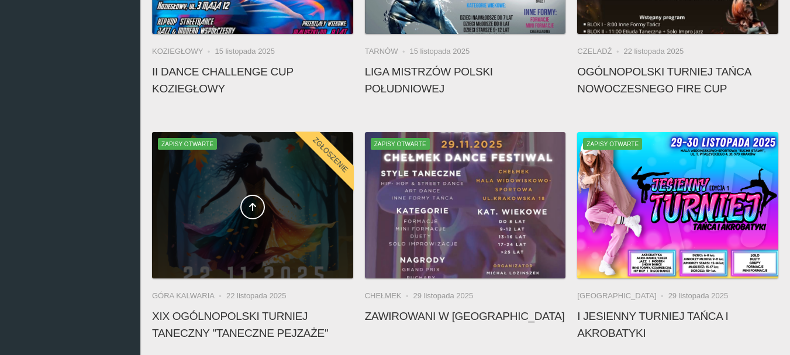
click at [275, 195] on span at bounding box center [252, 207] width 201 height 25
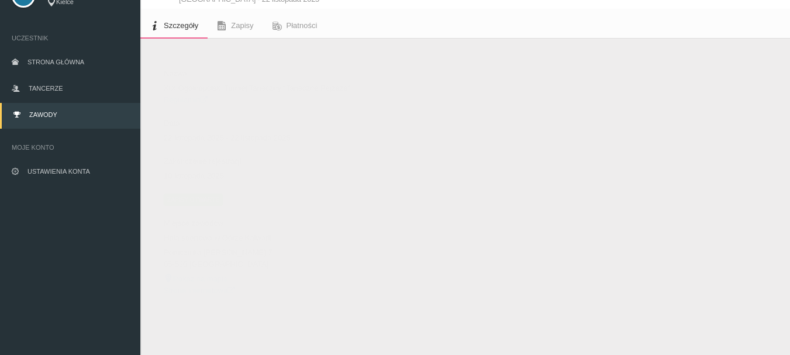
click at [192, 200] on span "Zapisy otwarte" at bounding box center [193, 200] width 59 height 12
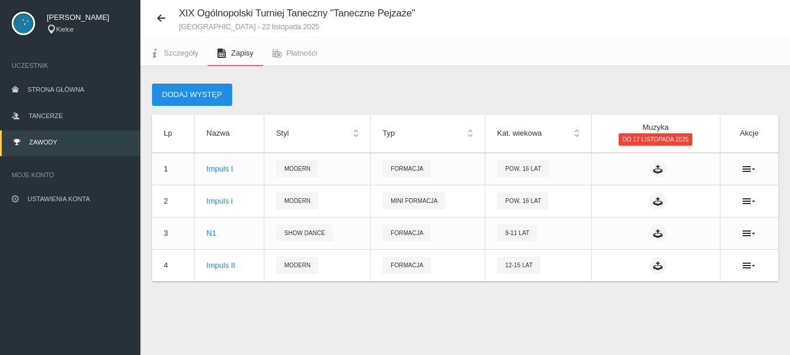
click at [177, 95] on button "Dodaj występ" at bounding box center [192, 95] width 80 height 22
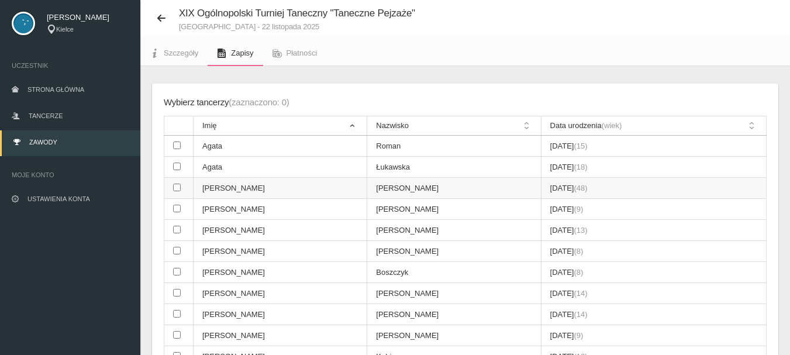
click at [176, 188] on input "checkbox" at bounding box center [177, 188] width 8 height 8
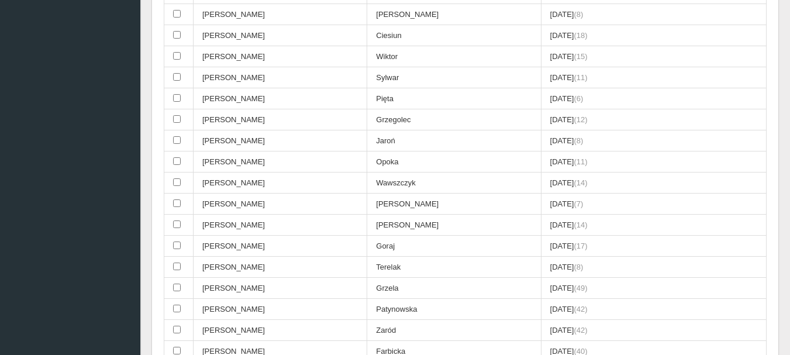
scroll to position [497, 0]
click at [176, 265] on input "checkbox" at bounding box center [177, 267] width 8 height 8
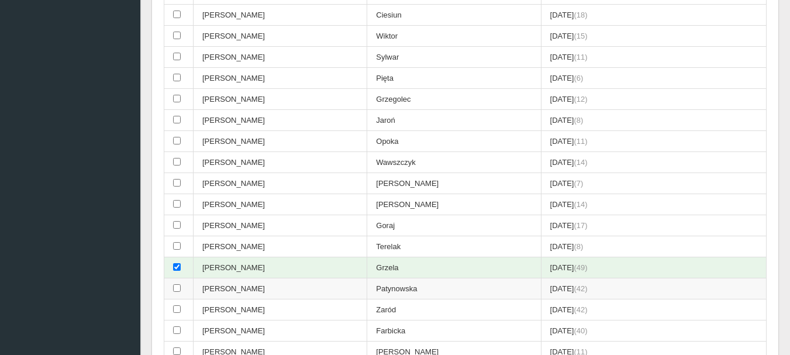
click at [178, 287] on input "checkbox" at bounding box center [177, 288] width 8 height 8
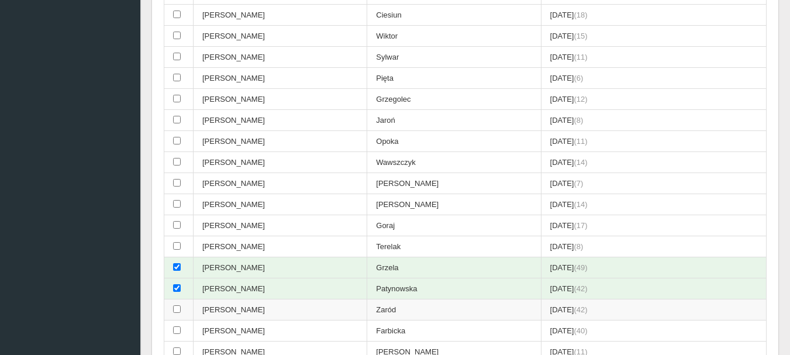
click at [174, 309] on input "checkbox" at bounding box center [177, 309] width 8 height 8
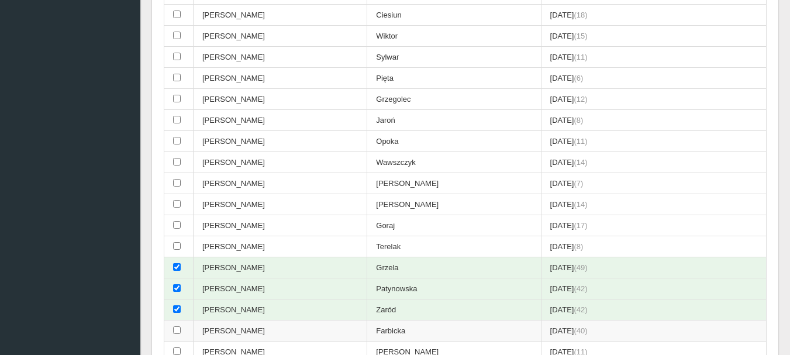
click at [177, 329] on input "checkbox" at bounding box center [177, 330] width 8 height 8
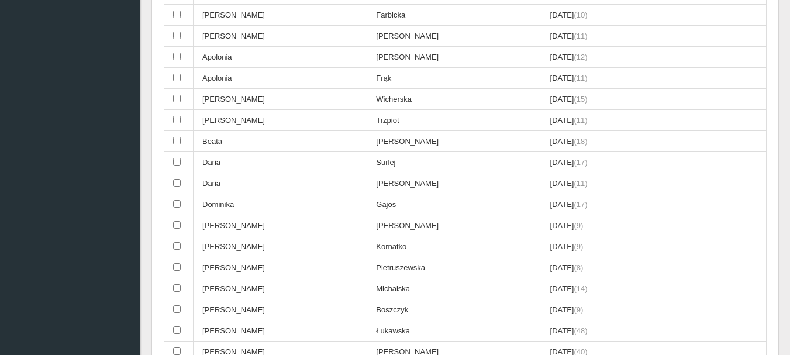
scroll to position [965, 0]
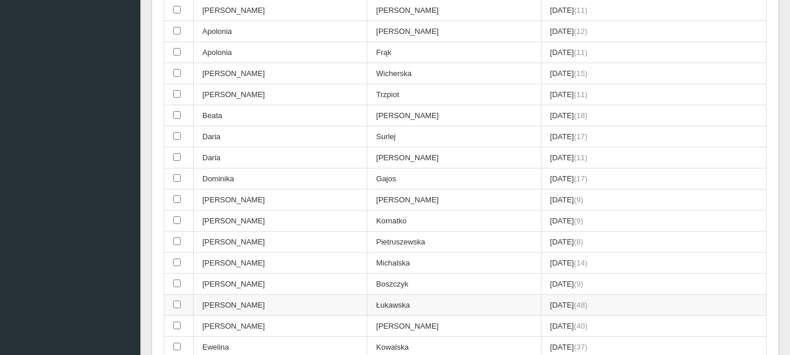
click at [175, 300] on td at bounding box center [178, 305] width 29 height 21
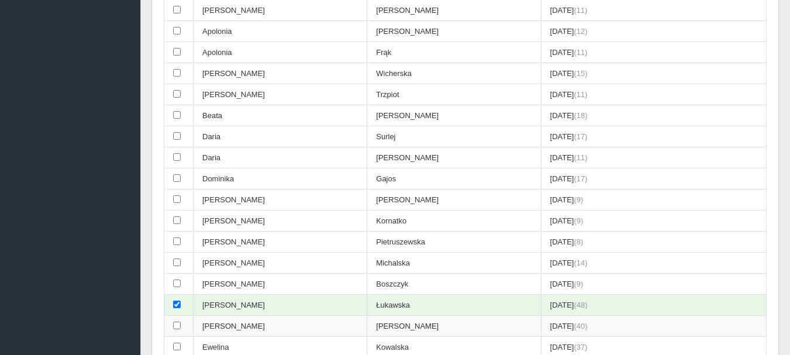
click at [174, 325] on input "checkbox" at bounding box center [177, 326] width 8 height 8
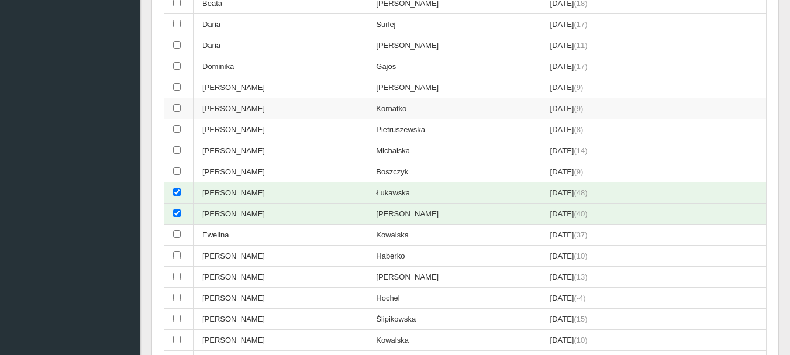
scroll to position [1082, 0]
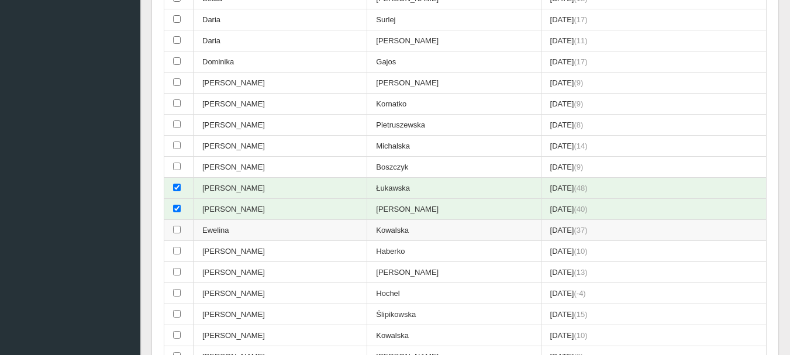
click at [179, 230] on input "checkbox" at bounding box center [177, 230] width 8 height 8
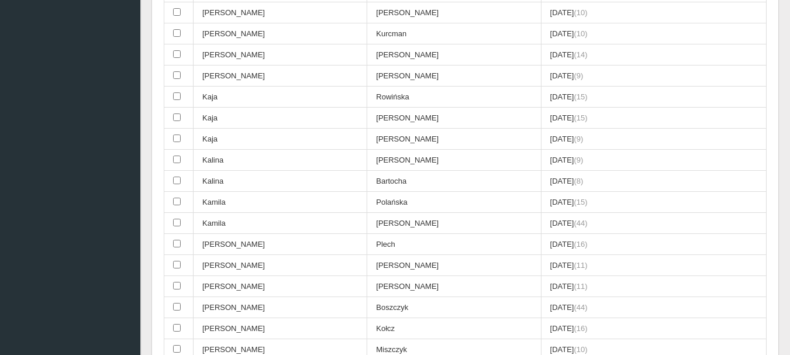
scroll to position [1784, 0]
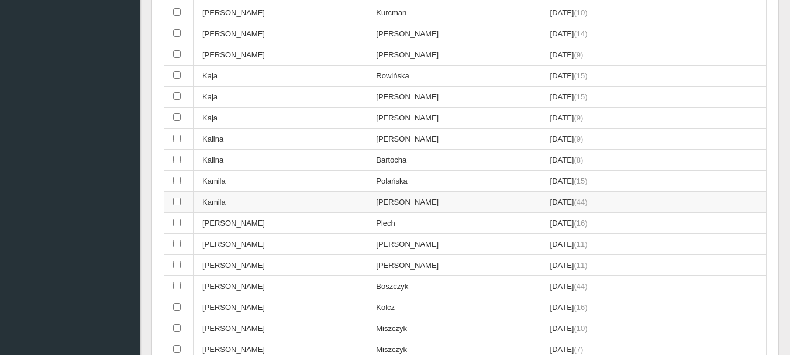
click at [174, 201] on input "checkbox" at bounding box center [177, 202] width 8 height 8
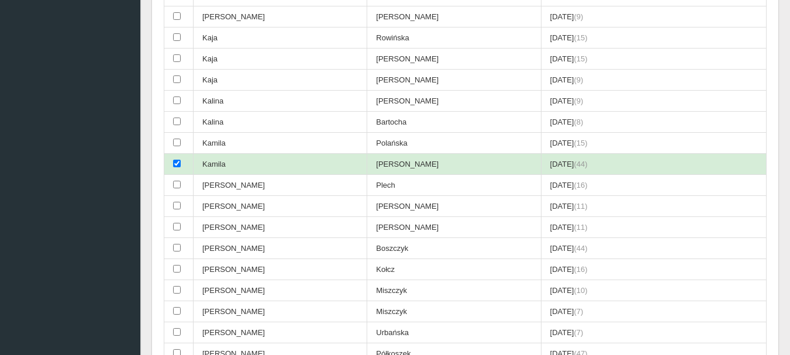
scroll to position [1842, 0]
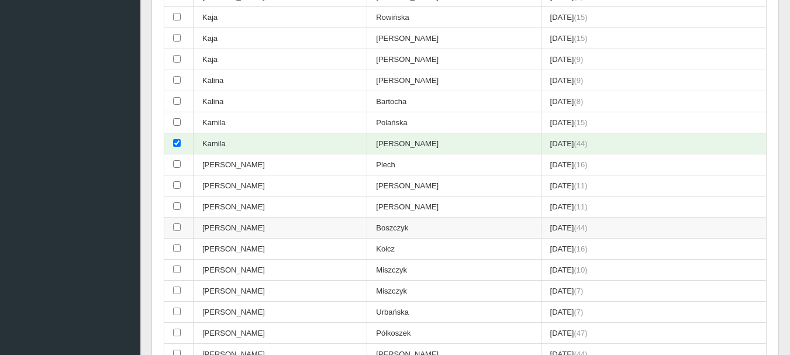
click at [177, 226] on input "checkbox" at bounding box center [177, 227] width 8 height 8
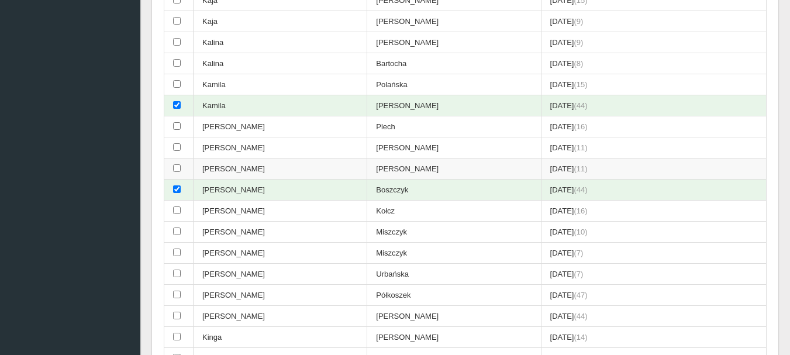
scroll to position [1901, 0]
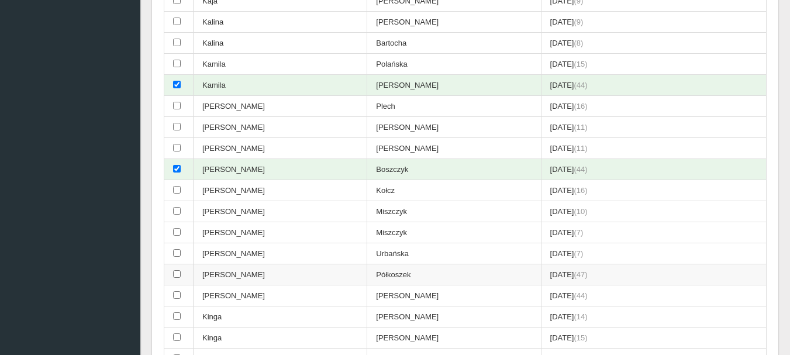
click at [177, 271] on input "checkbox" at bounding box center [177, 274] width 8 height 8
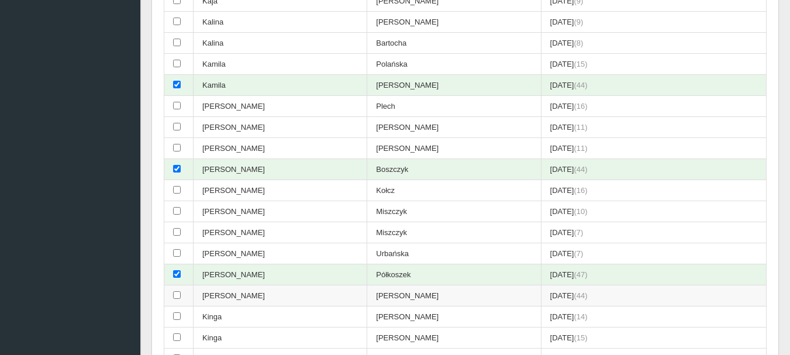
click at [176, 293] on input "checkbox" at bounding box center [177, 295] width 8 height 8
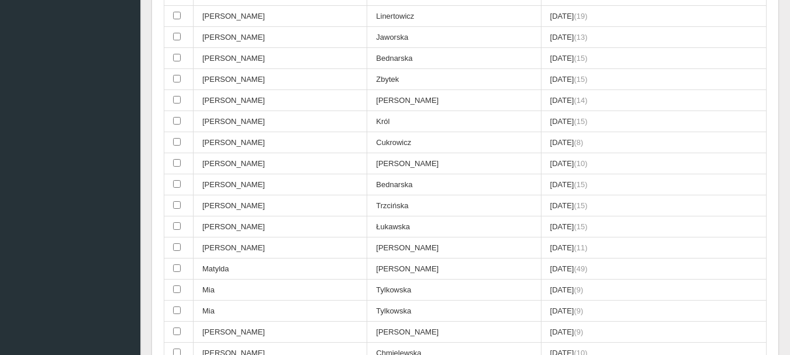
scroll to position [2895, 0]
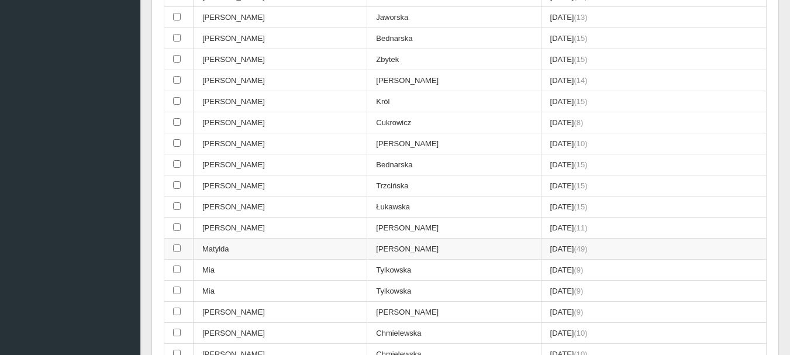
click at [175, 249] on input "checkbox" at bounding box center [177, 248] width 8 height 8
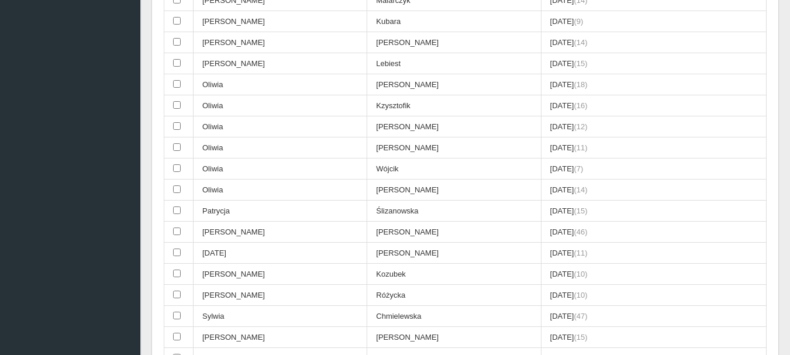
scroll to position [3656, 0]
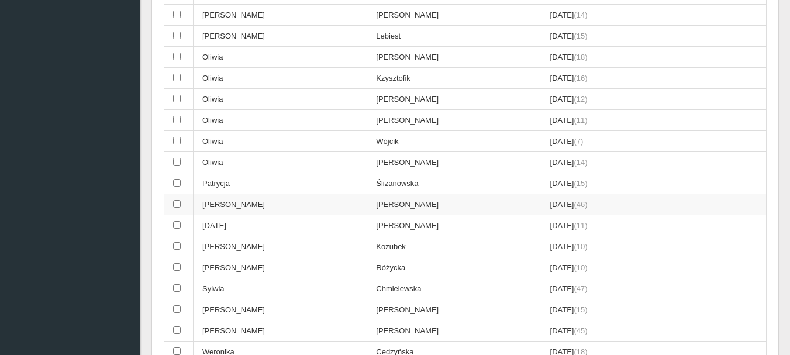
click at [176, 202] on input "checkbox" at bounding box center [177, 204] width 8 height 8
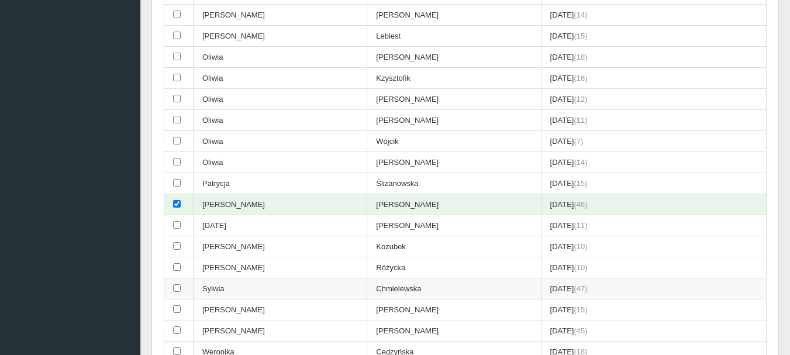
click at [177, 287] on input "checkbox" at bounding box center [177, 288] width 8 height 8
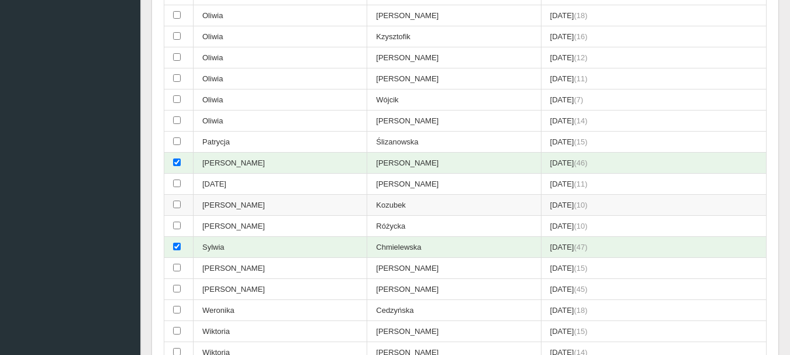
scroll to position [3773, 0]
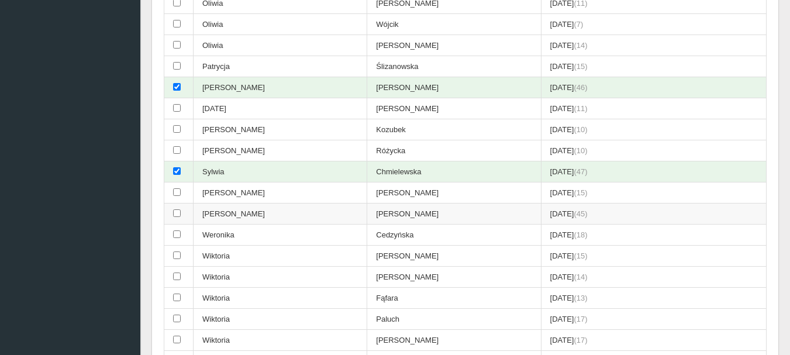
click at [178, 211] on input "checkbox" at bounding box center [177, 213] width 8 height 8
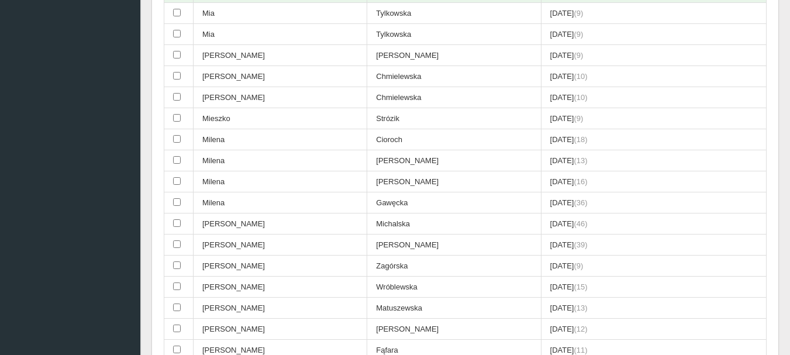
scroll to position [3159, 0]
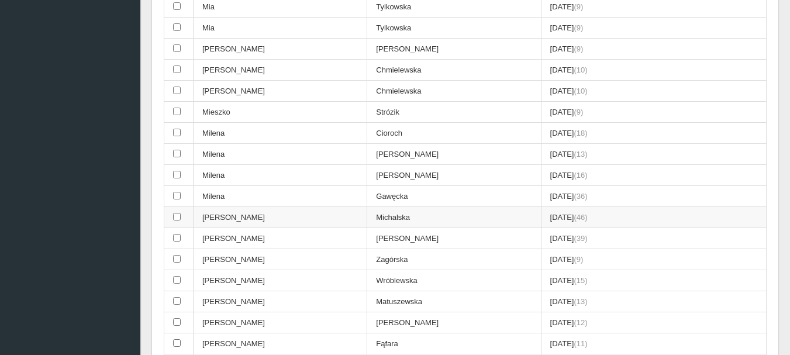
click at [177, 215] on input "checkbox" at bounding box center [177, 217] width 8 height 8
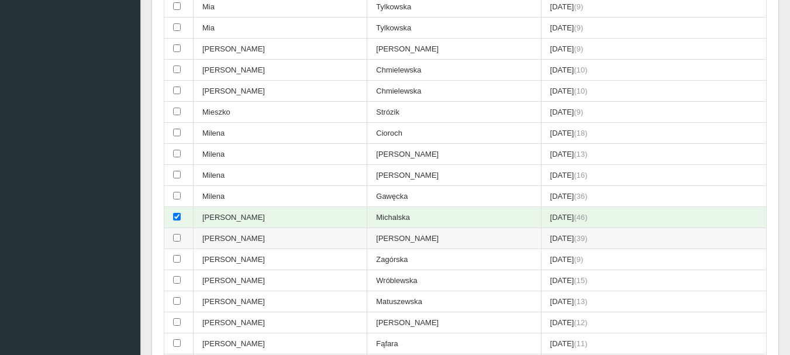
click at [175, 238] on input "checkbox" at bounding box center [177, 238] width 8 height 8
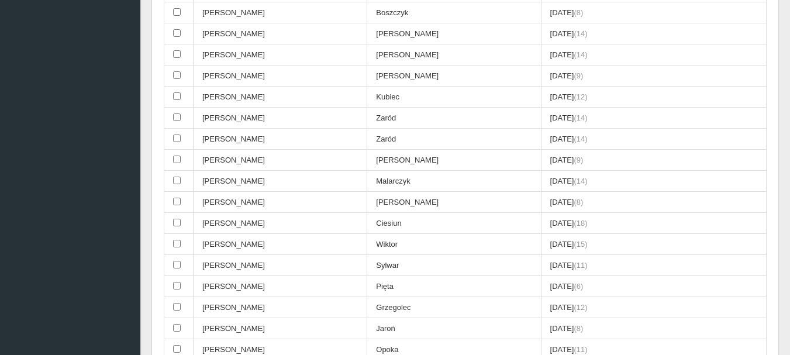
scroll to position [0, 0]
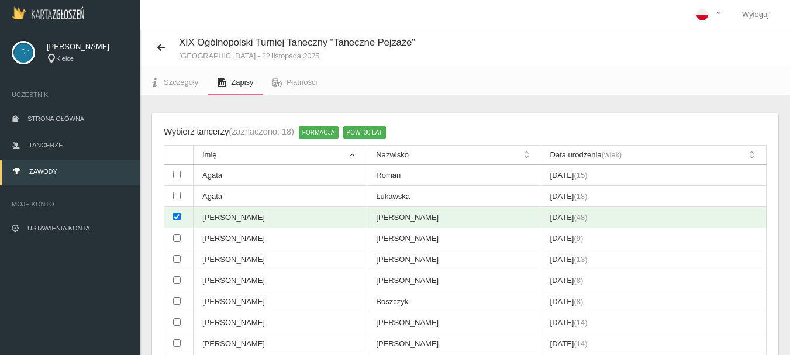
click at [440, 61] on div "XIX Ogólnopolski Turniej Taneczny "Taneczne Pejzaże" [GEOGRAPHIC_DATA] - 22 lis…" at bounding box center [465, 47] width 650 height 36
click at [178, 84] on span "Szczegóły" at bounding box center [181, 82] width 35 height 9
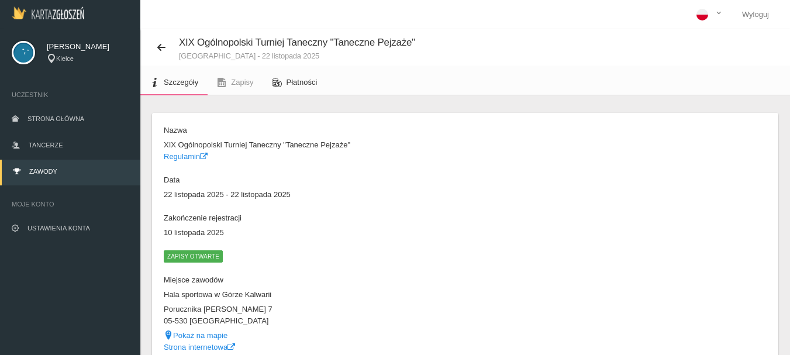
click at [302, 86] on span "Płatności" at bounding box center [302, 82] width 31 height 9
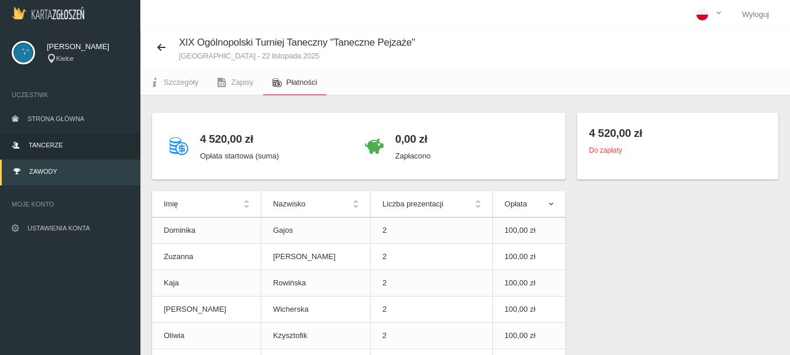
click at [33, 144] on span "Tancerze" at bounding box center [46, 145] width 34 height 7
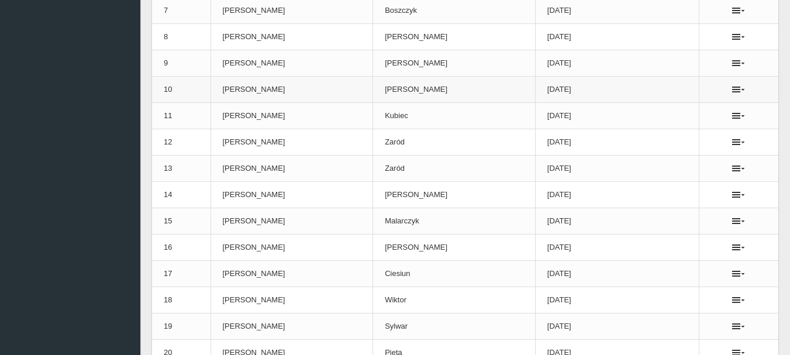
scroll to position [351, 0]
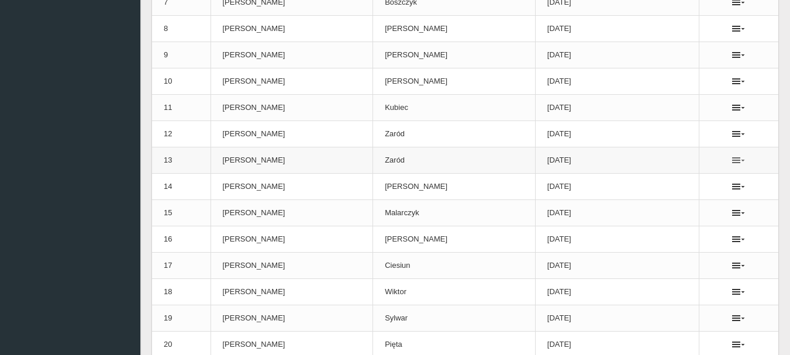
click at [733, 157] on icon at bounding box center [738, 160] width 13 height 9
click at [655, 182] on link "Usuń" at bounding box center [676, 181] width 117 height 21
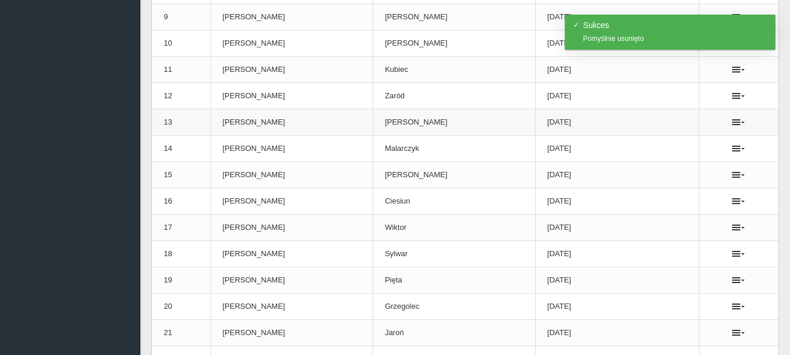
scroll to position [409, 0]
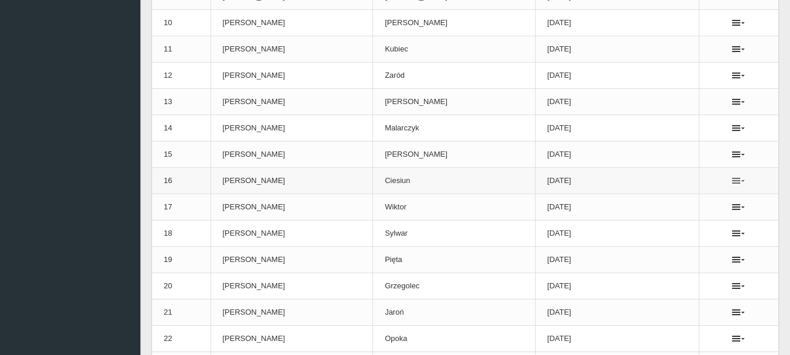
click at [738, 179] on icon at bounding box center [738, 180] width 13 height 9
click at [657, 204] on link "Usuń" at bounding box center [676, 201] width 117 height 21
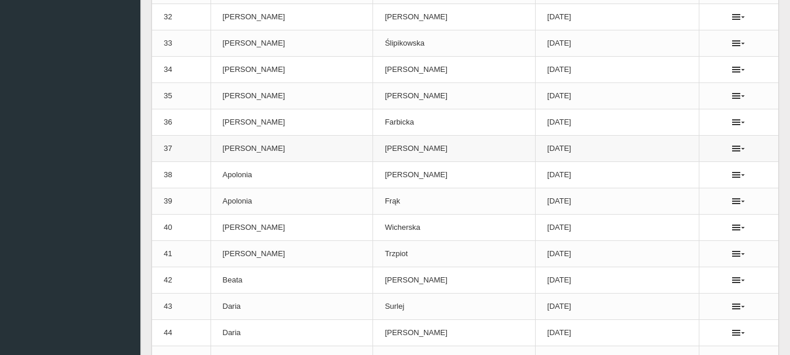
scroll to position [1053, 0]
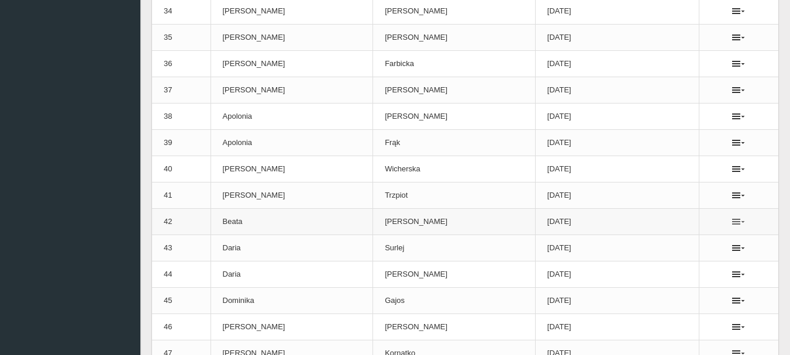
click at [735, 224] on icon at bounding box center [738, 221] width 13 height 9
click at [649, 242] on link "Usuń" at bounding box center [676, 242] width 117 height 21
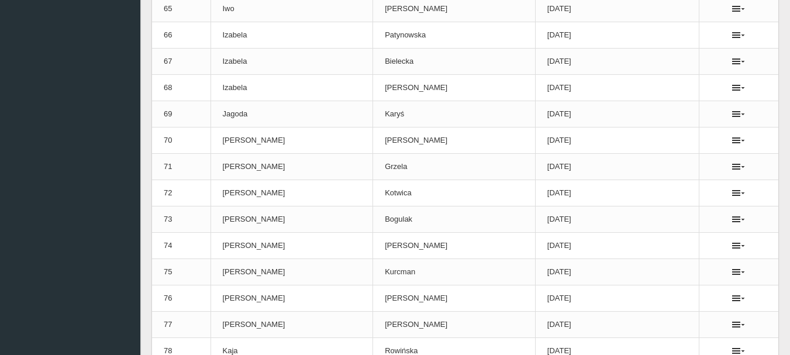
scroll to position [1872, 0]
click at [735, 164] on icon at bounding box center [738, 165] width 13 height 9
click at [656, 187] on link "Usuń" at bounding box center [676, 187] width 117 height 21
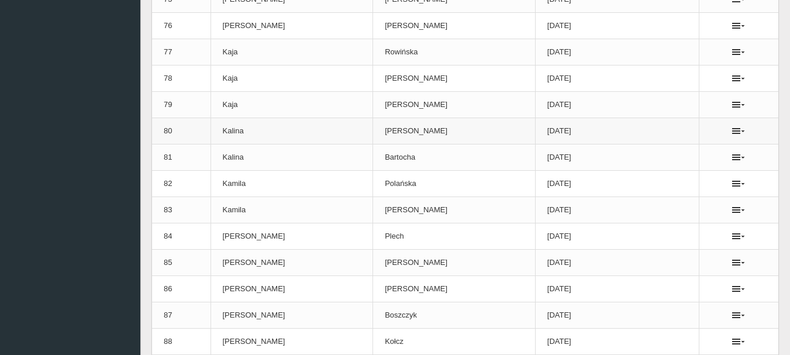
scroll to position [2164, 0]
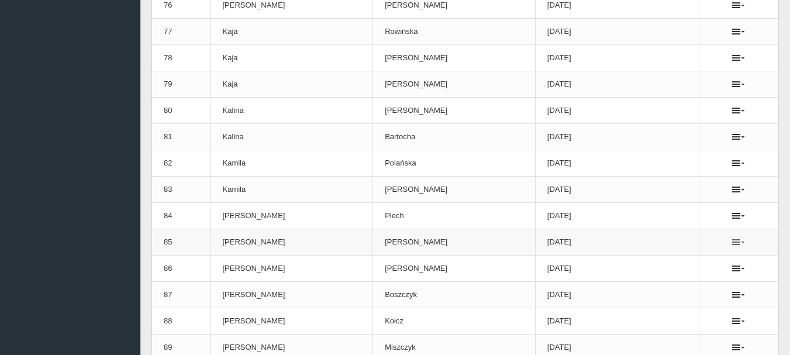
click at [740, 242] on icon at bounding box center [738, 241] width 13 height 9
drag, startPoint x: 650, startPoint y: 265, endPoint x: 453, endPoint y: 38, distance: 300.2
click at [650, 265] on link "Usuń" at bounding box center [676, 263] width 117 height 21
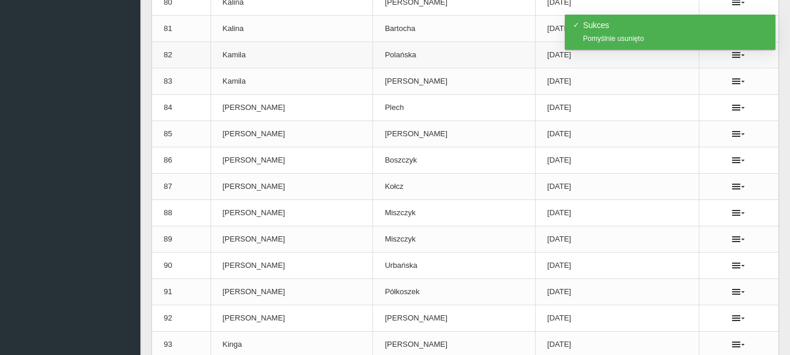
scroll to position [2281, 0]
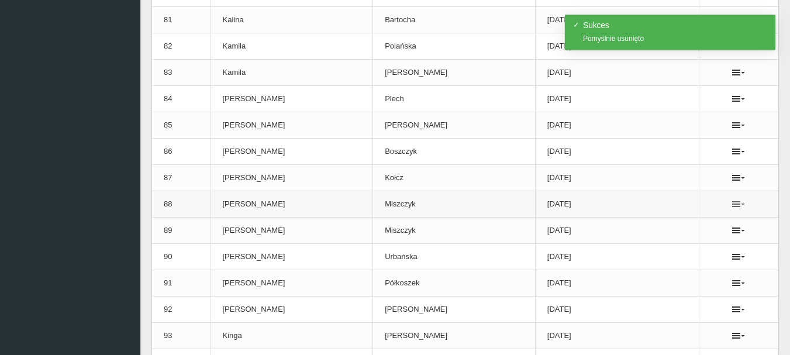
click at [738, 202] on icon at bounding box center [738, 203] width 13 height 9
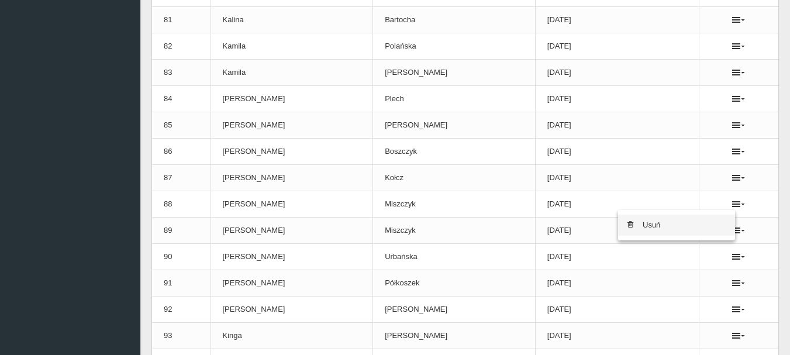
click at [659, 228] on link "Usuń" at bounding box center [676, 225] width 117 height 21
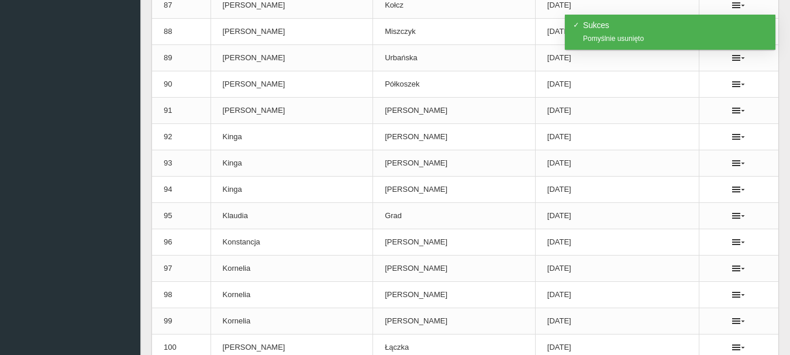
scroll to position [2457, 0]
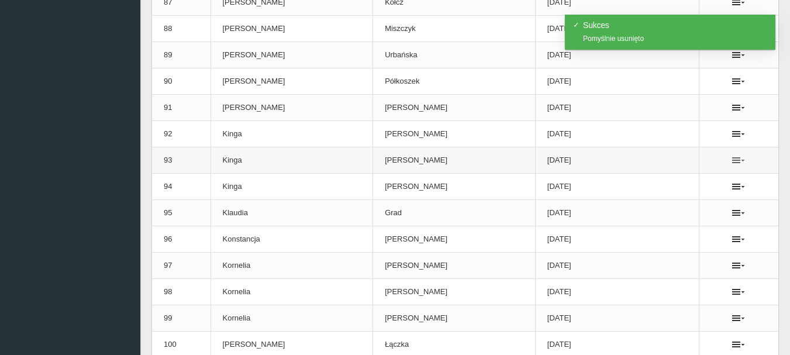
click at [741, 161] on icon at bounding box center [738, 160] width 13 height 9
click at [662, 181] on link "Usuń" at bounding box center [676, 181] width 117 height 21
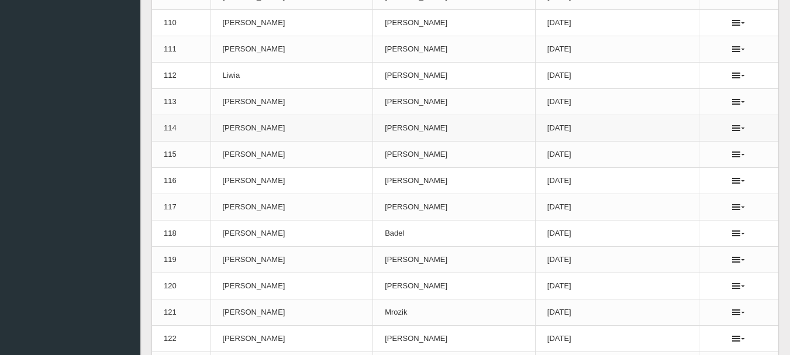
scroll to position [3159, 0]
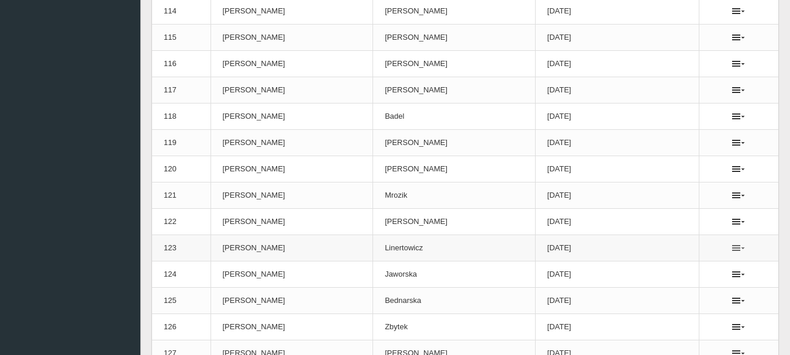
click at [735, 249] on icon at bounding box center [738, 247] width 13 height 9
click at [652, 270] on link "Usuń" at bounding box center [676, 269] width 117 height 21
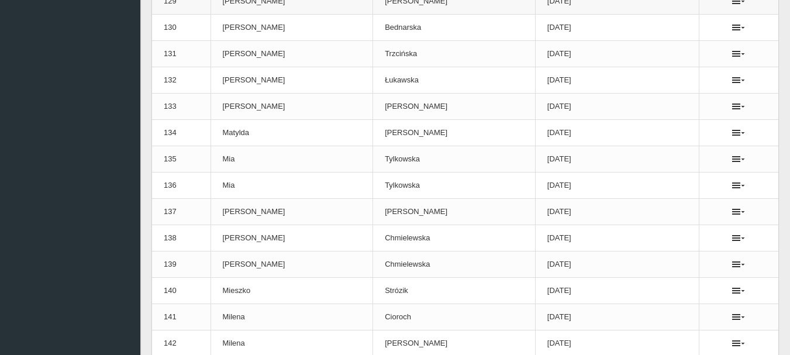
scroll to position [3568, 0]
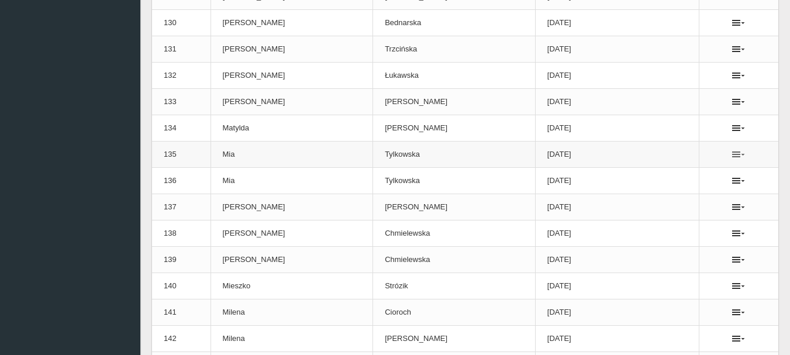
click at [738, 153] on icon at bounding box center [738, 154] width 13 height 9
click at [657, 174] on link "Usuń" at bounding box center [676, 175] width 117 height 21
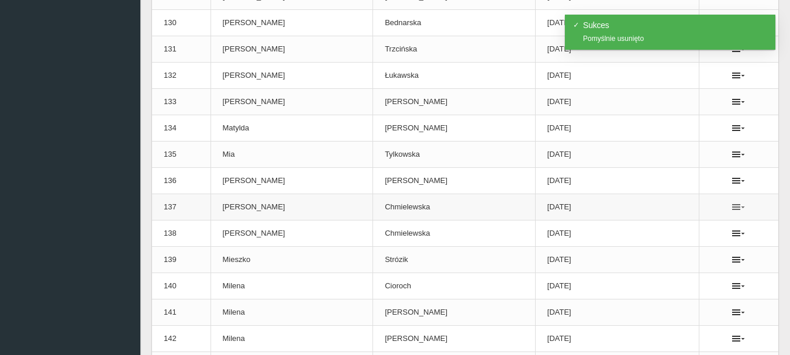
click at [732, 206] on icon at bounding box center [738, 206] width 13 height 9
click at [657, 230] on link "Usuń" at bounding box center [676, 228] width 117 height 21
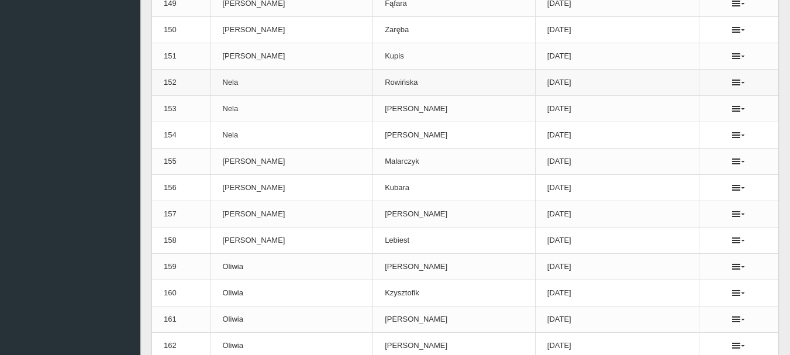
scroll to position [4094, 0]
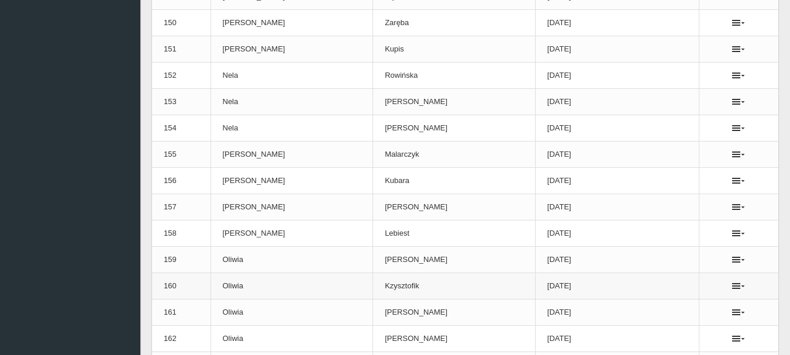
click at [384, 284] on td "Kzysztofik" at bounding box center [454, 286] width 163 height 26
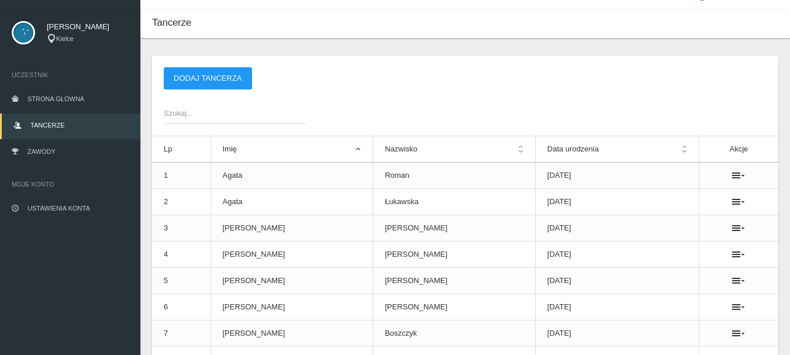
scroll to position [0, 0]
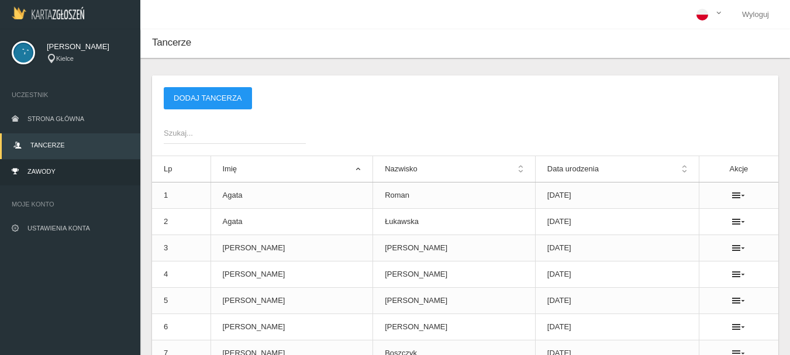
click at [36, 167] on link "Zawody" at bounding box center [70, 173] width 140 height 26
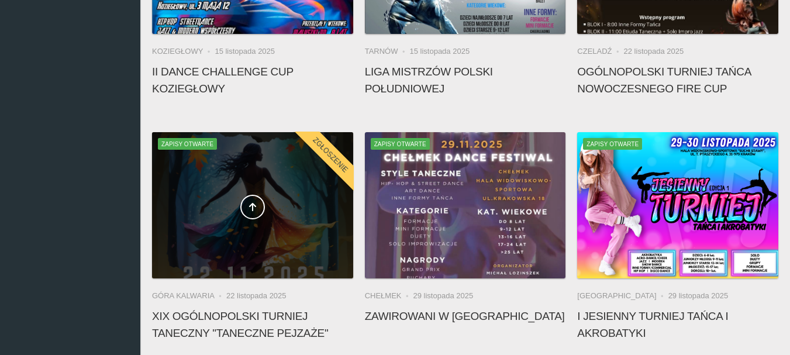
click at [248, 238] on div at bounding box center [252, 205] width 201 height 146
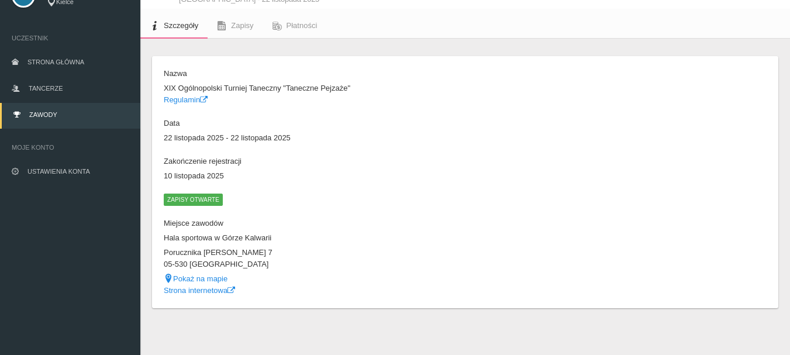
click at [190, 200] on span "Zapisy otwarte" at bounding box center [193, 200] width 59 height 12
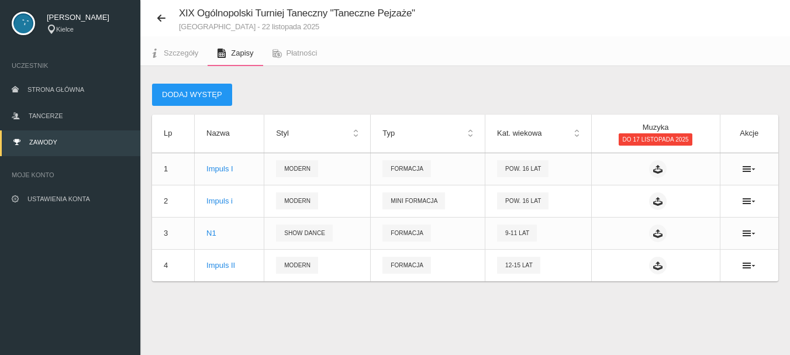
scroll to position [29, 0]
click at [173, 95] on button "Dodaj występ" at bounding box center [192, 95] width 80 height 22
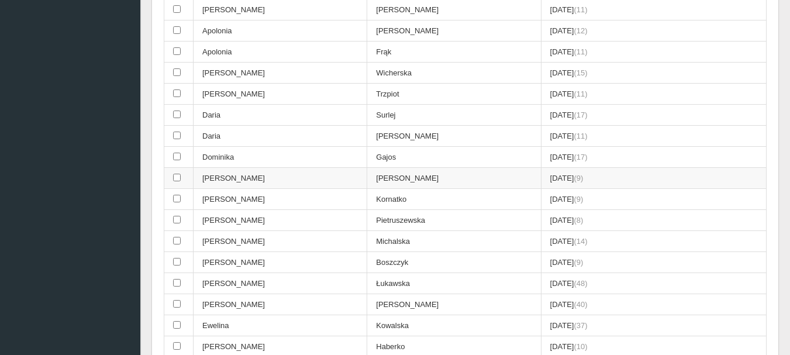
scroll to position [907, 0]
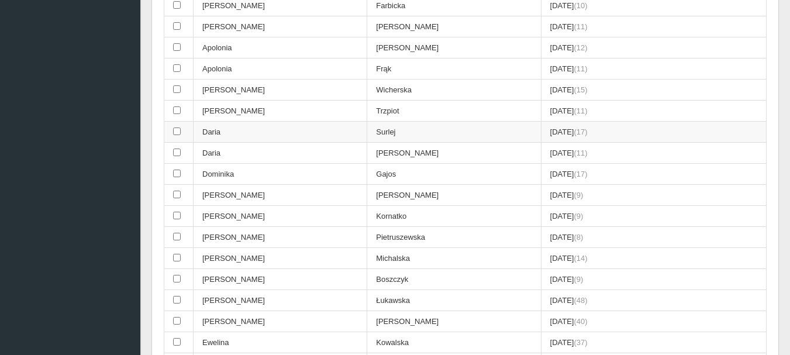
click at [174, 130] on input "checkbox" at bounding box center [177, 132] width 8 height 8
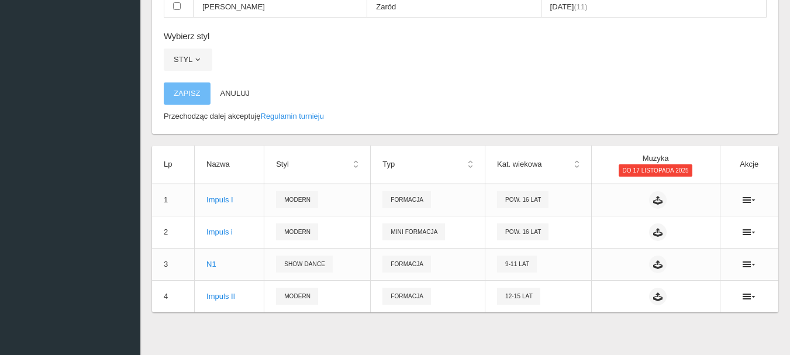
scroll to position [4120, 0]
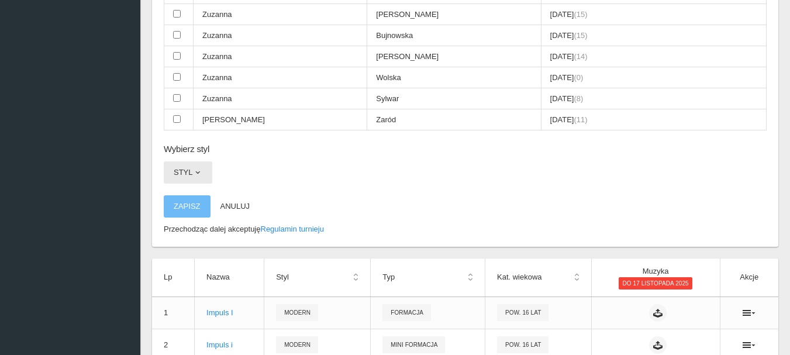
click at [198, 170] on span "button" at bounding box center [197, 172] width 9 height 9
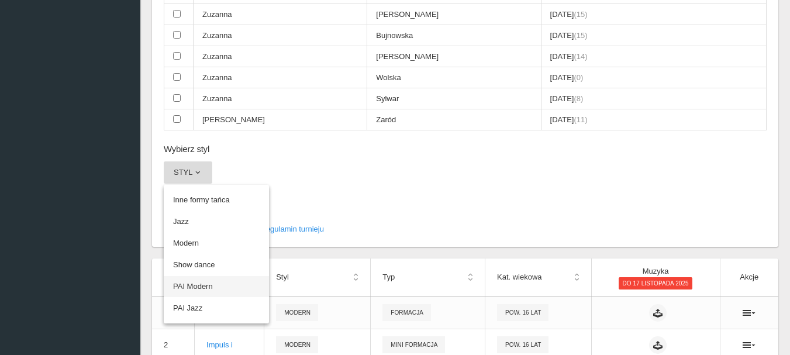
click at [204, 288] on link "PAI Modern" at bounding box center [216, 286] width 105 height 21
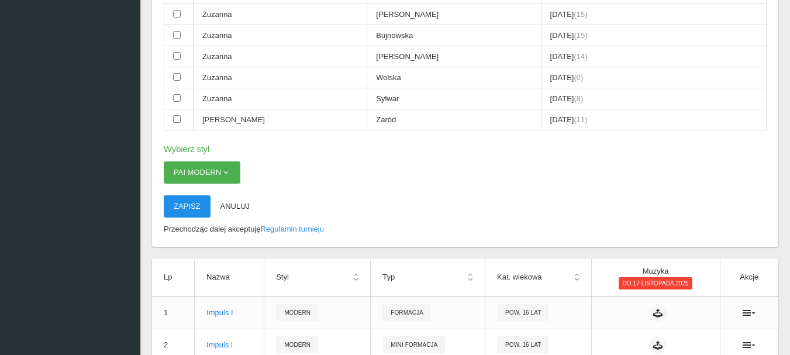
click at [180, 204] on button "Zapisz" at bounding box center [187, 206] width 47 height 22
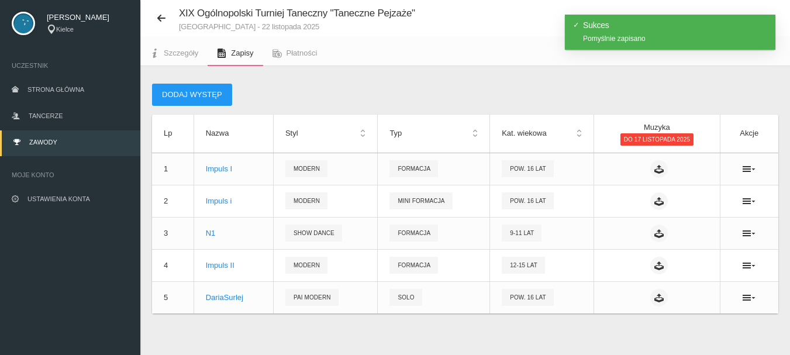
scroll to position [35, 0]
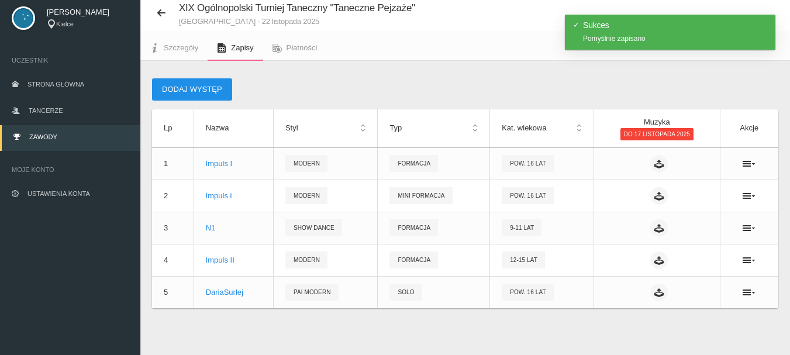
click at [200, 89] on button "Dodaj występ" at bounding box center [192, 89] width 80 height 22
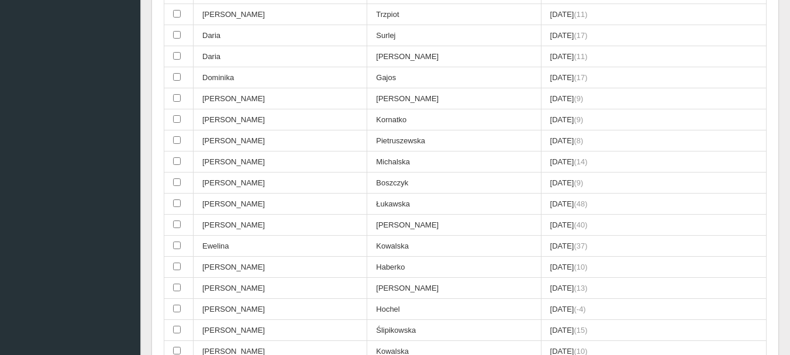
scroll to position [1029, 0]
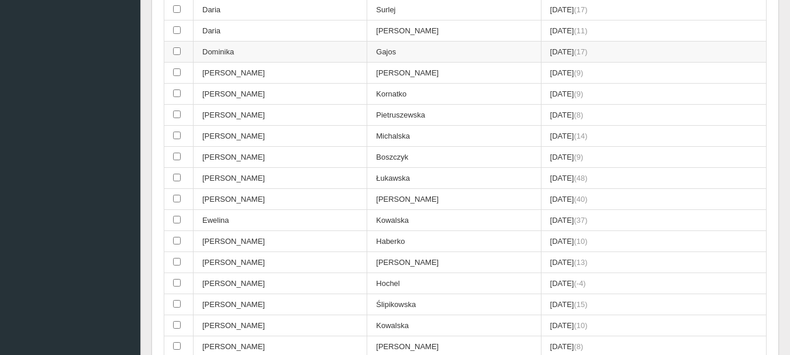
click at [175, 50] on input "checkbox" at bounding box center [177, 51] width 8 height 8
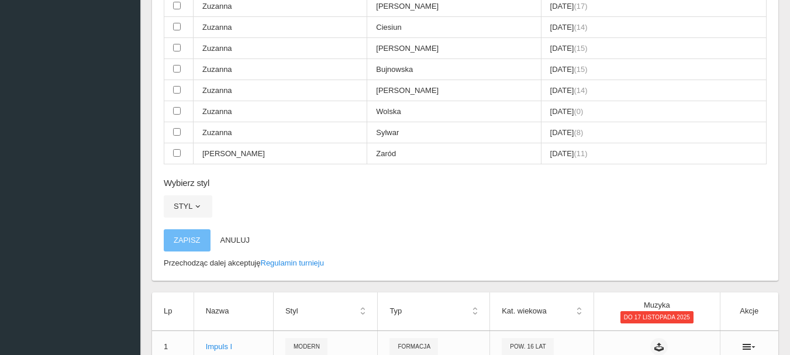
scroll to position [4246, 0]
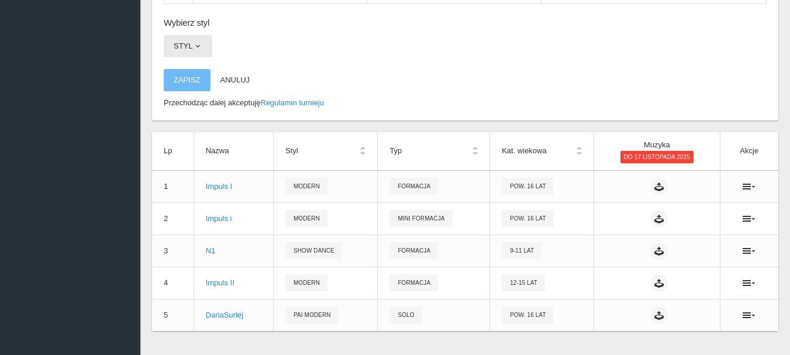
click at [197, 47] on span "button" at bounding box center [197, 46] width 9 height 9
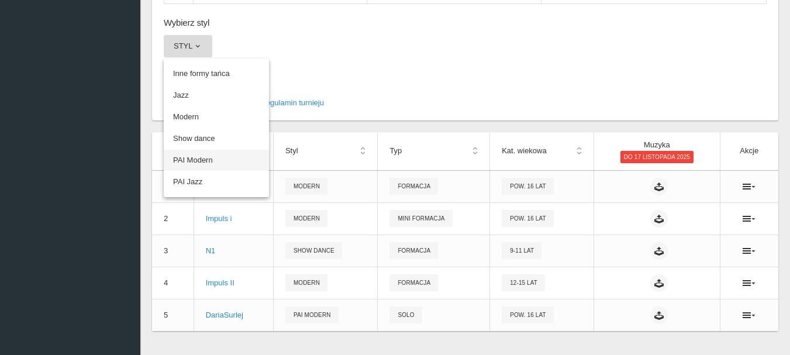
click at [201, 159] on link "PAI Modern" at bounding box center [216, 160] width 105 height 21
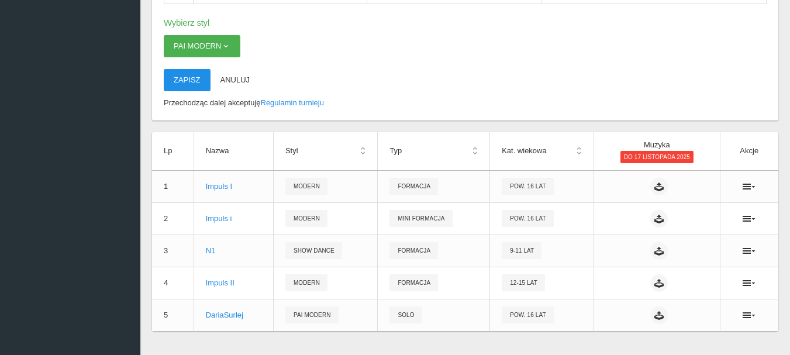
click at [190, 84] on button "Zapisz" at bounding box center [187, 80] width 47 height 22
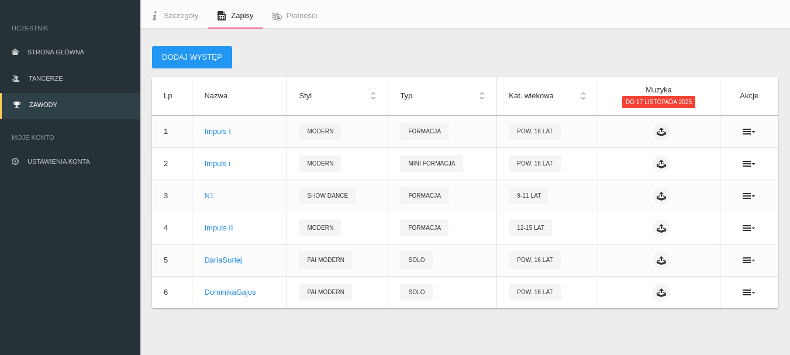
scroll to position [67, 0]
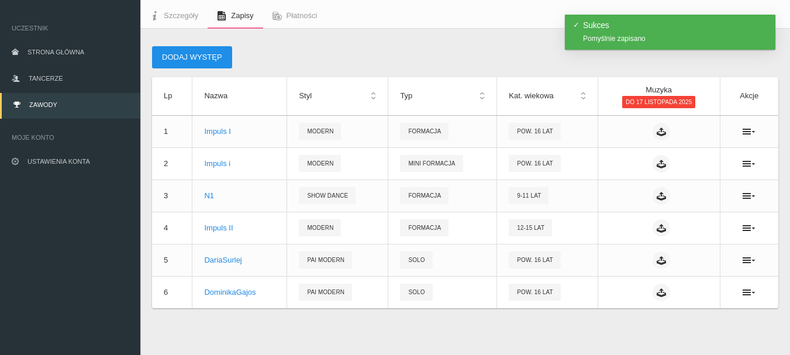
click at [163, 51] on button "Dodaj występ" at bounding box center [192, 57] width 80 height 22
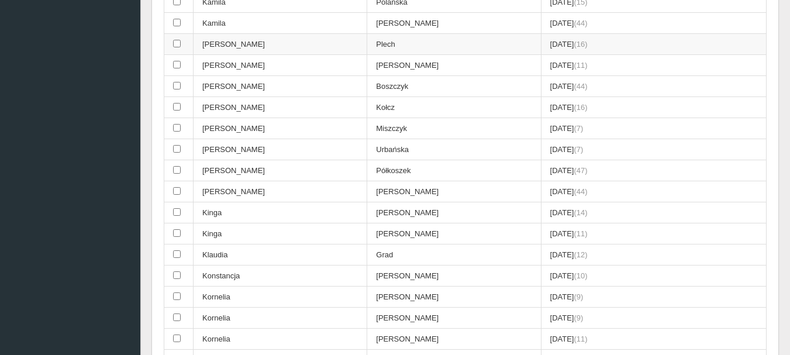
scroll to position [1997, 0]
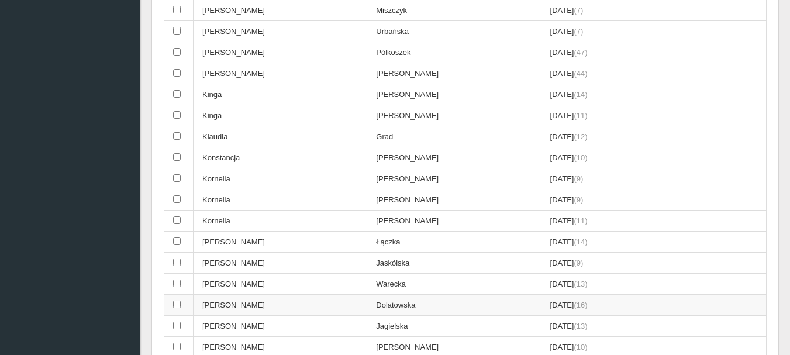
click at [179, 306] on input "checkbox" at bounding box center [177, 305] width 8 height 8
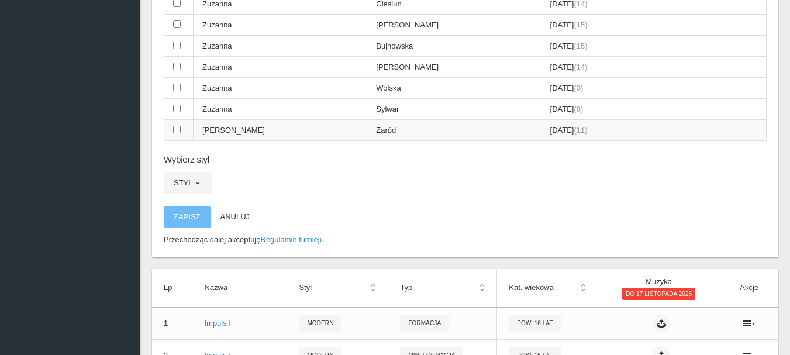
scroll to position [4103, 0]
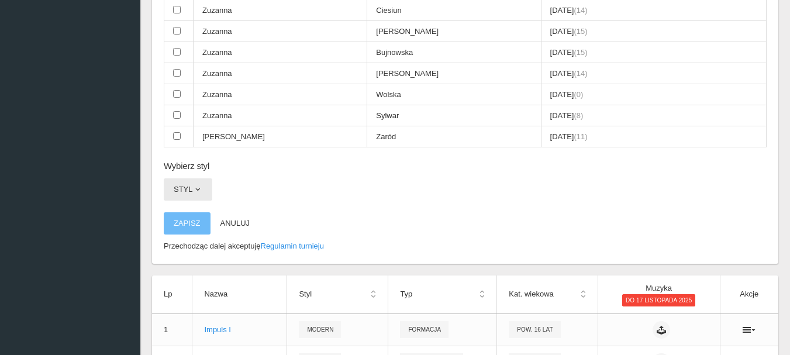
click at [198, 190] on span "button" at bounding box center [197, 189] width 9 height 9
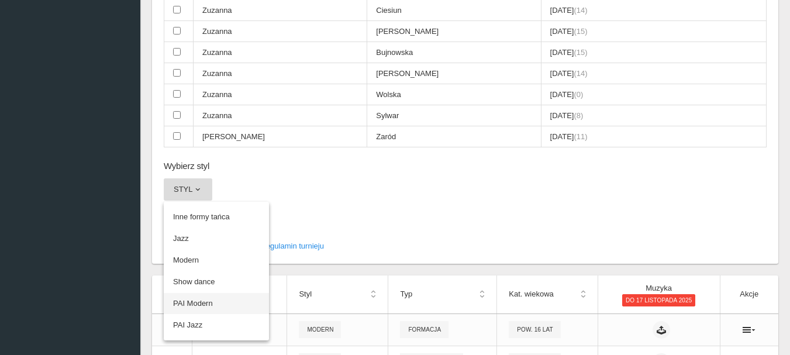
click at [199, 302] on link "PAI Modern" at bounding box center [216, 303] width 105 height 21
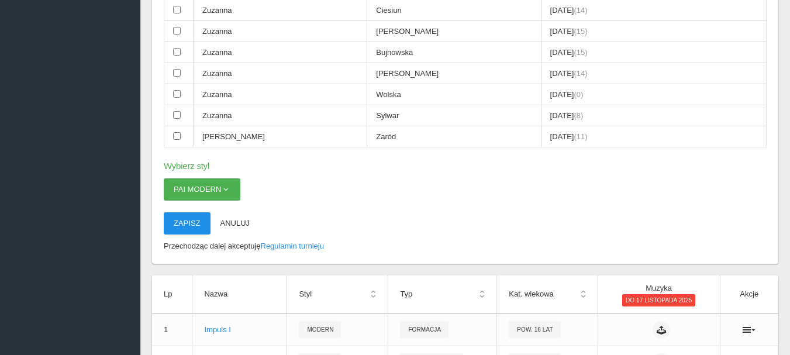
click at [184, 223] on button "Zapisz" at bounding box center [187, 223] width 47 height 22
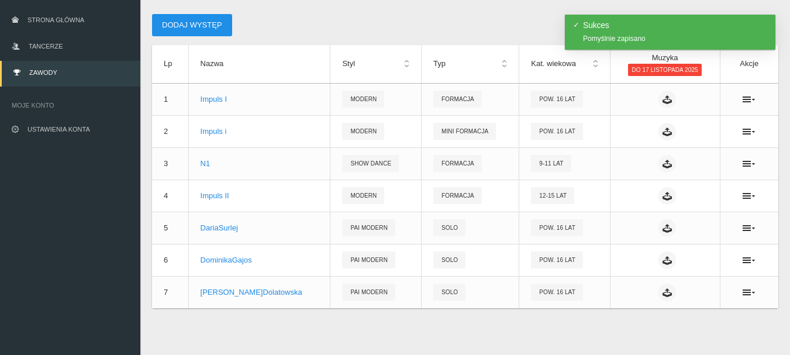
click at [177, 25] on button "Dodaj występ" at bounding box center [192, 25] width 80 height 22
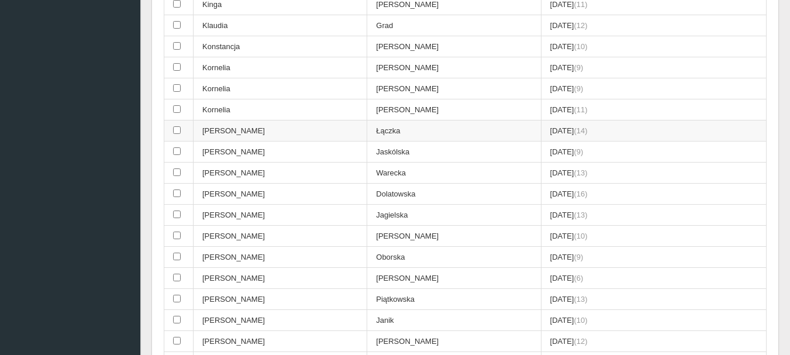
scroll to position [2263, 0]
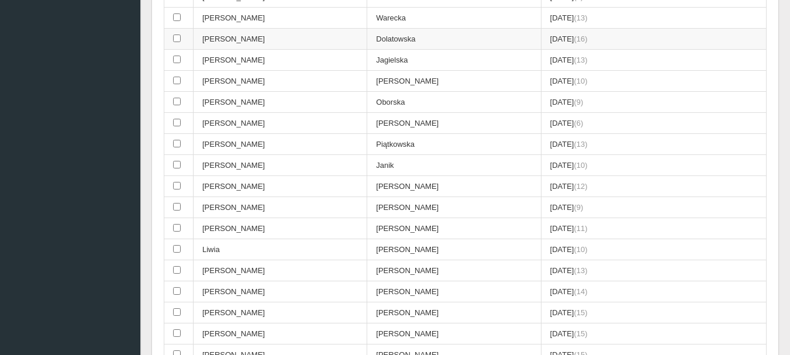
click at [174, 37] on input "checkbox" at bounding box center [177, 39] width 8 height 8
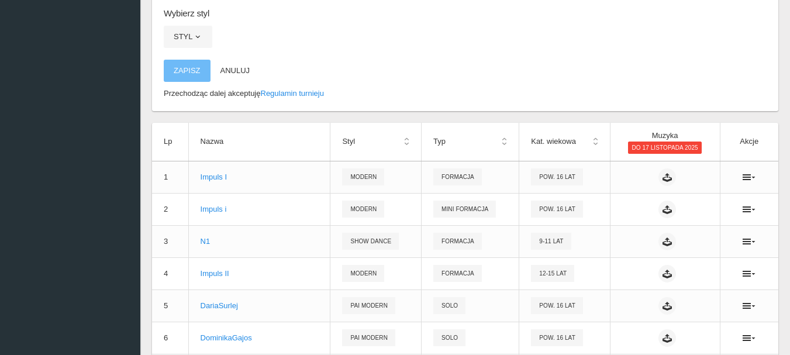
scroll to position [4099, 0]
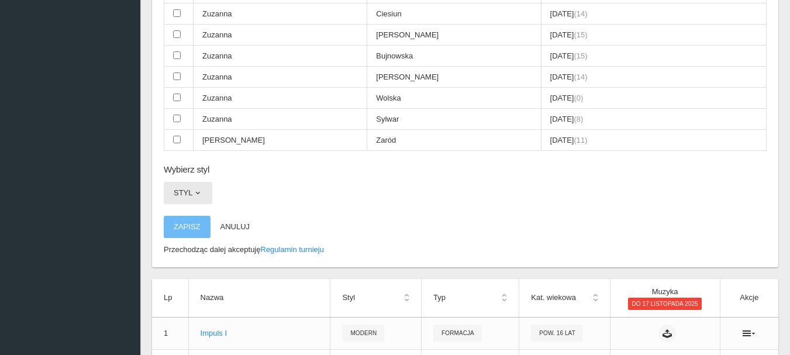
click at [197, 190] on span "button" at bounding box center [197, 192] width 9 height 9
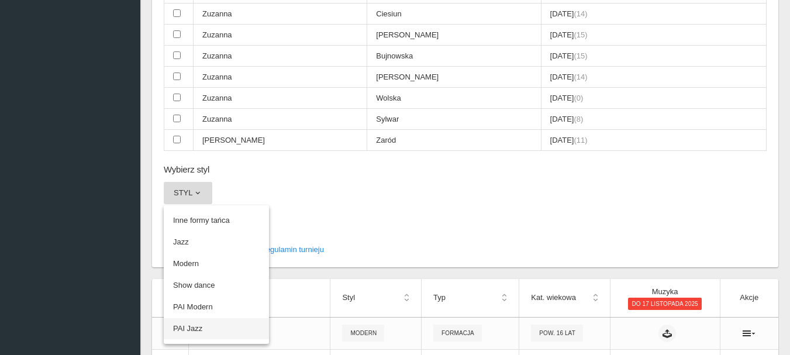
click at [197, 331] on link "PAI Jazz" at bounding box center [216, 328] width 105 height 21
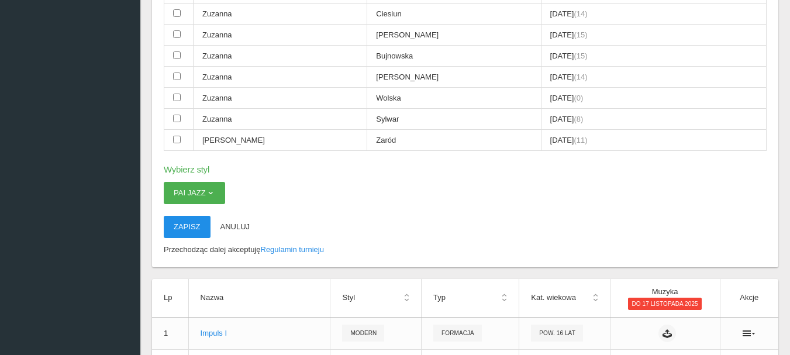
click at [190, 228] on button "Zapisz" at bounding box center [187, 227] width 47 height 22
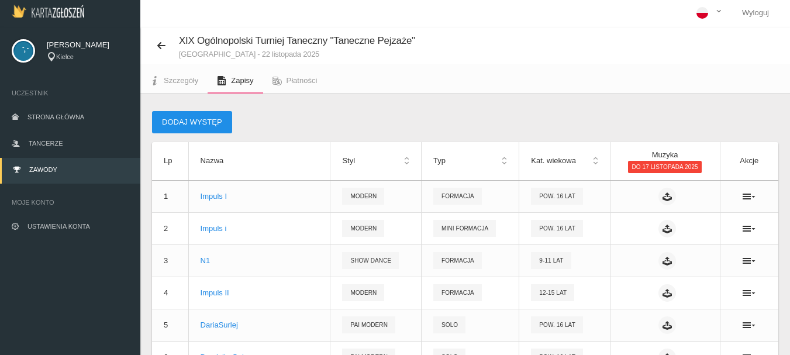
scroll to position [0, 0]
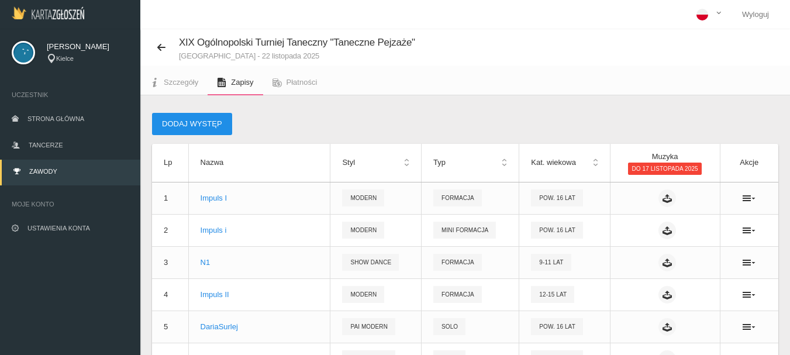
click at [184, 120] on button "Dodaj występ" at bounding box center [192, 124] width 80 height 22
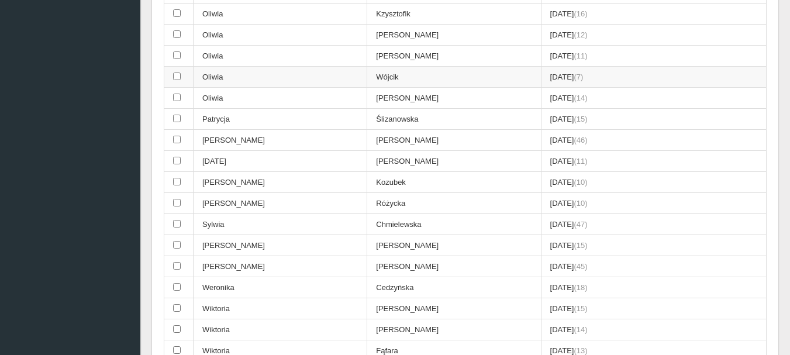
scroll to position [3451, 0]
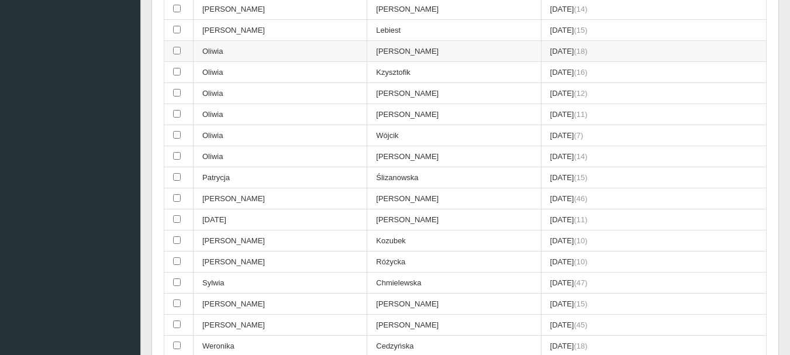
click at [175, 50] on input "checkbox" at bounding box center [177, 51] width 8 height 8
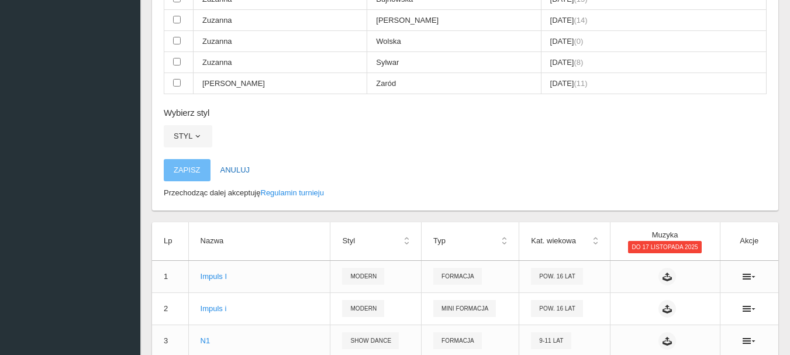
scroll to position [4153, 0]
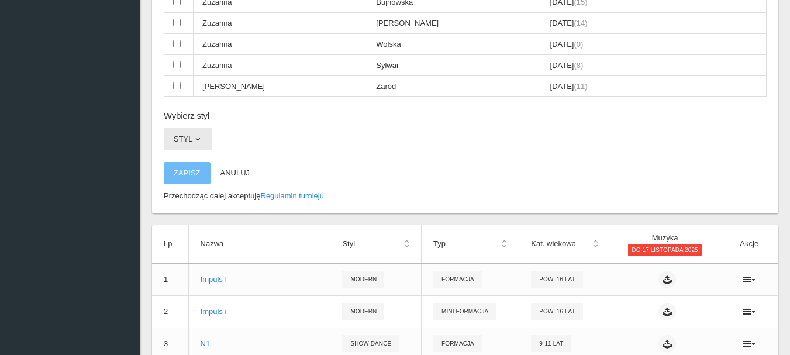
click at [199, 138] on span "button" at bounding box center [197, 139] width 9 height 9
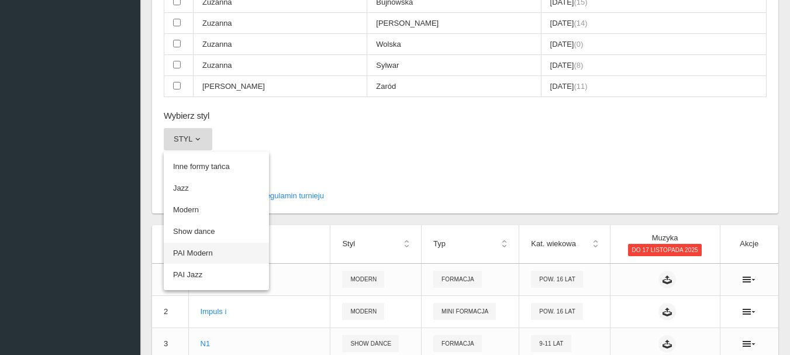
click at [195, 253] on link "PAI Modern" at bounding box center [216, 253] width 105 height 21
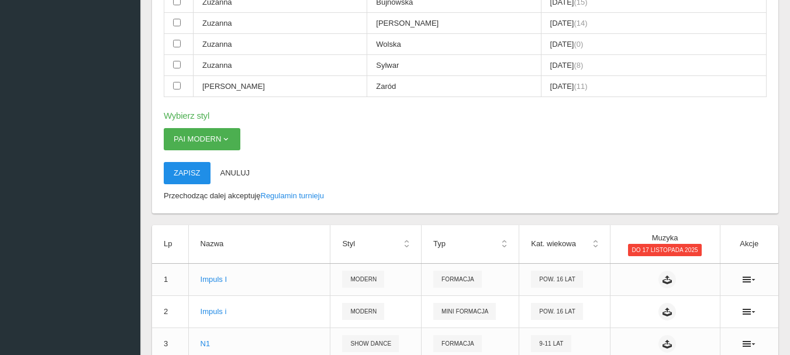
click at [192, 173] on button "Zapisz" at bounding box center [187, 173] width 47 height 22
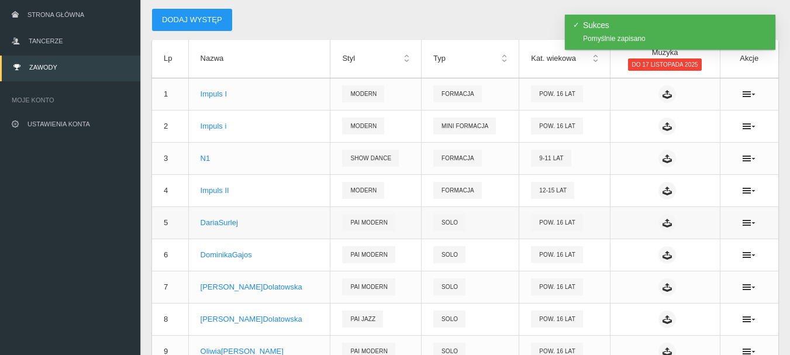
scroll to position [0, 0]
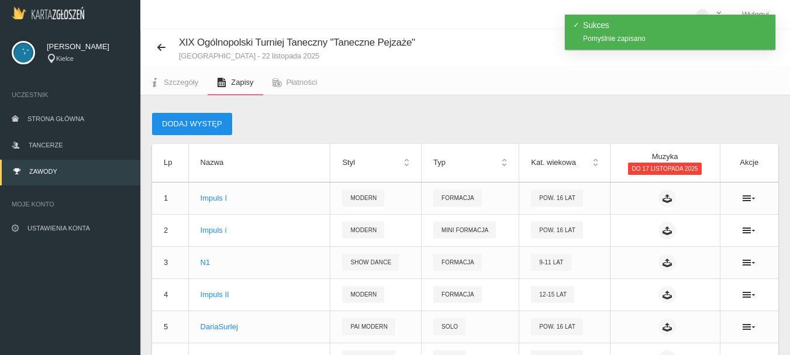
click at [185, 123] on button "Dodaj występ" at bounding box center [192, 124] width 80 height 22
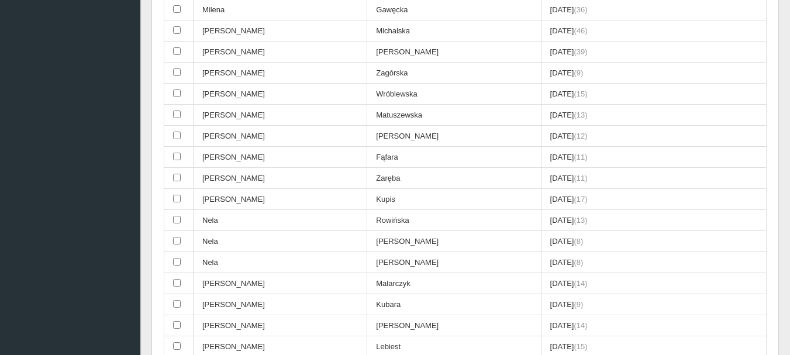
scroll to position [3332, 0]
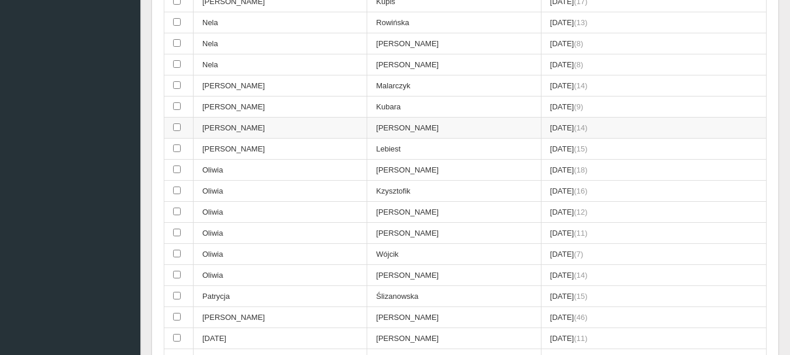
click at [176, 126] on input "checkbox" at bounding box center [177, 127] width 8 height 8
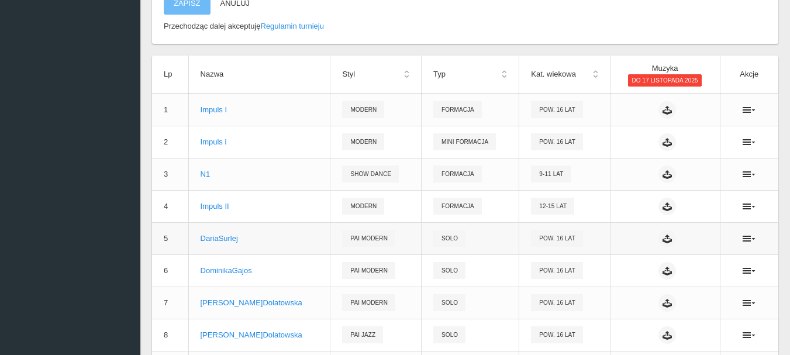
scroll to position [4222, 0]
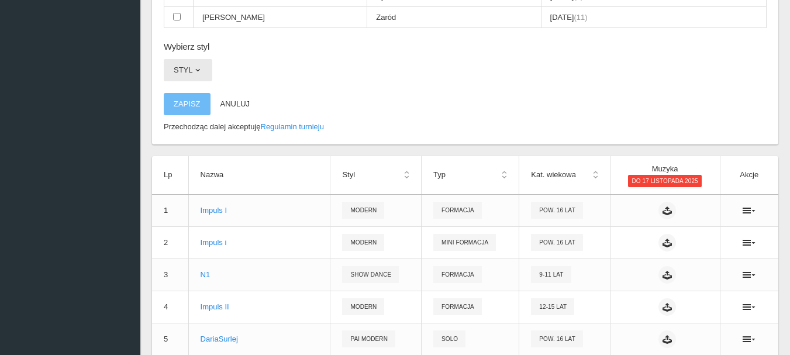
click at [195, 67] on span "button" at bounding box center [197, 70] width 9 height 9
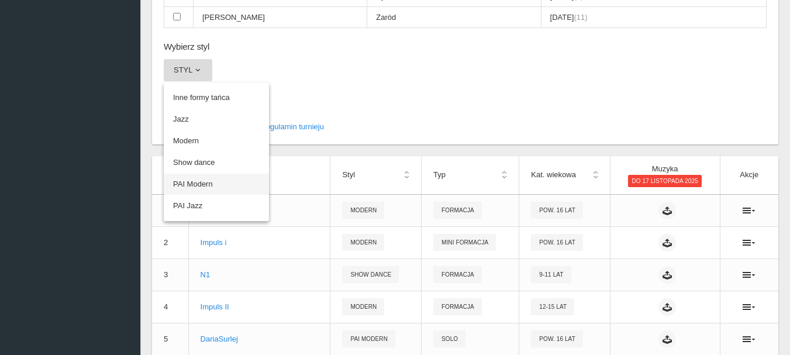
click at [190, 181] on link "PAI Modern" at bounding box center [216, 184] width 105 height 21
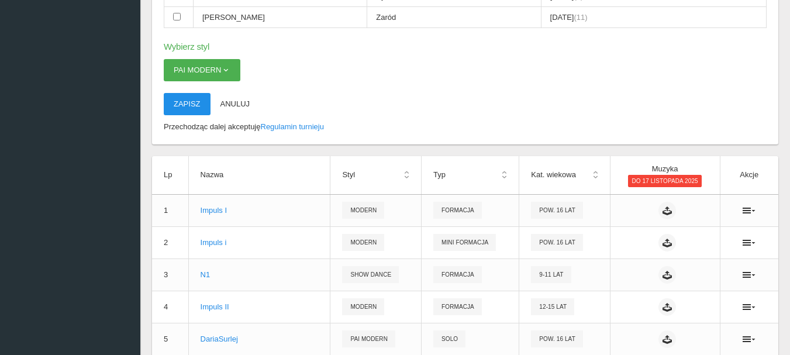
click at [189, 102] on button "Zapisz" at bounding box center [187, 104] width 47 height 22
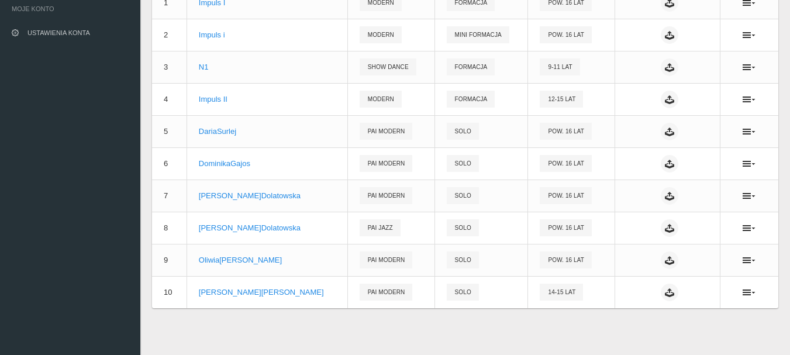
scroll to position [20, 0]
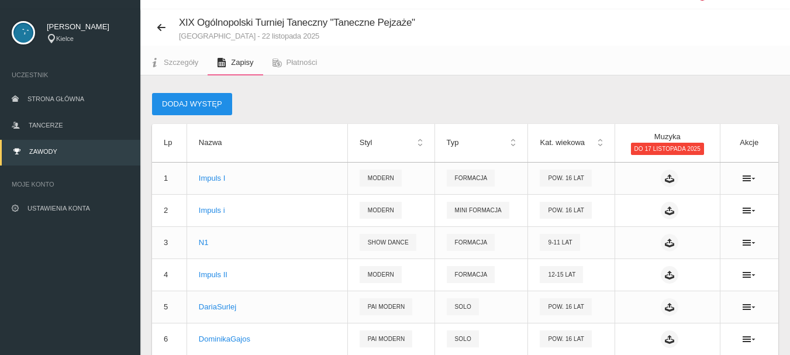
click at [178, 106] on button "Dodaj występ" at bounding box center [192, 104] width 80 height 22
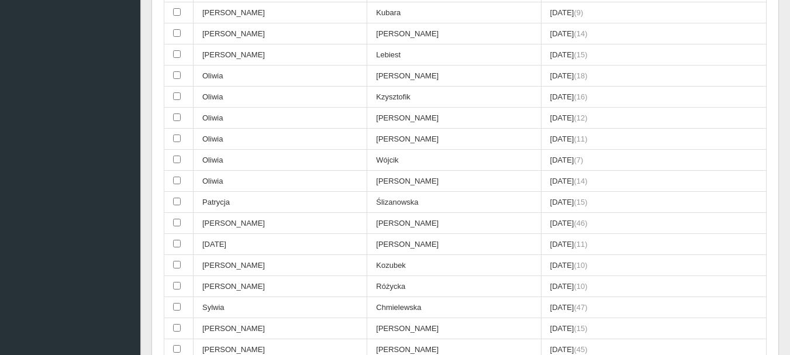
scroll to position [3319, 0]
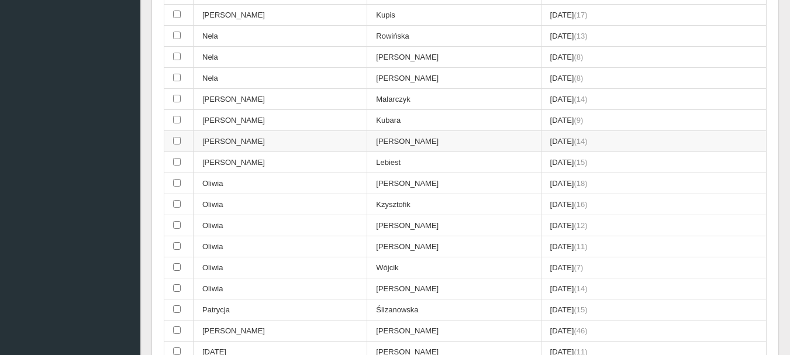
click at [175, 142] on input "checkbox" at bounding box center [177, 141] width 8 height 8
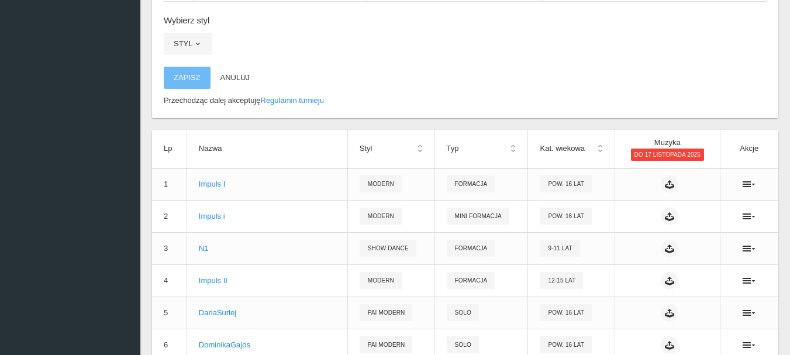
scroll to position [4206, 0]
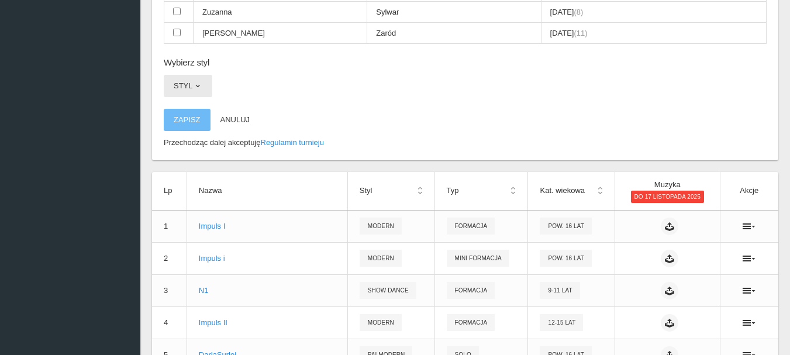
click at [199, 84] on span "button" at bounding box center [197, 85] width 9 height 9
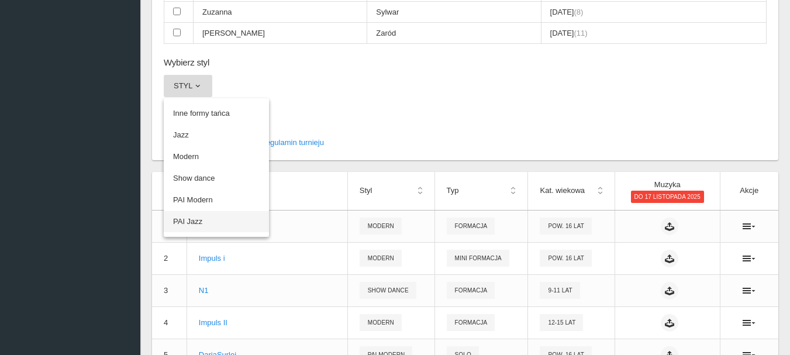
click at [196, 223] on link "PAI Jazz" at bounding box center [216, 221] width 105 height 21
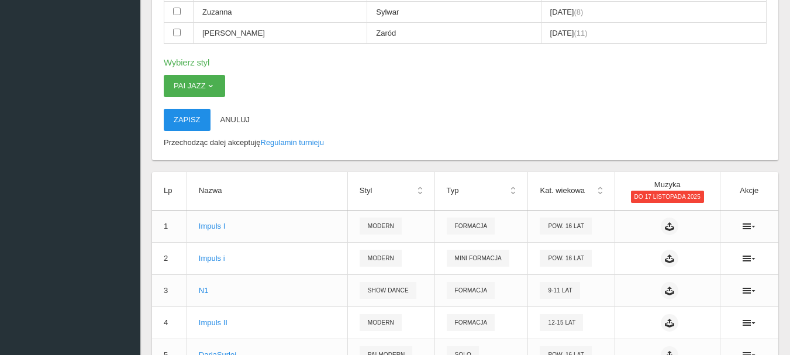
click at [185, 121] on button "Zapisz" at bounding box center [187, 120] width 47 height 22
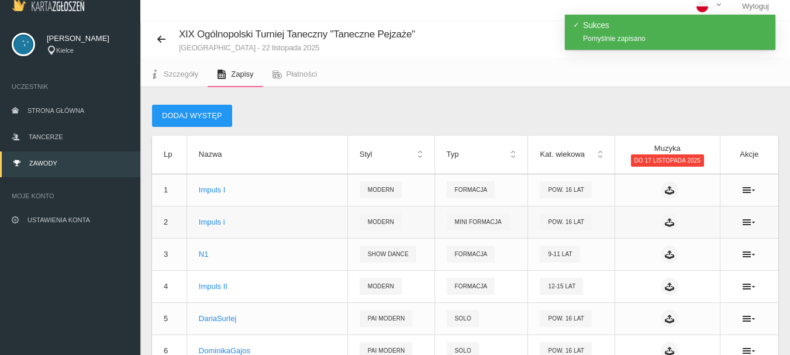
scroll to position [0, 0]
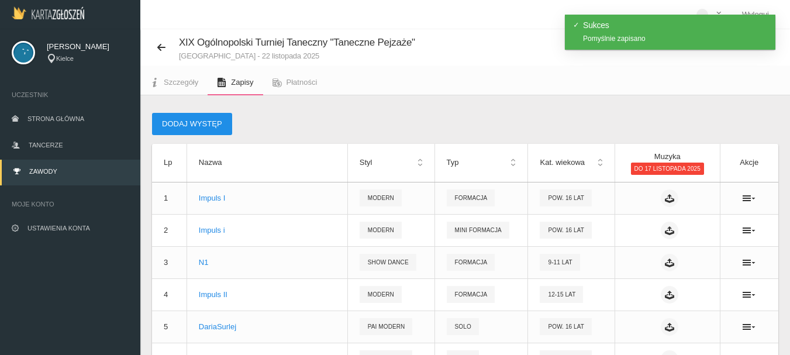
click at [175, 124] on button "Dodaj występ" at bounding box center [192, 124] width 80 height 22
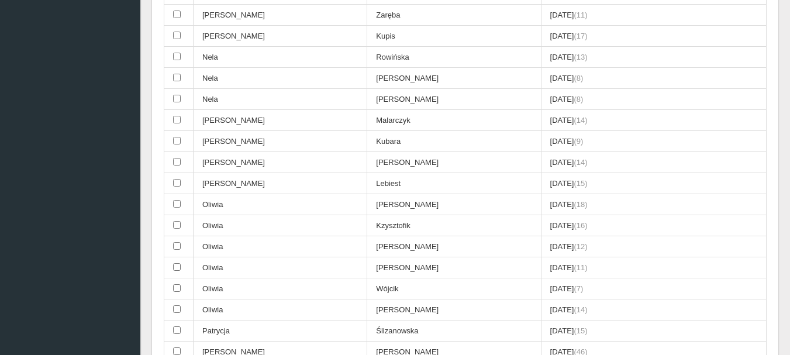
scroll to position [3356, 0]
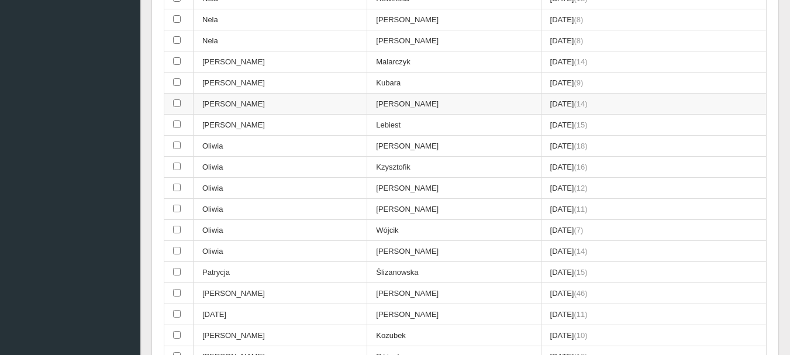
click at [177, 104] on input "checkbox" at bounding box center [177, 103] width 8 height 8
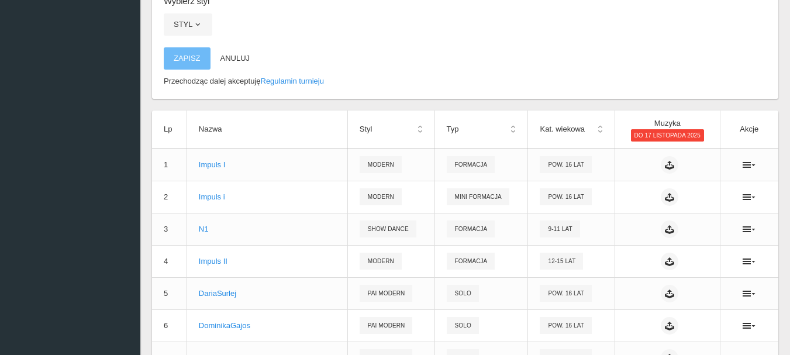
scroll to position [4242, 0]
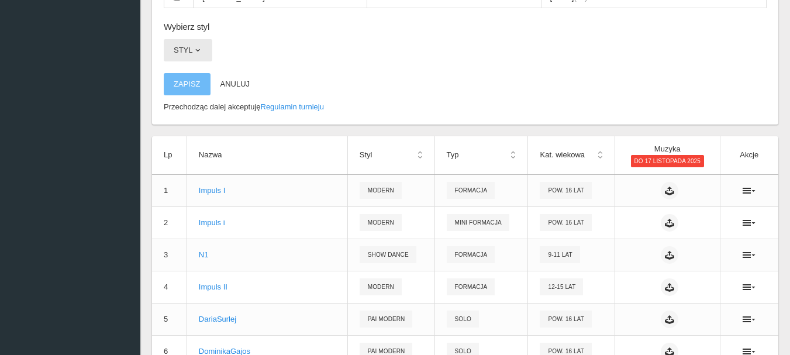
click at [197, 50] on span "button" at bounding box center [197, 50] width 9 height 9
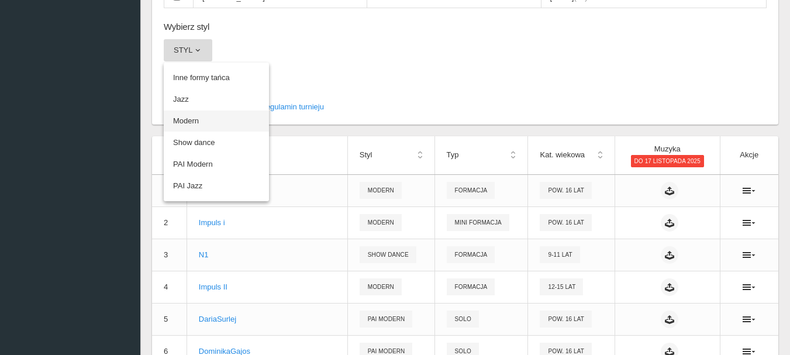
click at [194, 120] on link "Modern" at bounding box center [216, 121] width 105 height 21
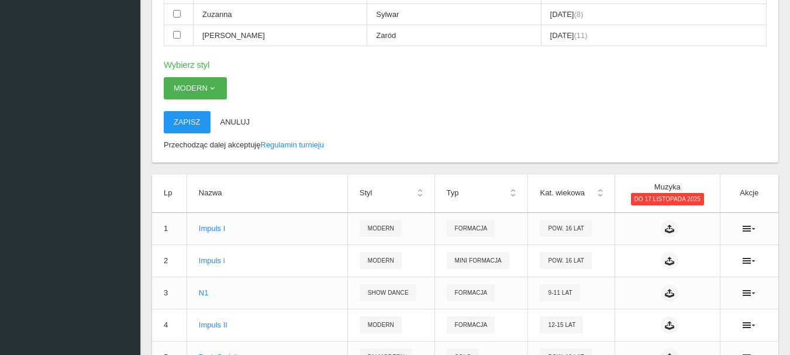
scroll to position [4183, 0]
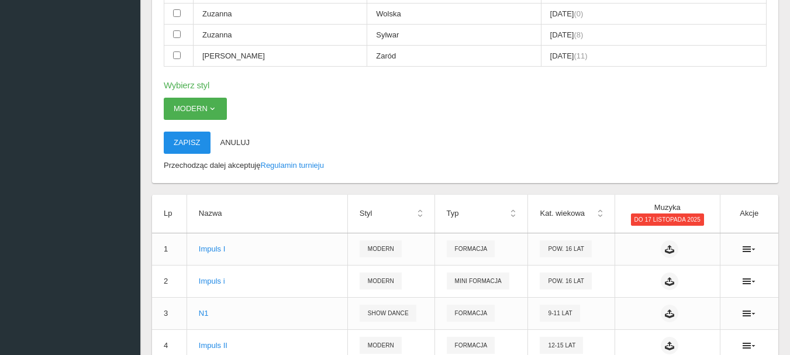
click at [185, 139] on button "Zapisz" at bounding box center [187, 143] width 47 height 22
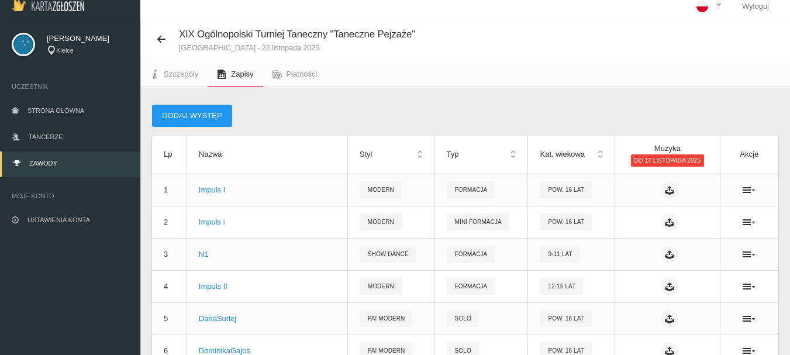
scroll to position [0, 0]
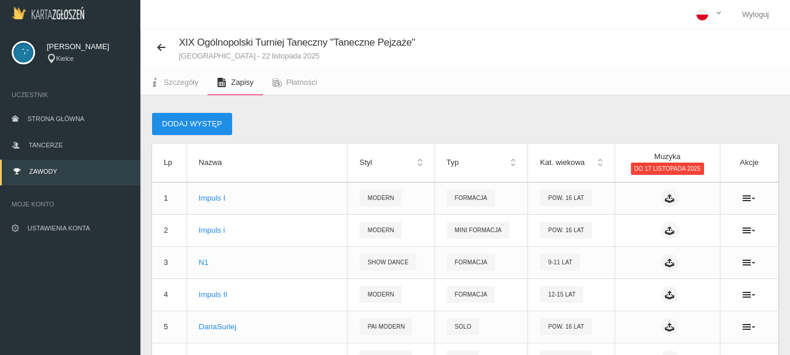
click at [180, 123] on button "Dodaj występ" at bounding box center [192, 124] width 80 height 22
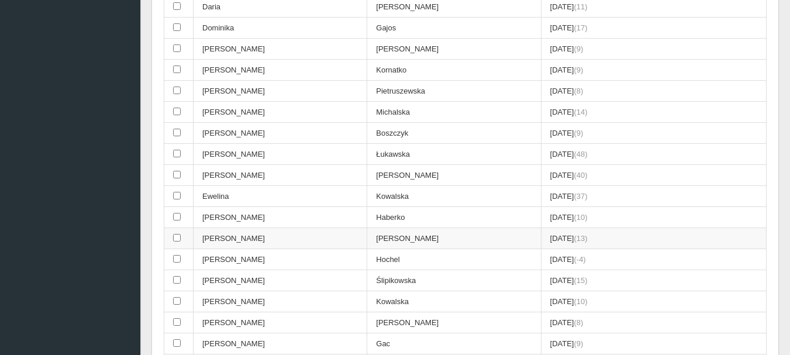
scroll to position [1287, 0]
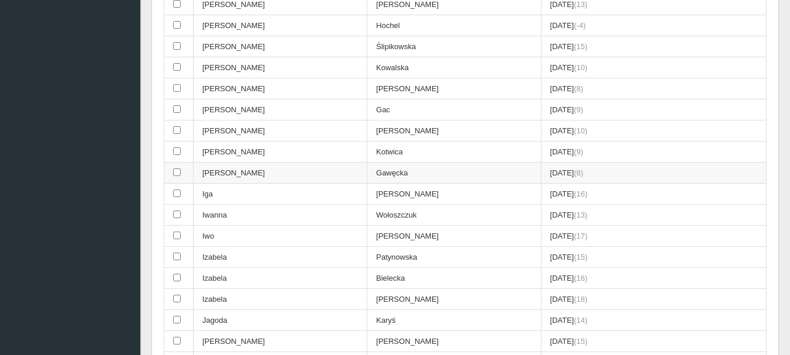
click at [177, 172] on input "checkbox" at bounding box center [177, 172] width 8 height 8
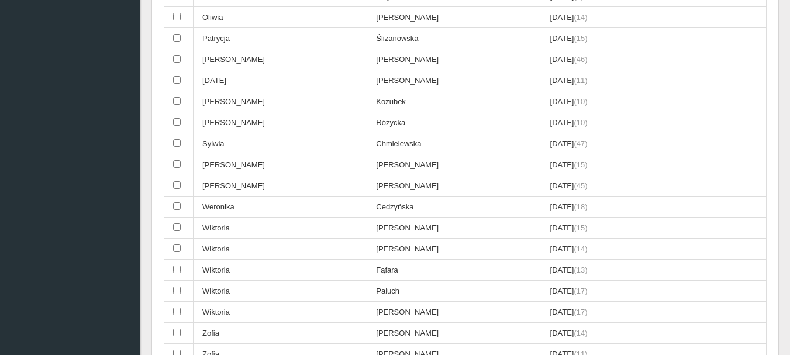
scroll to position [3568, 0]
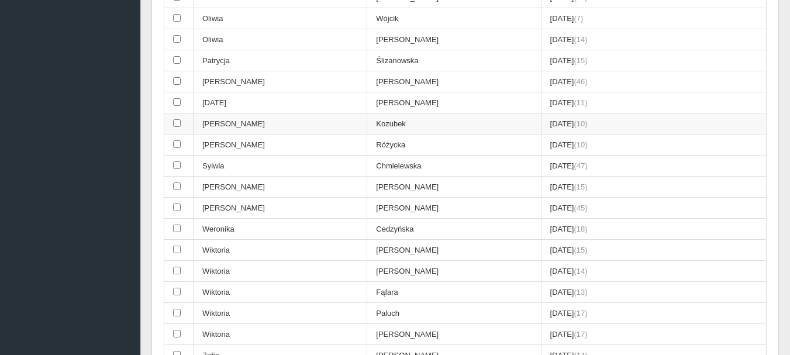
click at [178, 121] on input "checkbox" at bounding box center [177, 123] width 8 height 8
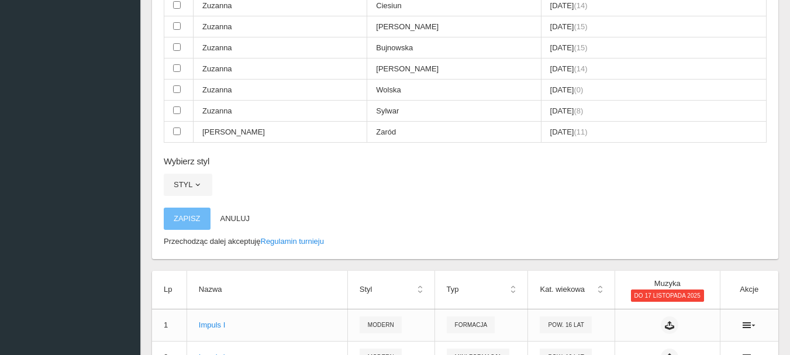
scroll to position [4211, 0]
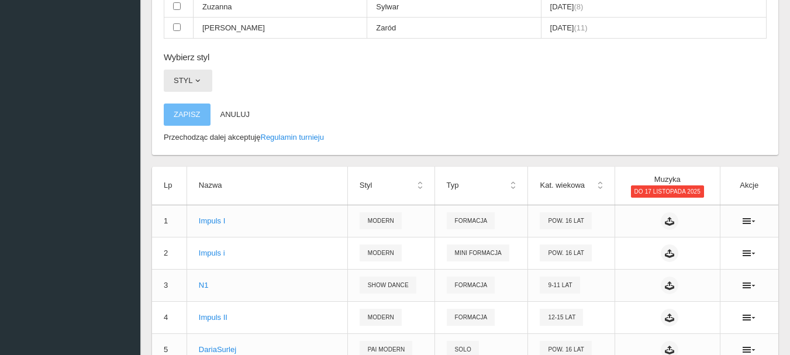
click at [200, 81] on span "button" at bounding box center [197, 80] width 9 height 9
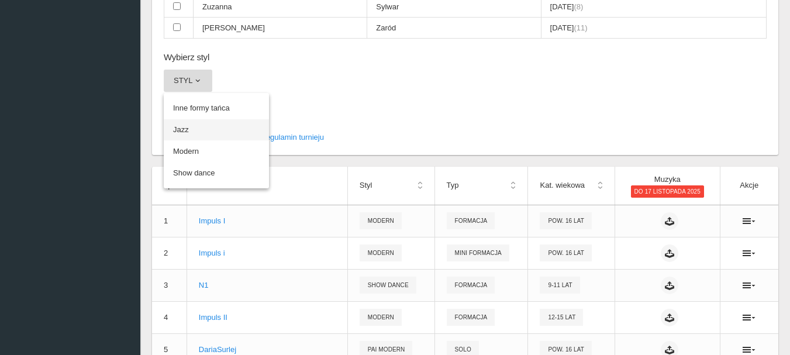
click at [184, 131] on link "Jazz" at bounding box center [216, 129] width 105 height 21
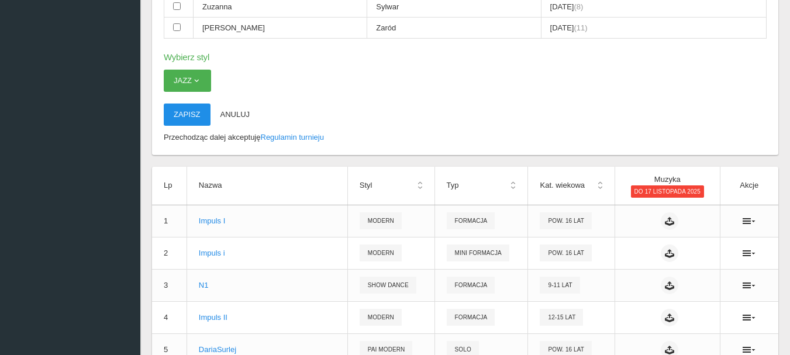
click at [188, 109] on button "Zapisz" at bounding box center [187, 115] width 47 height 22
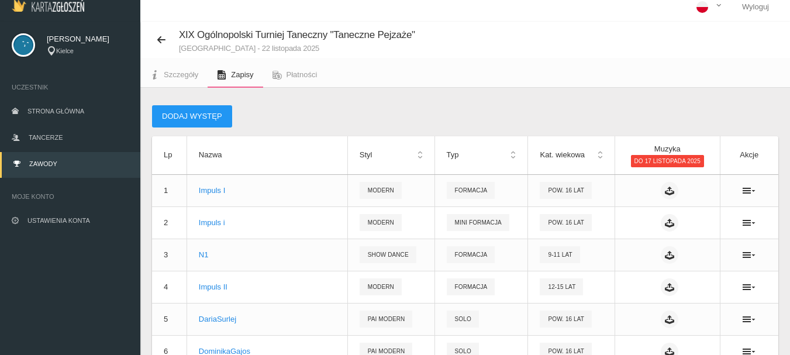
scroll to position [0, 0]
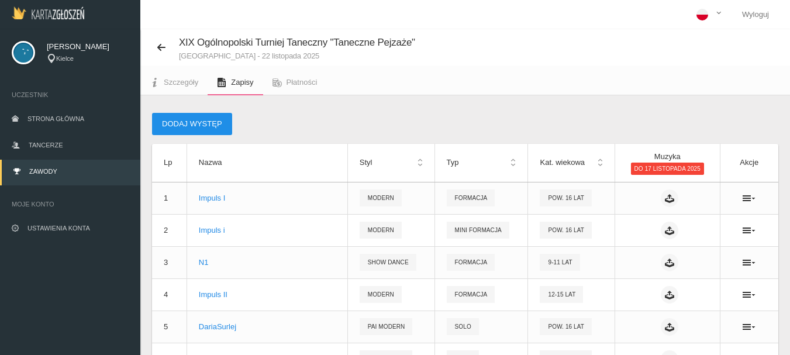
click at [175, 121] on button "Dodaj występ" at bounding box center [192, 124] width 80 height 22
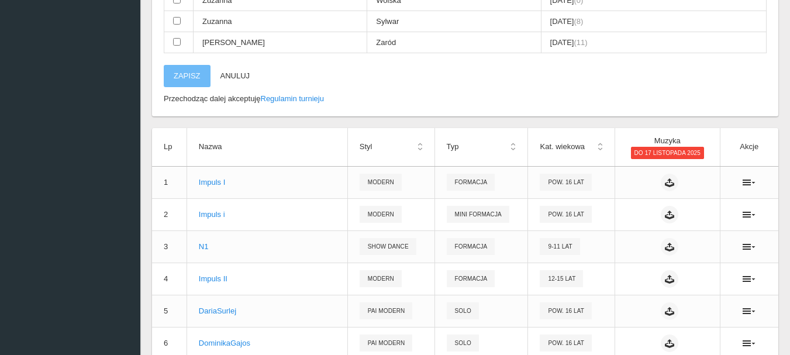
scroll to position [4094, 0]
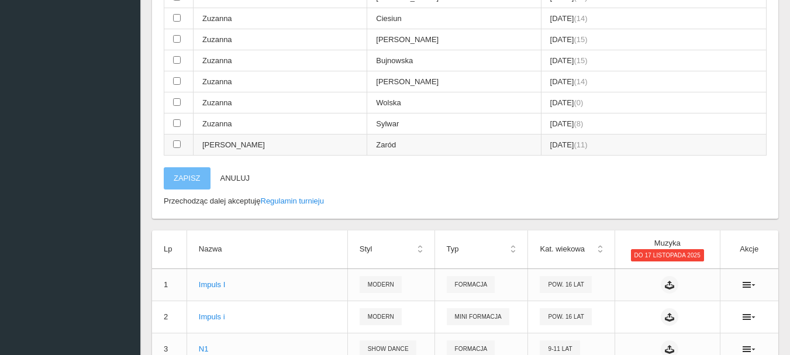
click at [175, 145] on input "checkbox" at bounding box center [177, 144] width 8 height 8
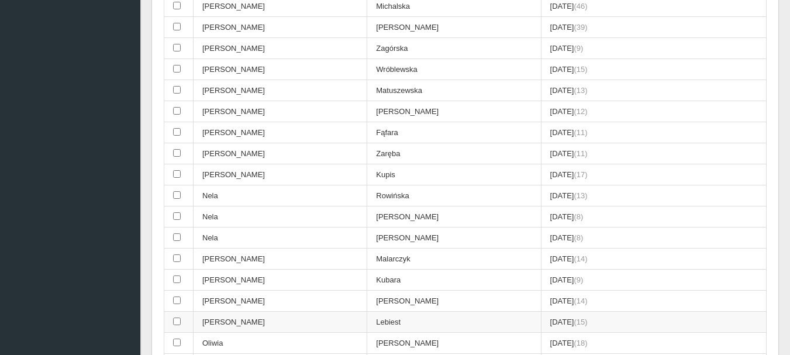
scroll to position [3159, 0]
click at [175, 155] on input "checkbox" at bounding box center [177, 154] width 8 height 8
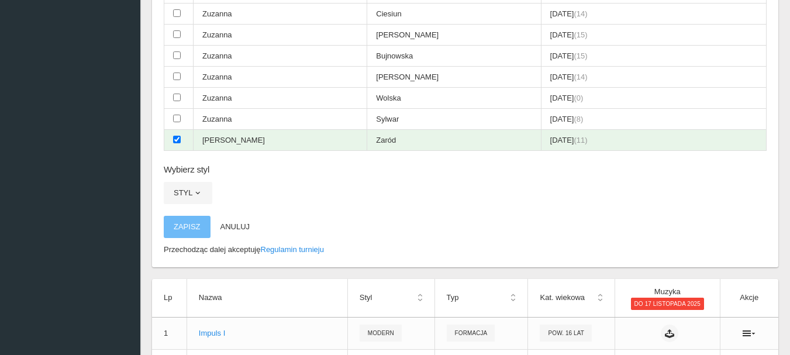
scroll to position [4094, 0]
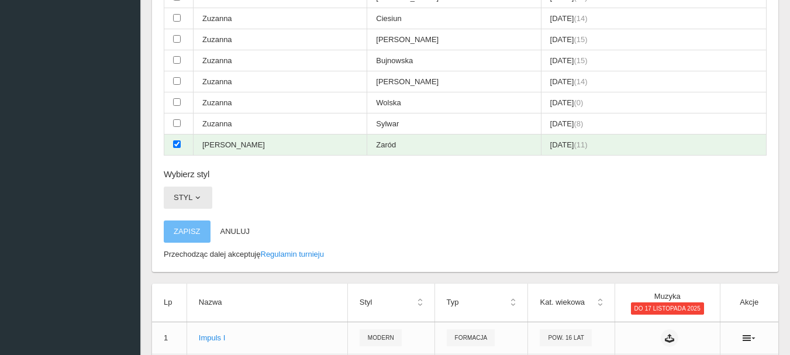
click at [198, 198] on span "button" at bounding box center [197, 197] width 9 height 9
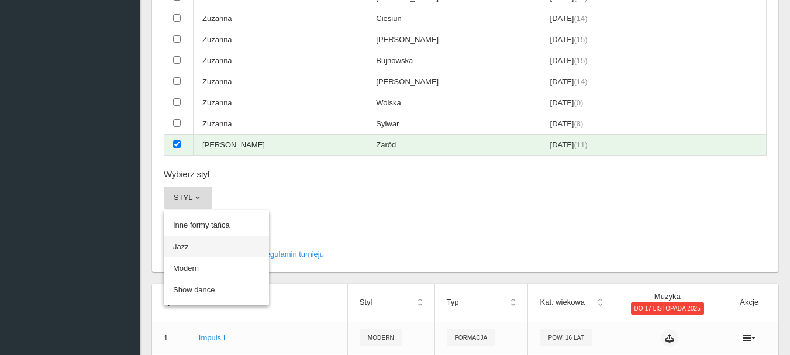
click at [180, 244] on link "Jazz" at bounding box center [216, 246] width 105 height 21
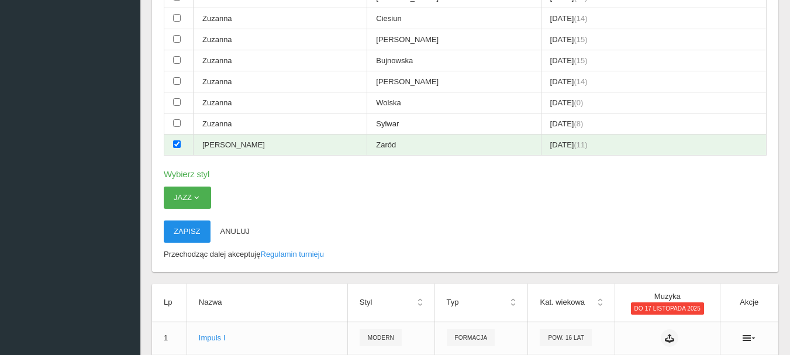
click at [191, 233] on button "Zapisz" at bounding box center [187, 232] width 47 height 22
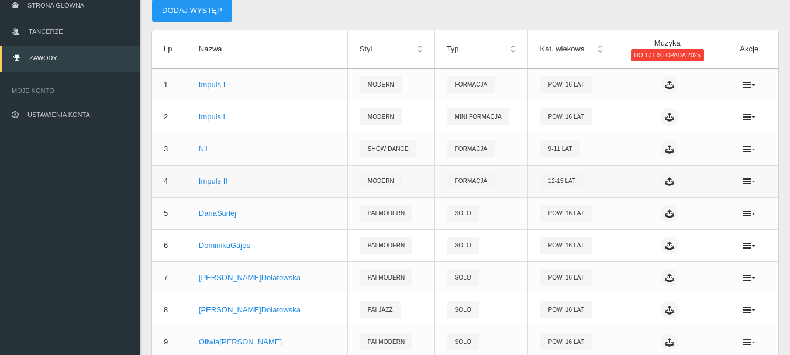
scroll to position [0, 0]
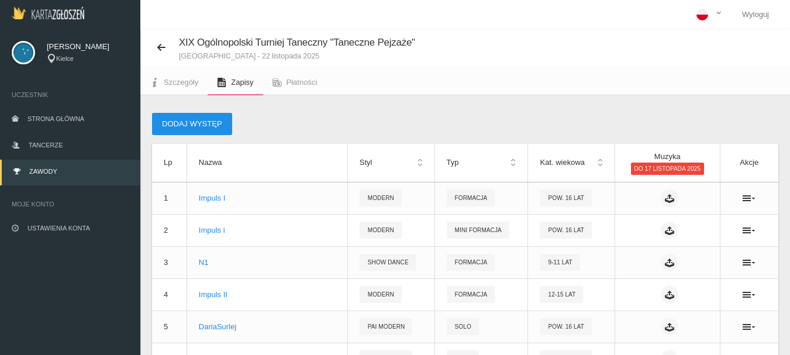
click at [185, 123] on button "Dodaj występ" at bounding box center [192, 124] width 80 height 22
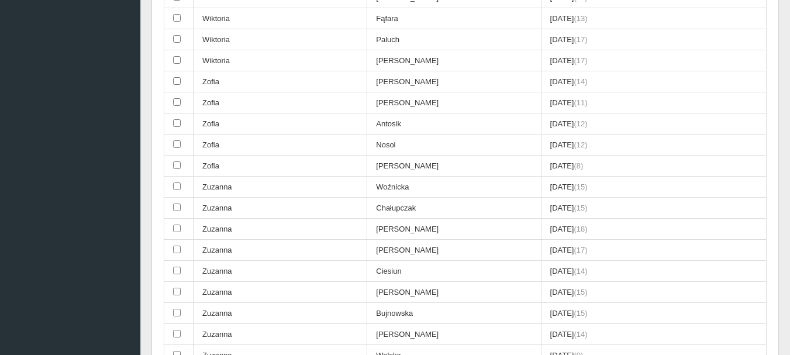
scroll to position [3685, 0]
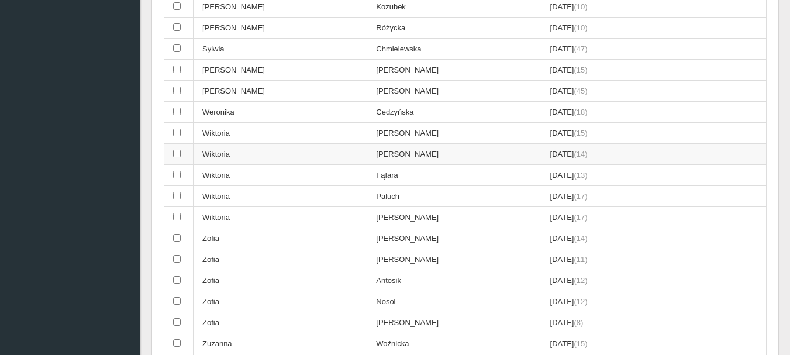
click at [175, 153] on input "checkbox" at bounding box center [177, 154] width 8 height 8
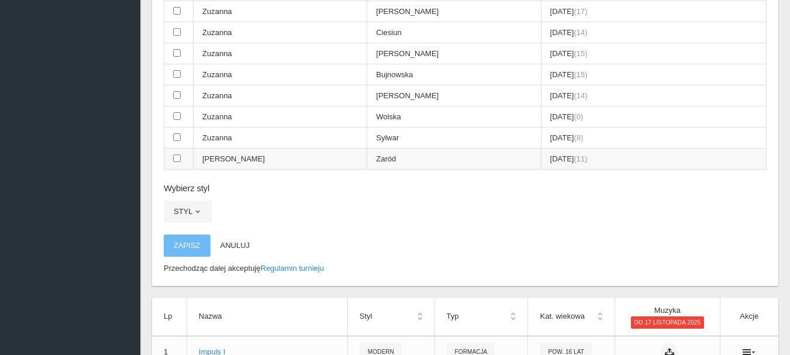
scroll to position [3977, 0]
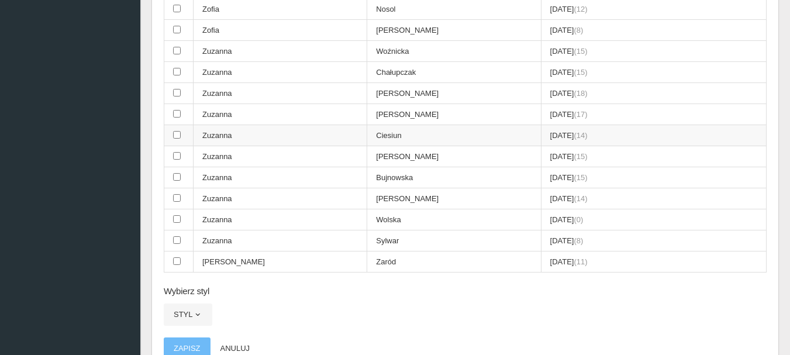
click at [177, 136] on input "checkbox" at bounding box center [177, 135] width 8 height 8
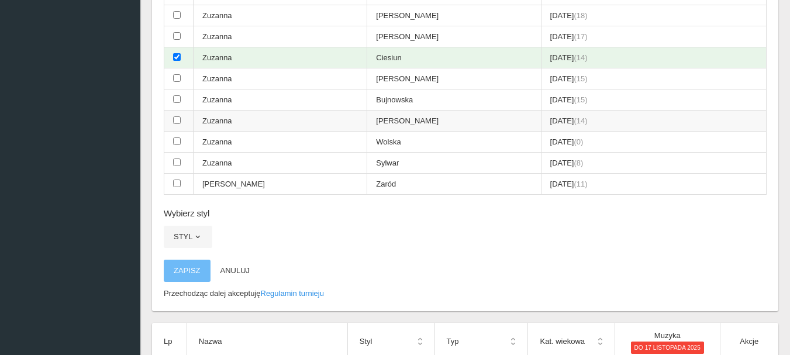
scroll to position [4153, 0]
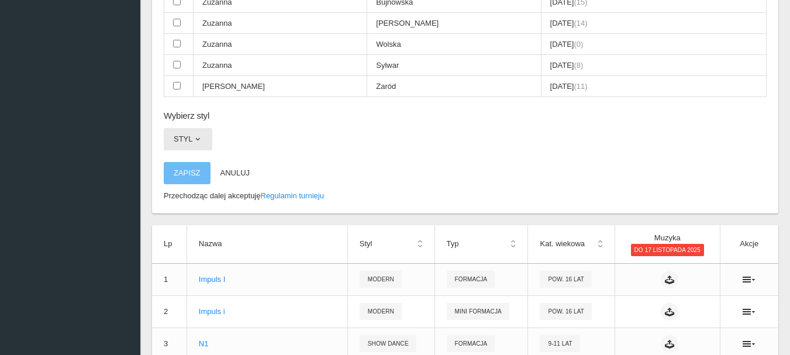
click at [195, 138] on span "button" at bounding box center [197, 139] width 9 height 9
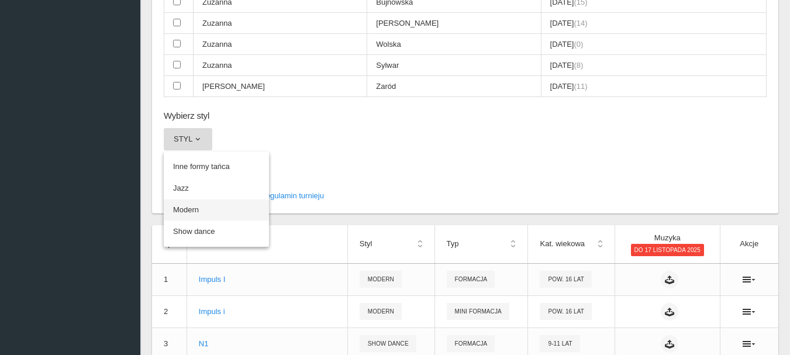
click at [183, 210] on link "Modern" at bounding box center [216, 209] width 105 height 21
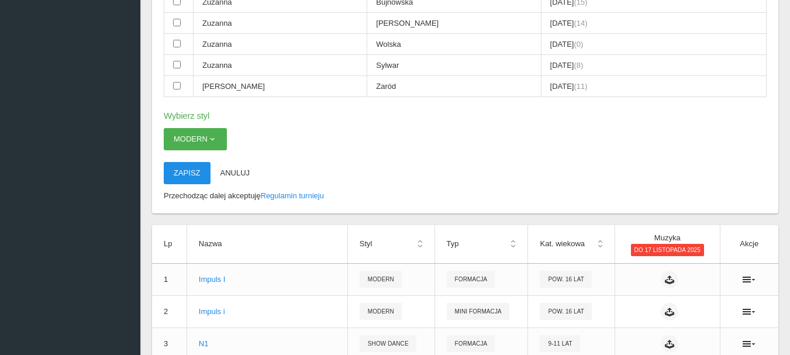
click at [182, 170] on button "Zapisz" at bounding box center [187, 173] width 47 height 22
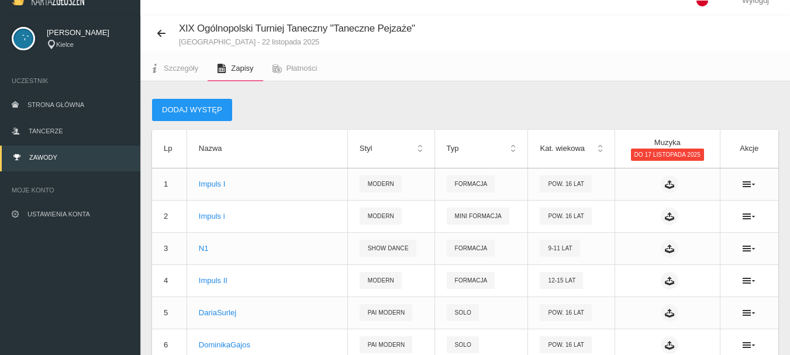
scroll to position [0, 0]
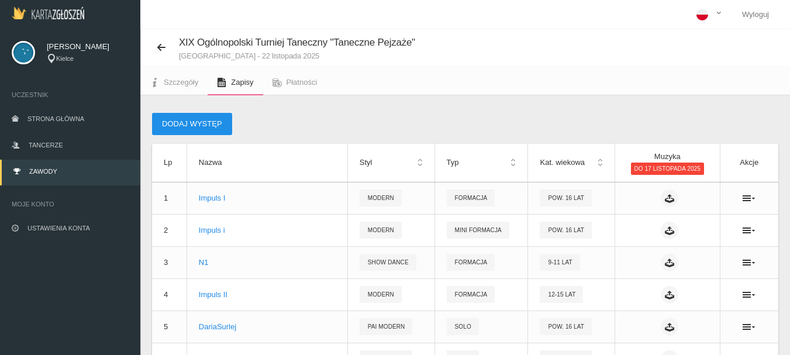
click at [187, 125] on button "Dodaj występ" at bounding box center [192, 124] width 80 height 22
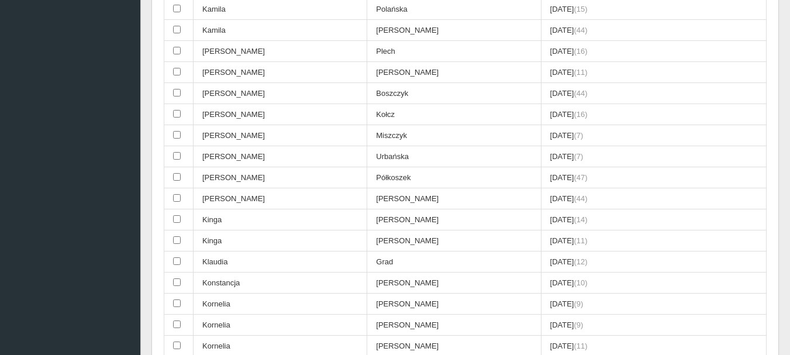
scroll to position [2047, 0]
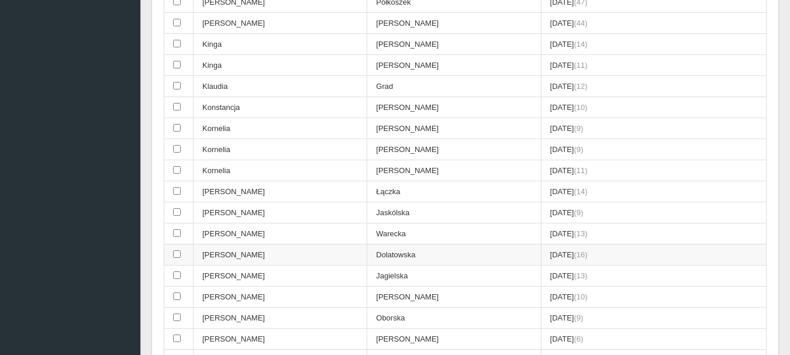
click at [178, 254] on input "checkbox" at bounding box center [177, 254] width 8 height 8
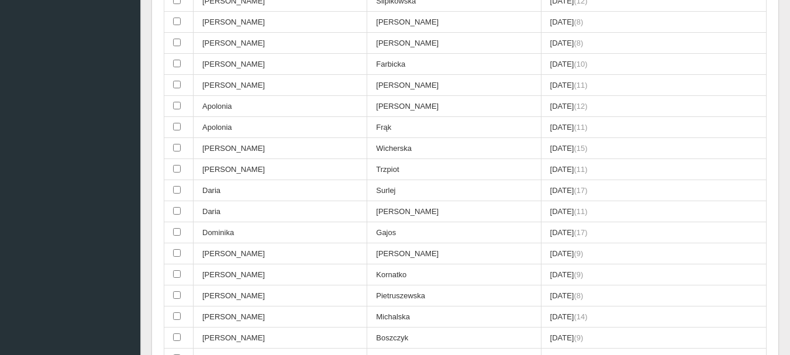
scroll to position [936, 0]
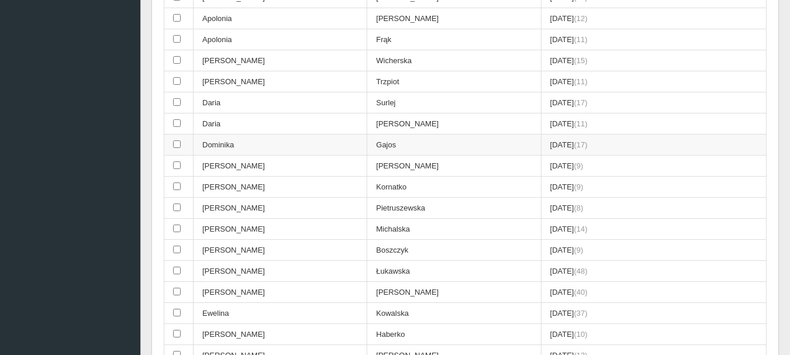
click at [176, 145] on input "checkbox" at bounding box center [177, 144] width 8 height 8
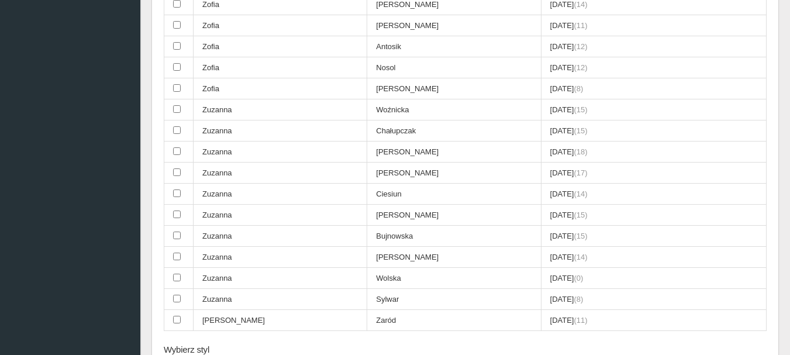
scroll to position [4211, 0]
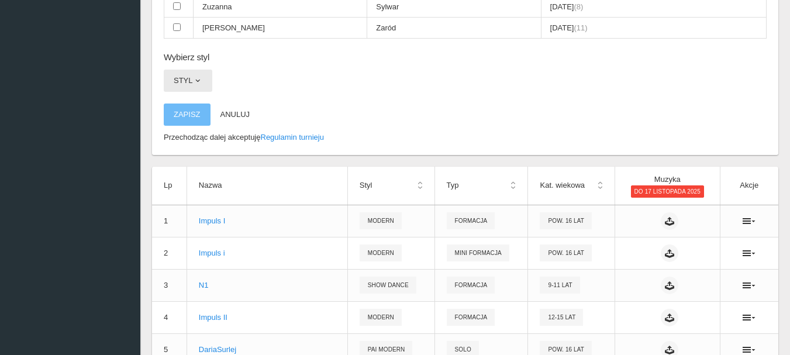
click at [195, 80] on span "button" at bounding box center [197, 80] width 9 height 9
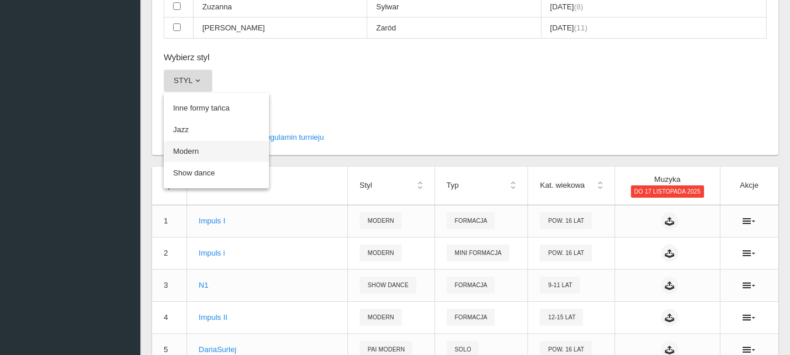
click at [182, 151] on link "Modern" at bounding box center [216, 151] width 105 height 21
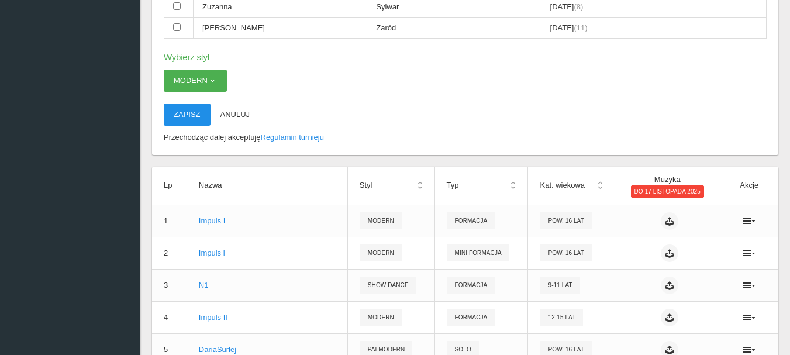
click at [184, 115] on button "Zapisz" at bounding box center [187, 115] width 47 height 22
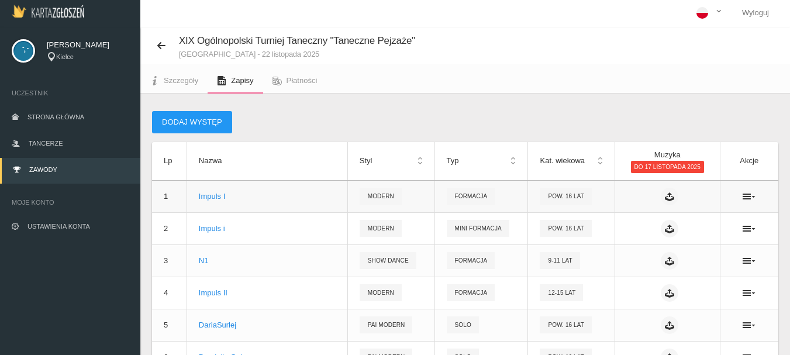
scroll to position [0, 0]
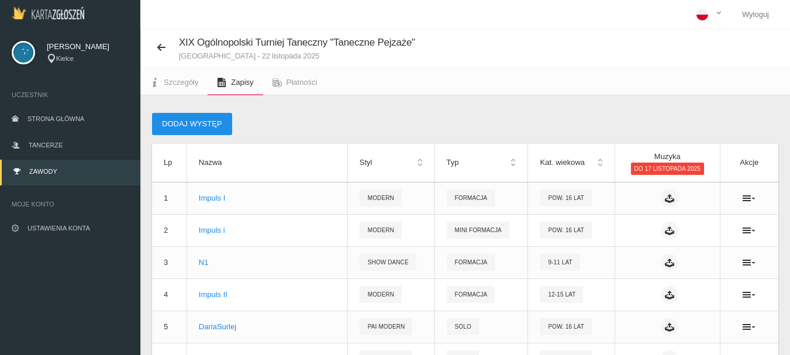
click at [182, 123] on button "Dodaj występ" at bounding box center [192, 124] width 80 height 22
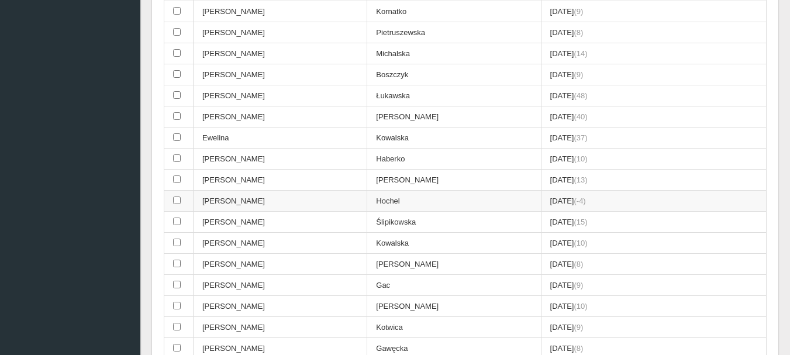
scroll to position [1287, 0]
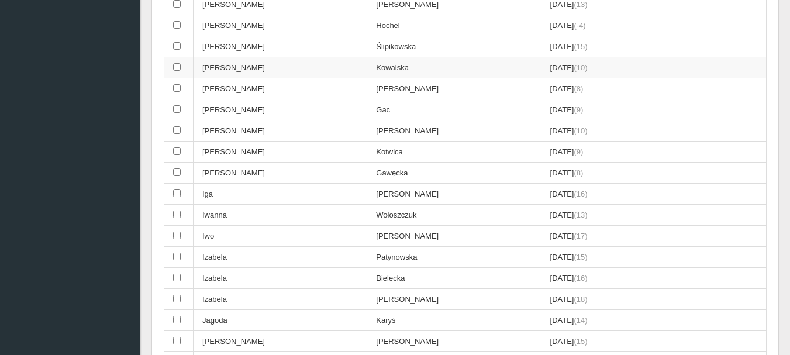
click at [177, 68] on input "checkbox" at bounding box center [177, 67] width 8 height 8
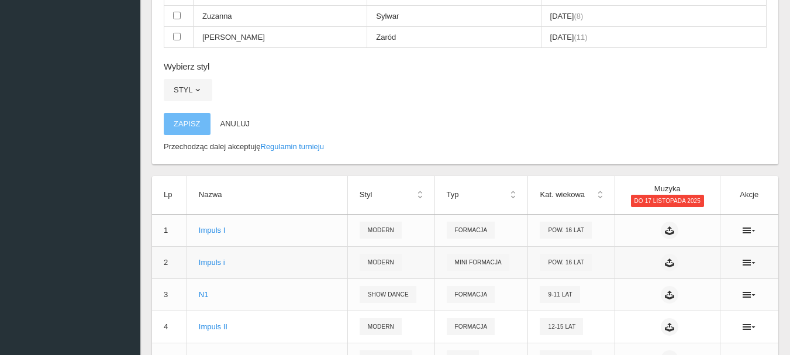
scroll to position [4094, 0]
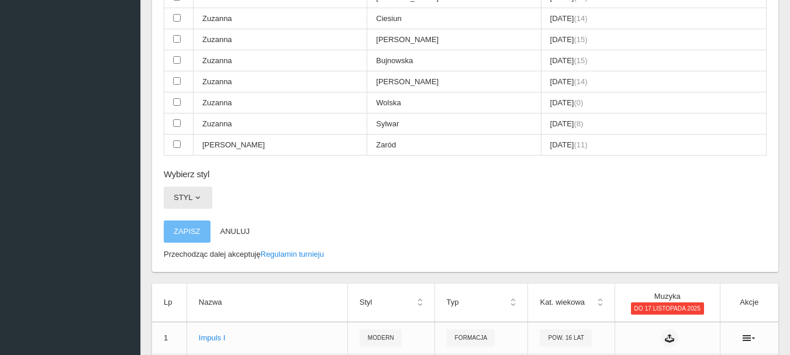
click at [199, 197] on span "button" at bounding box center [197, 197] width 9 height 9
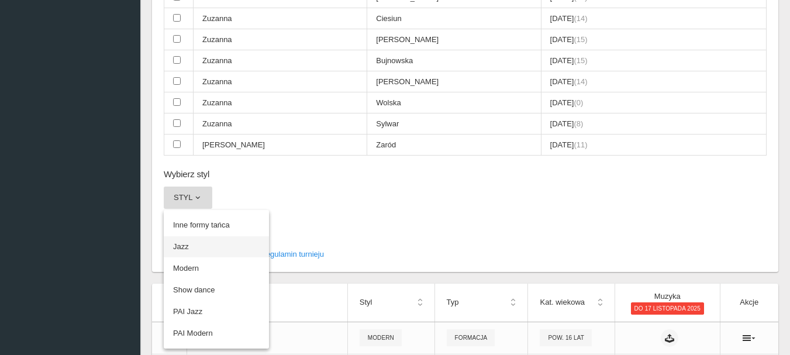
click at [178, 247] on link "Jazz" at bounding box center [216, 246] width 105 height 21
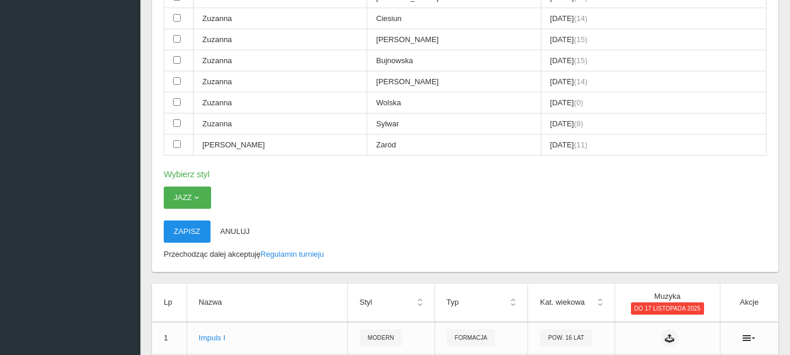
click at [180, 236] on button "Zapisz" at bounding box center [187, 232] width 47 height 22
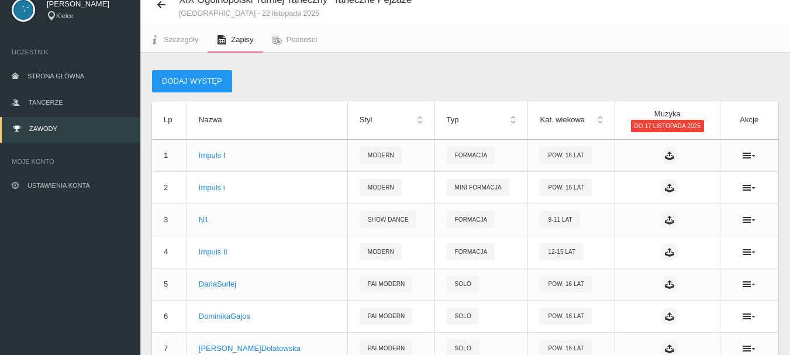
scroll to position [0, 0]
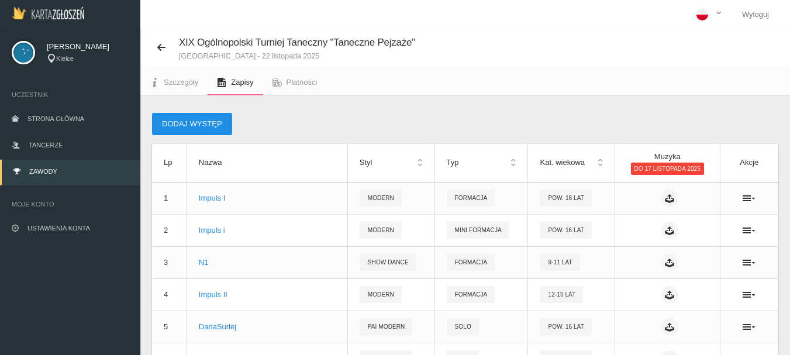
click at [192, 123] on button "Dodaj występ" at bounding box center [192, 124] width 80 height 22
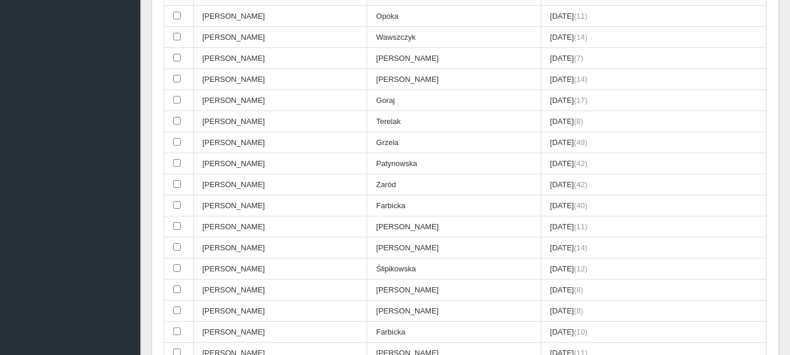
scroll to position [585, 0]
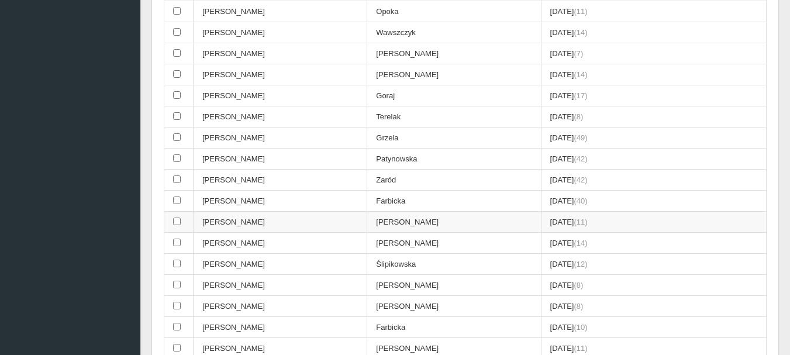
click at [177, 222] on input "checkbox" at bounding box center [177, 222] width 8 height 8
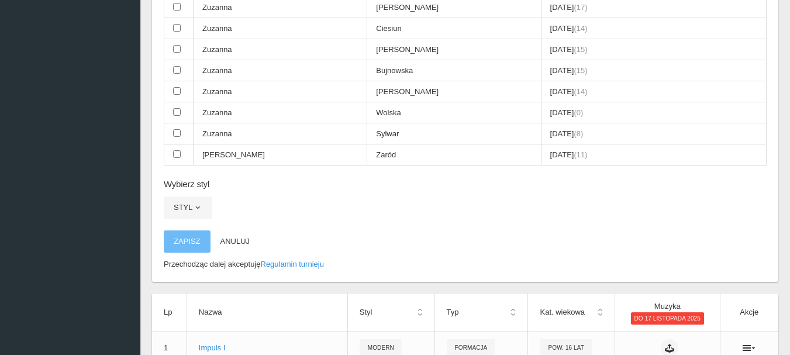
scroll to position [4211, 0]
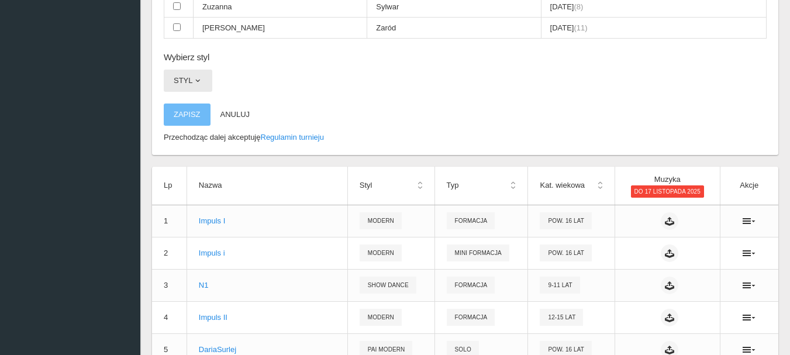
click at [196, 77] on span "button" at bounding box center [197, 80] width 9 height 9
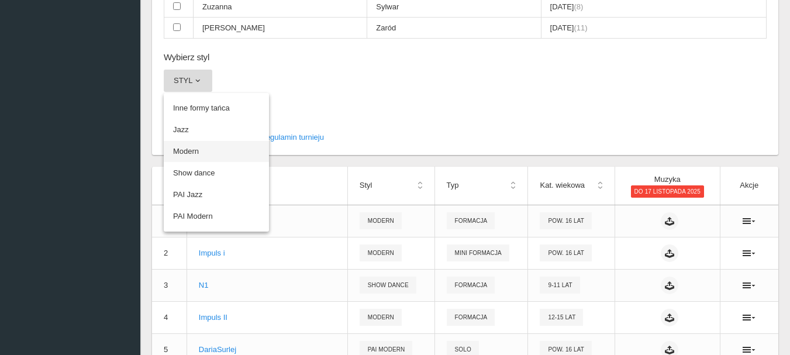
click at [184, 152] on link "Modern" at bounding box center [216, 151] width 105 height 21
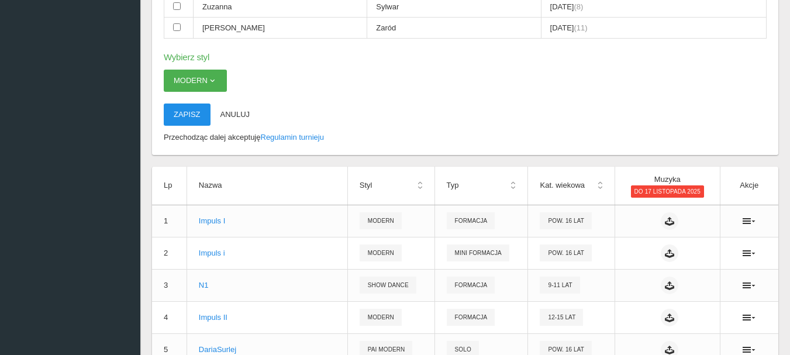
click at [192, 109] on button "Zapisz" at bounding box center [187, 115] width 47 height 22
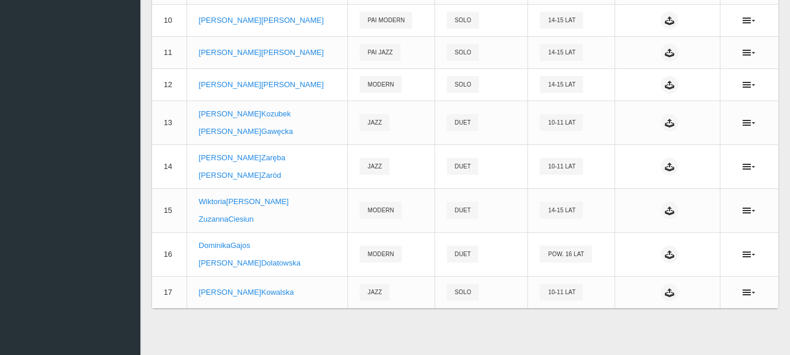
scroll to position [500, 0]
